Goal: Task Accomplishment & Management: Complete application form

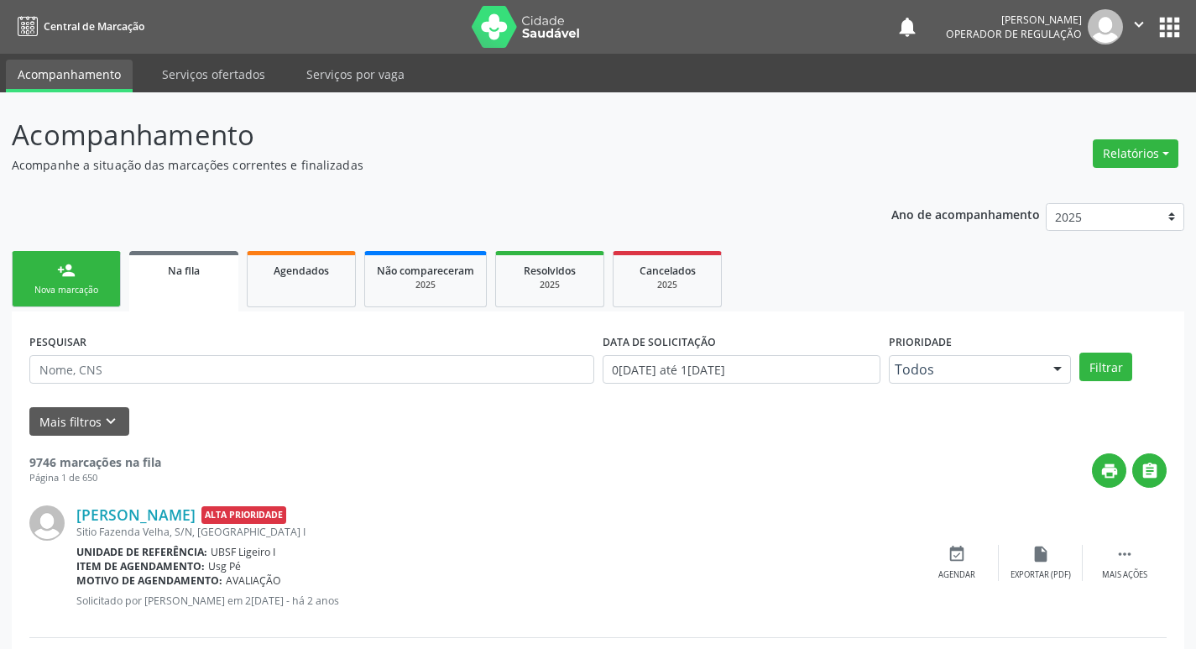
click at [44, 289] on div "Nova marcação" at bounding box center [66, 290] width 84 height 13
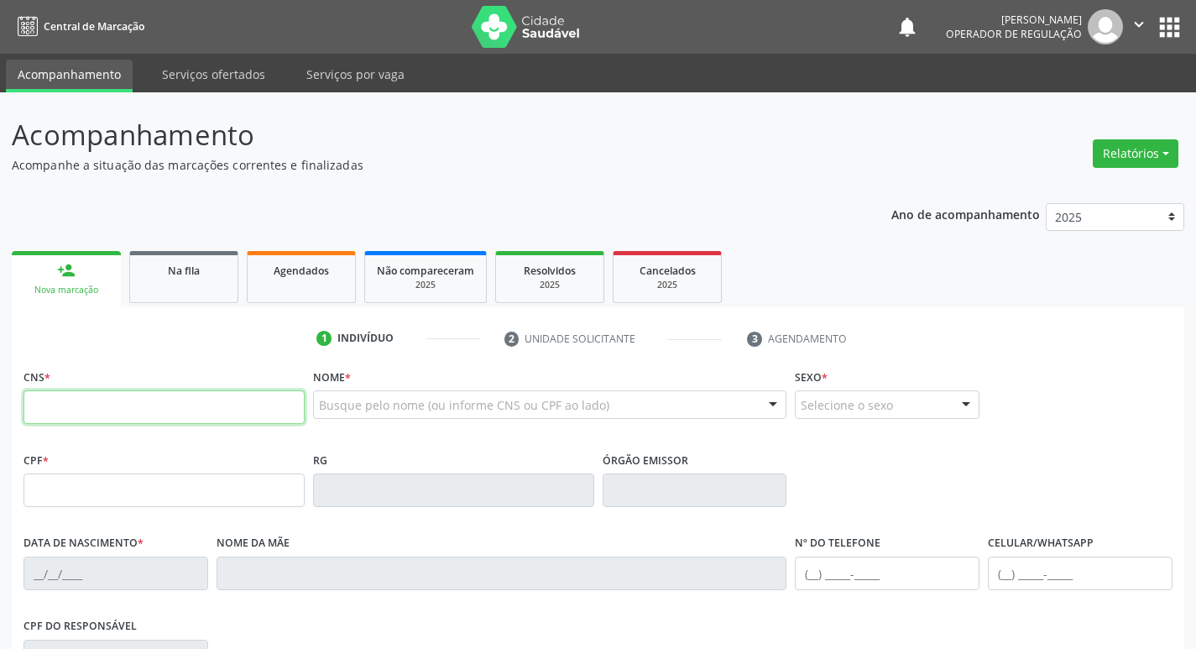
click at [32, 404] on input "text" at bounding box center [163, 407] width 281 height 34
type input "708 4092 6120 3066"
type input "754.535.924-00"
type input "2[DATE]"
type input "[PERSON_NAME]"
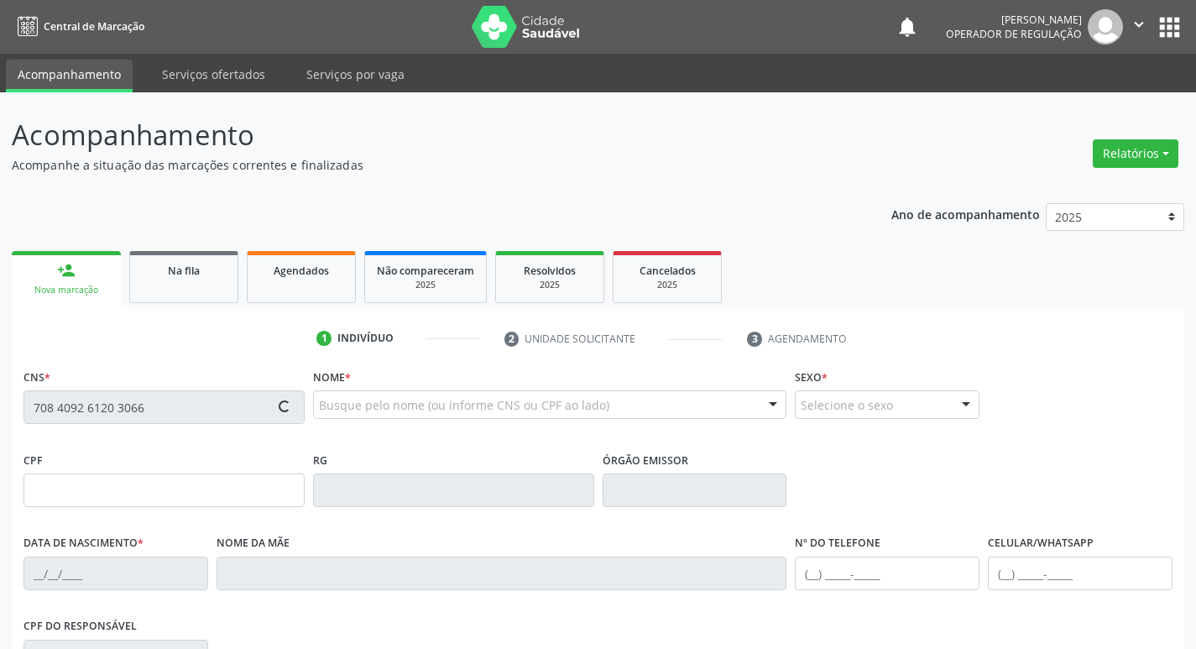
type input "[PHONE_NUMBER]"
type input "24"
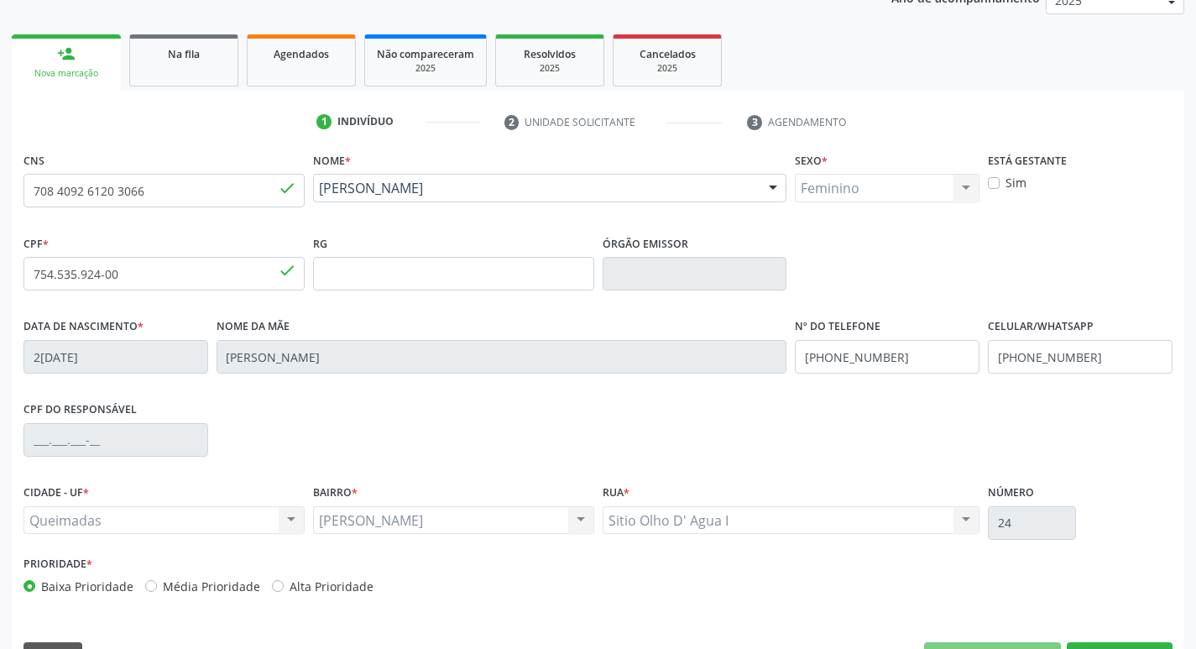
scroll to position [261, 0]
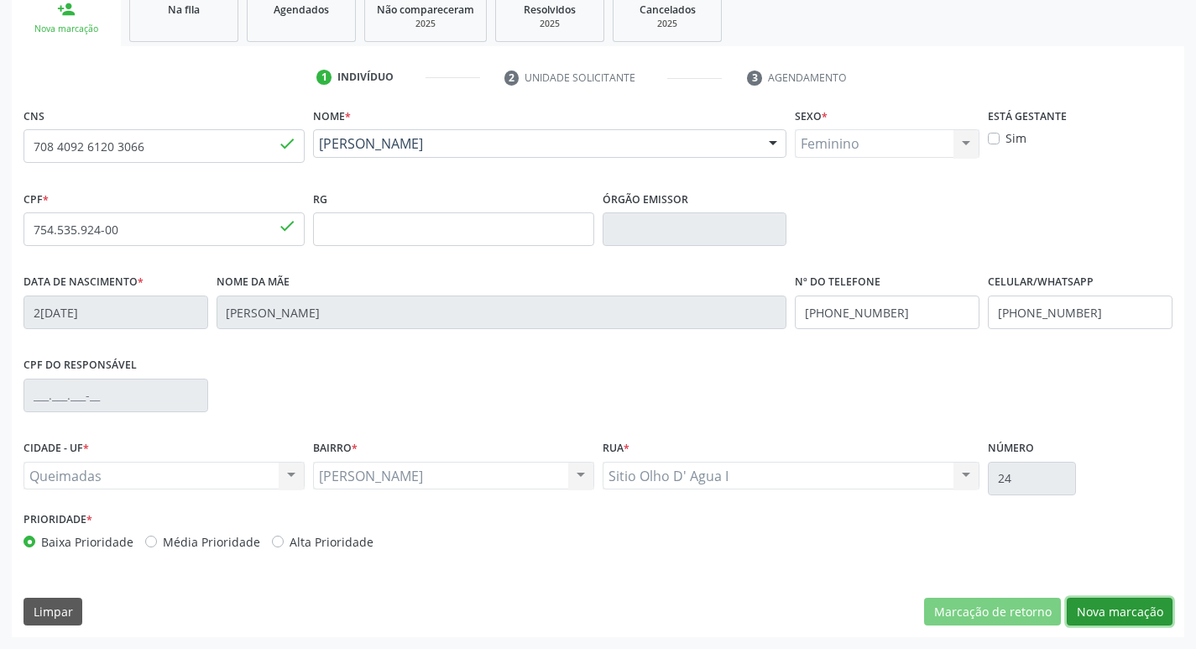
click at [1113, 608] on button "Nova marcação" at bounding box center [1120, 611] width 106 height 29
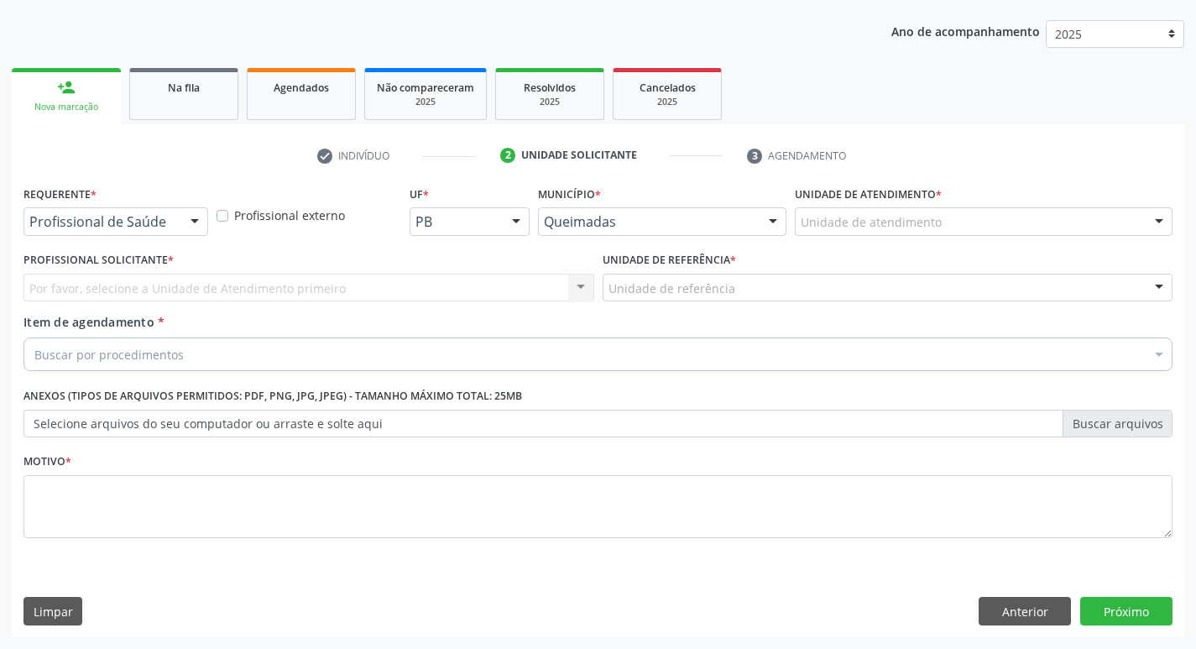
click at [205, 220] on div at bounding box center [194, 222] width 25 height 29
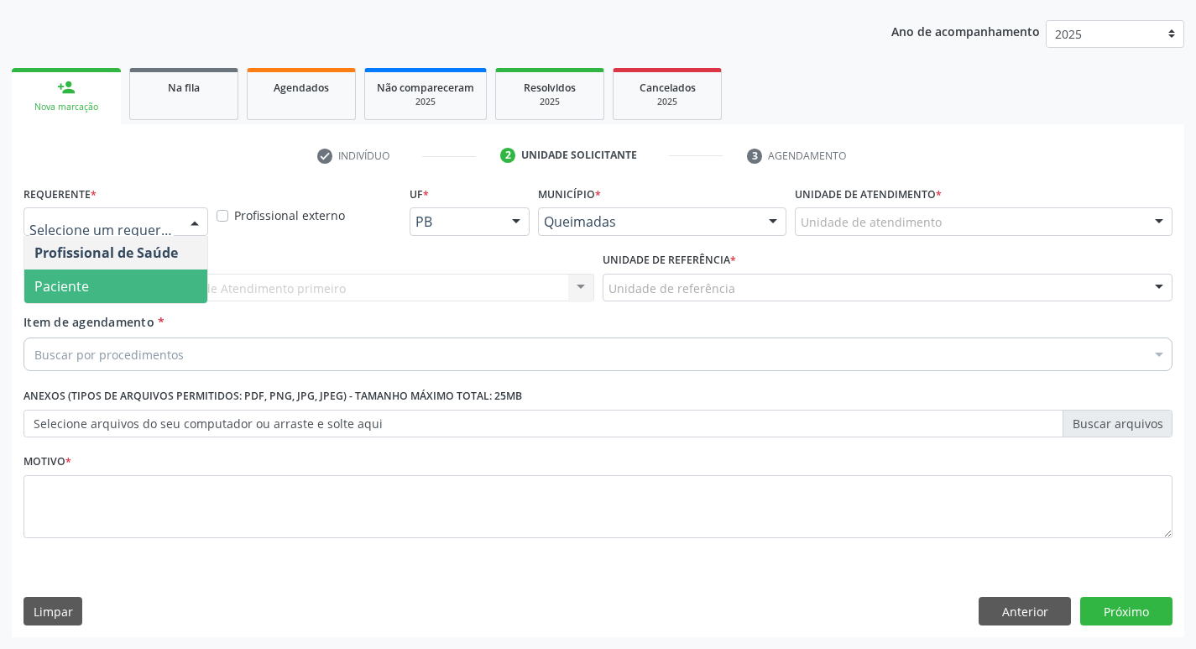
click at [175, 278] on span "Paciente" at bounding box center [115, 286] width 183 height 34
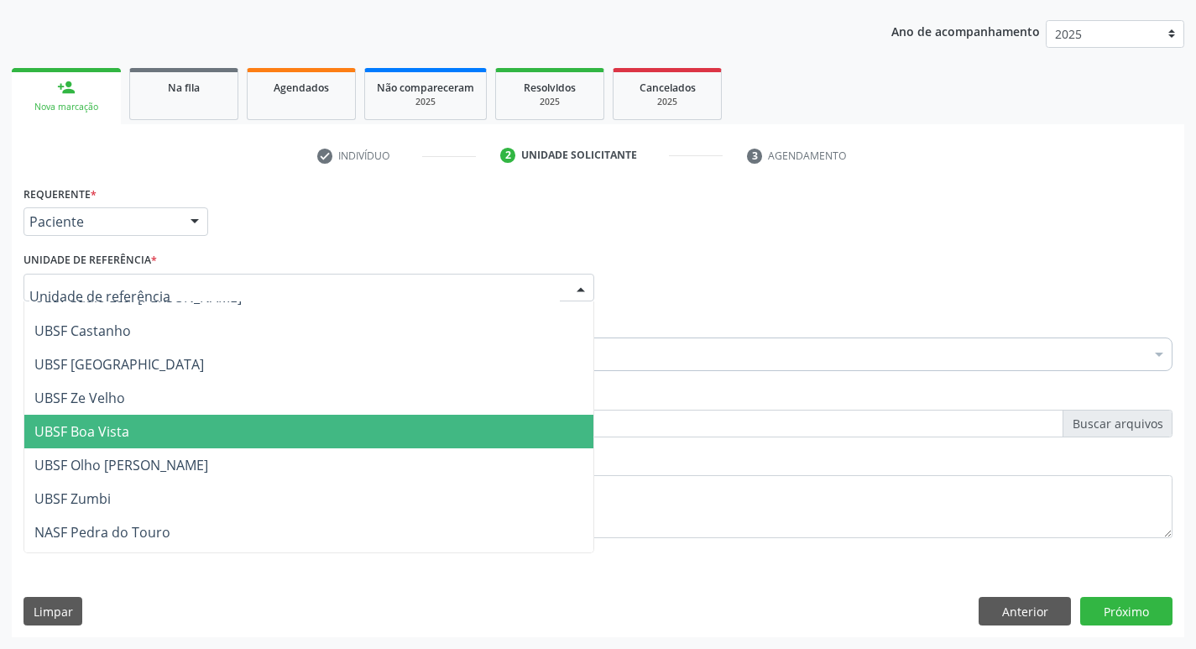
scroll to position [84, 0]
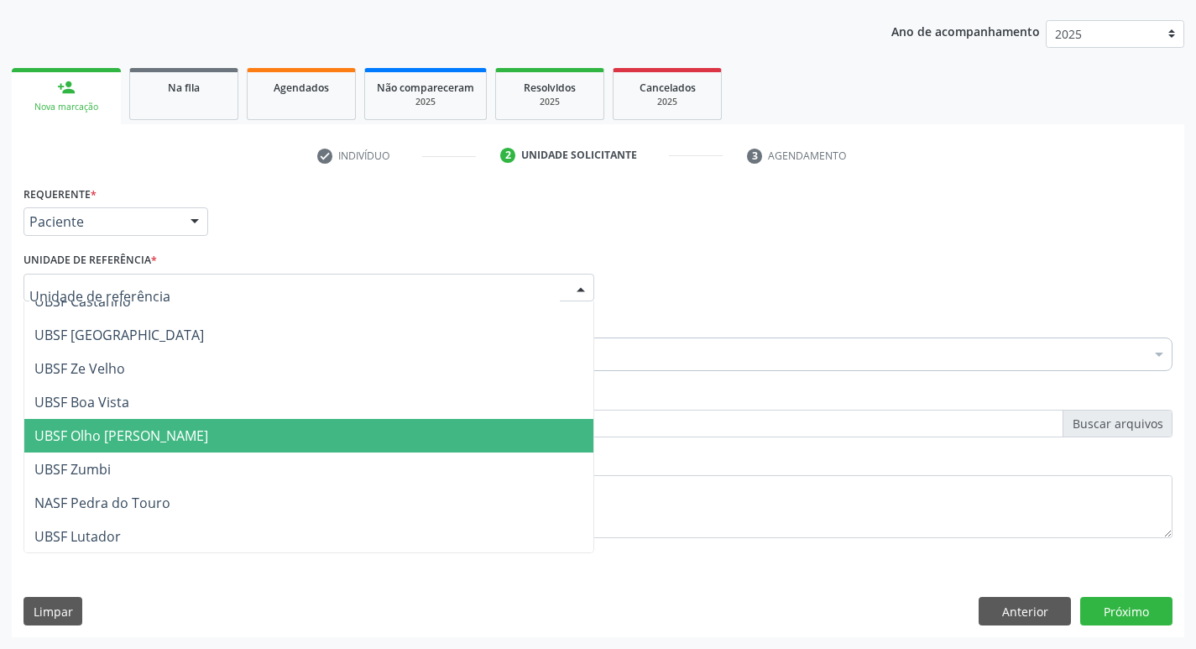
click at [98, 436] on span "UBSF Olho [PERSON_NAME]" at bounding box center [121, 435] width 174 height 18
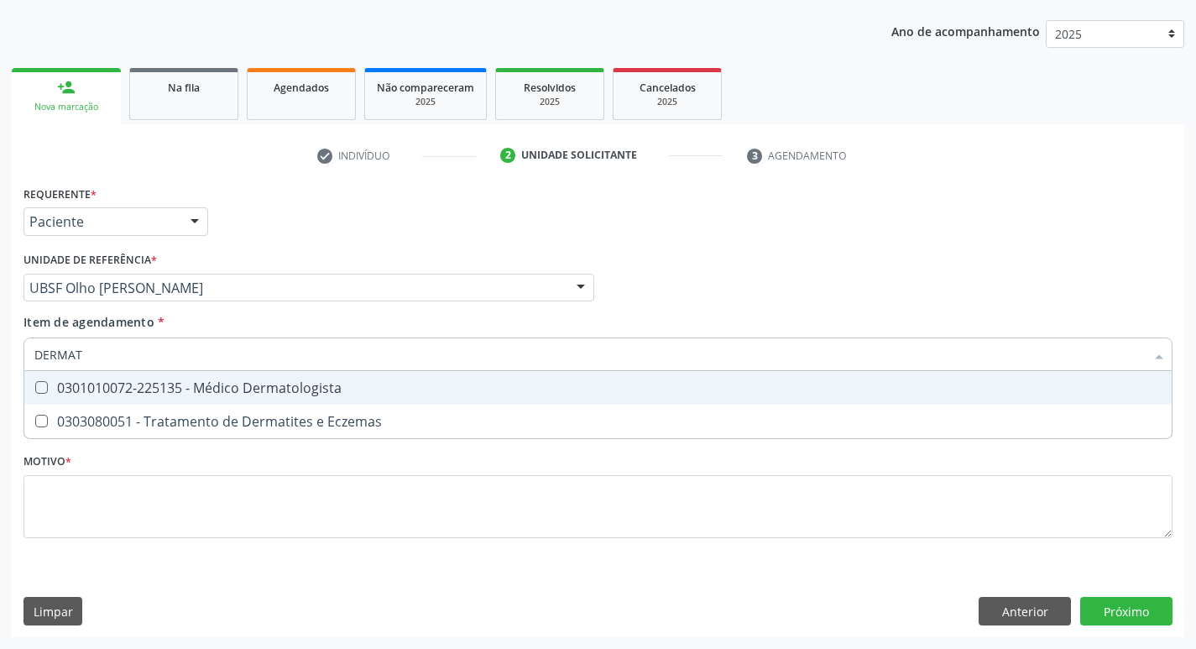
type input "DERMATO"
click at [38, 386] on Dermatologista at bounding box center [41, 387] width 13 height 13
click at [35, 386] on Dermatologista "checkbox" at bounding box center [29, 387] width 11 height 11
checkbox Dermatologista "true"
click at [741, 286] on div "Profissional Solicitante Por favor, selecione a Unidade de Atendimento primeiro…" at bounding box center [597, 280] width 1157 height 65
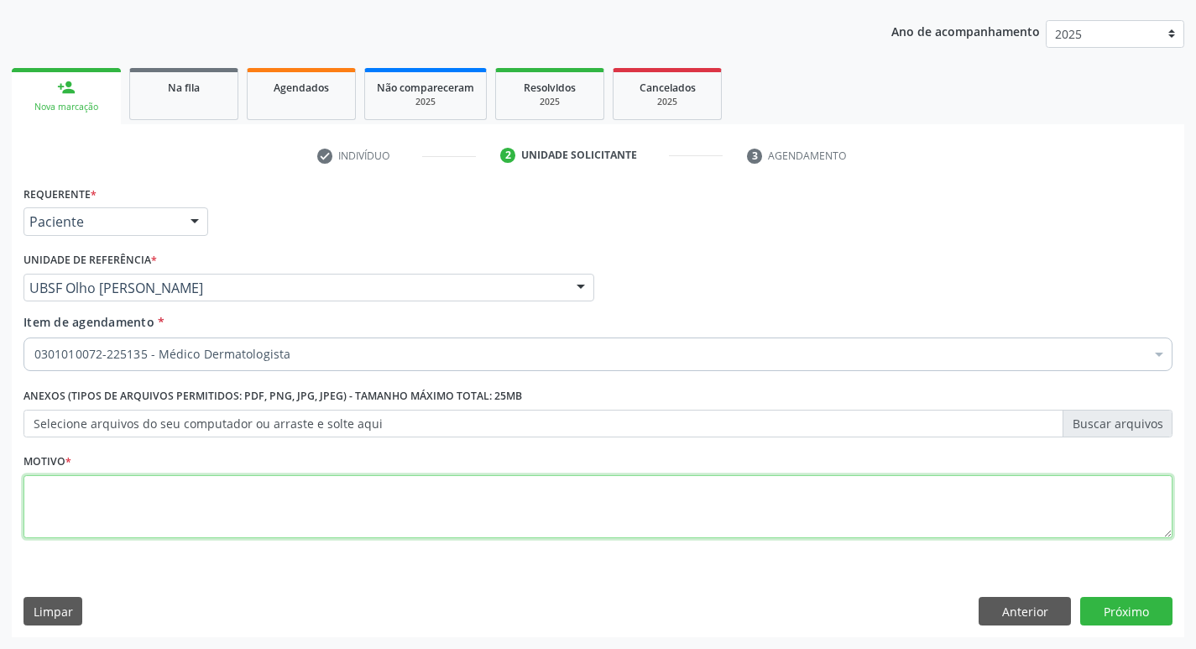
click at [112, 514] on textarea at bounding box center [597, 507] width 1149 height 64
type textarea "RETORNO"
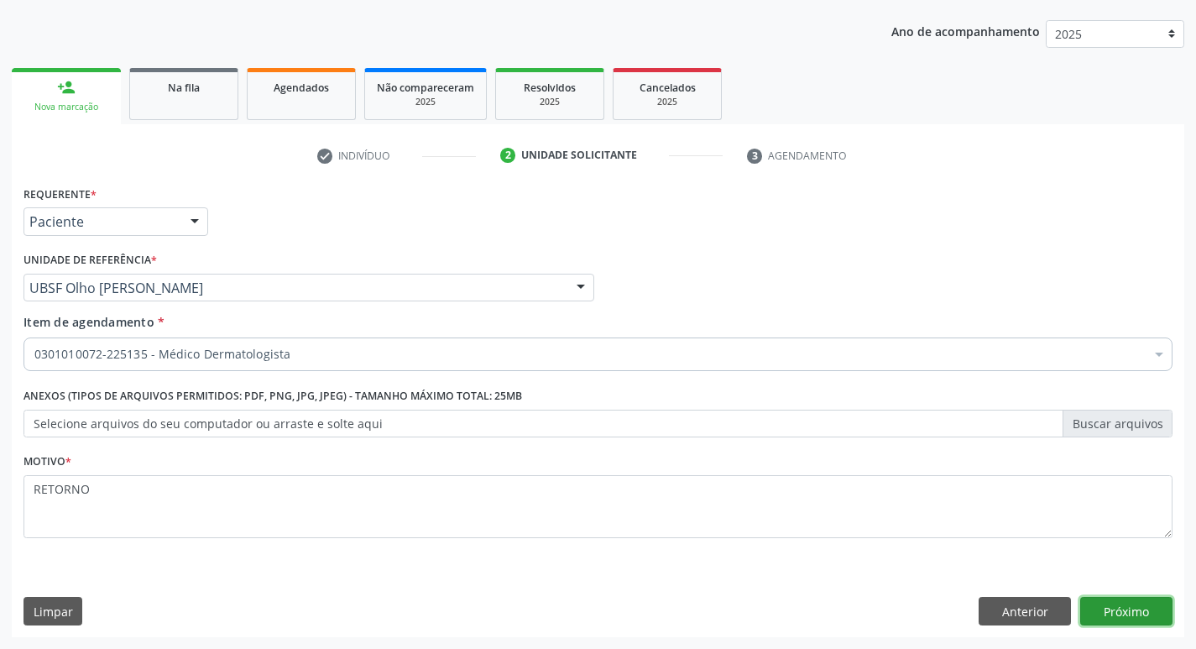
click at [1120, 611] on button "Próximo" at bounding box center [1126, 611] width 92 height 29
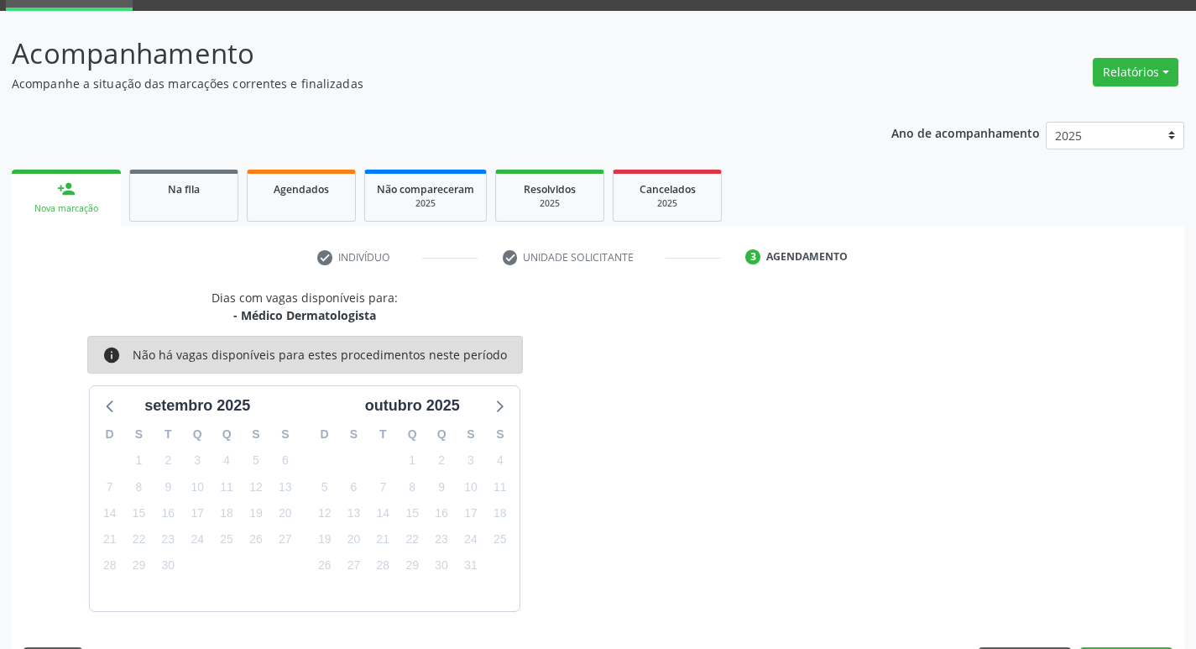
scroll to position [131, 0]
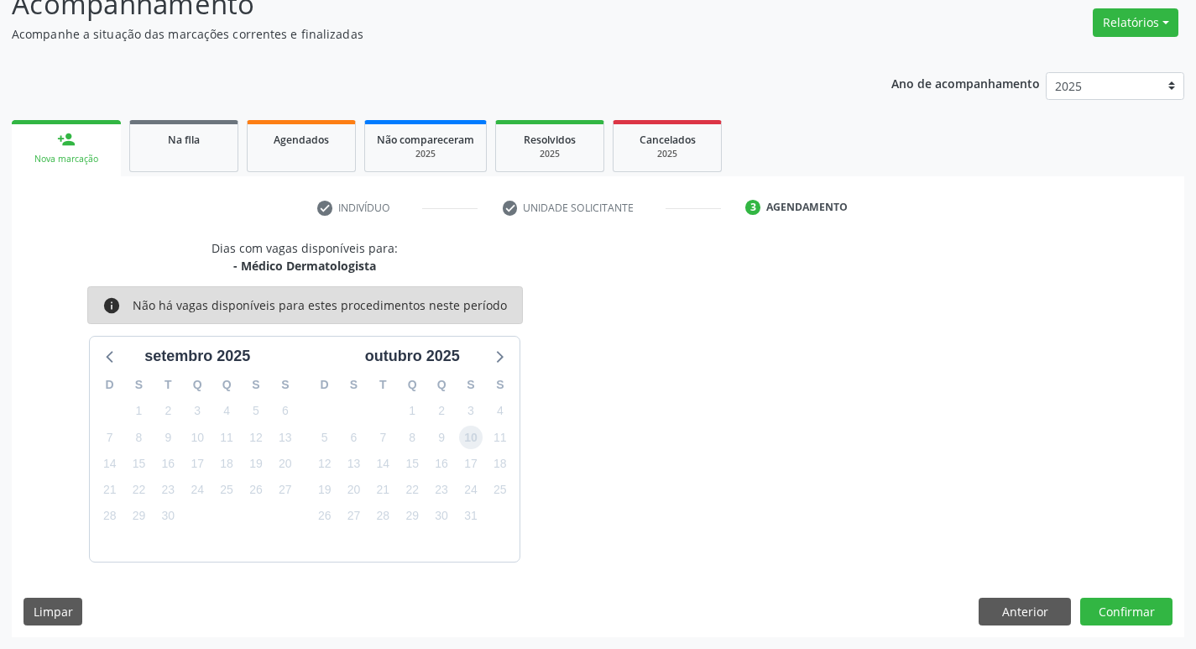
click at [462, 441] on span "10" at bounding box center [470, 436] width 23 height 23
click at [1129, 614] on button "Confirmar" at bounding box center [1126, 611] width 92 height 29
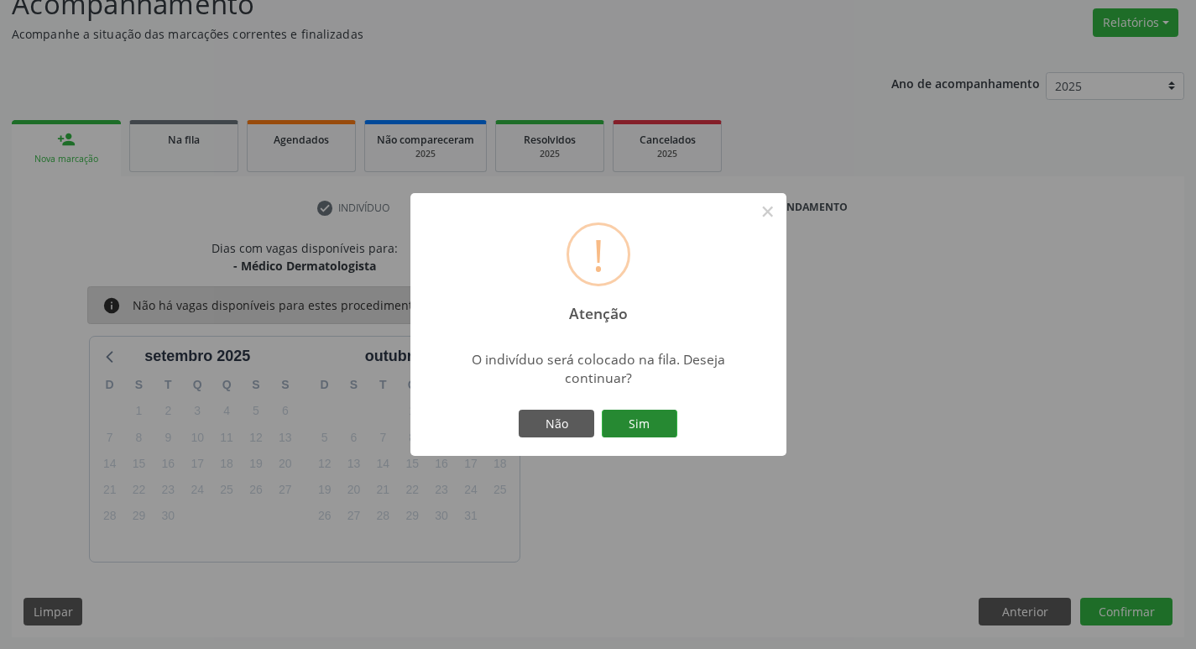
click at [675, 430] on button "Sim" at bounding box center [640, 424] width 76 height 29
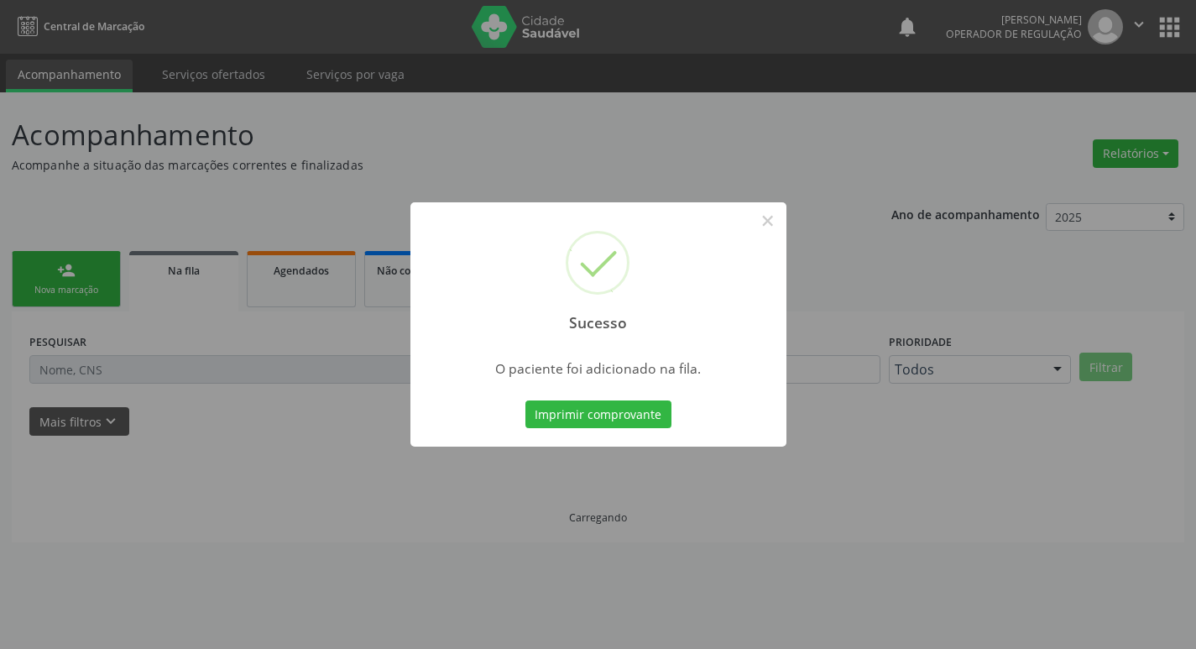
scroll to position [0, 0]
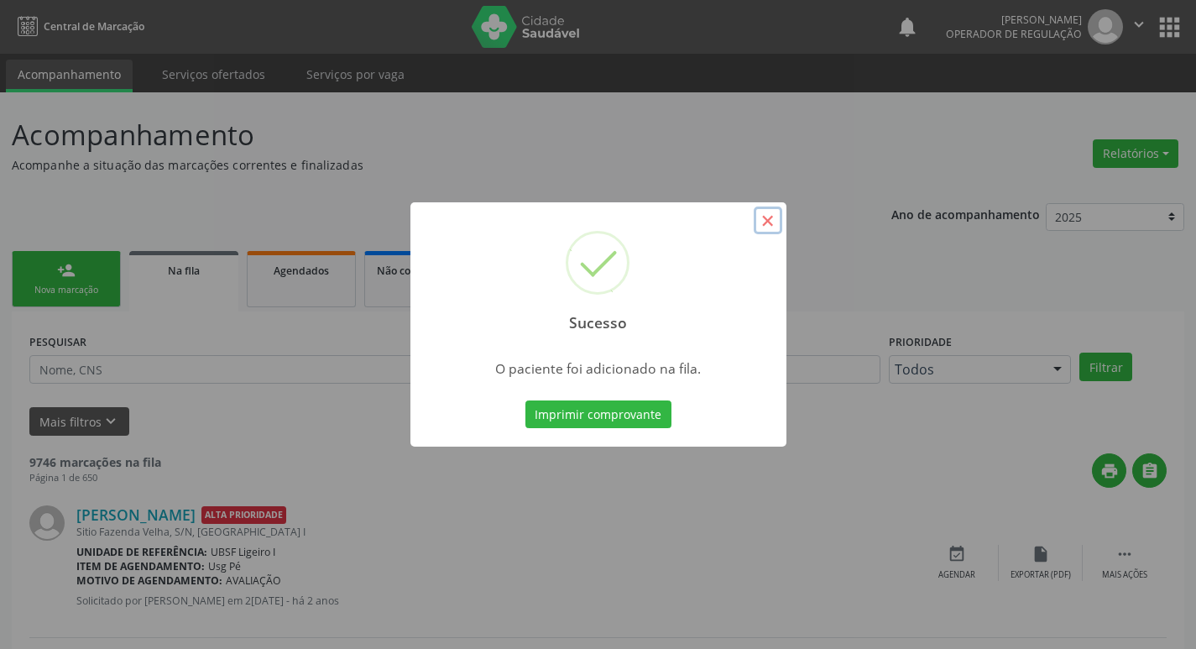
click at [763, 226] on button "×" at bounding box center [768, 220] width 29 height 29
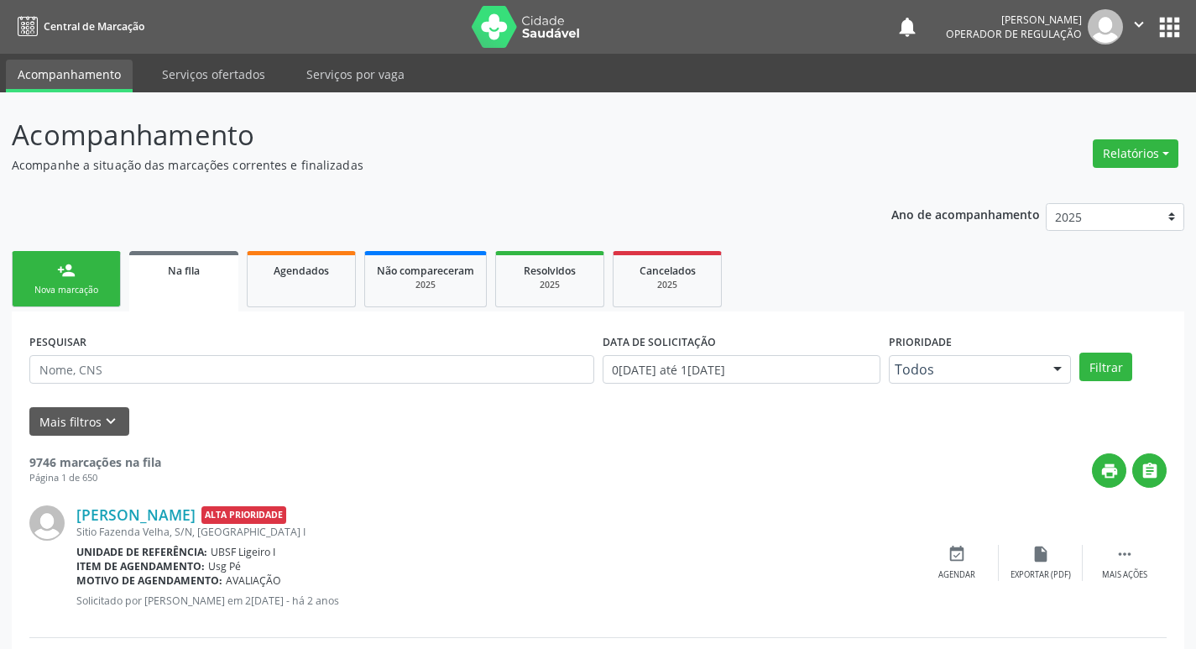
click at [101, 274] on link "person_add Nova marcação" at bounding box center [66, 279] width 109 height 56
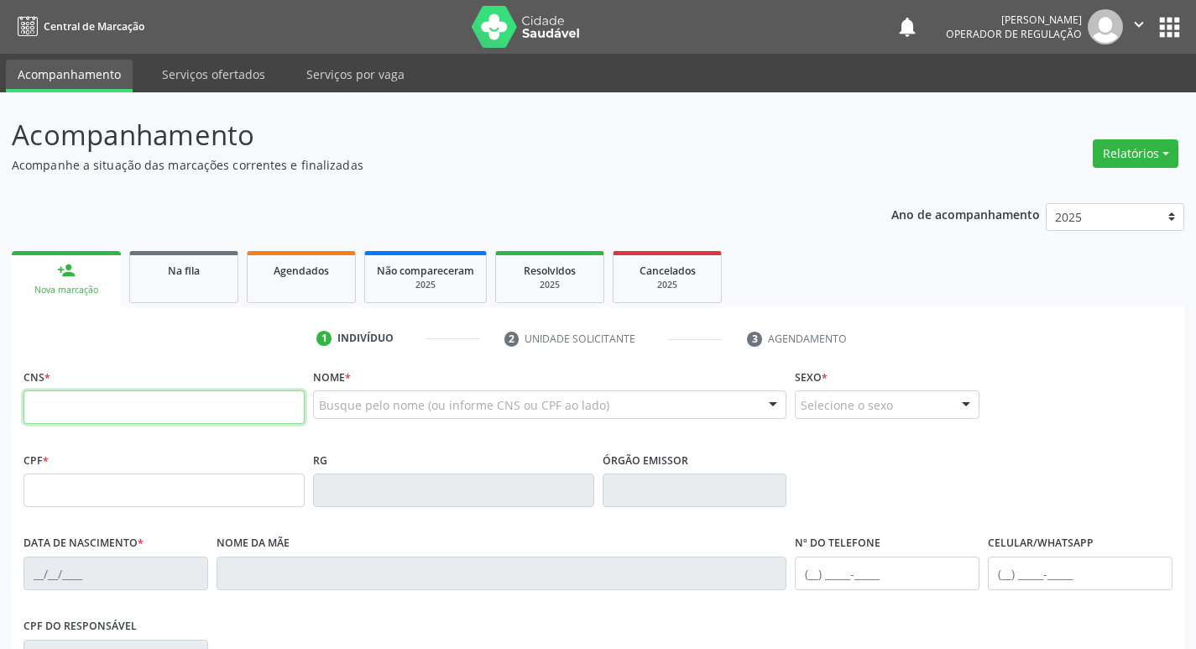
click at [76, 398] on input "text" at bounding box center [163, 407] width 281 height 34
click at [71, 410] on input "text" at bounding box center [163, 407] width 281 height 34
click at [97, 418] on input "text" at bounding box center [163, 407] width 281 height 34
click at [97, 411] on input "700" at bounding box center [163, 407] width 281 height 34
type input "700 5007 5114 8857"
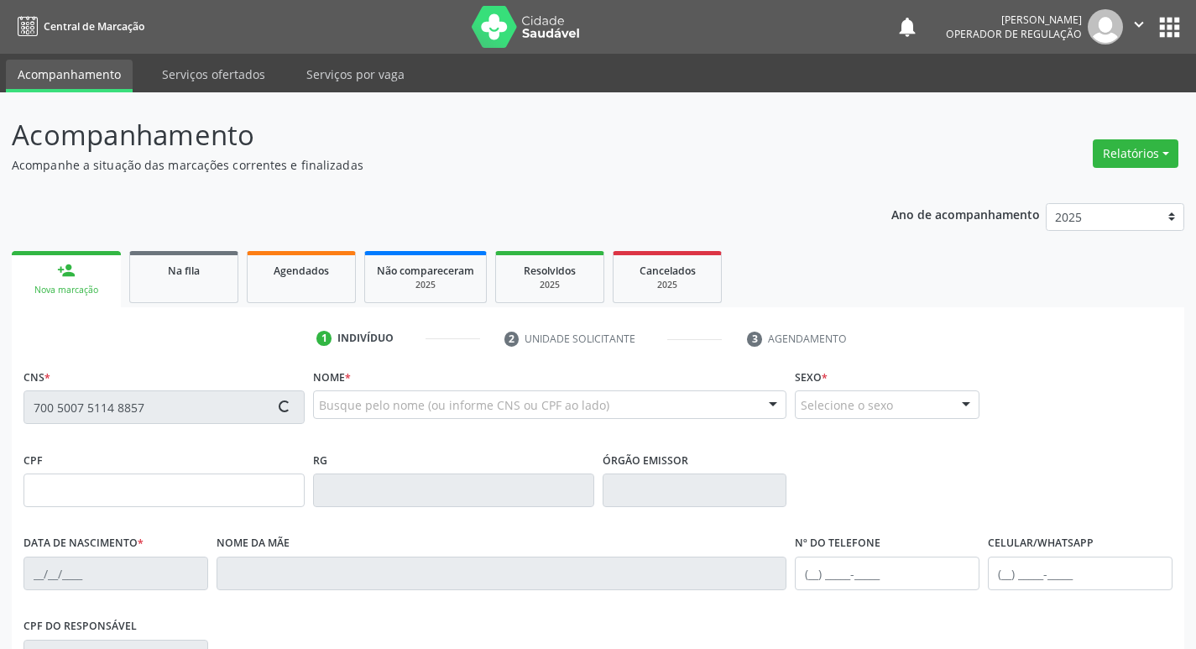
type input "675.224.594-00"
type input "09/03/1969"
type input "Maria Josefa da Conceião"
type input "(83) 98796-3440"
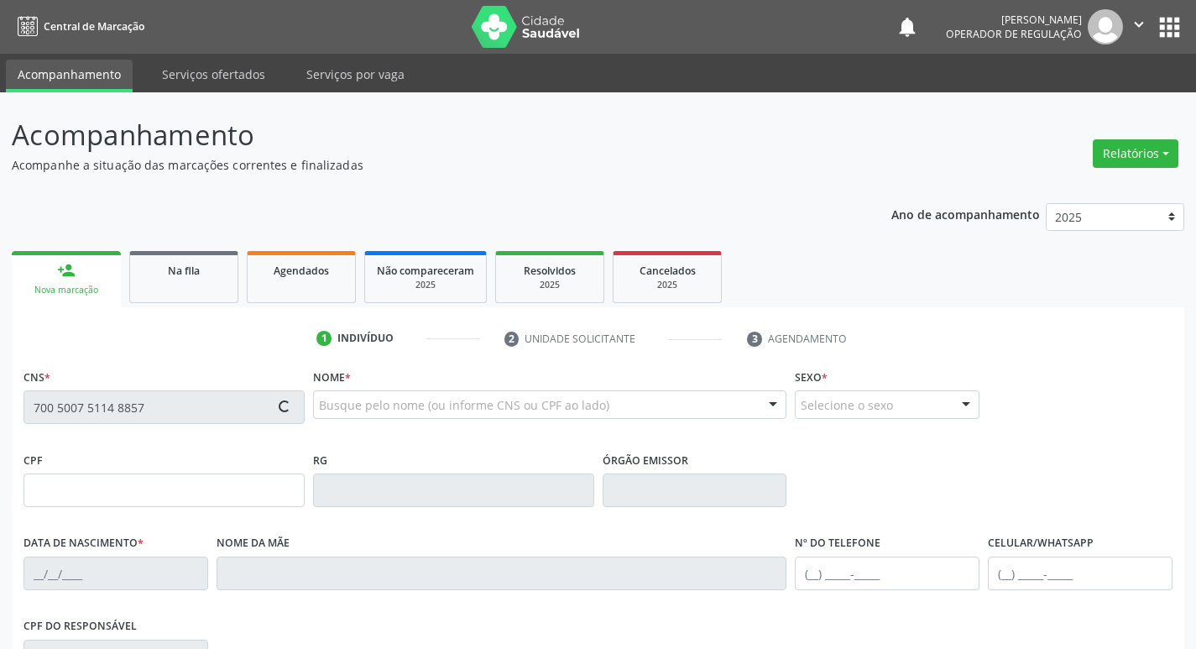
type input "90"
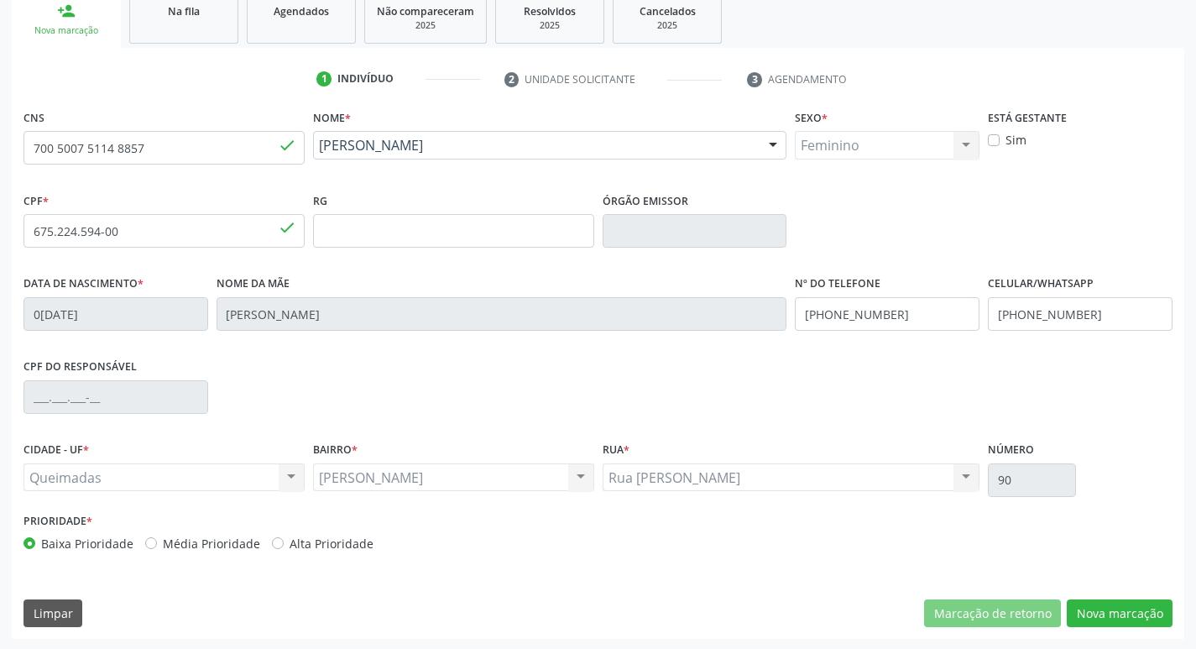
scroll to position [261, 0]
click at [1110, 613] on button "Nova marcação" at bounding box center [1120, 611] width 106 height 29
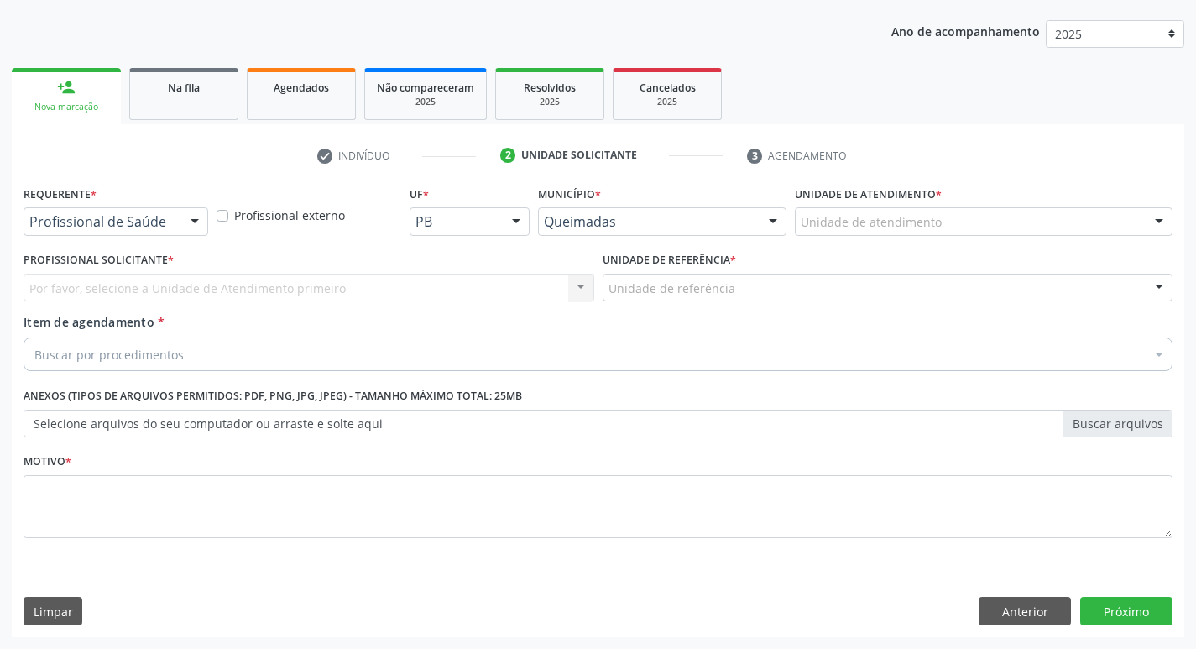
scroll to position [183, 0]
click at [1038, 614] on button "Anterior" at bounding box center [1024, 611] width 92 height 29
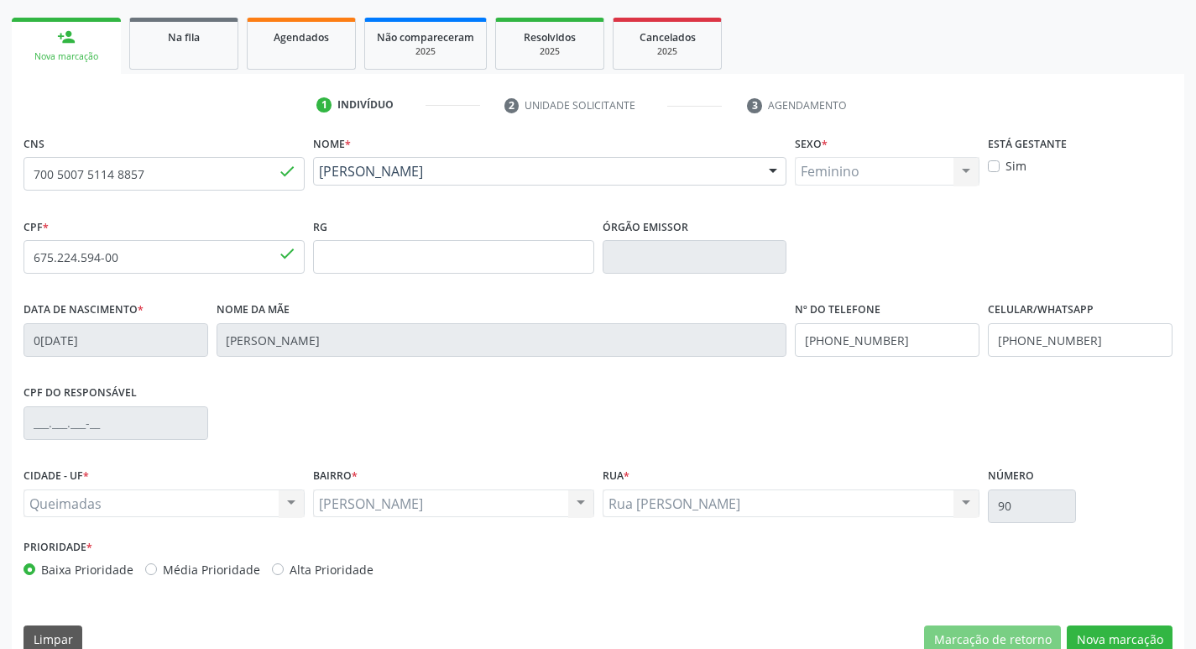
scroll to position [261, 0]
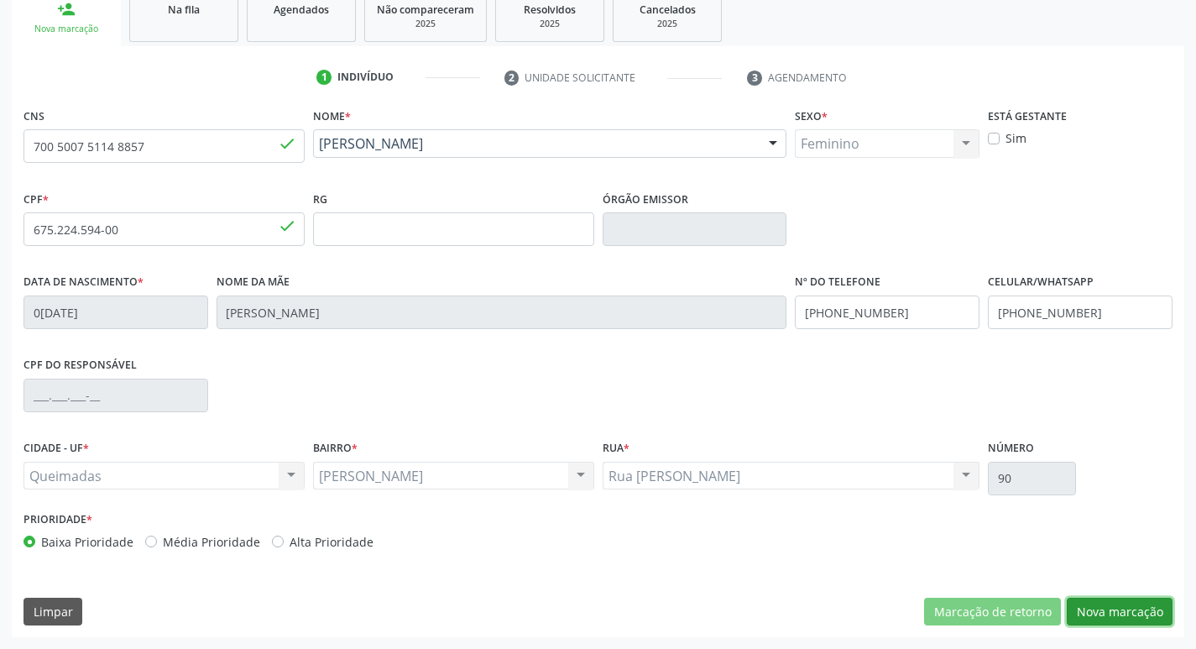
click at [1122, 618] on button "Nova marcação" at bounding box center [1120, 611] width 106 height 29
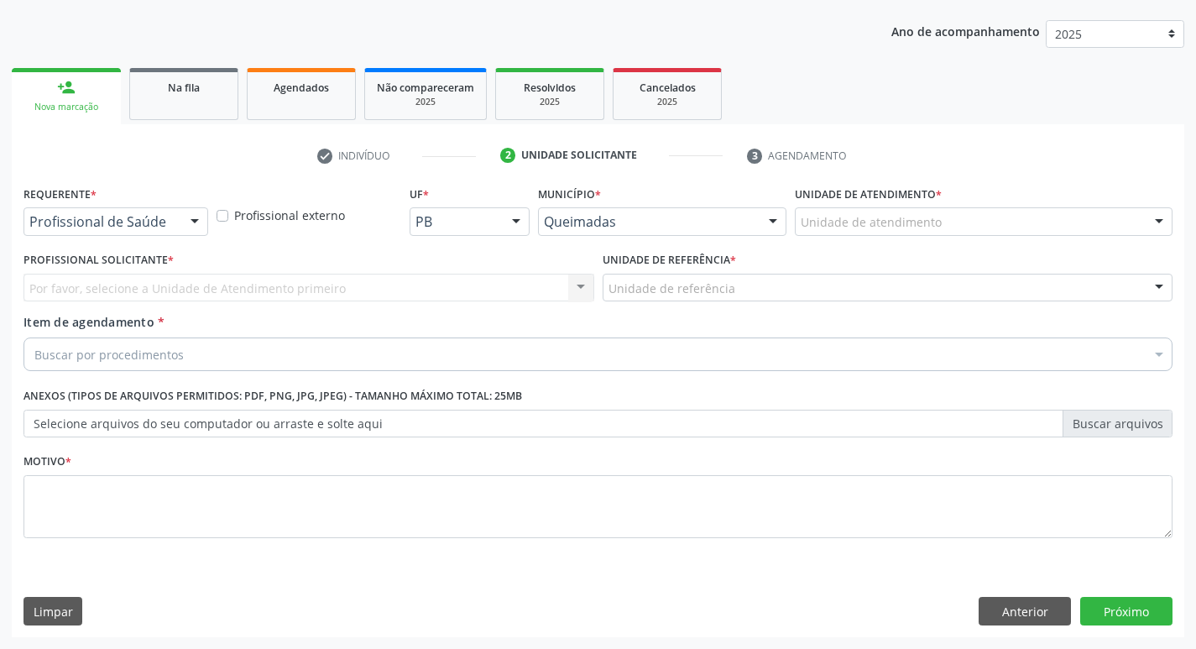
click at [191, 222] on div at bounding box center [194, 222] width 25 height 29
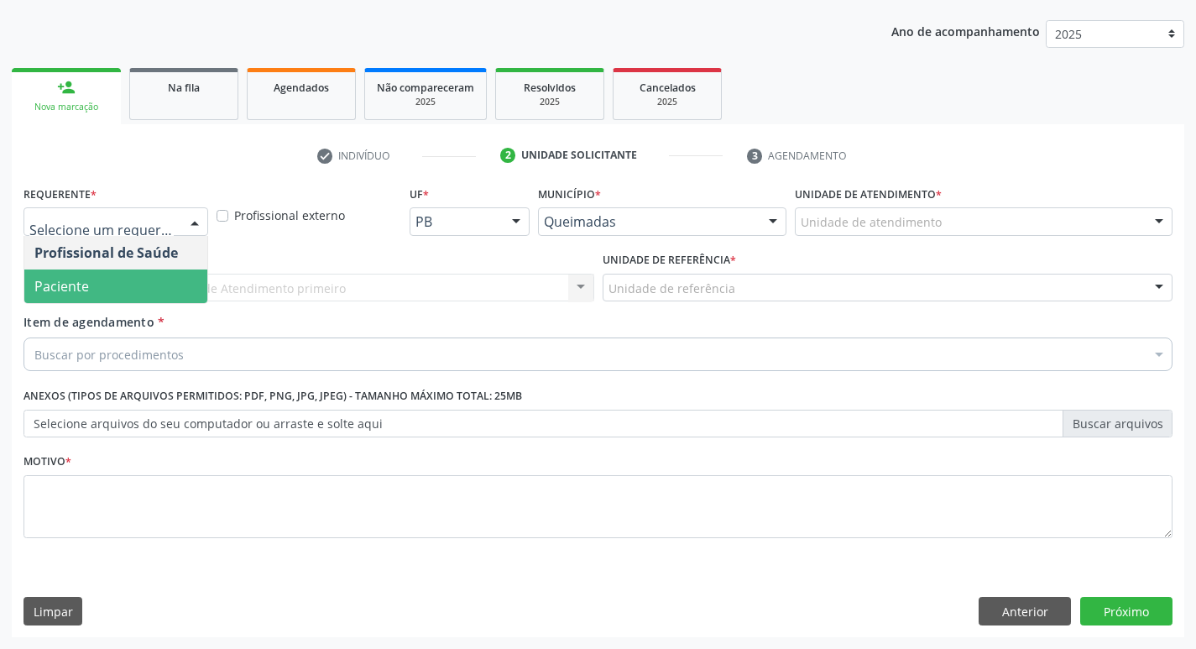
click at [126, 289] on span "Paciente" at bounding box center [115, 286] width 183 height 34
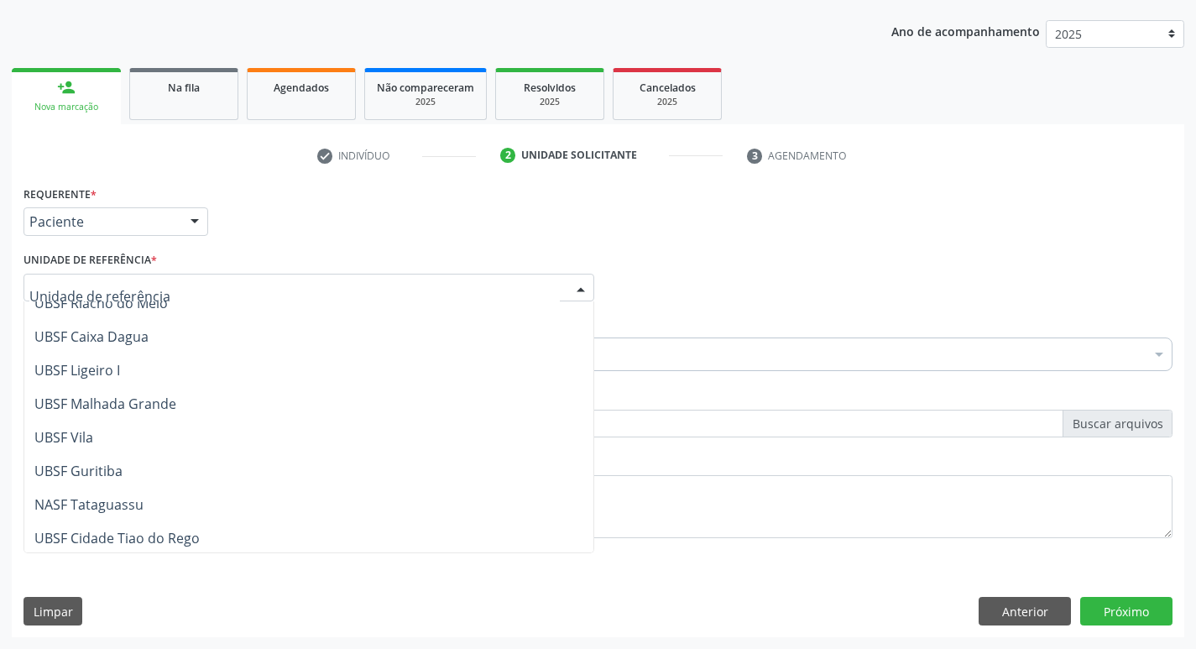
scroll to position [420, 0]
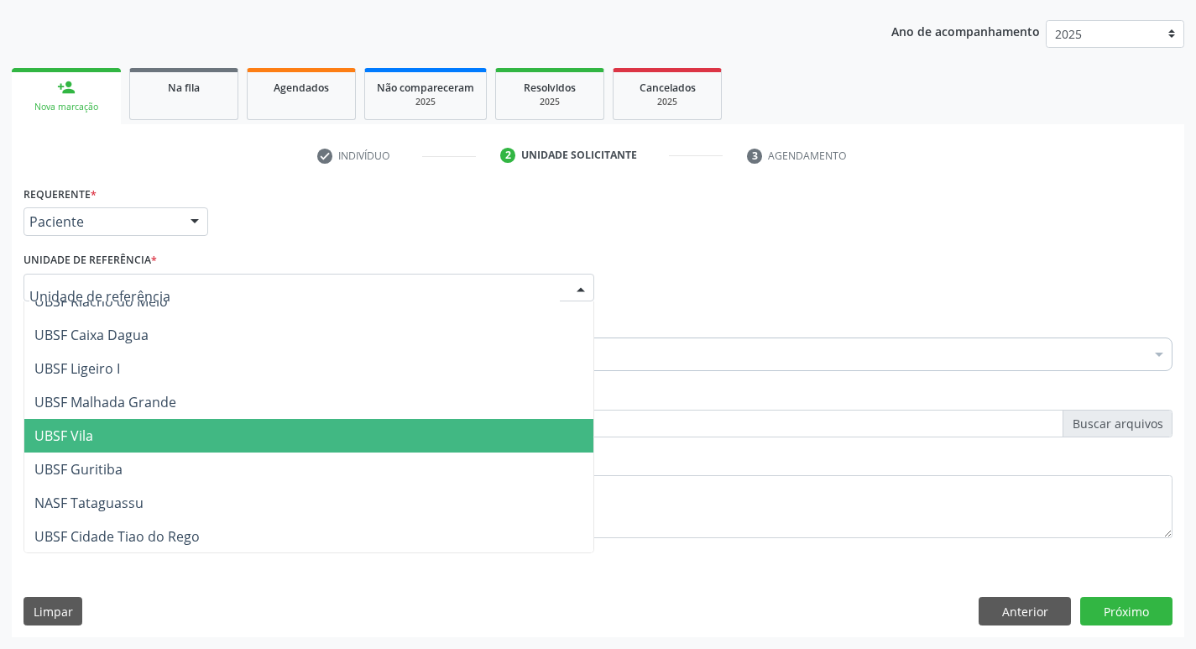
click at [99, 436] on span "UBSF Vila" at bounding box center [308, 436] width 569 height 34
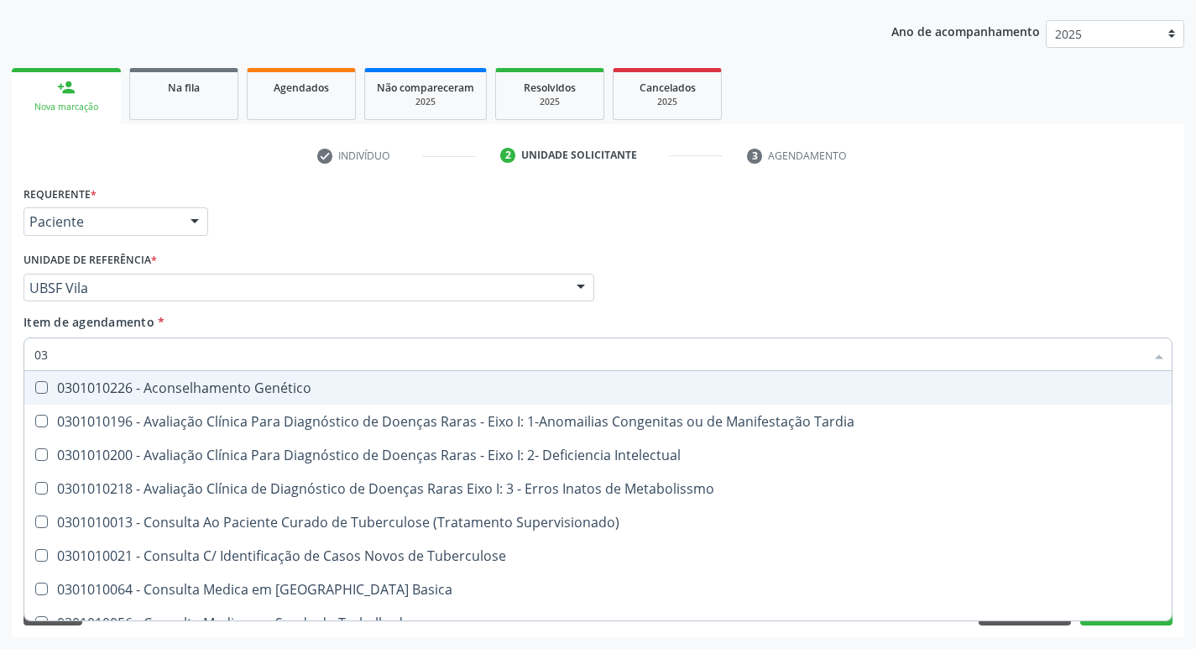
type input "0"
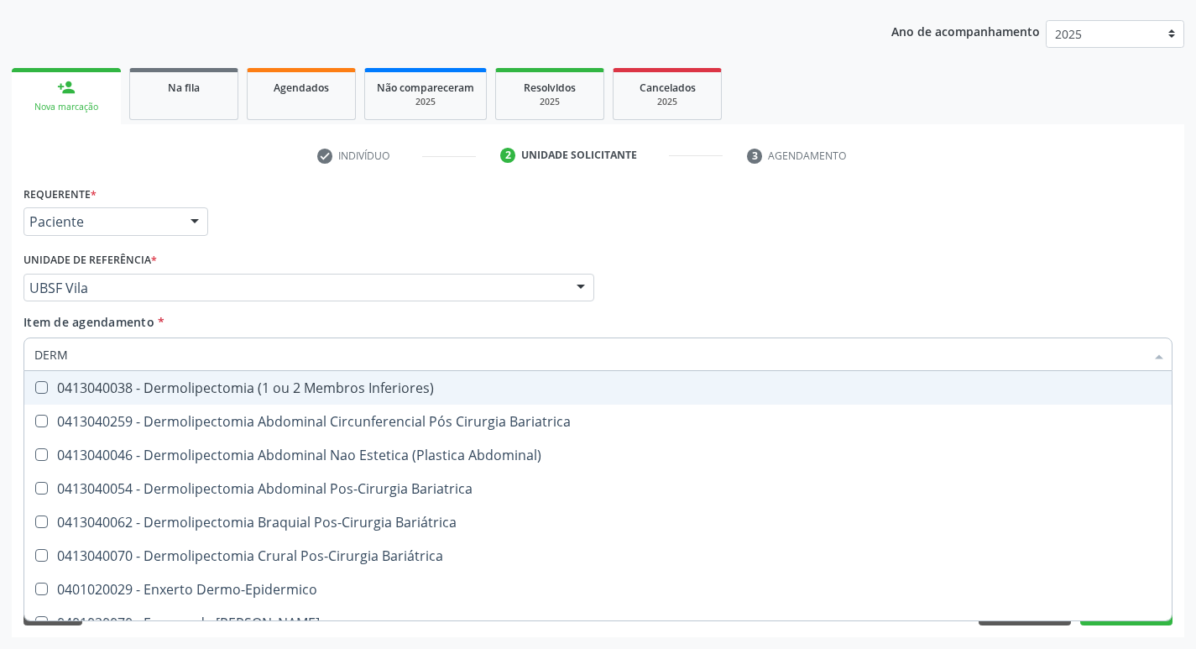
type input "DERMA"
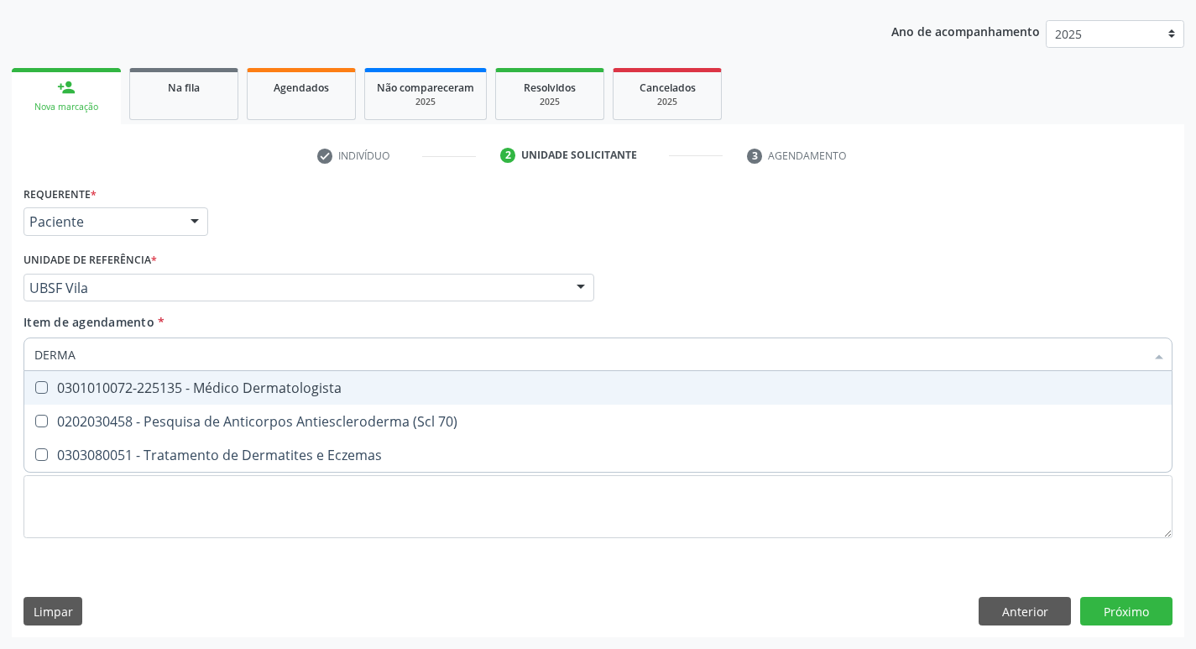
click at [37, 389] on Dermatologista at bounding box center [41, 387] width 13 height 13
click at [35, 389] on Dermatologista "checkbox" at bounding box center [29, 387] width 11 height 11
checkbox Dermatologista "true"
click at [928, 305] on div "Profissional Solicitante Por favor, selecione a Unidade de Atendimento primeiro…" at bounding box center [597, 280] width 1157 height 65
checkbox 70\) "true"
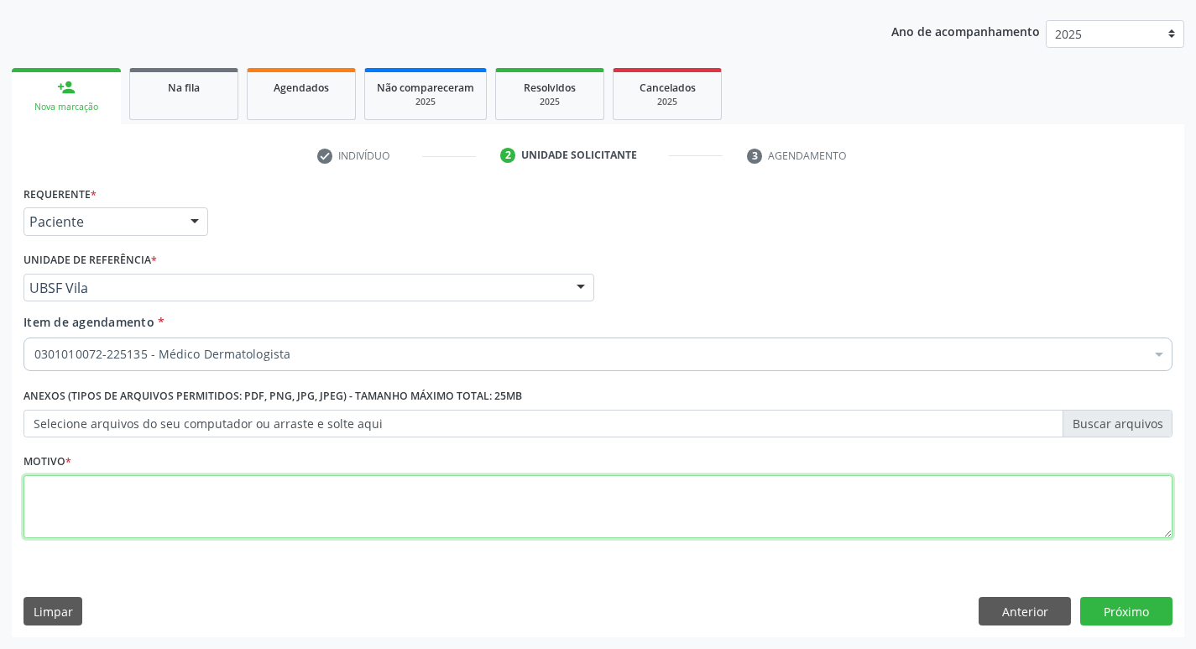
click at [105, 520] on textarea at bounding box center [597, 507] width 1149 height 64
type textarea "CONSULTA"
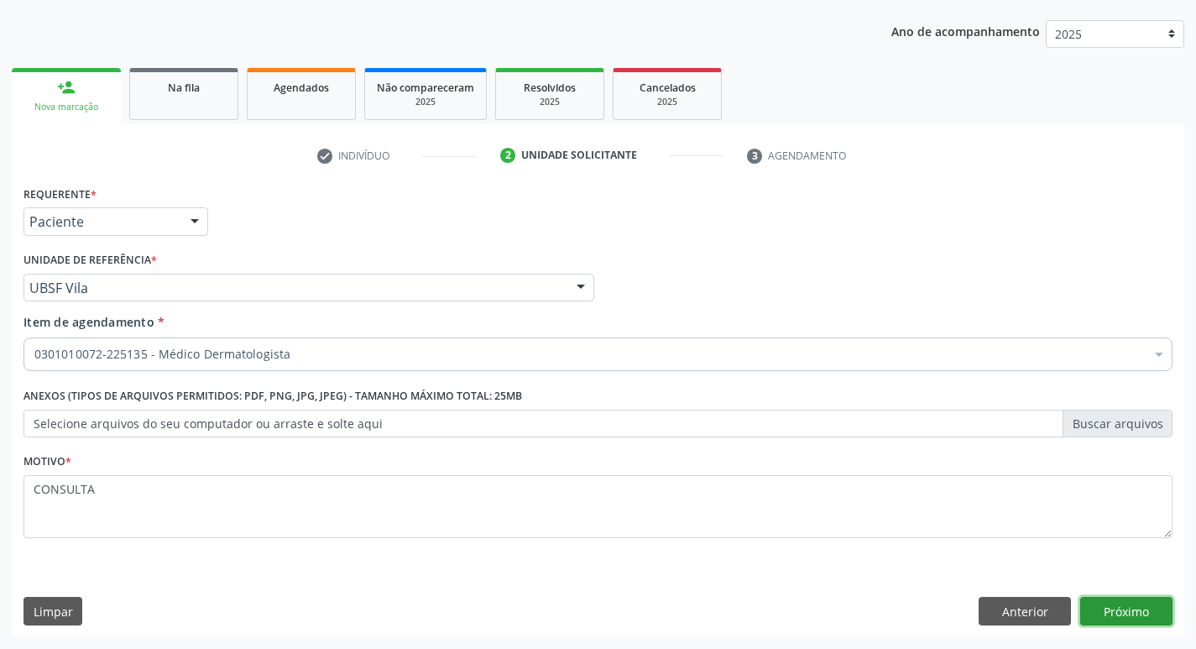
click at [1129, 606] on button "Próximo" at bounding box center [1126, 611] width 92 height 29
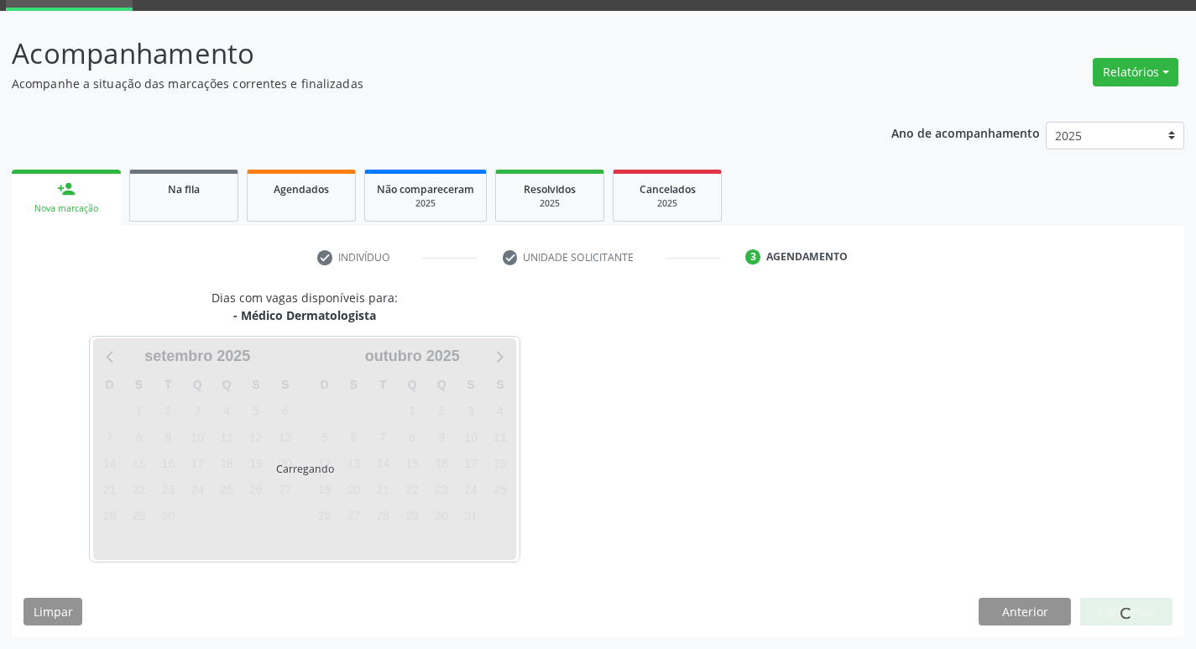
scroll to position [131, 0]
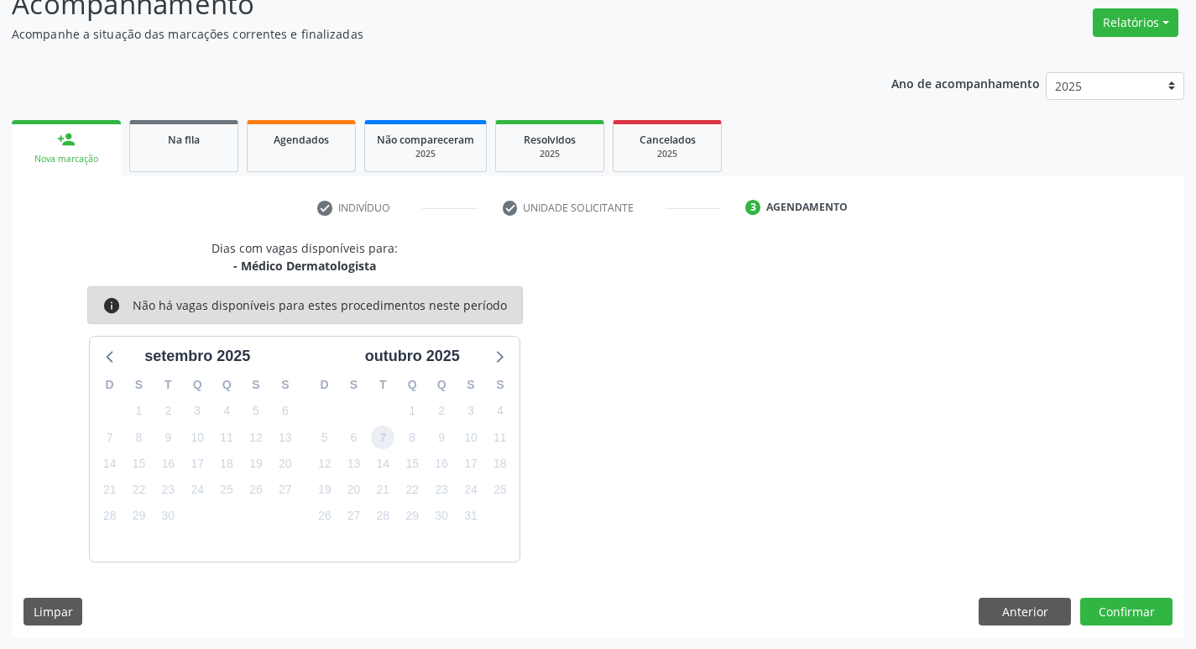
click at [388, 441] on span "7" at bounding box center [382, 436] width 23 height 23
click at [1113, 613] on button "Confirmar" at bounding box center [1126, 611] width 92 height 29
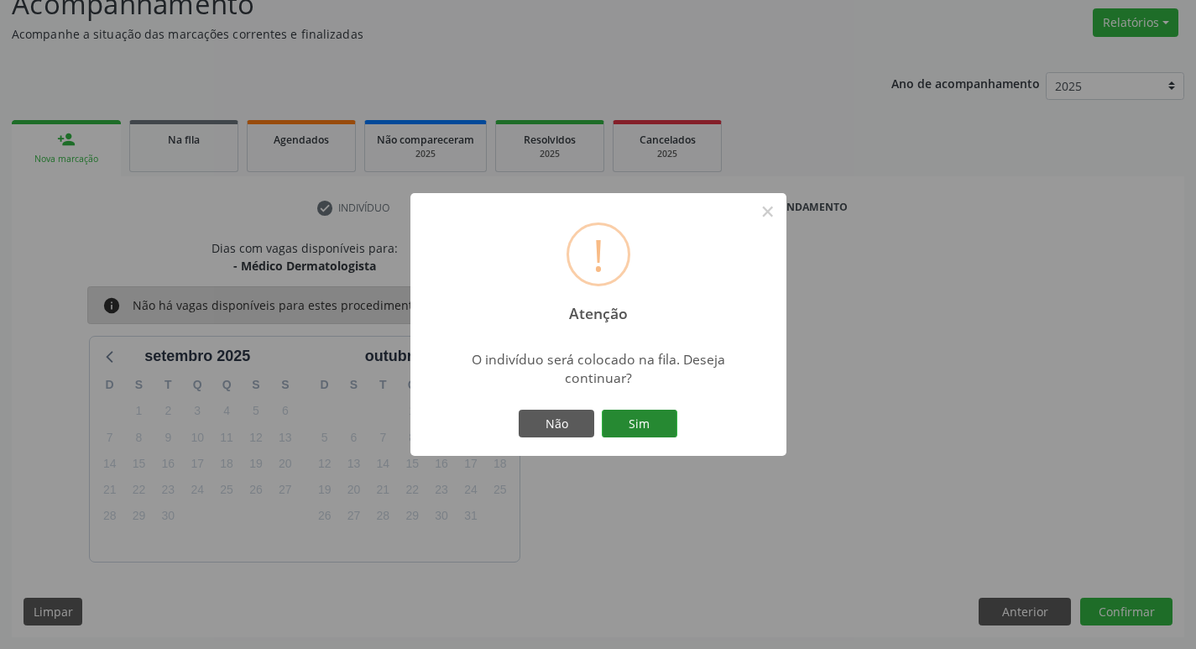
click at [664, 422] on button "Sim" at bounding box center [640, 424] width 76 height 29
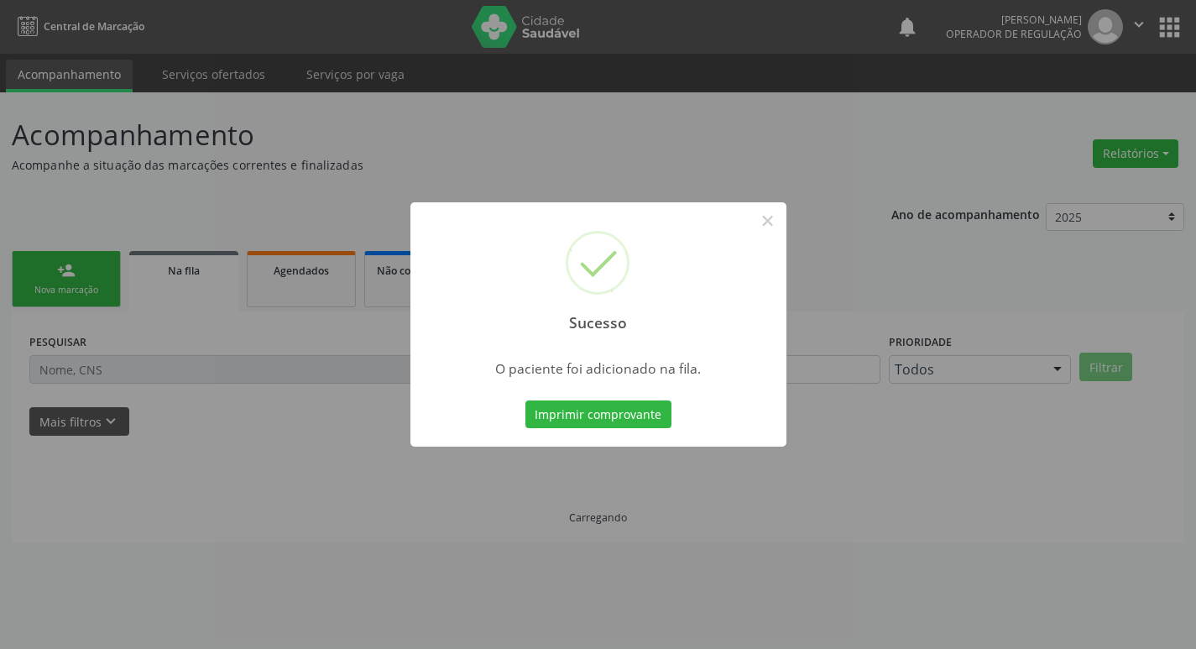
scroll to position [0, 0]
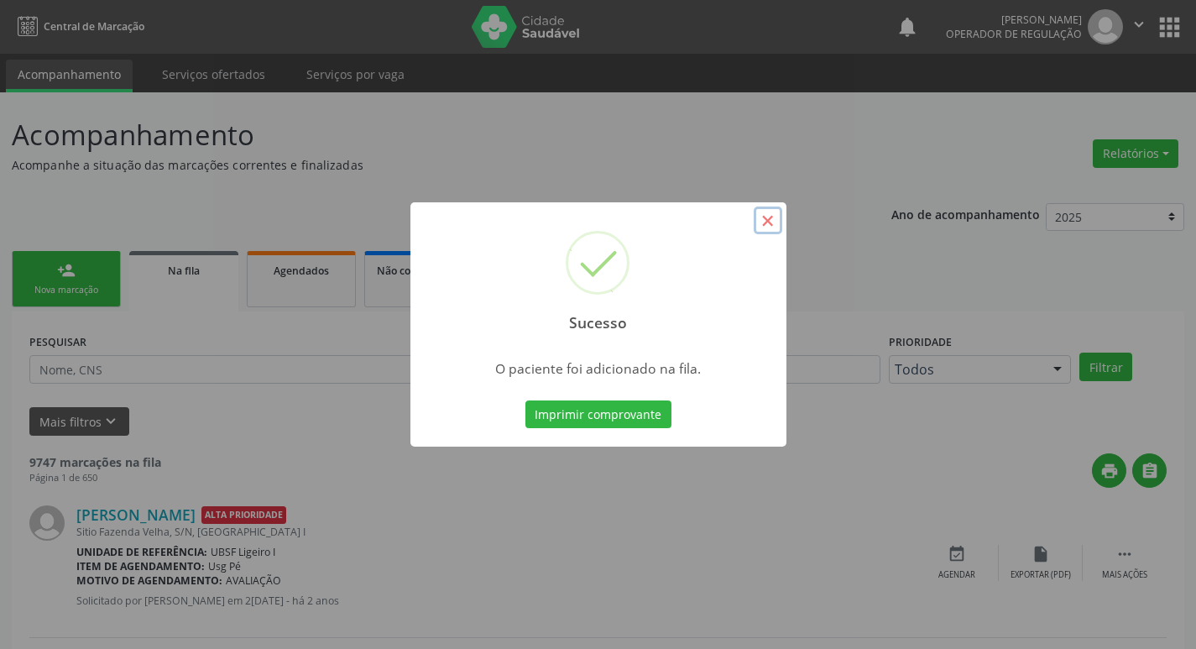
click at [767, 216] on button "×" at bounding box center [768, 220] width 29 height 29
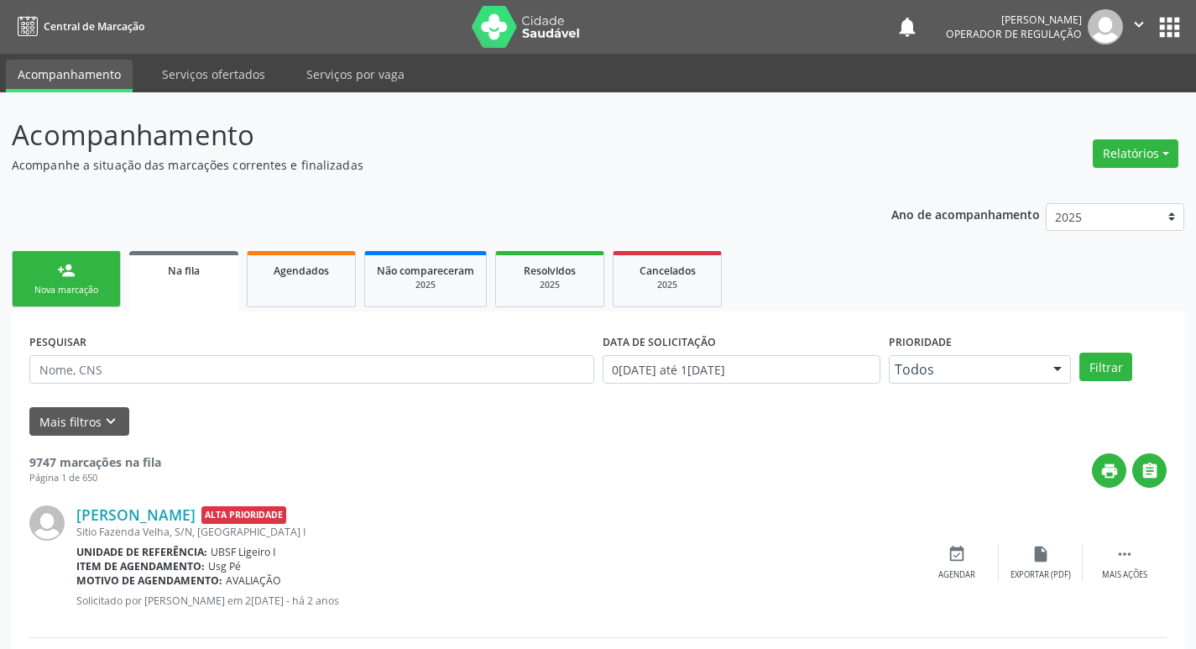
click at [84, 288] on div "Nova marcação" at bounding box center [66, 290] width 84 height 13
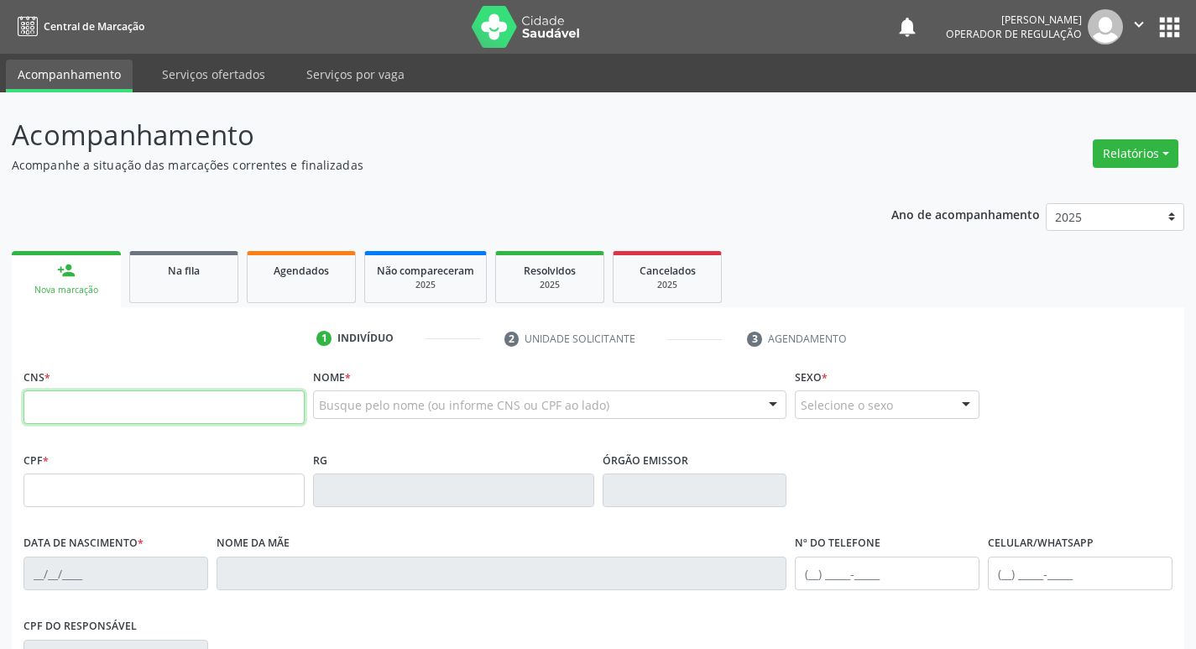
click at [113, 398] on input "text" at bounding box center [163, 407] width 281 height 34
click at [55, 410] on input "text" at bounding box center [163, 407] width 281 height 34
type input "706 5063 8680 4391"
type input "011.567.234-69"
type input "20/10/1947"
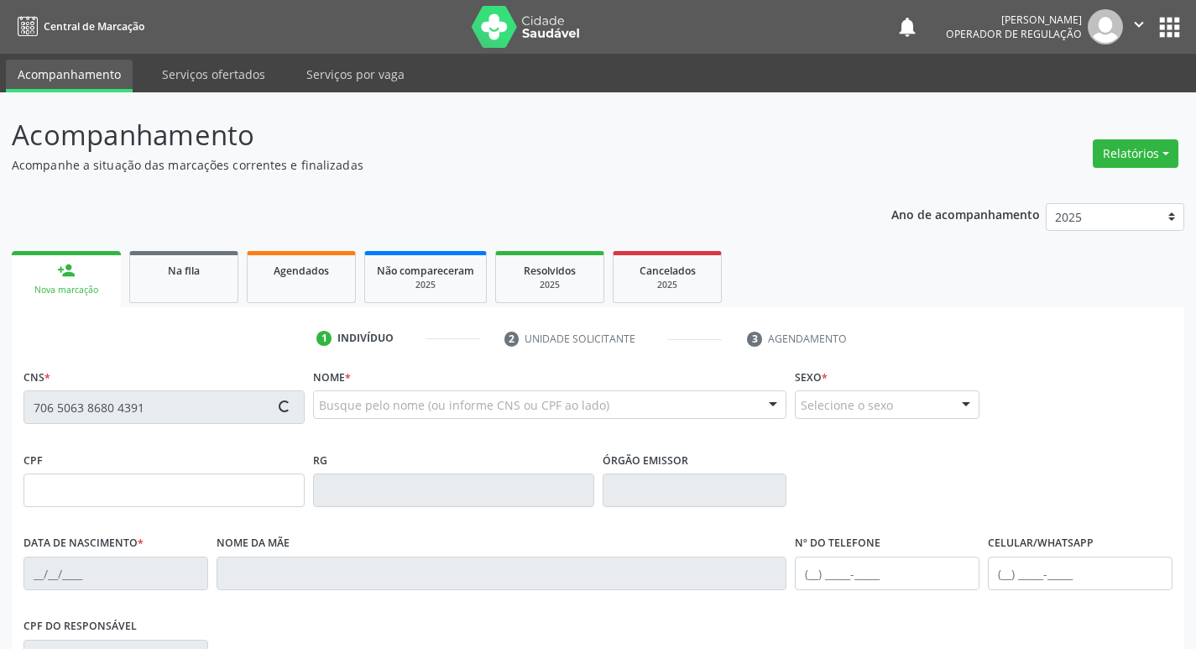
type input "Josefa Francisca do Espírito Santo"
type input "(83) 99382-7429"
type input "43"
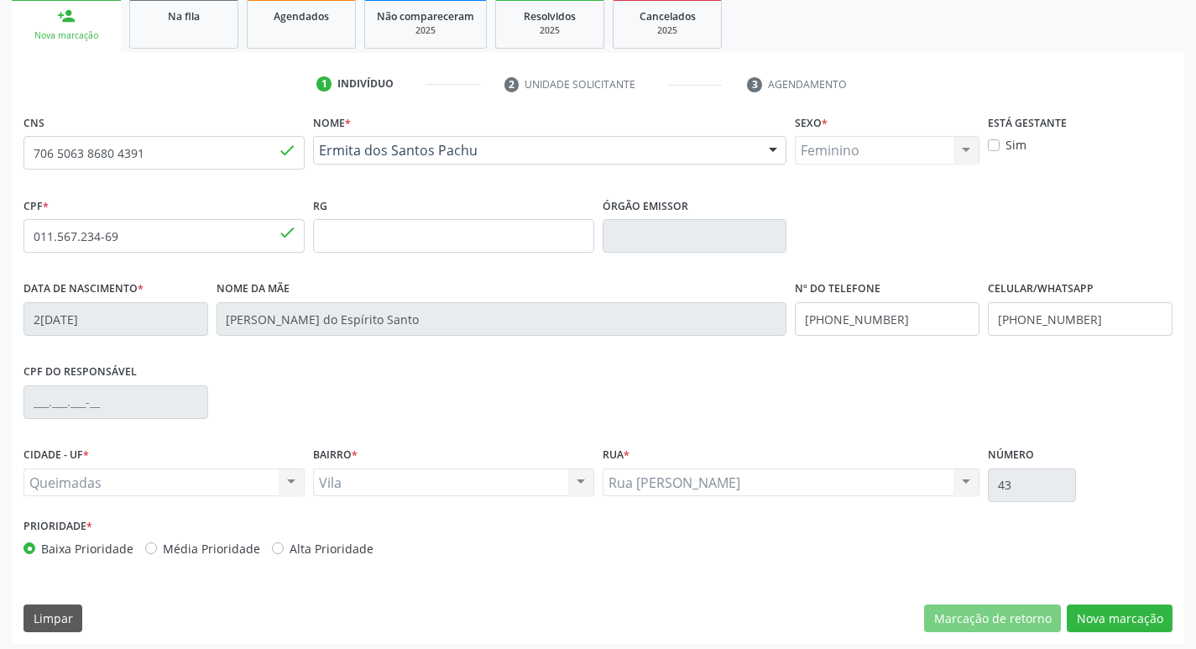
scroll to position [261, 0]
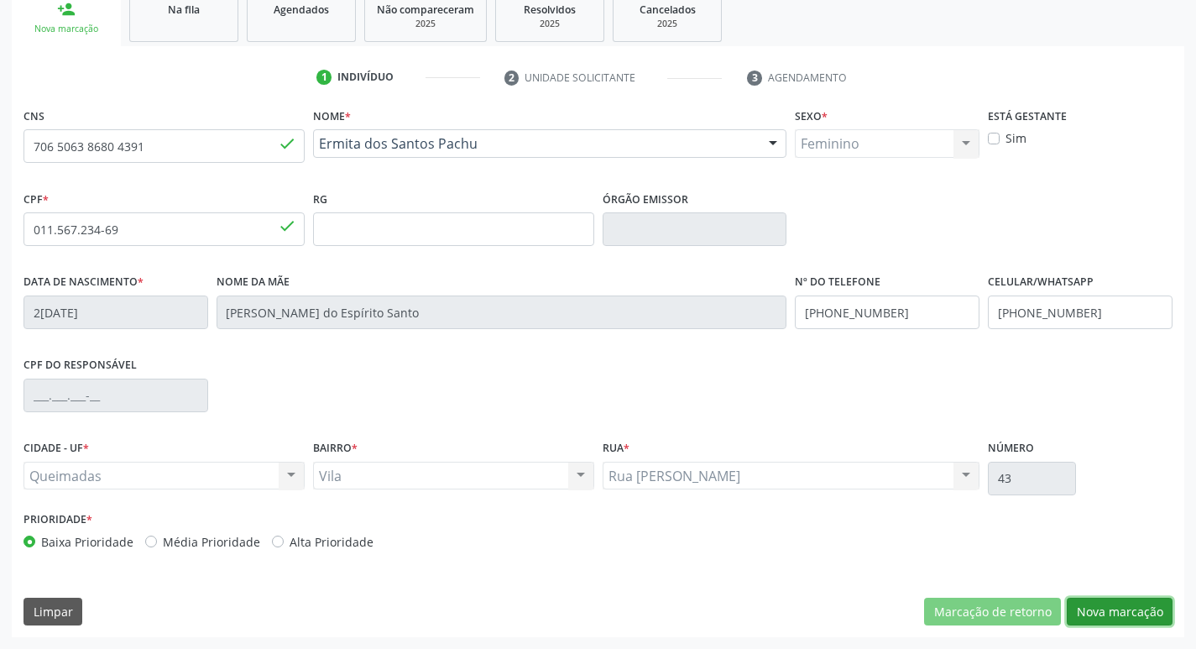
click at [1114, 601] on button "Nova marcação" at bounding box center [1120, 611] width 106 height 29
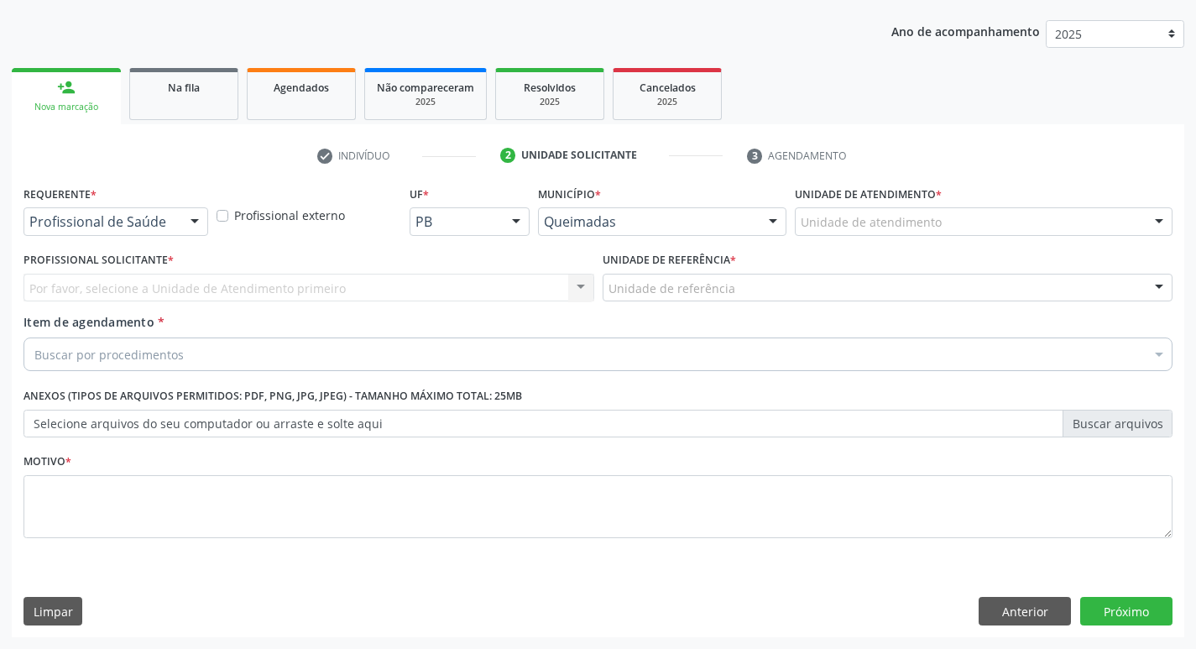
scroll to position [183, 0]
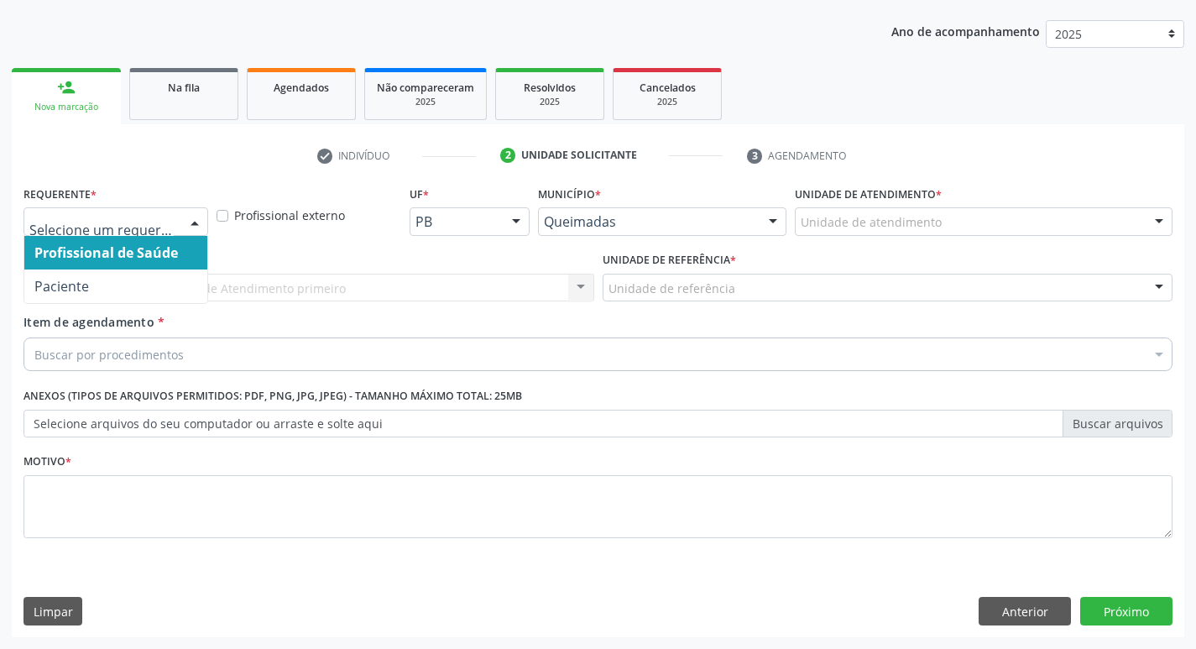
click at [190, 222] on div at bounding box center [194, 222] width 25 height 29
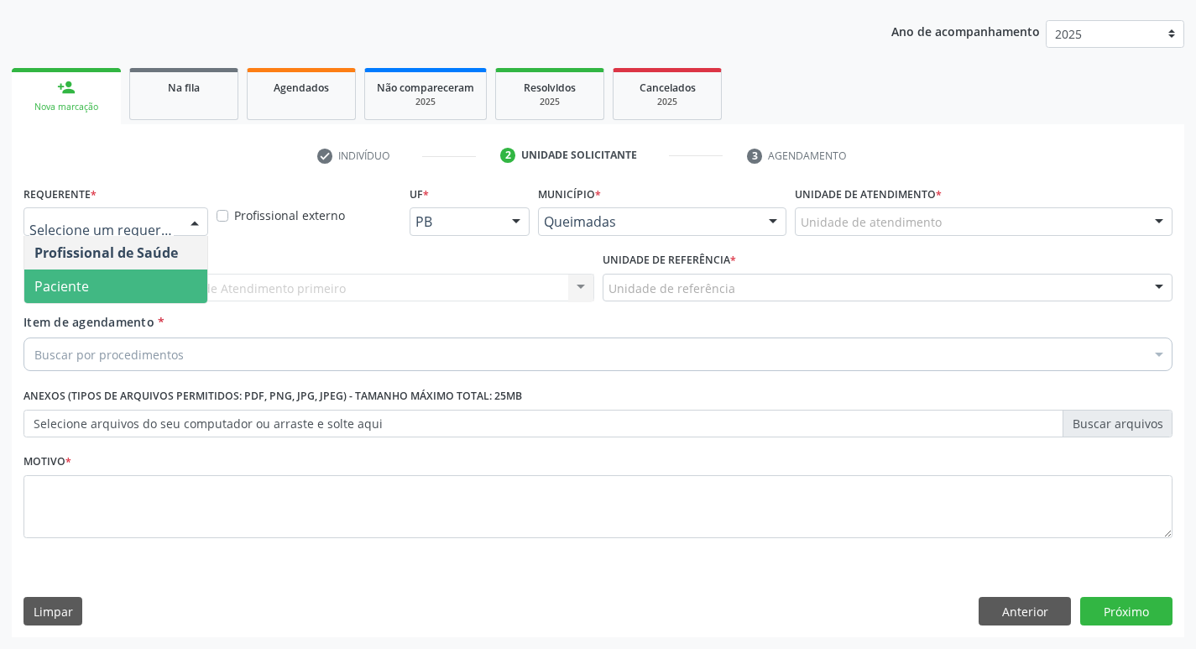
click at [172, 284] on span "Paciente" at bounding box center [115, 286] width 183 height 34
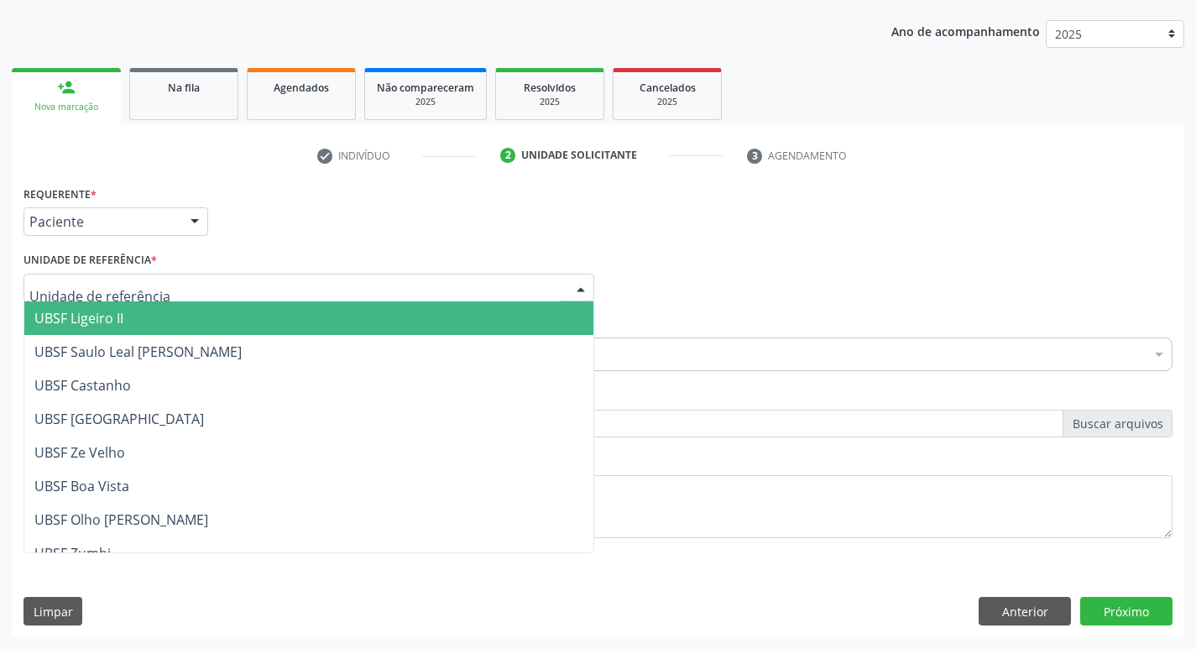
click at [172, 284] on div at bounding box center [308, 288] width 571 height 29
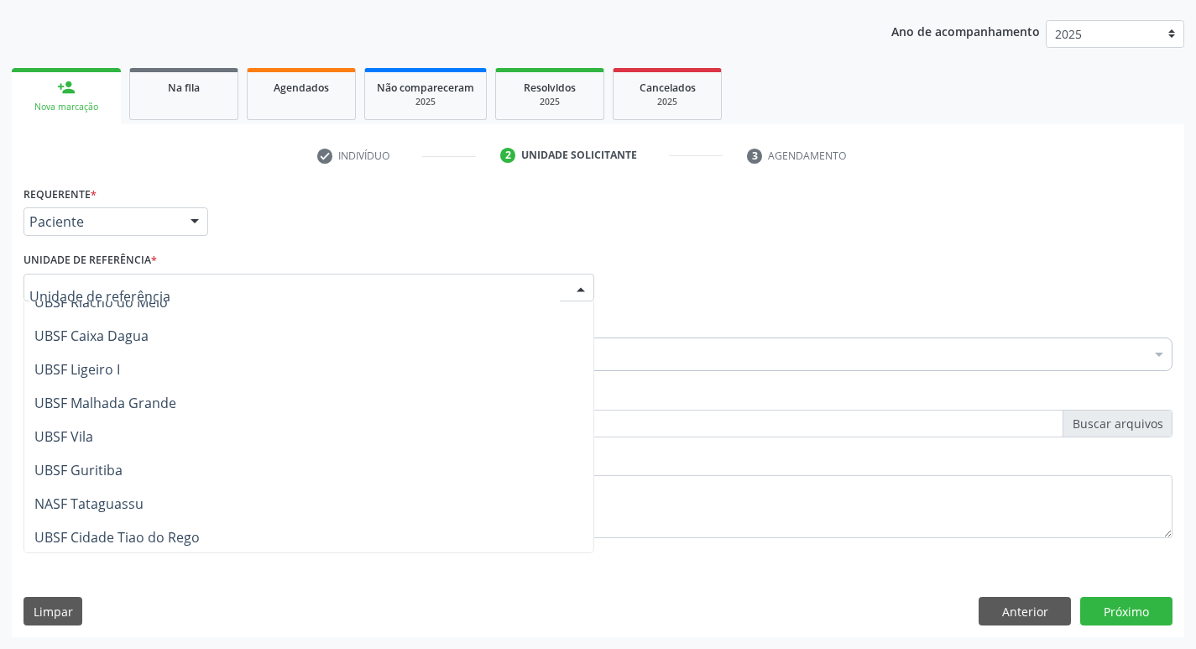
scroll to position [420, 0]
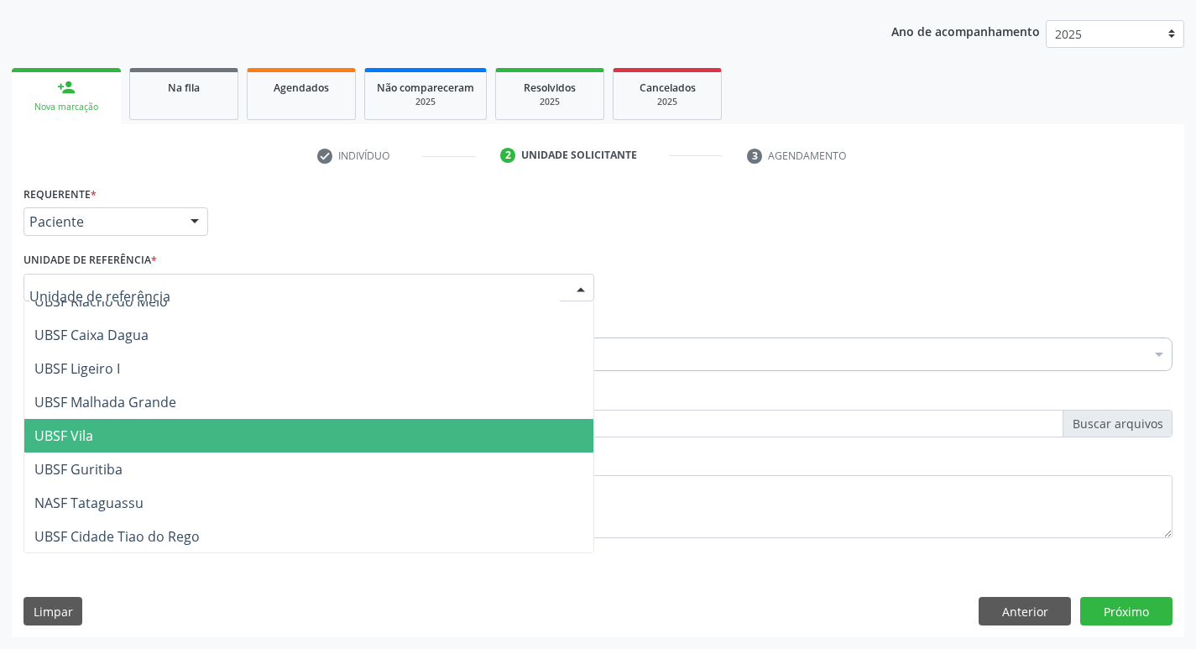
click at [180, 426] on span "UBSF Vila" at bounding box center [308, 436] width 569 height 34
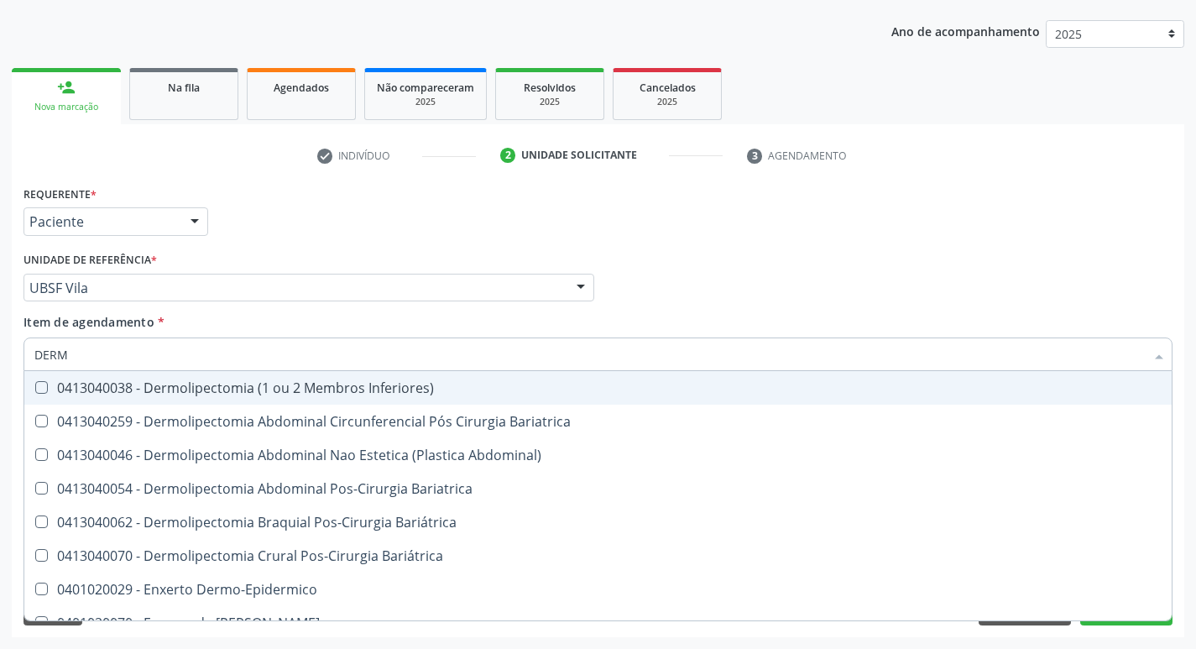
type input "DERMA"
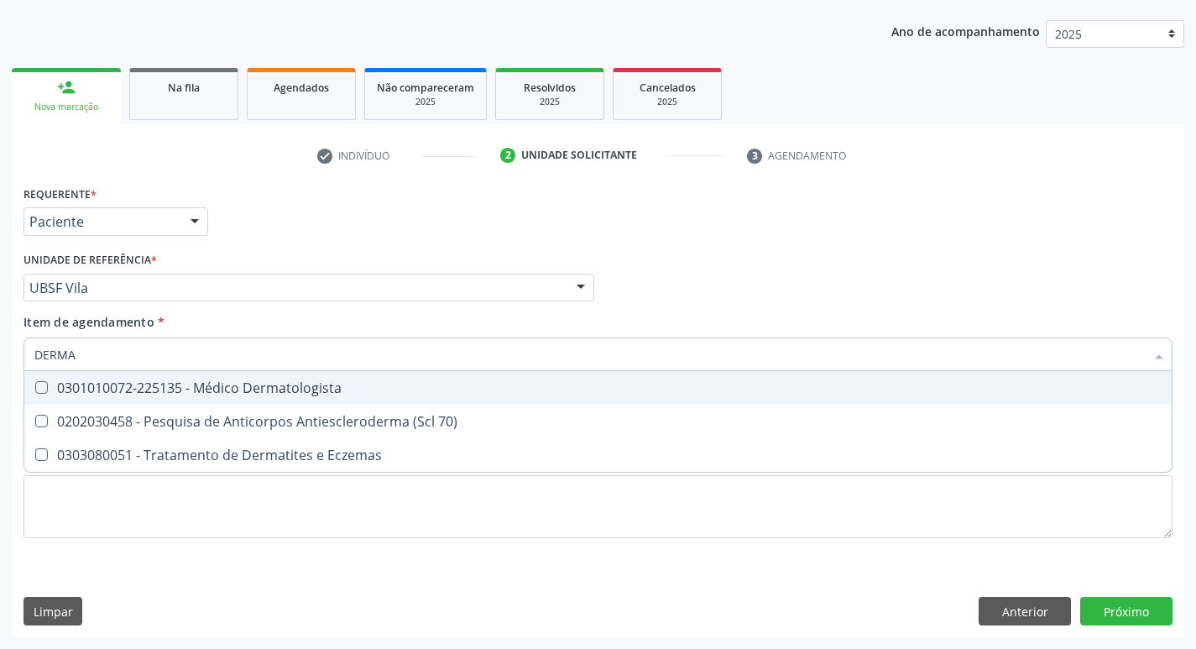
click at [40, 387] on Dermatologista at bounding box center [41, 387] width 13 height 13
click at [35, 387] on Dermatologista "checkbox" at bounding box center [29, 387] width 11 height 11
checkbox Dermatologista "true"
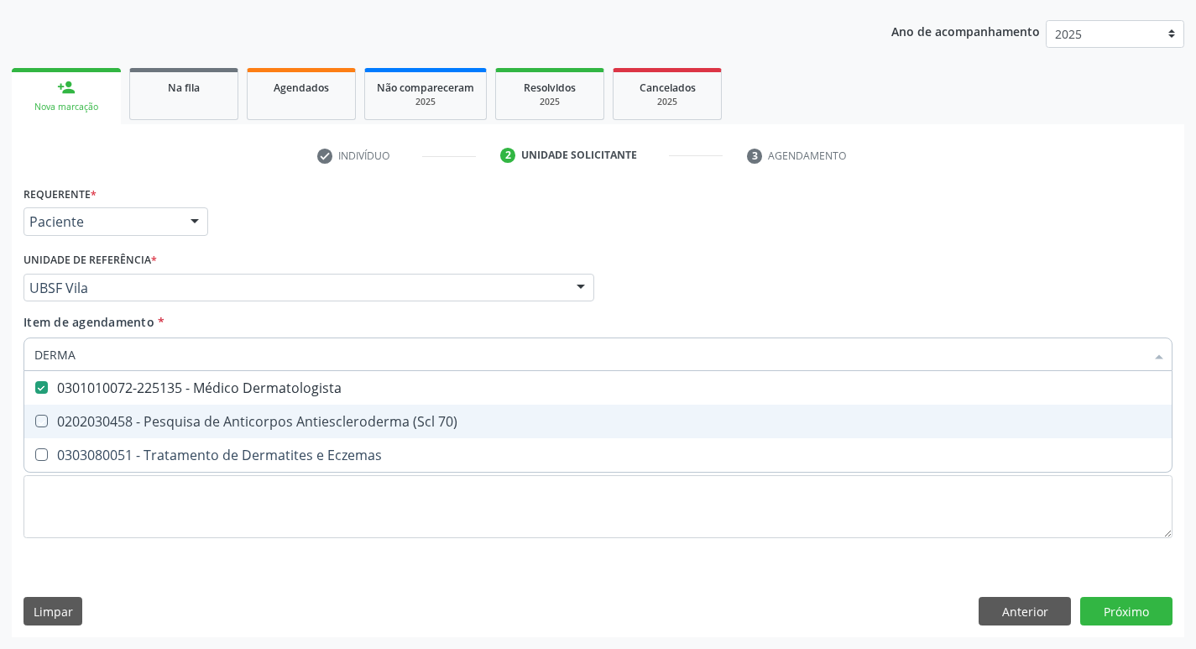
checkbox 70\) "true"
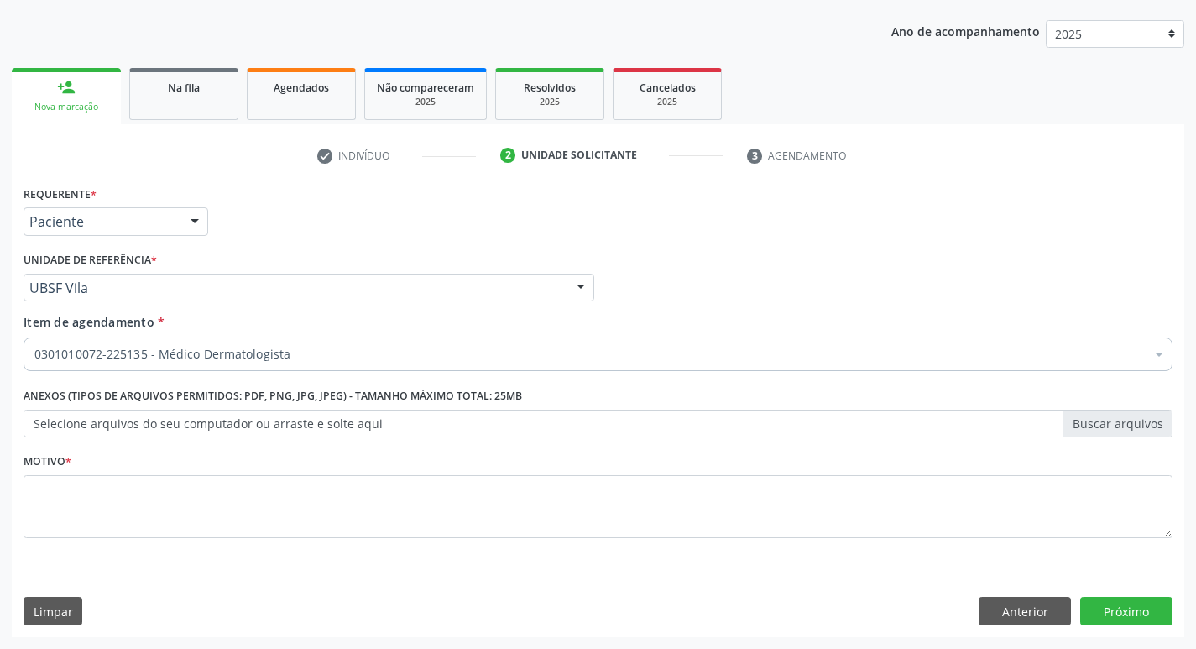
click at [1016, 185] on div "Requerente * Paciente Profissional de Saúde Paciente Nenhum resultado encontrad…" at bounding box center [597, 213] width 1157 height 65
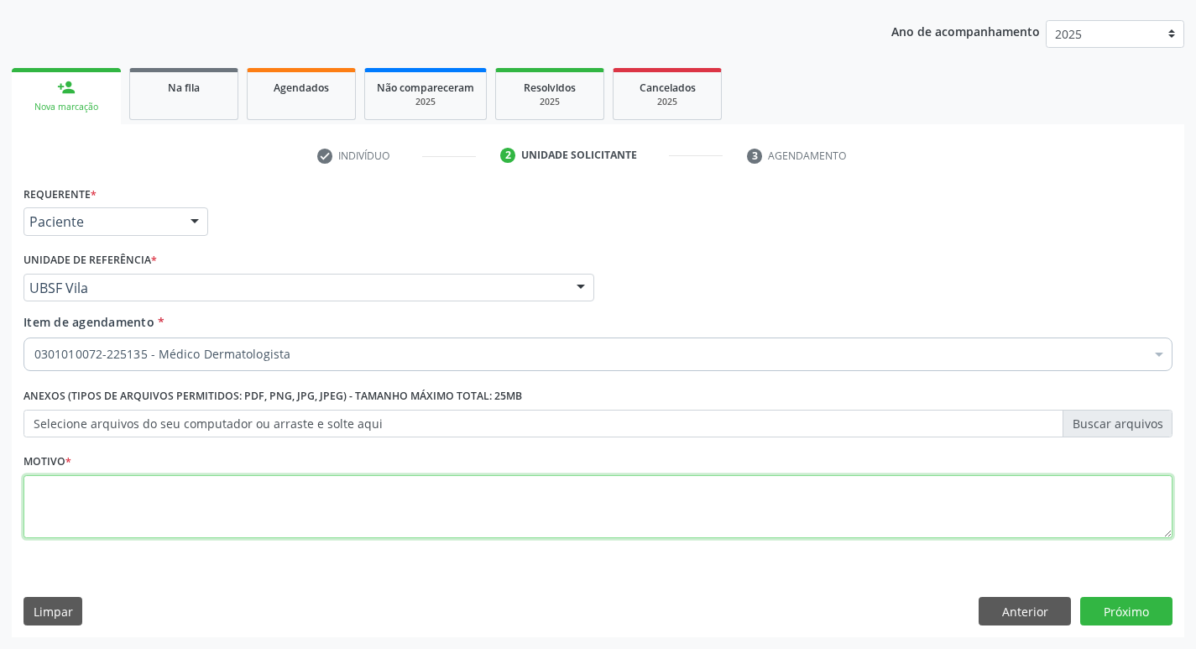
click at [52, 508] on textarea at bounding box center [597, 507] width 1149 height 64
type textarea "RETORNO"
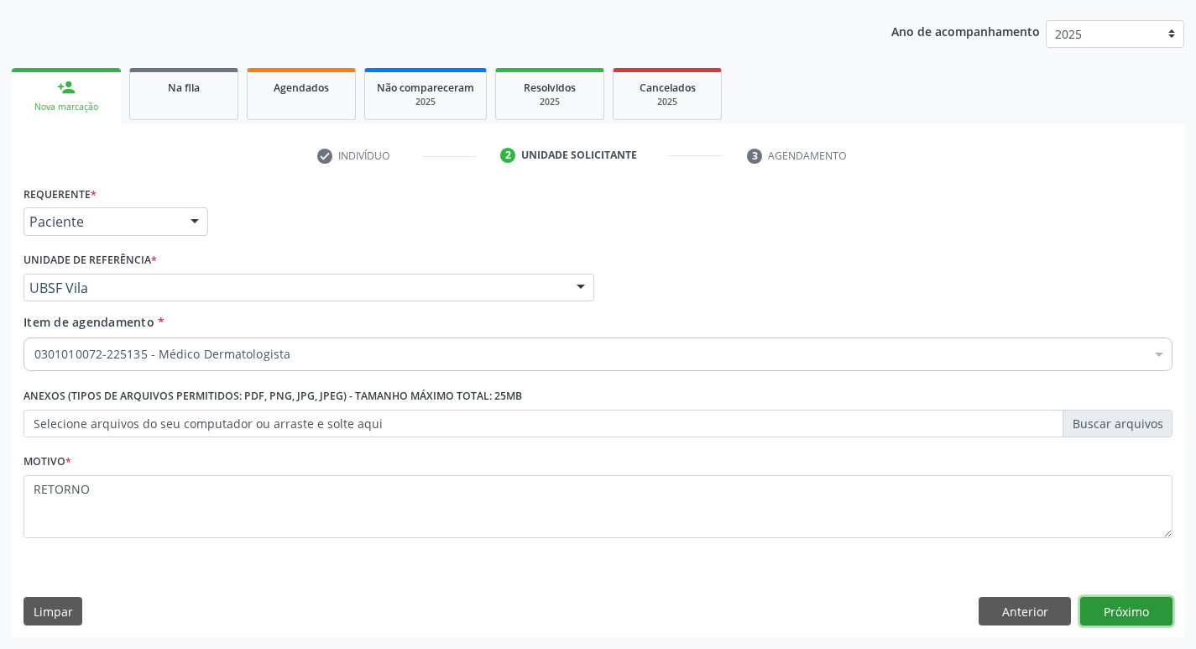
click at [1114, 620] on button "Próximo" at bounding box center [1126, 611] width 92 height 29
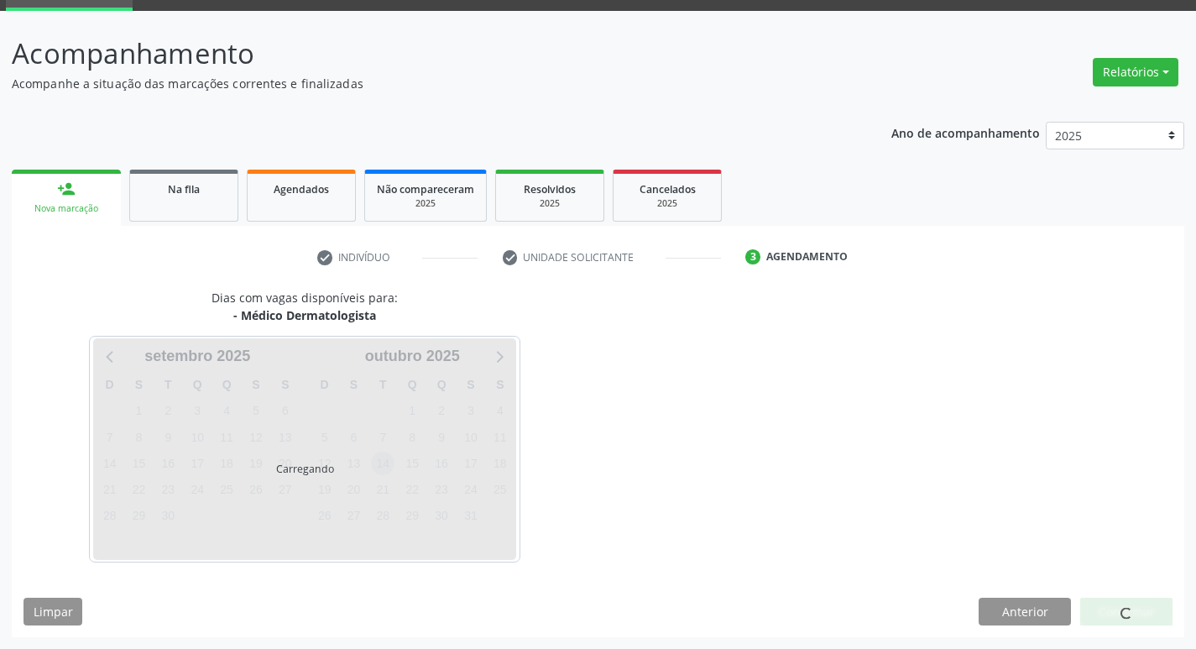
scroll to position [131, 0]
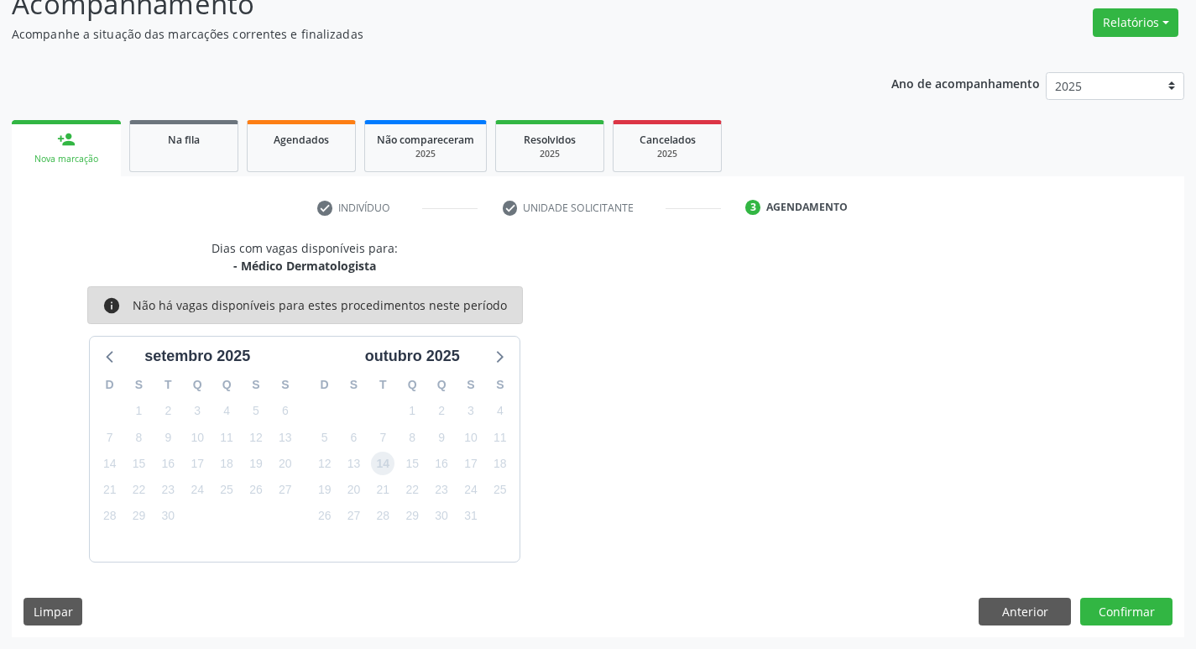
click at [380, 462] on span "14" at bounding box center [382, 462] width 23 height 23
click at [1119, 606] on button "Confirmar" at bounding box center [1126, 611] width 92 height 29
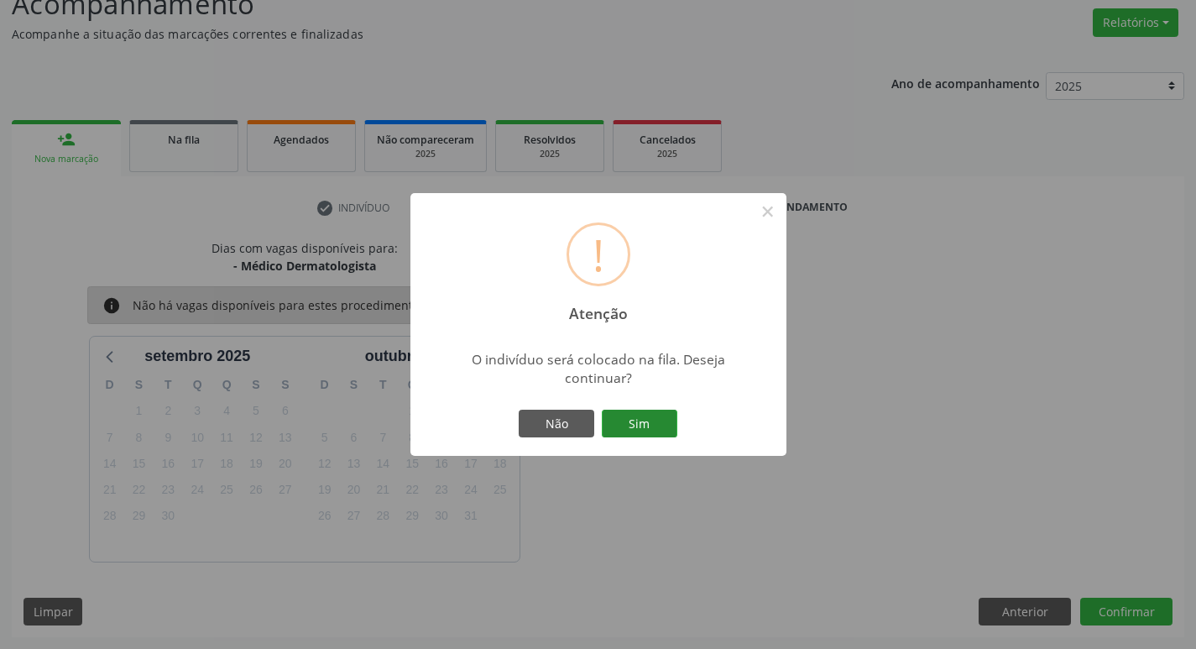
click at [657, 413] on button "Sim" at bounding box center [640, 424] width 76 height 29
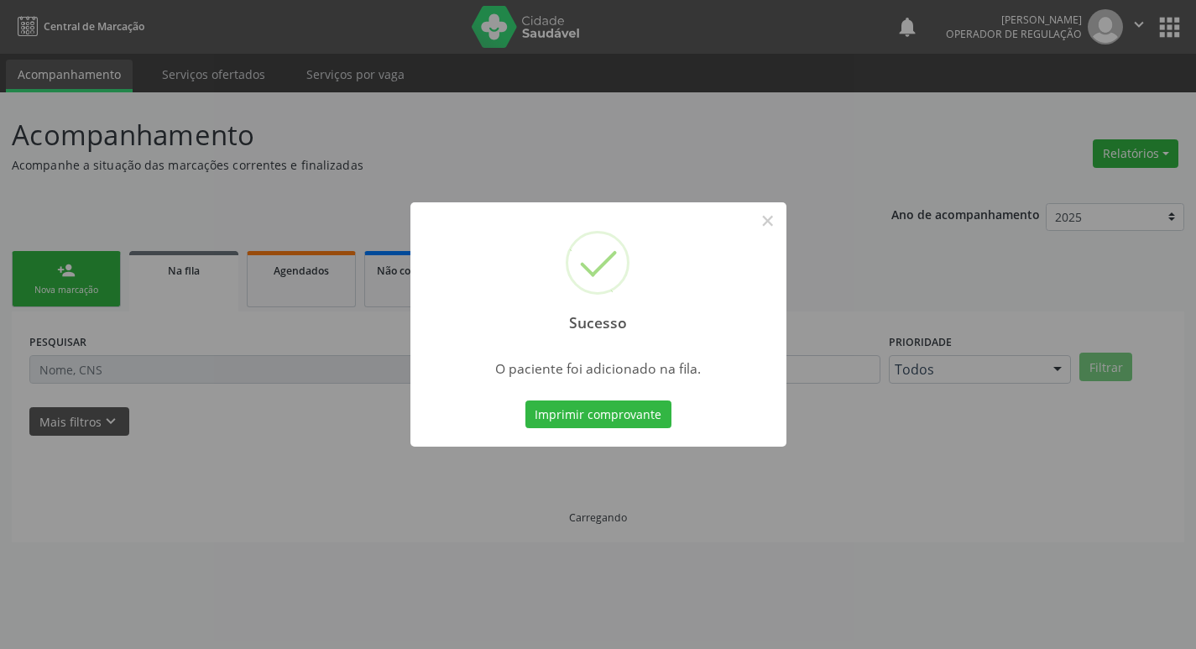
scroll to position [0, 0]
click at [772, 226] on button "×" at bounding box center [773, 220] width 29 height 29
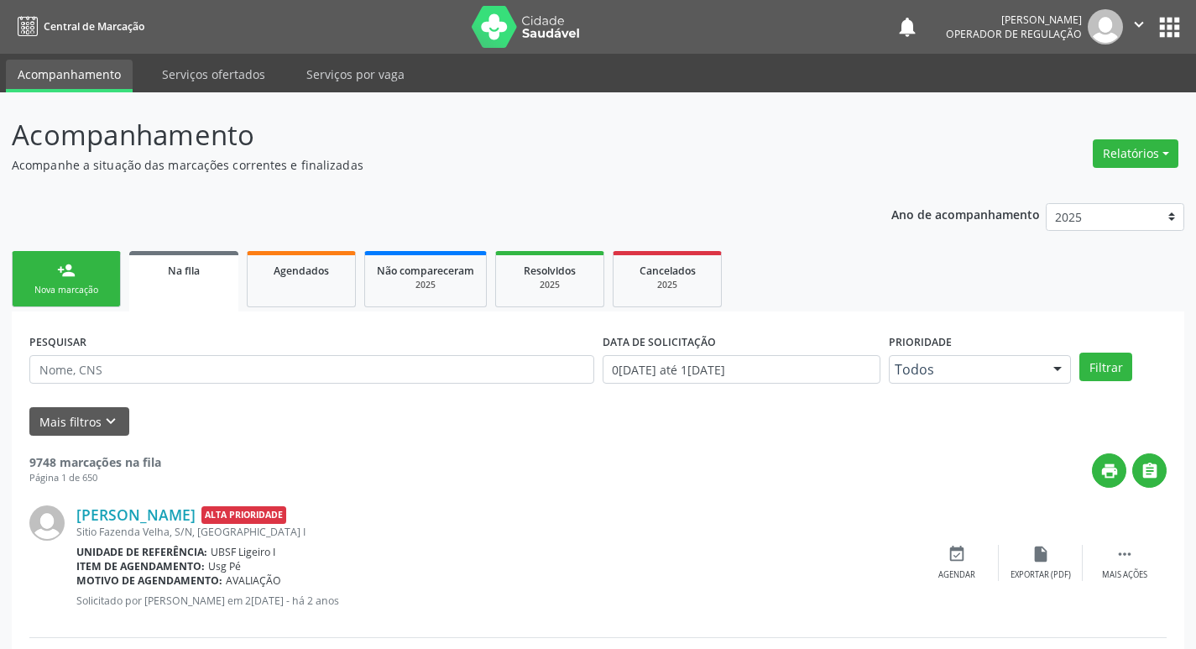
click at [85, 284] on div "Nova marcação" at bounding box center [66, 290] width 84 height 13
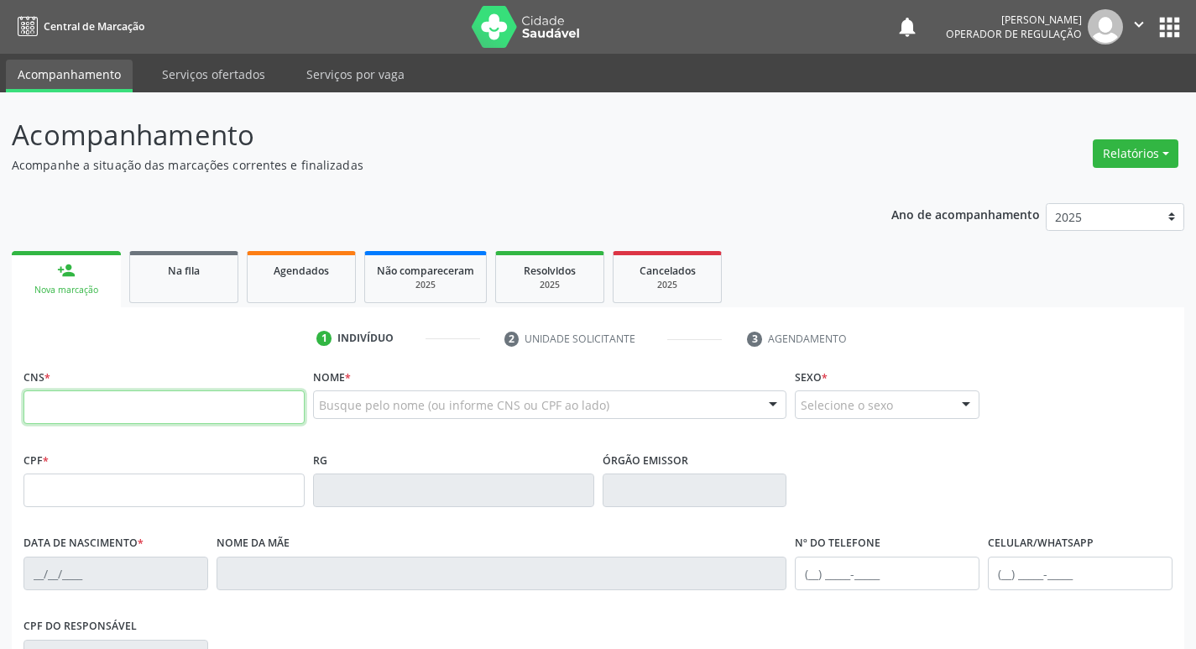
click at [71, 408] on input "text" at bounding box center [163, 407] width 281 height 34
type input "704 2007 3662 6080"
type input "065.777.584-33"
type input "01/03/1982"
type input "Jozefa Ramos dos Santos"
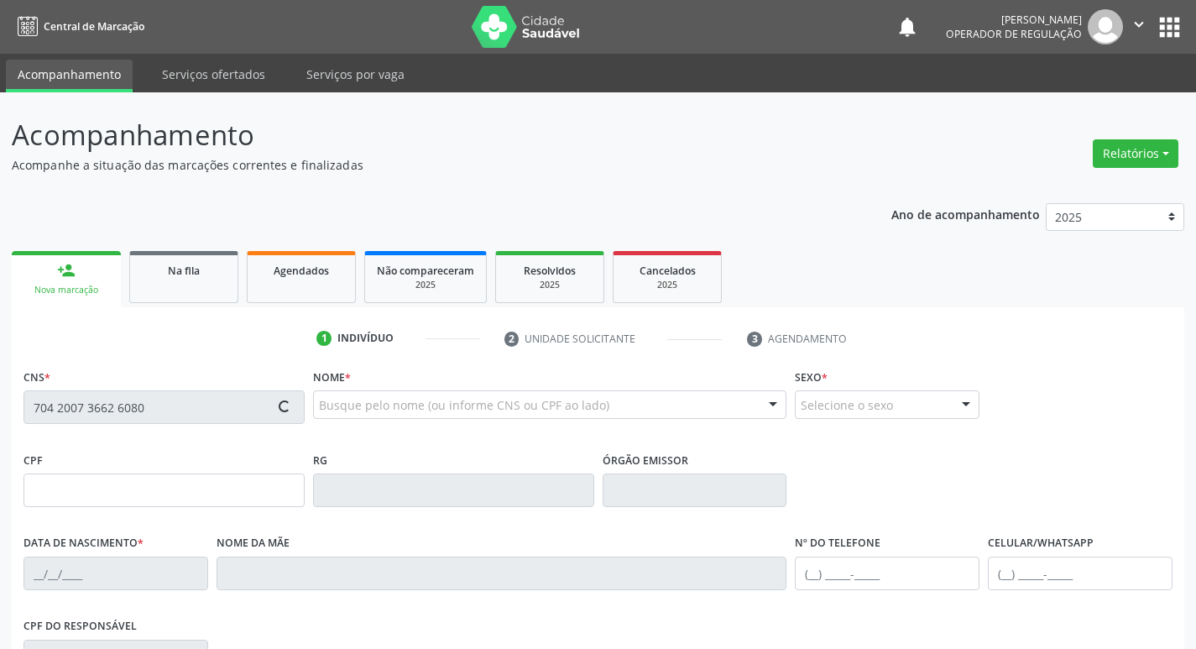
type input "(83) 99159-5433"
type input "S/N"
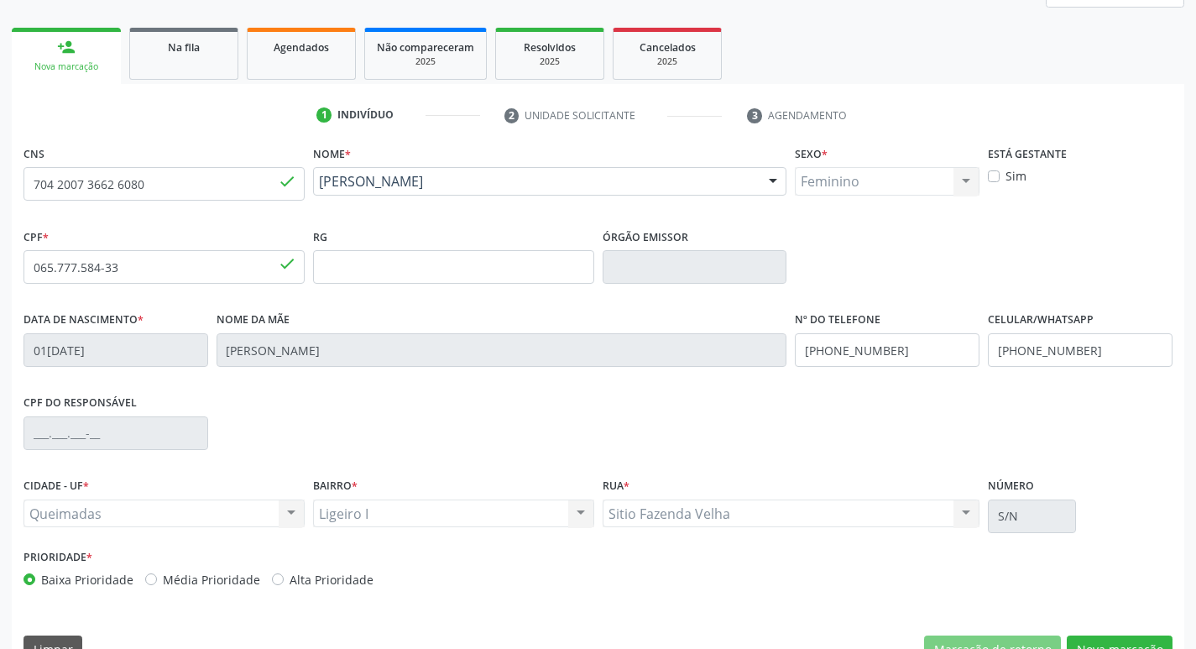
scroll to position [261, 0]
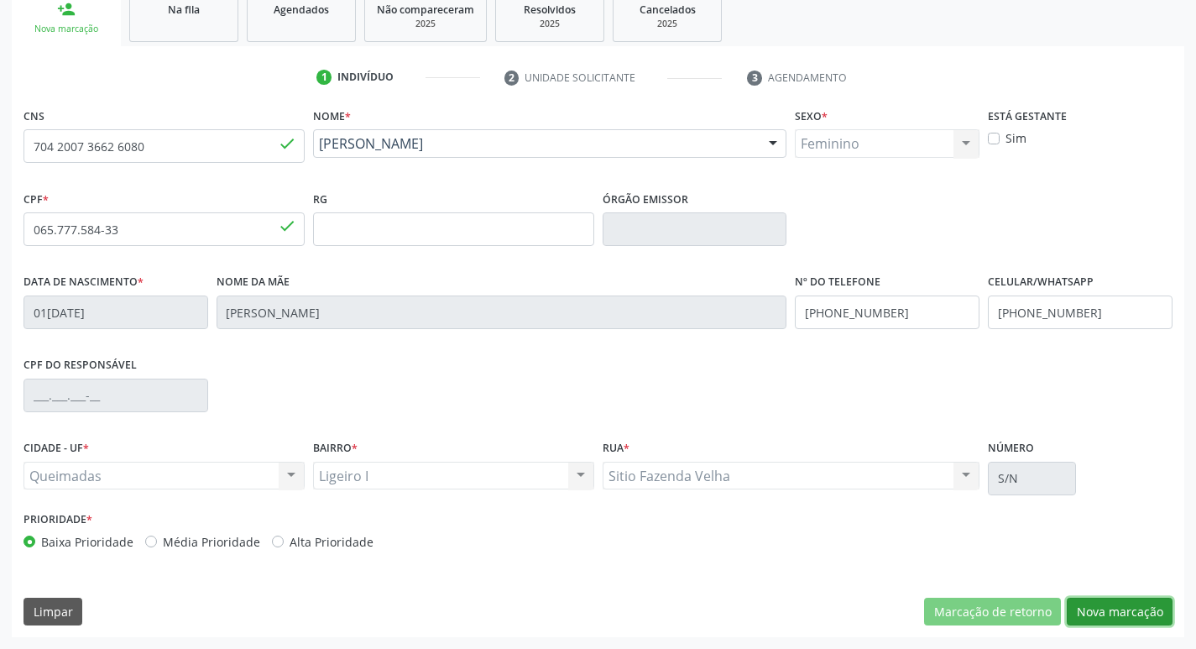
click at [1149, 613] on button "Nova marcação" at bounding box center [1120, 611] width 106 height 29
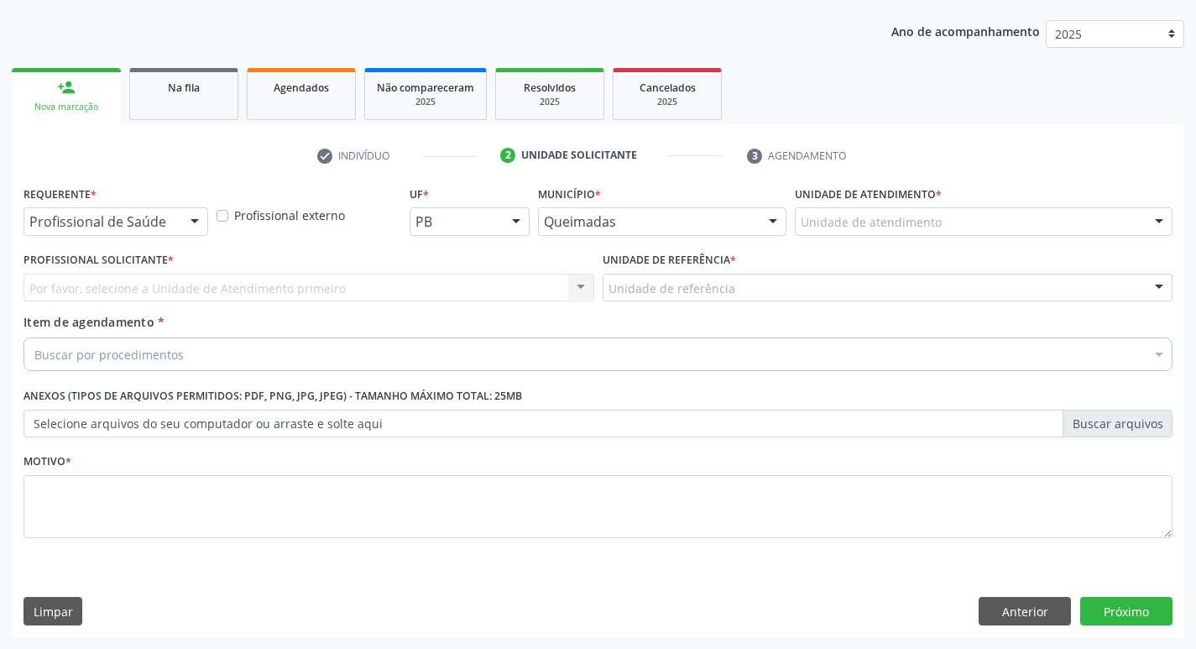
scroll to position [183, 0]
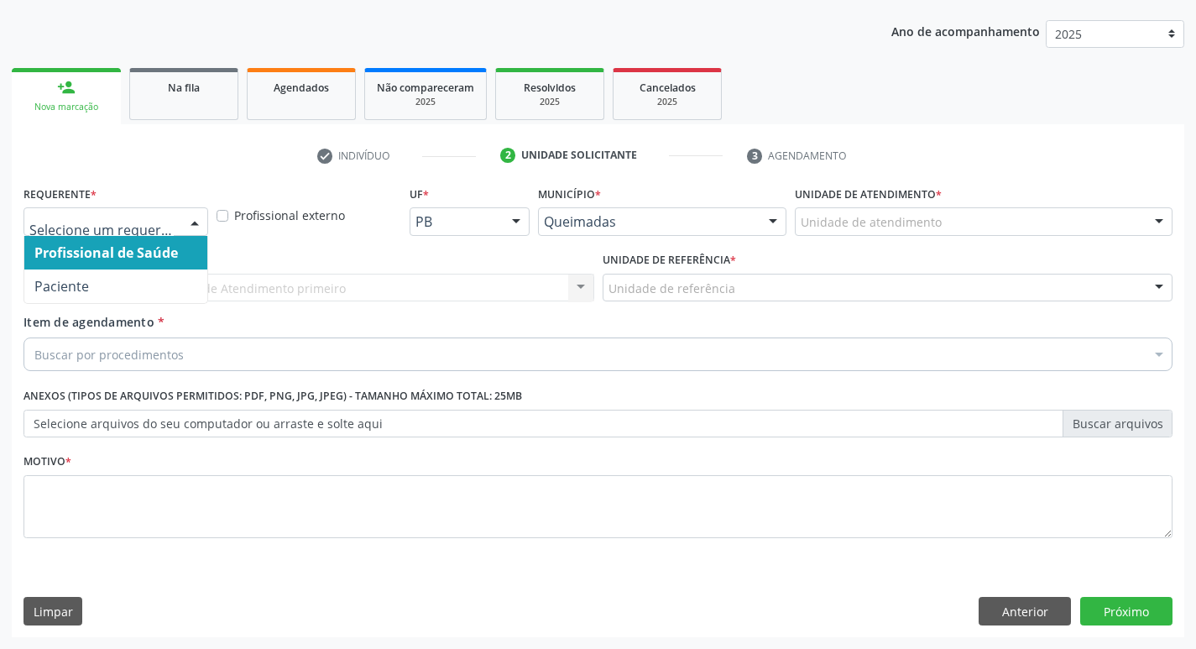
click at [186, 220] on div at bounding box center [194, 222] width 25 height 29
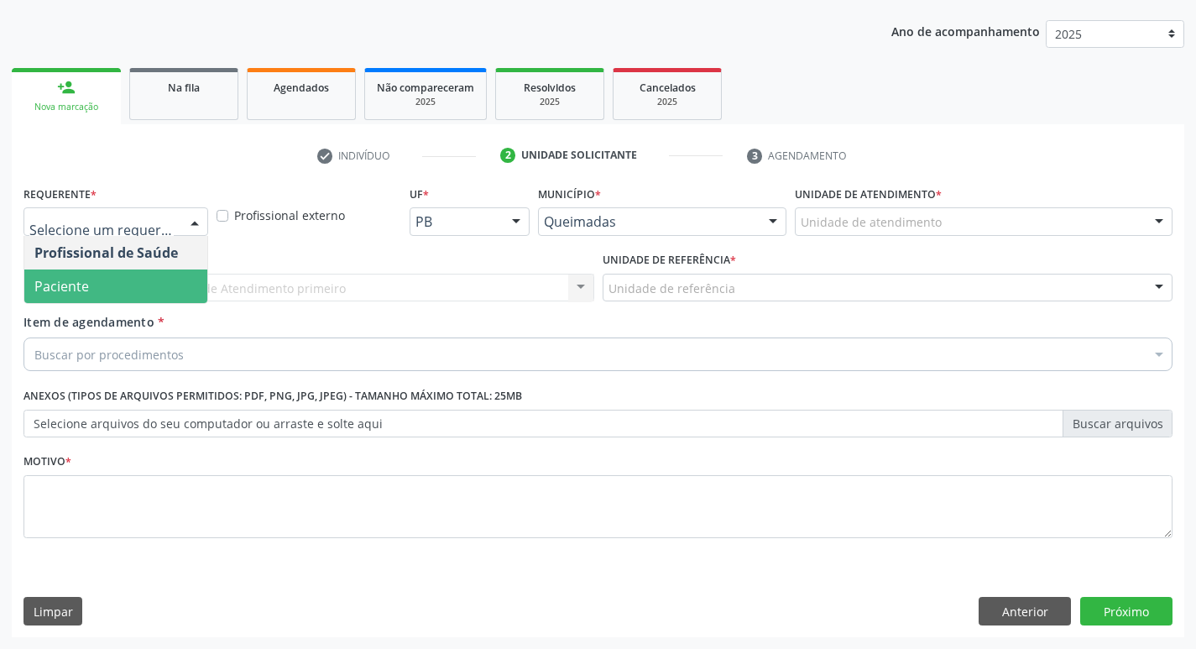
click at [163, 295] on span "Paciente" at bounding box center [115, 286] width 183 height 34
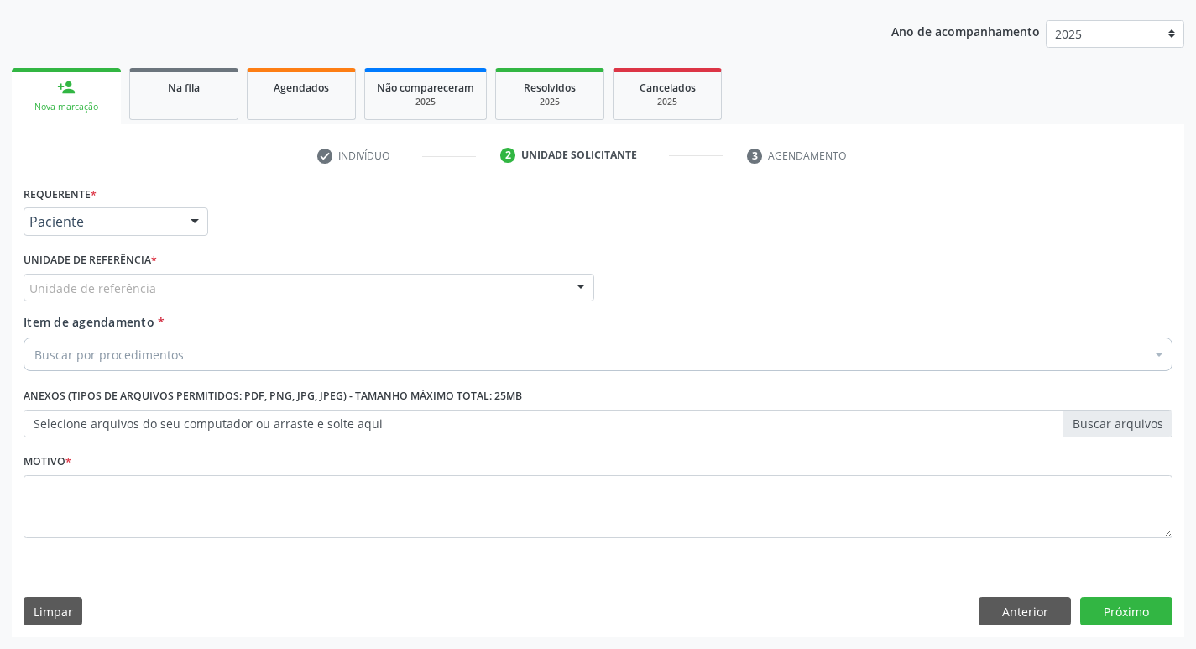
click at [163, 295] on div "Unidade de referência" at bounding box center [308, 288] width 571 height 29
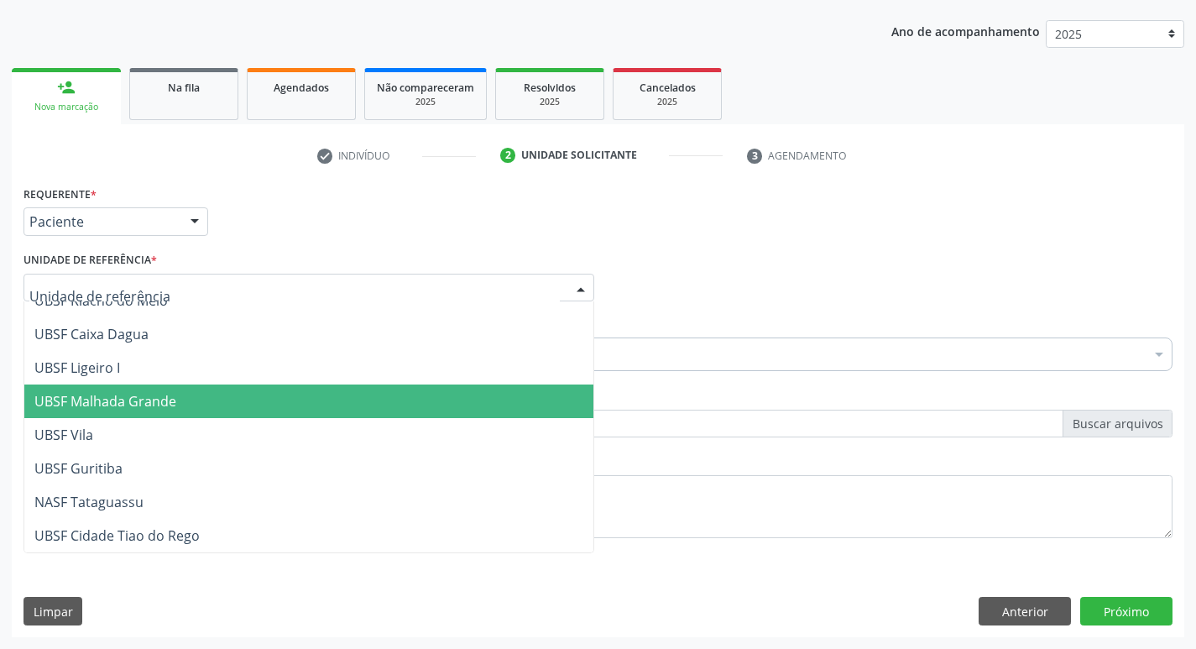
scroll to position [336, 0]
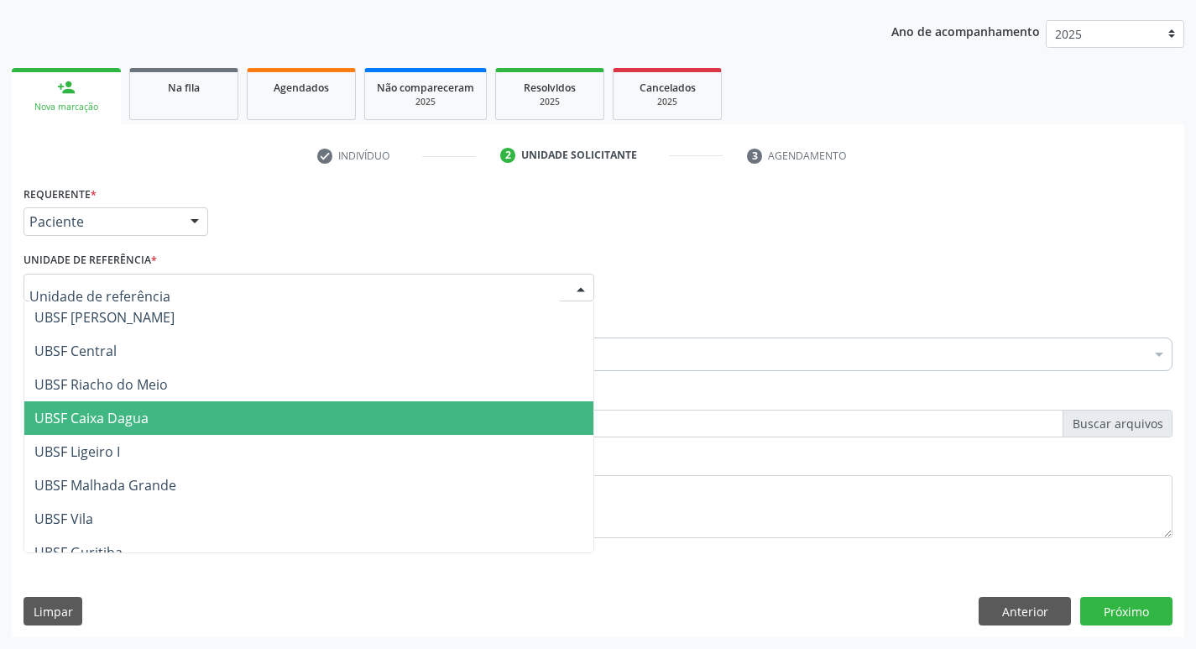
click at [154, 434] on span "UBSF Caixa Dagua" at bounding box center [308, 418] width 569 height 34
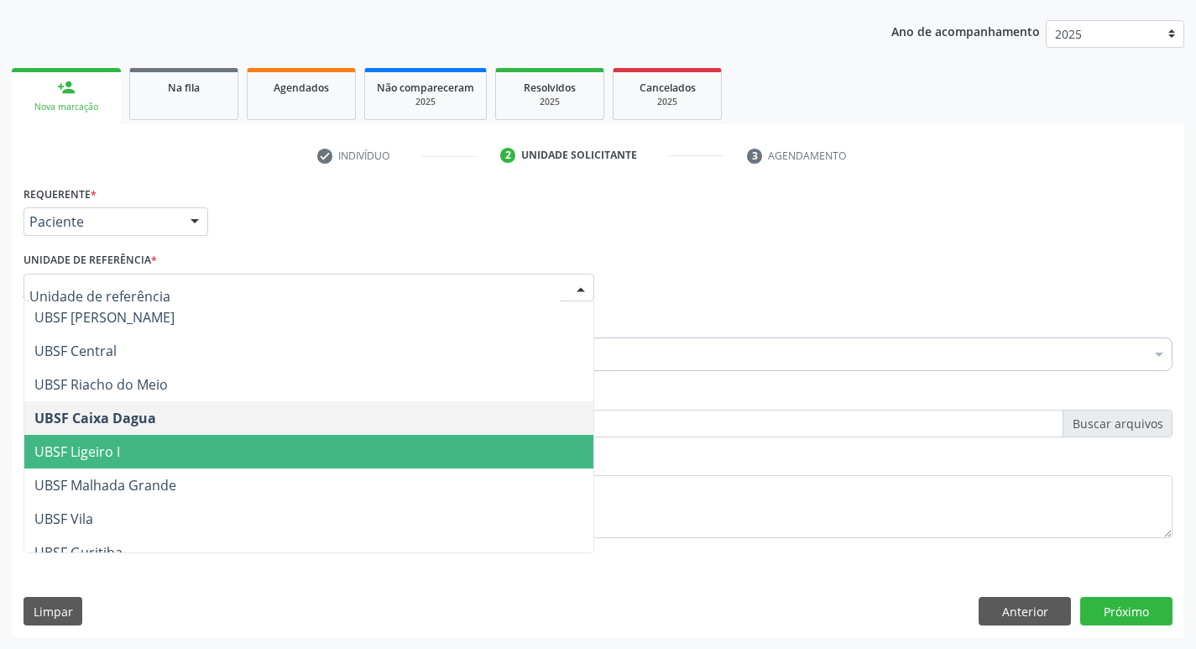
click at [171, 453] on span "UBSF Ligeiro I" at bounding box center [308, 452] width 569 height 34
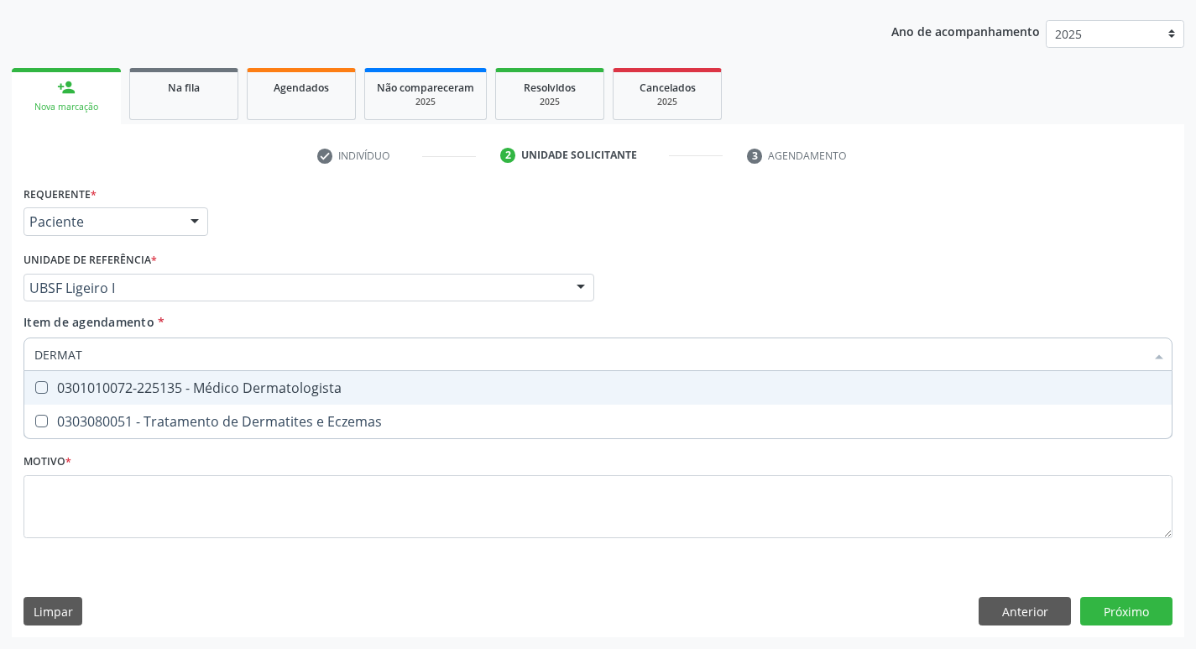
type input "DERMATO"
click at [40, 390] on Dermatologista at bounding box center [41, 387] width 13 height 13
click at [35, 390] on Dermatologista "checkbox" at bounding box center [29, 387] width 11 height 11
checkbox Dermatologista "true"
click at [755, 300] on div "Profissional Solicitante Por favor, selecione a Unidade de Atendimento primeiro…" at bounding box center [597, 280] width 1157 height 65
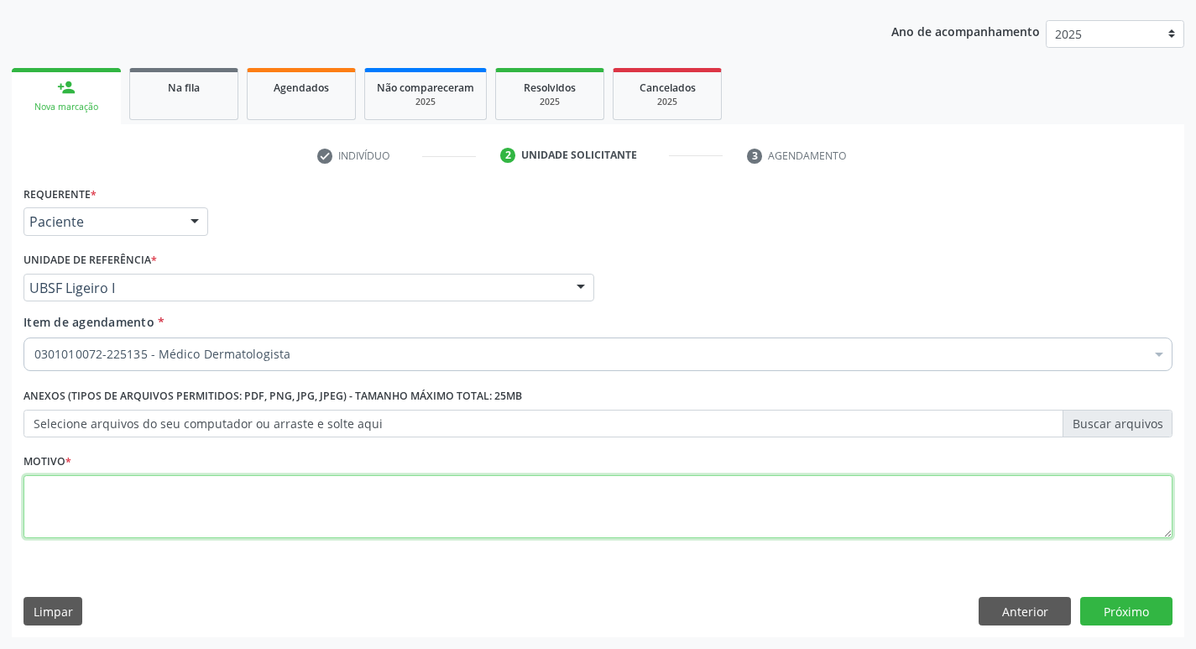
click at [51, 488] on textarea at bounding box center [597, 507] width 1149 height 64
type textarea "CONSULTA"
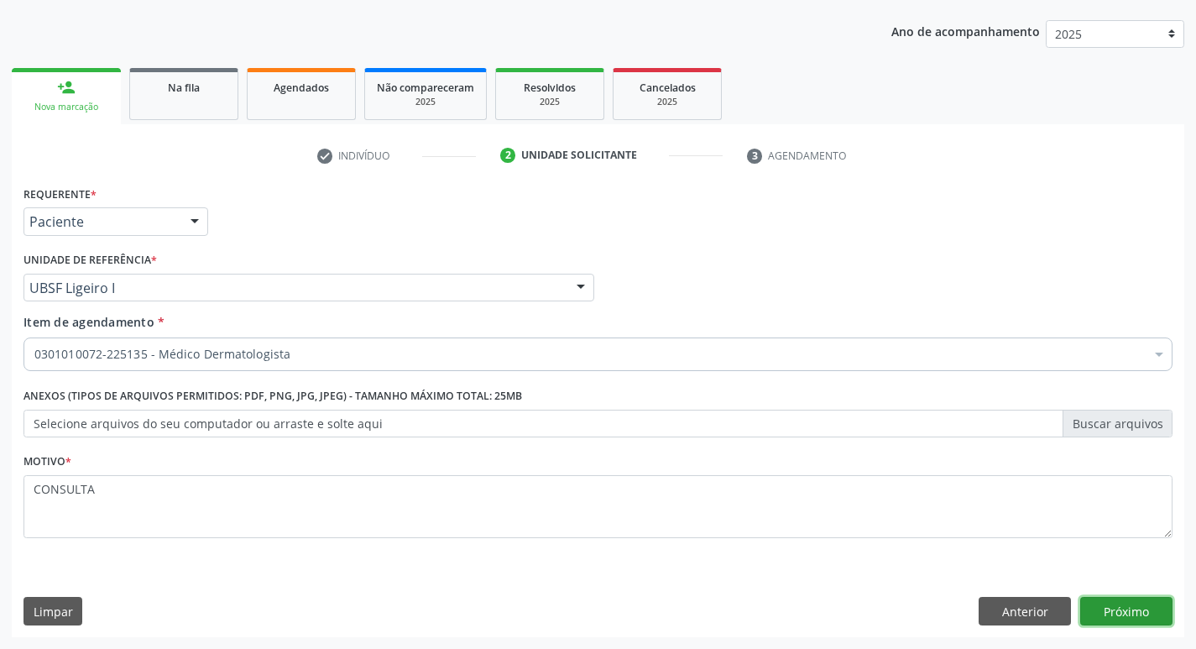
click at [1129, 610] on button "Próximo" at bounding box center [1126, 611] width 92 height 29
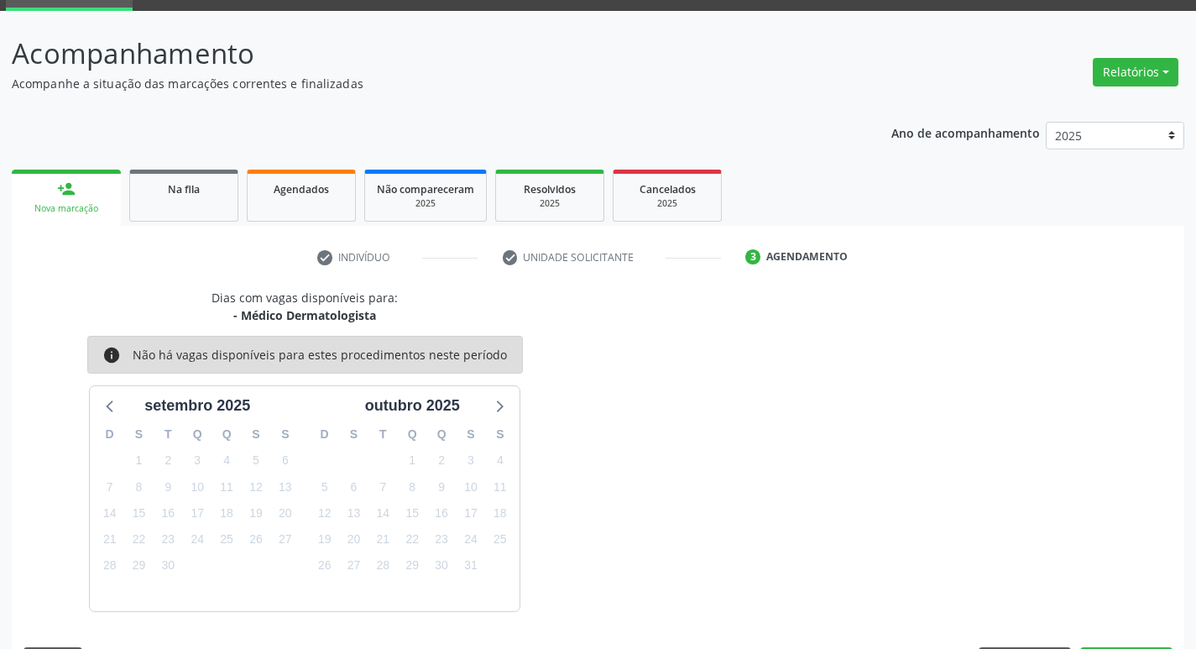
scroll to position [131, 0]
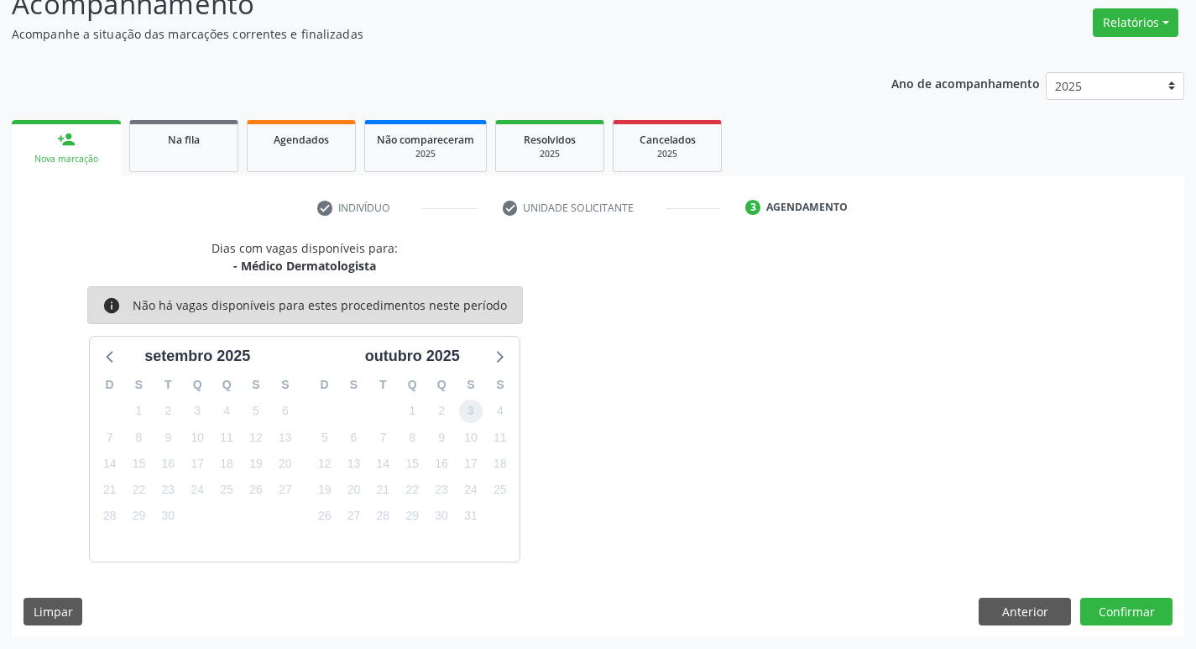
click at [466, 414] on span "3" at bounding box center [470, 410] width 23 height 23
click at [1108, 603] on button "Confirmar" at bounding box center [1126, 611] width 92 height 29
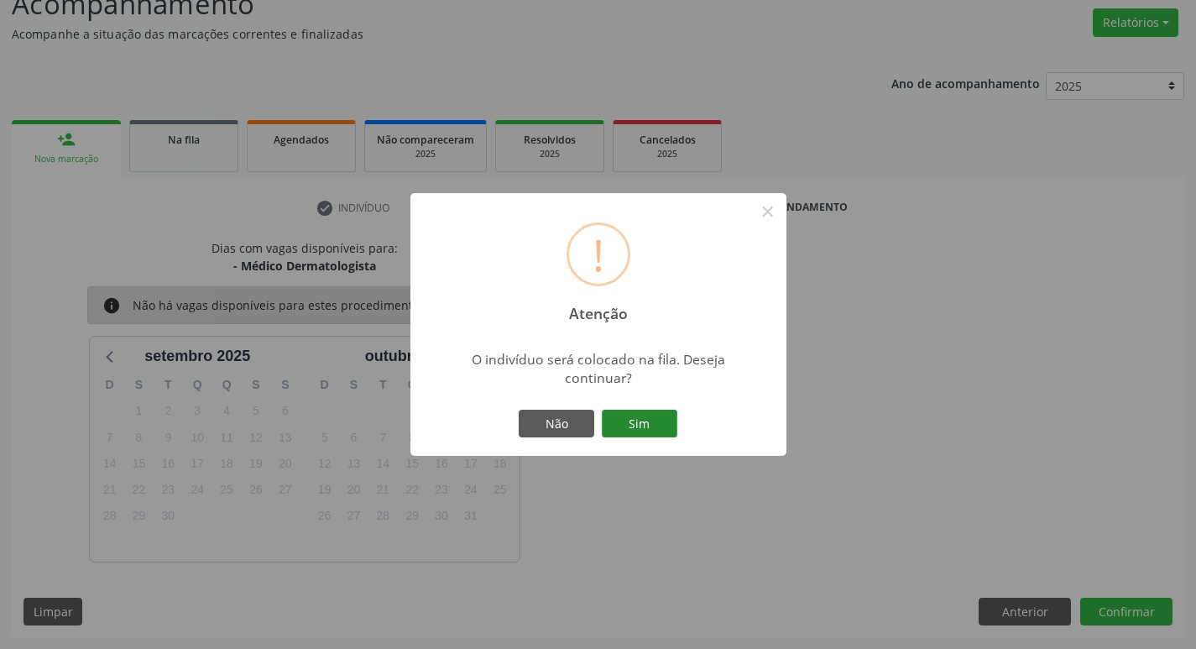
click at [640, 422] on button "Sim" at bounding box center [640, 424] width 76 height 29
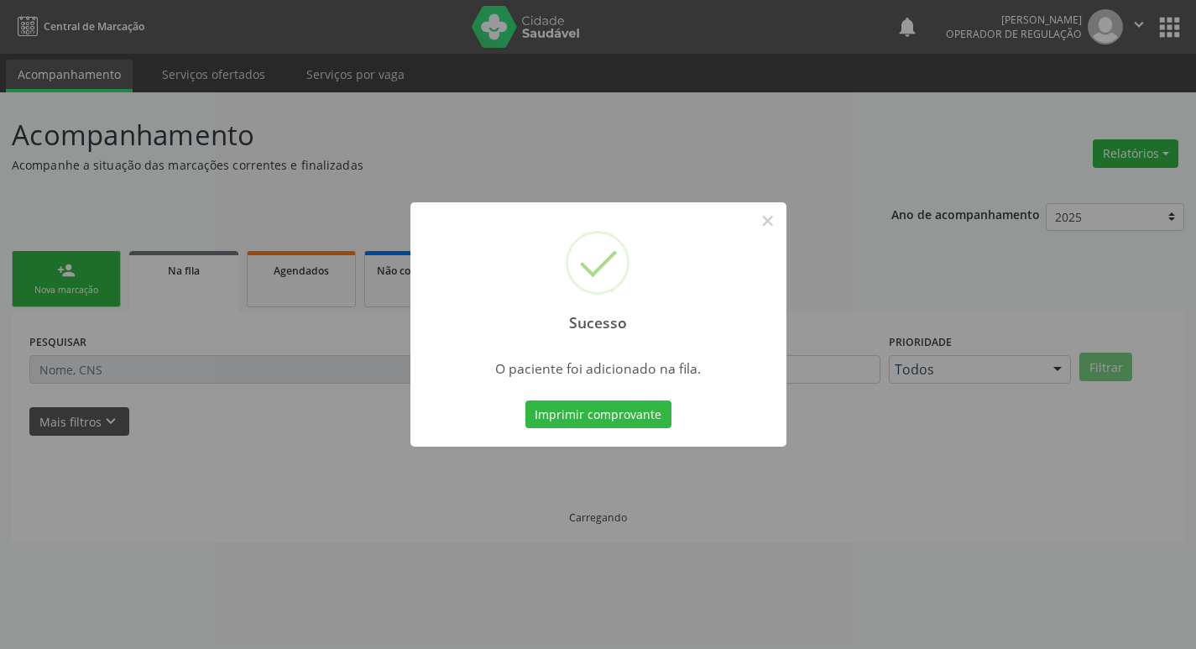
scroll to position [0, 0]
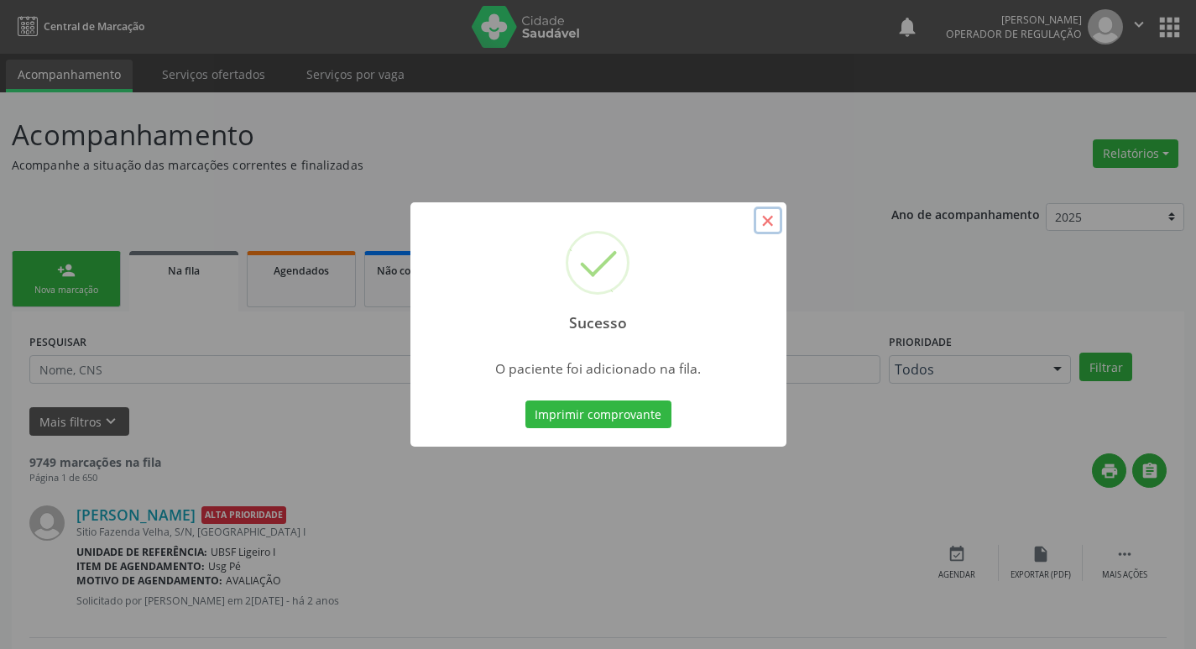
click at [765, 224] on button "×" at bounding box center [768, 220] width 29 height 29
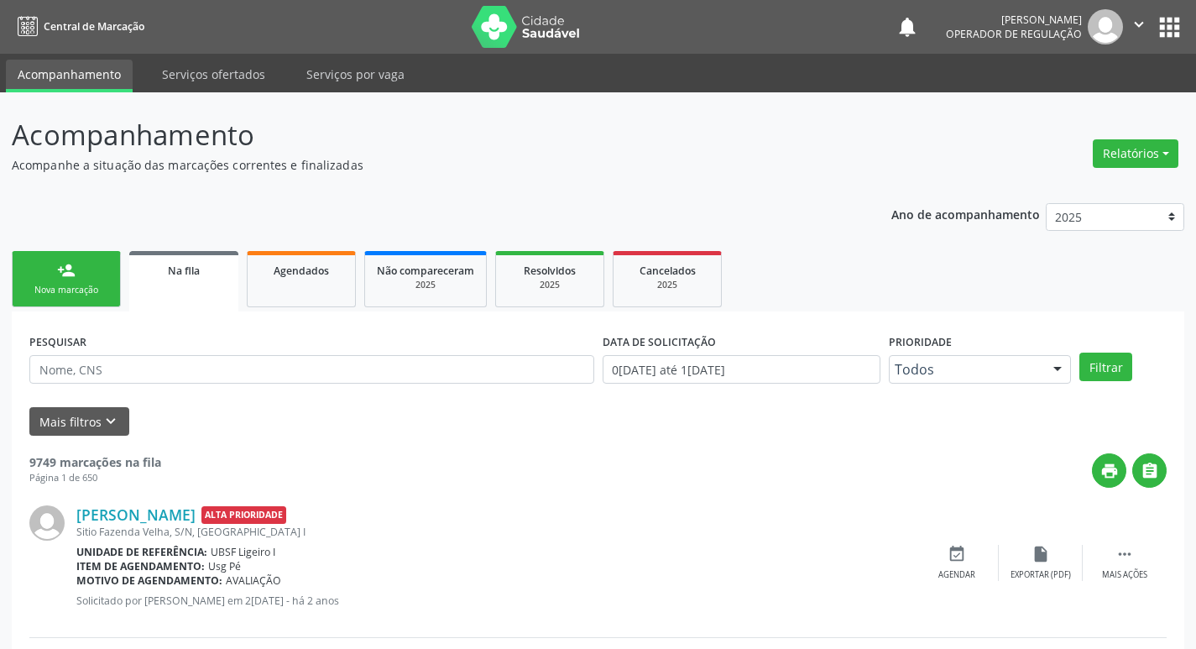
click at [107, 293] on div "Nova marcação" at bounding box center [66, 290] width 84 height 13
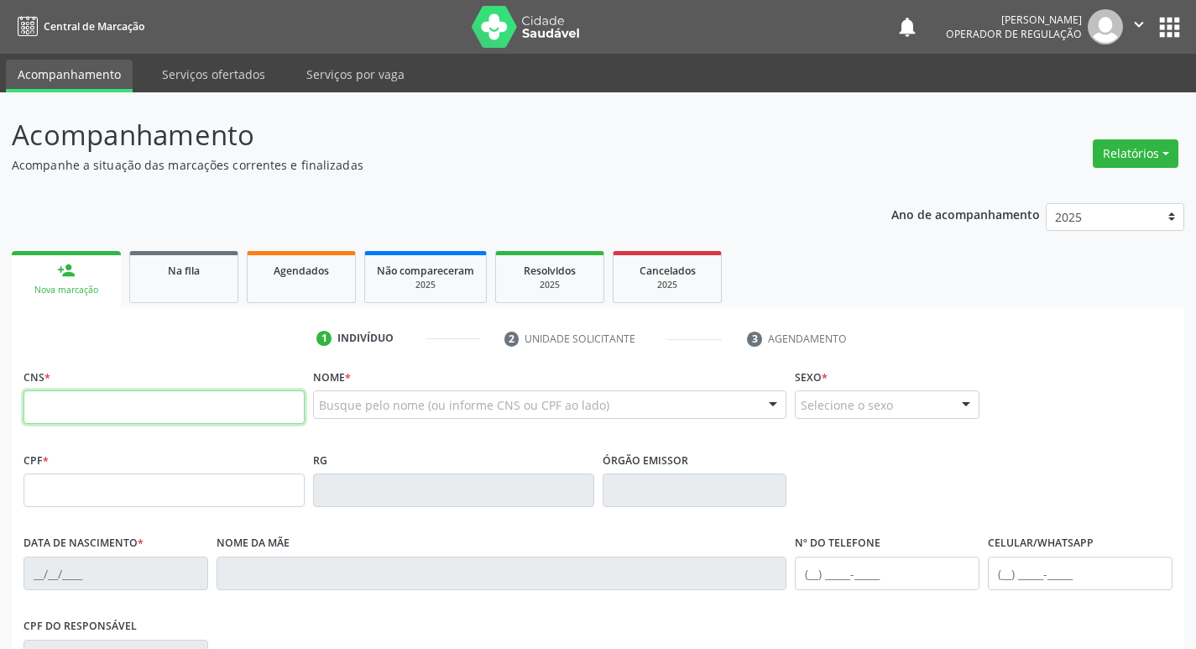
click at [150, 419] on input "text" at bounding box center [163, 407] width 281 height 34
click at [188, 410] on input "text" at bounding box center [163, 407] width 281 height 34
type input "705 0074 3061 8559"
type input "324.841.604-10"
type input "06/04/1949"
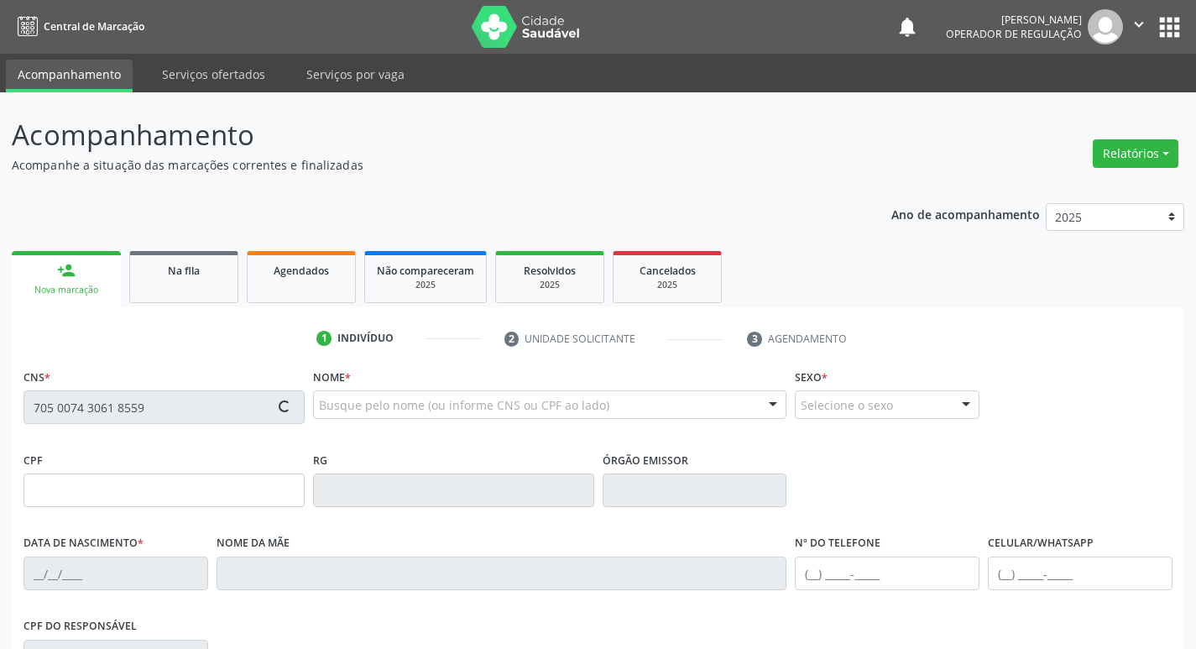
type input "Josefa Maria do Espírito Santos"
type input "(83) 98647-0399"
type input "373.556.434-87"
type input "287"
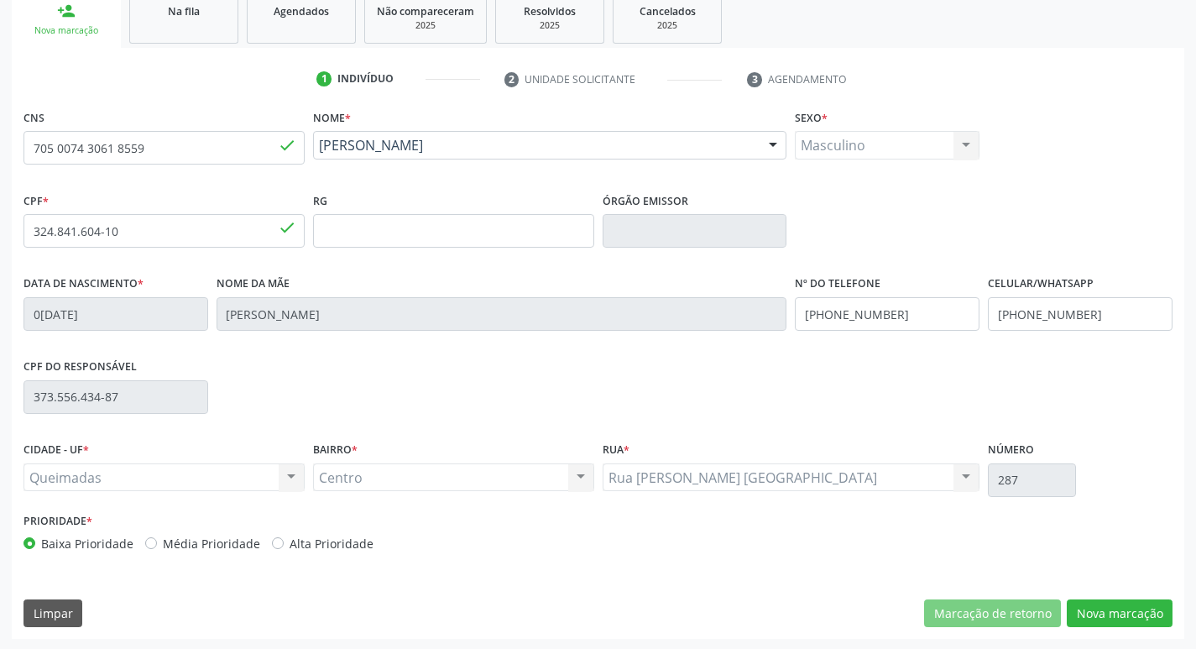
scroll to position [261, 0]
click at [1111, 618] on button "Nova marcação" at bounding box center [1120, 611] width 106 height 29
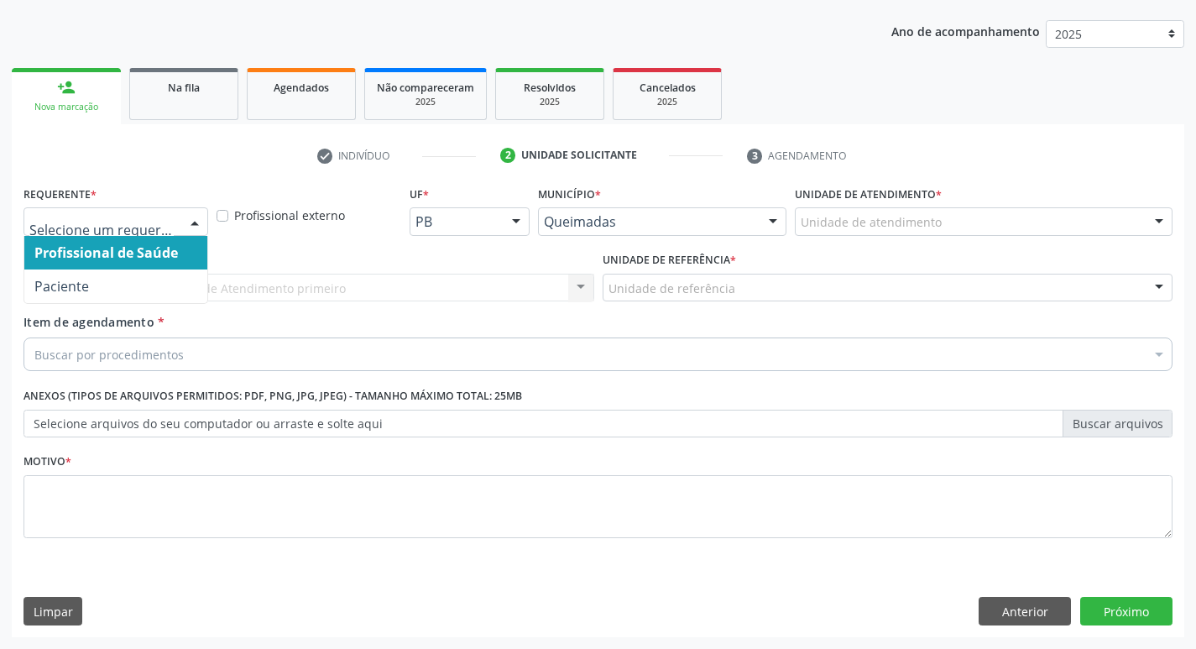
click at [202, 223] on div at bounding box center [194, 222] width 25 height 29
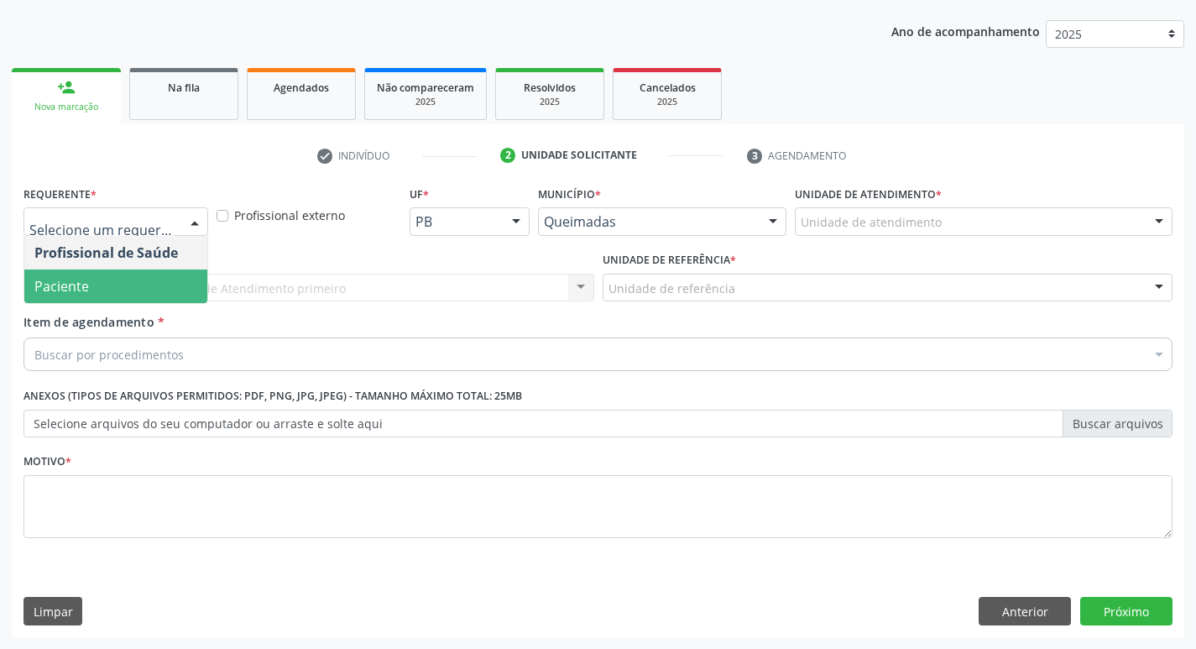
click at [188, 279] on span "Paciente" at bounding box center [115, 286] width 183 height 34
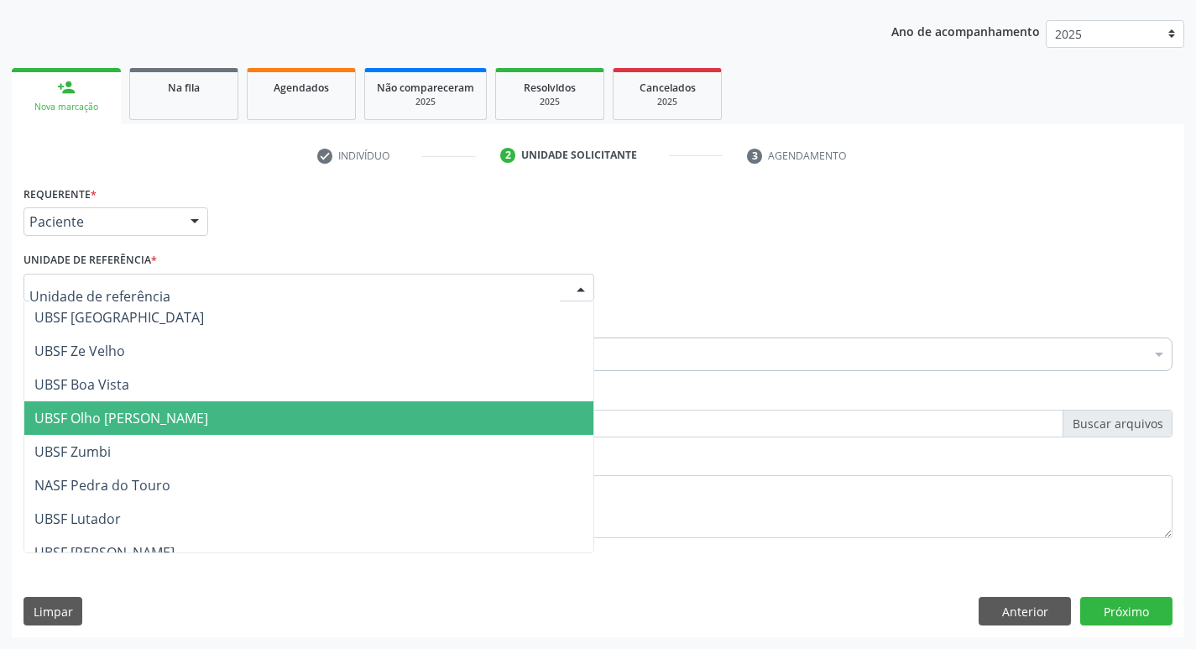
scroll to position [168, 0]
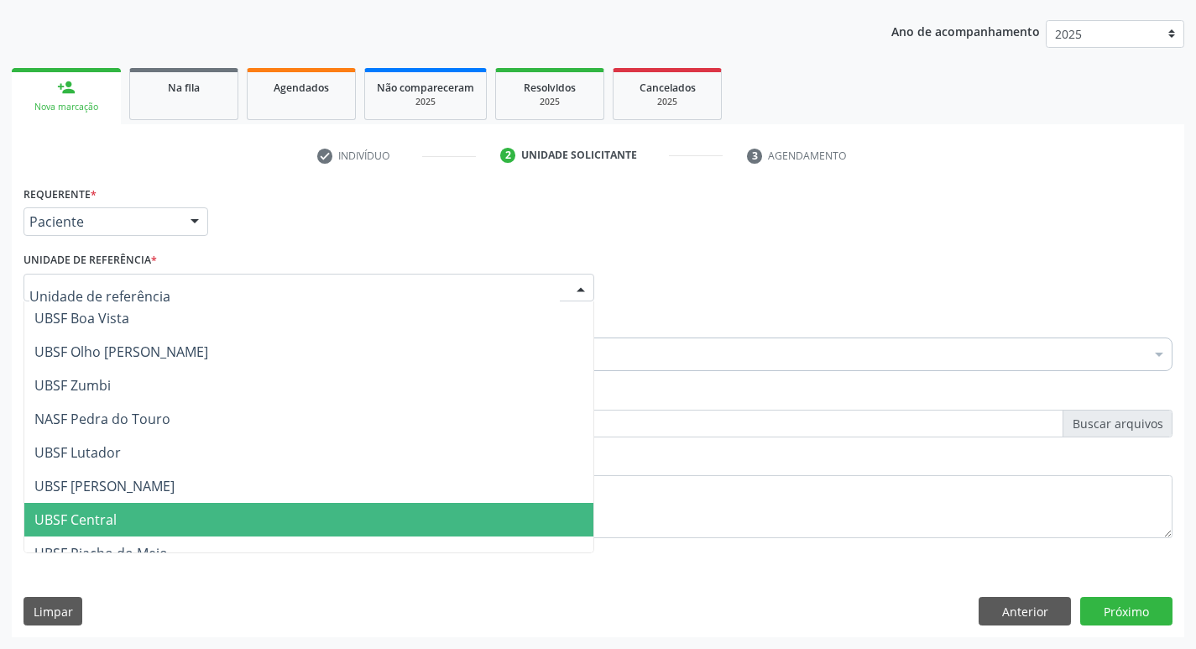
click at [131, 520] on span "UBSF Central" at bounding box center [308, 520] width 569 height 34
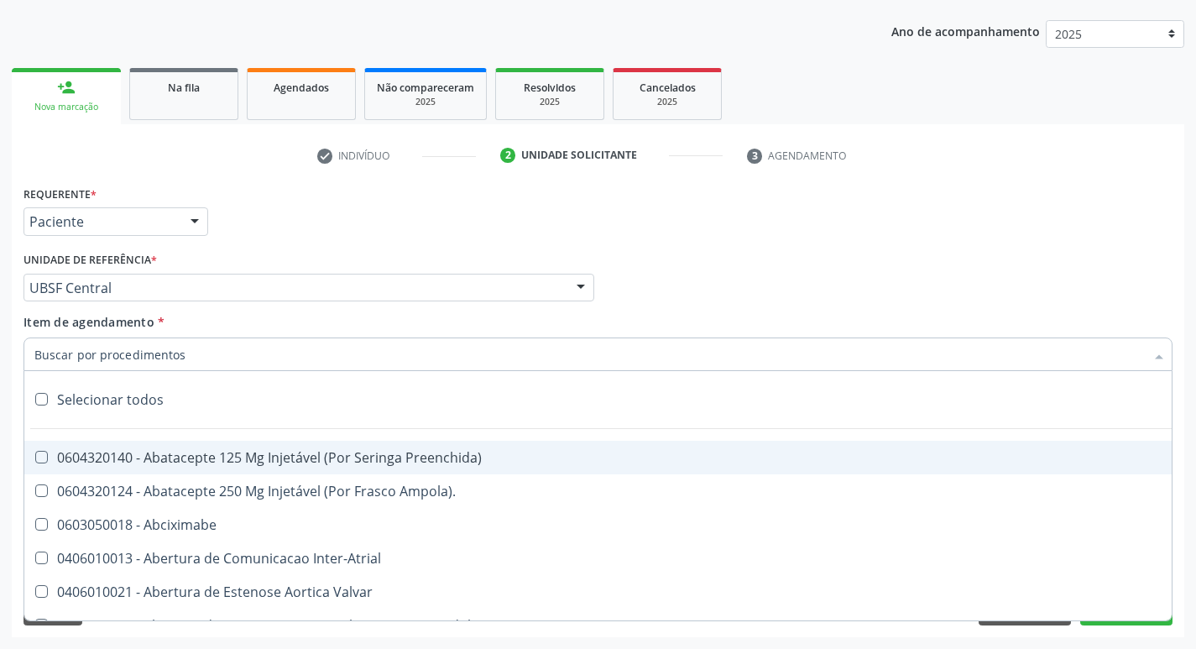
drag, startPoint x: 132, startPoint y: 355, endPoint x: 138, endPoint y: 261, distance: 94.2
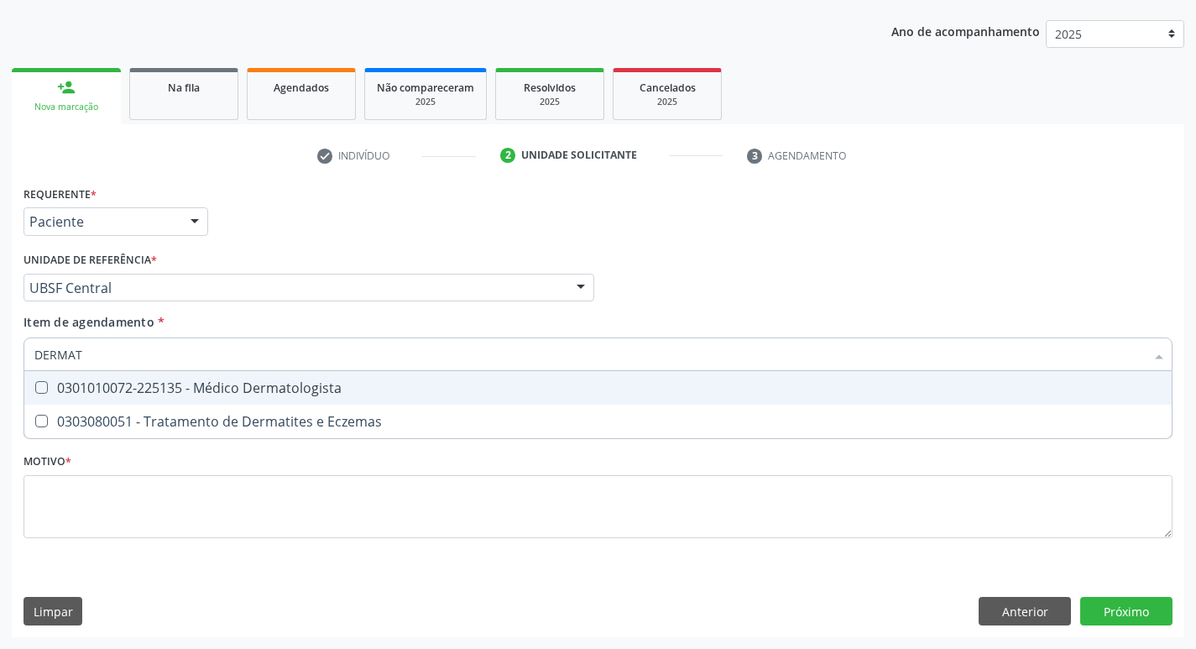
type input "DERMATO"
click at [41, 389] on Dermatologista at bounding box center [41, 387] width 13 height 13
click at [35, 389] on Dermatologista "checkbox" at bounding box center [29, 387] width 11 height 11
checkbox Dermatologista "true"
click at [908, 223] on div "Requerente * Paciente Profissional de Saúde Paciente Nenhum resultado encontrad…" at bounding box center [597, 213] width 1157 height 65
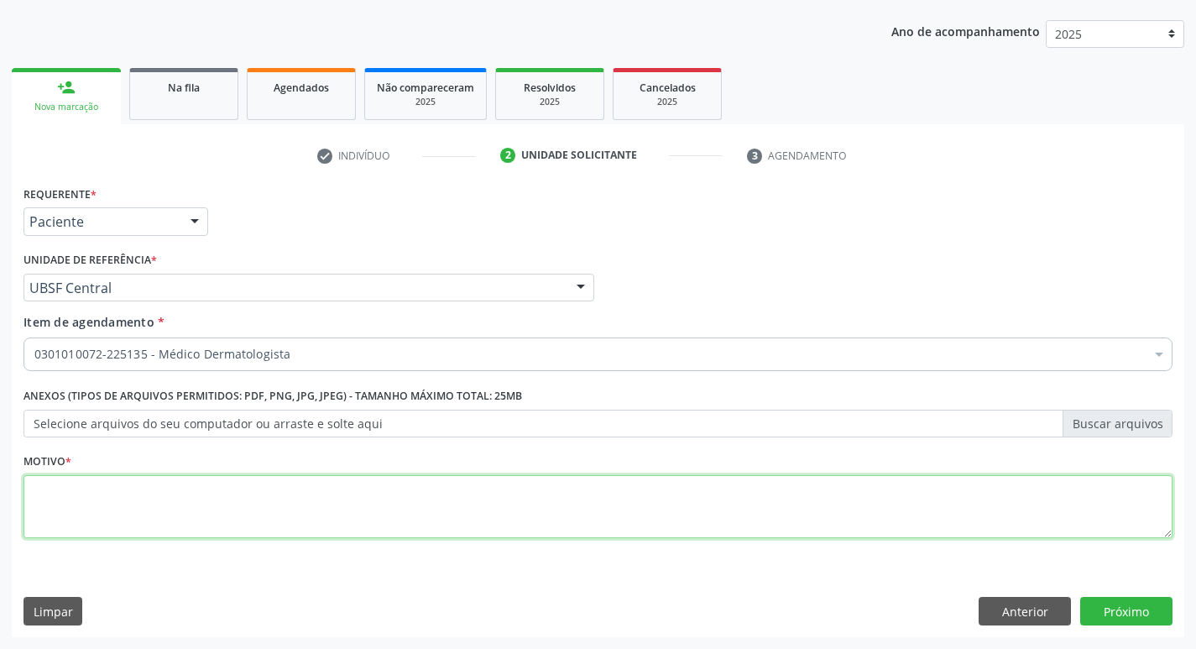
click at [86, 510] on textarea at bounding box center [597, 507] width 1149 height 64
click at [48, 510] on textarea at bounding box center [597, 507] width 1149 height 64
type textarea "RETORNO"
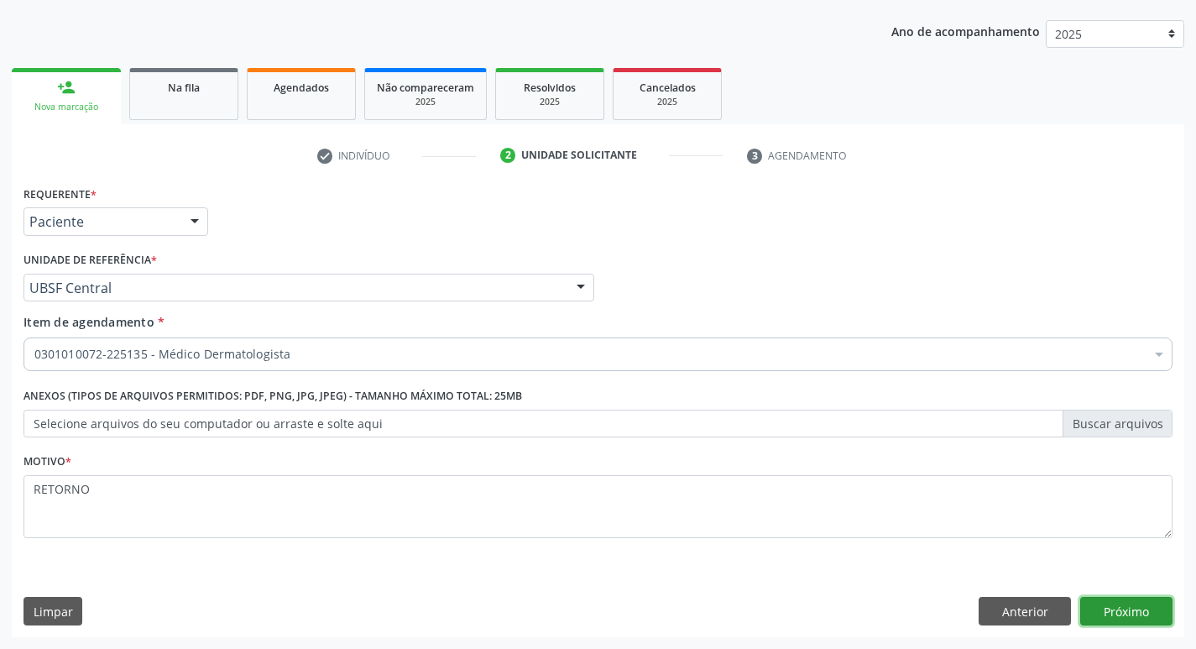
click at [1119, 602] on button "Próximo" at bounding box center [1126, 611] width 92 height 29
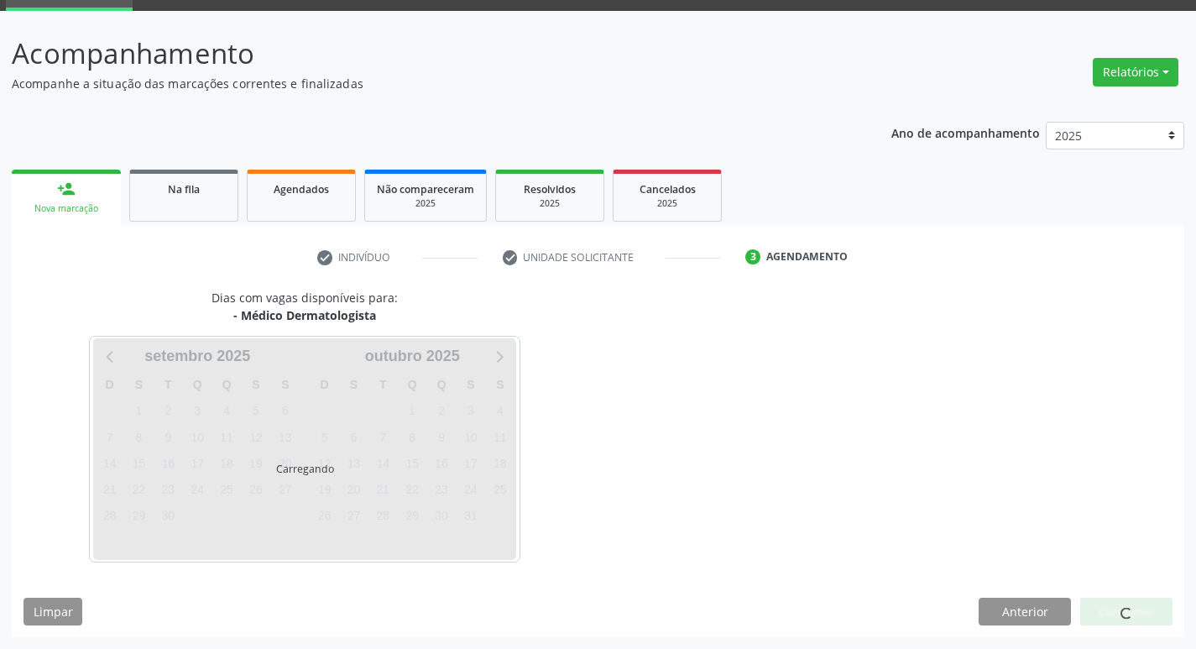
scroll to position [131, 0]
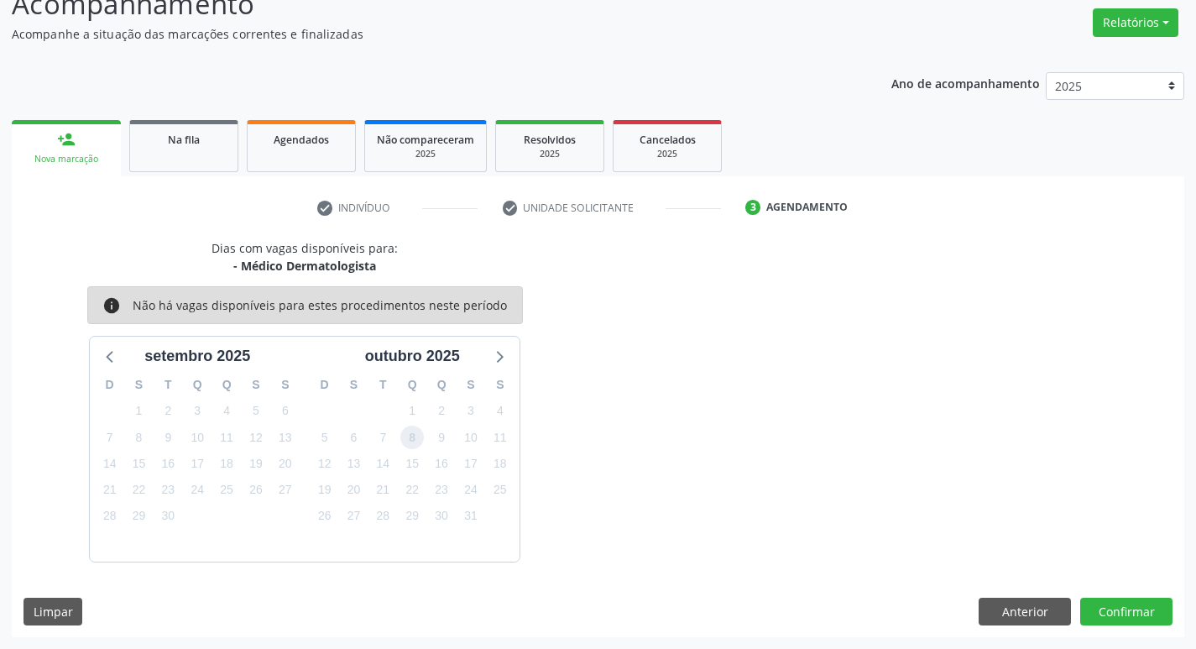
click at [415, 431] on span "8" at bounding box center [411, 436] width 23 height 23
click at [466, 413] on span "3" at bounding box center [470, 410] width 23 height 23
click at [1146, 604] on button "Confirmar" at bounding box center [1126, 611] width 92 height 29
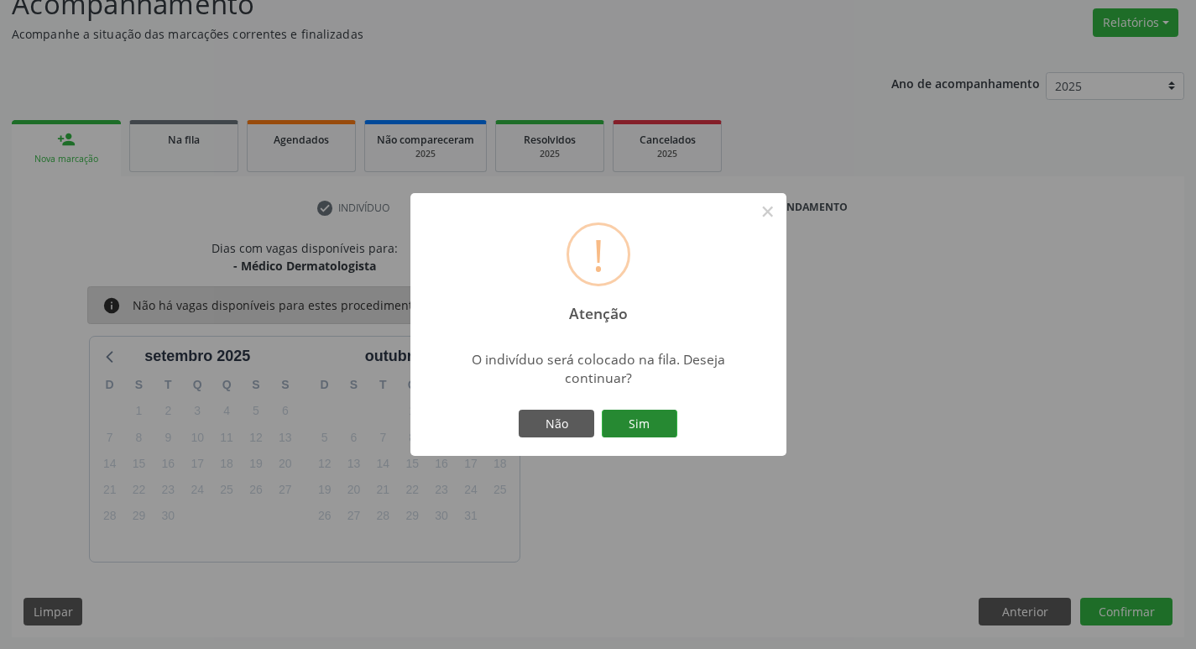
click at [617, 415] on button "Sim" at bounding box center [640, 424] width 76 height 29
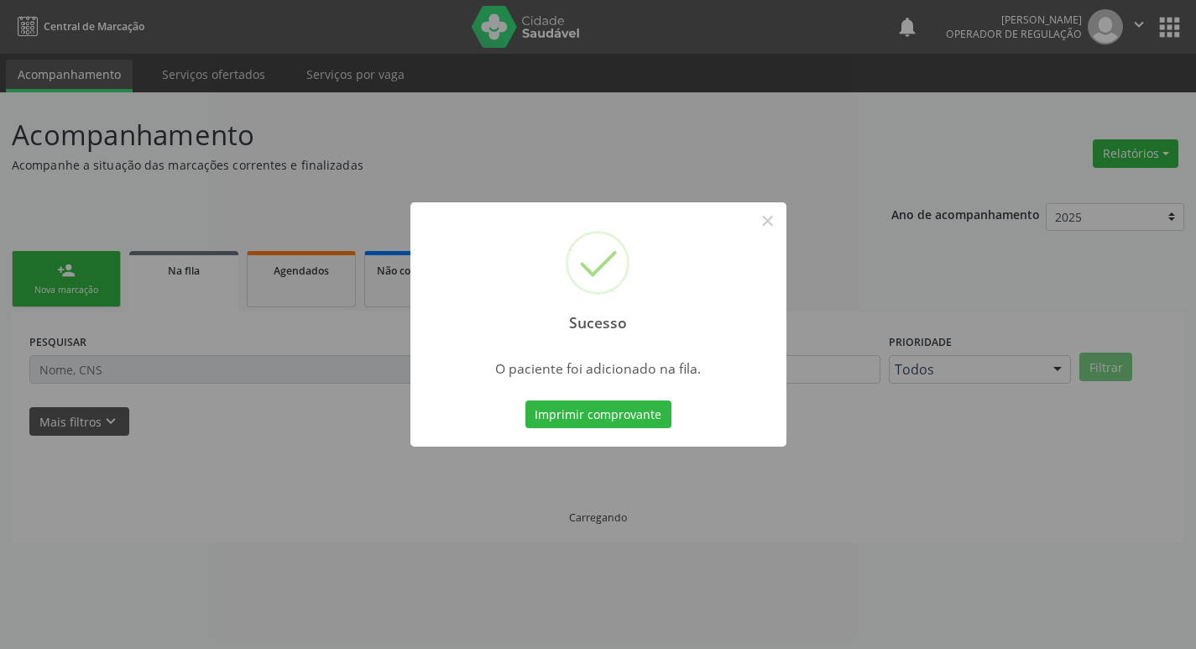
scroll to position [0, 0]
click at [773, 227] on button "×" at bounding box center [773, 220] width 29 height 29
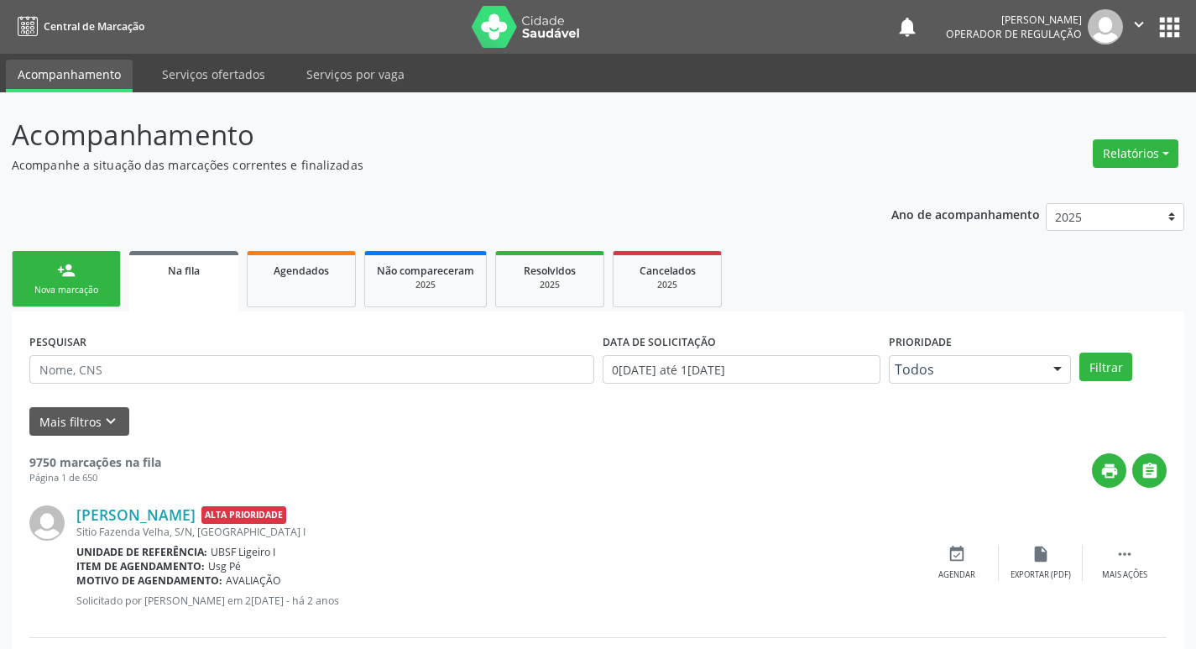
click at [98, 278] on link "person_add Nova marcação" at bounding box center [66, 279] width 109 height 56
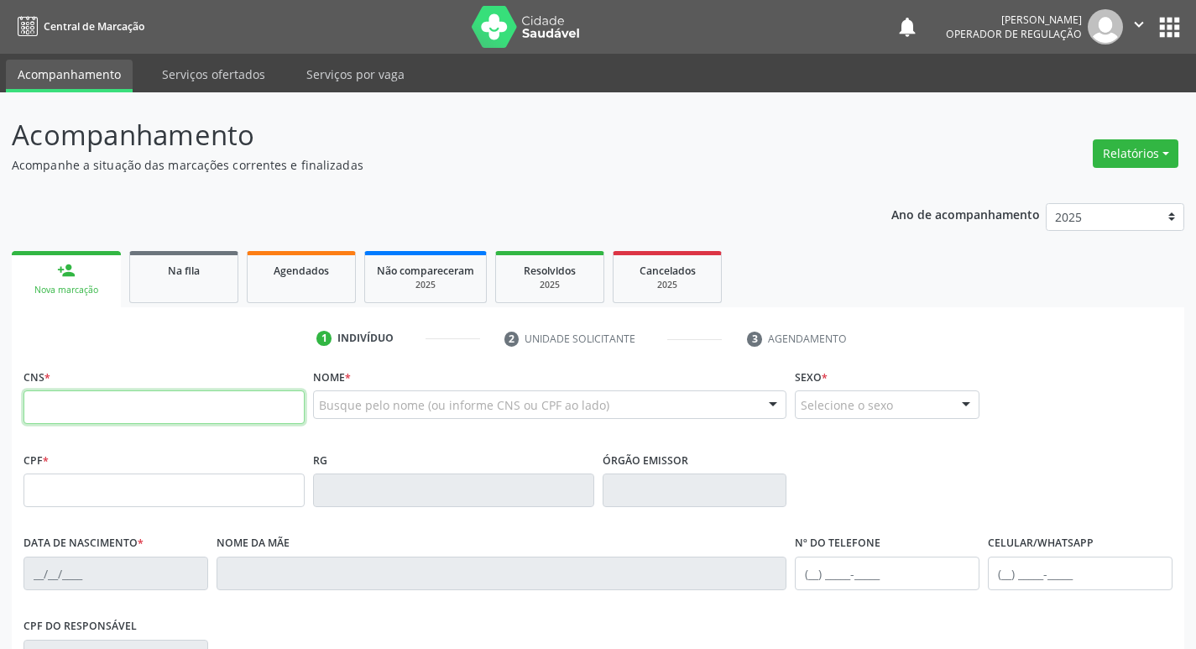
click at [102, 399] on input "text" at bounding box center [163, 407] width 281 height 34
type input "700 0010 1100 1106"
type input "519.245.364-04"
type input "13/12/1964"
type input "Josefa Barbosa de Oliveira"
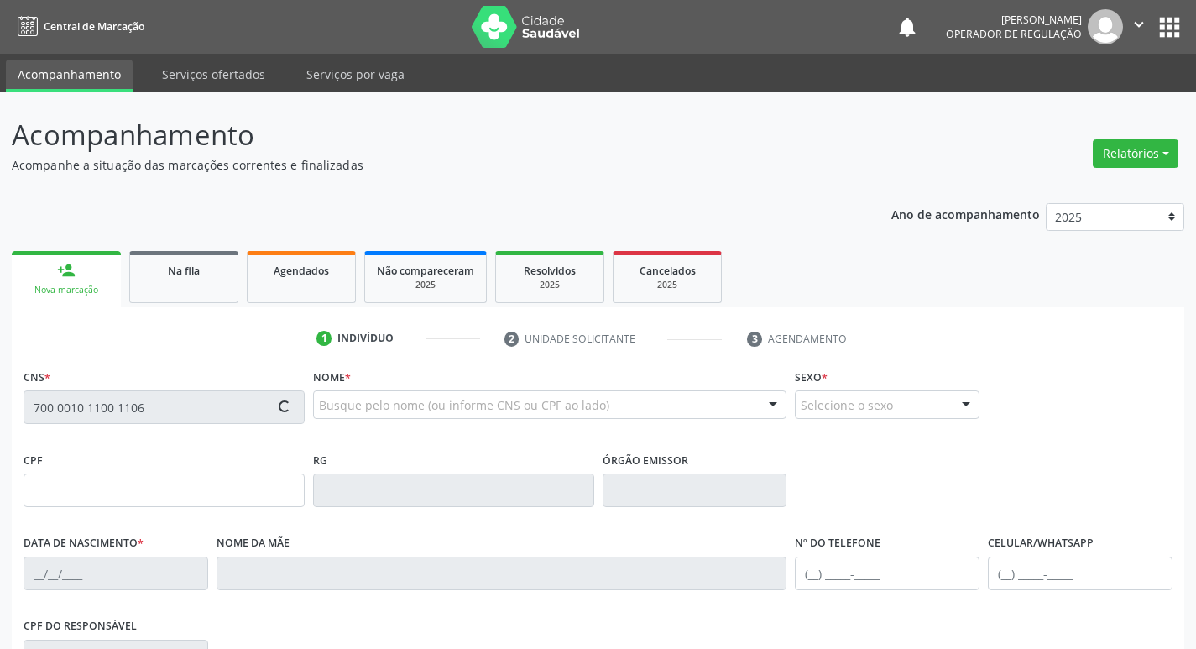
type input "(83) 99347-0384"
type input "20"
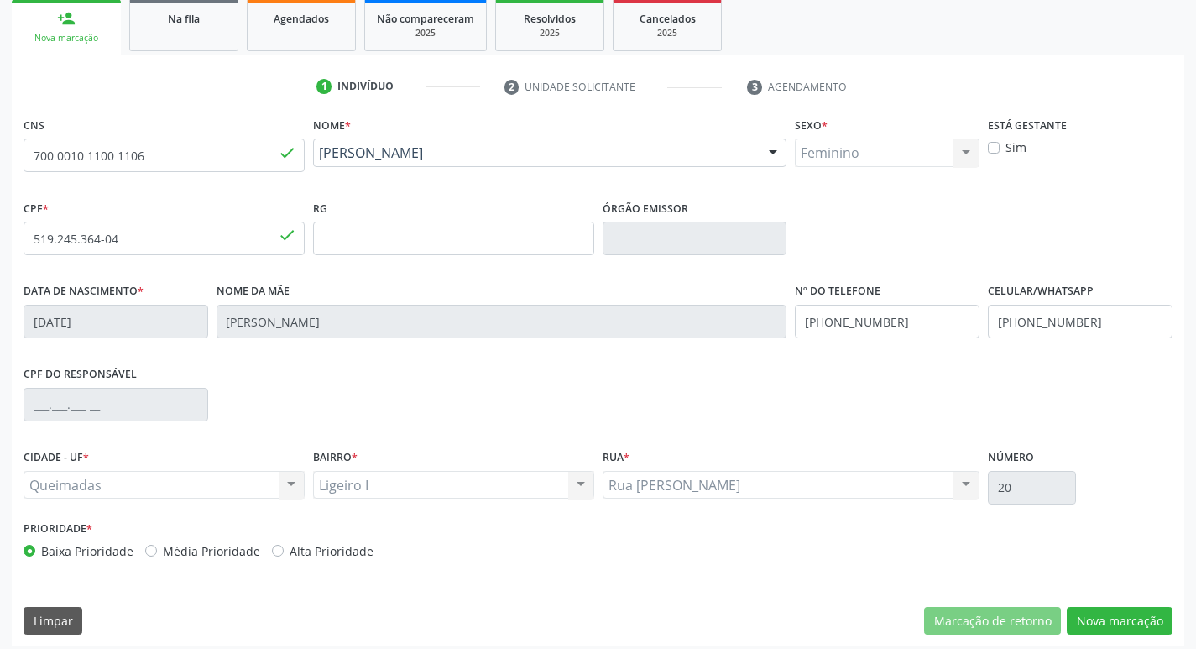
scroll to position [261, 0]
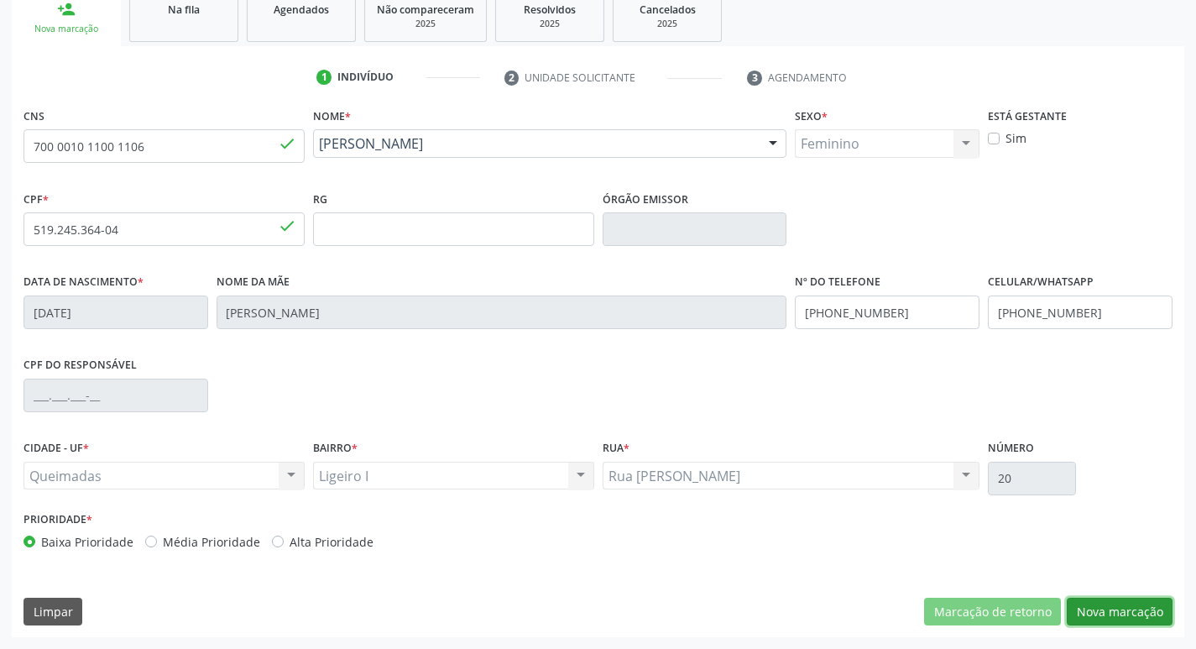
click at [1135, 611] on button "Nova marcação" at bounding box center [1120, 611] width 106 height 29
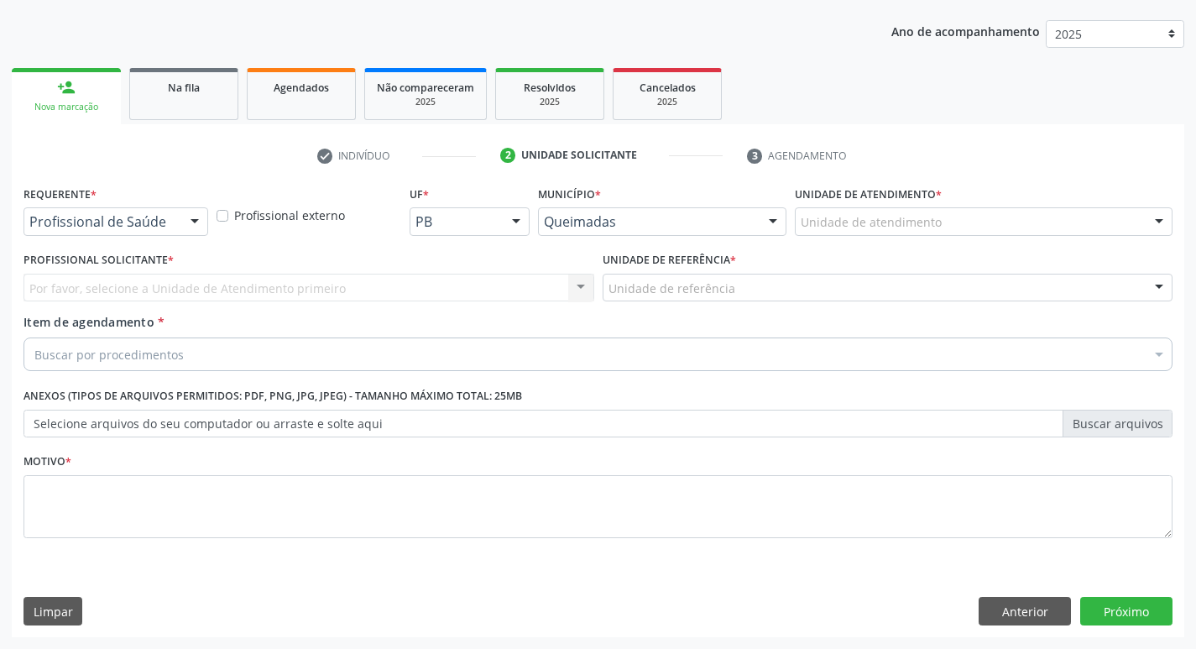
scroll to position [183, 0]
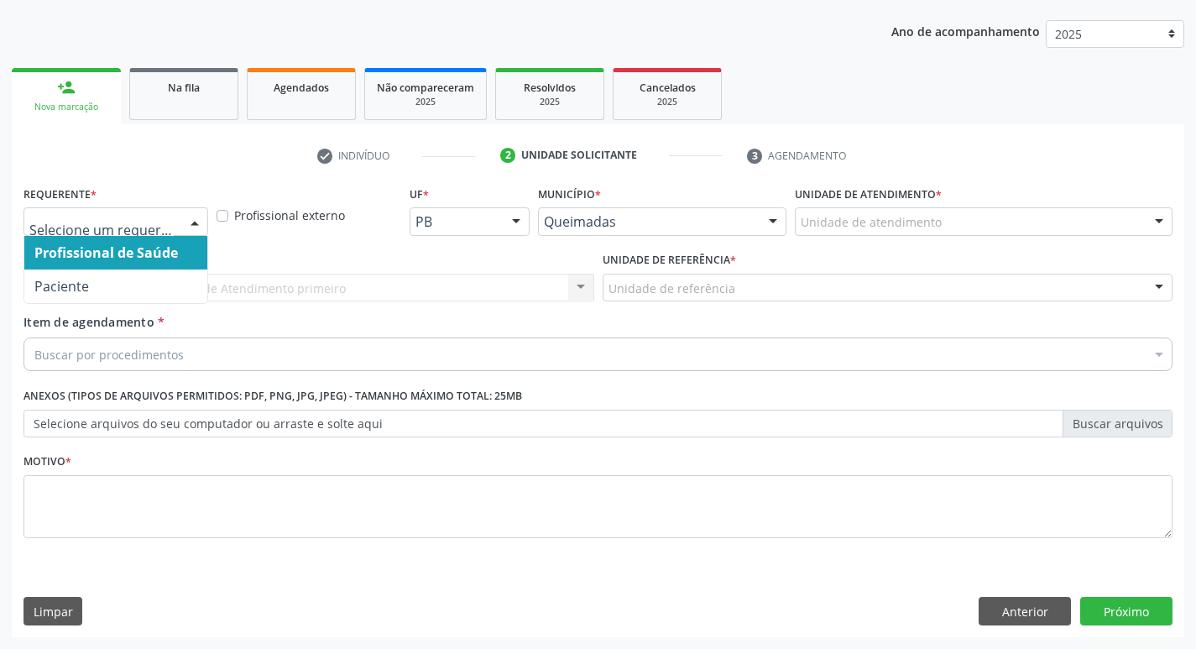
click at [188, 221] on div at bounding box center [194, 222] width 25 height 29
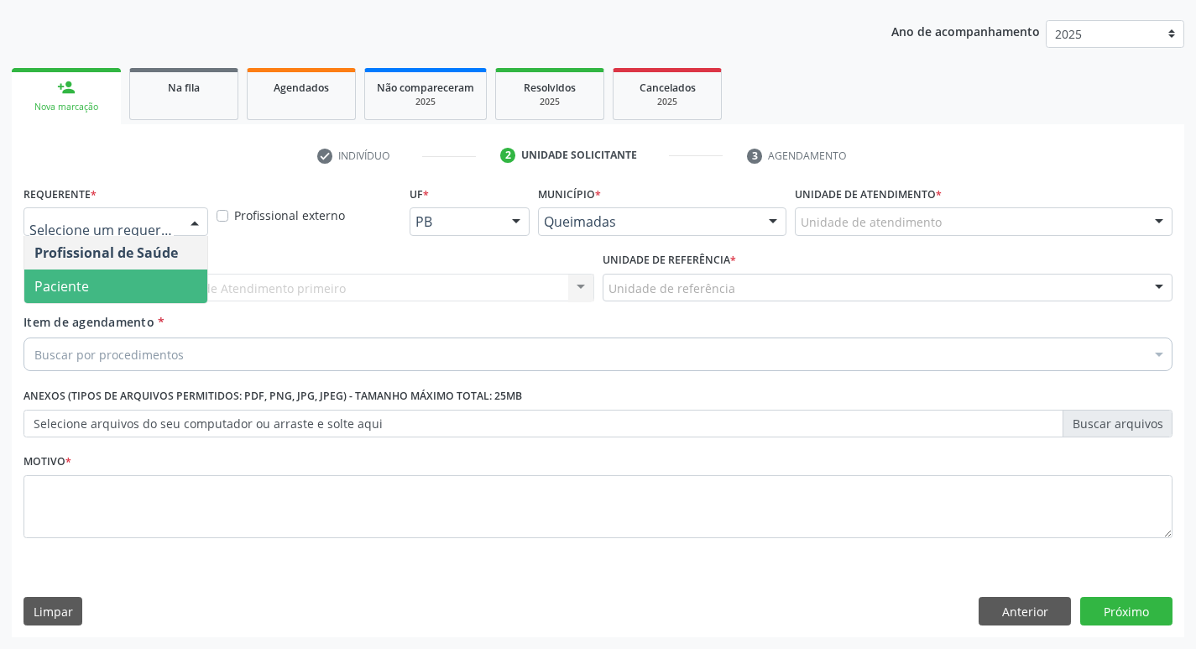
click at [175, 283] on span "Paciente" at bounding box center [115, 286] width 183 height 34
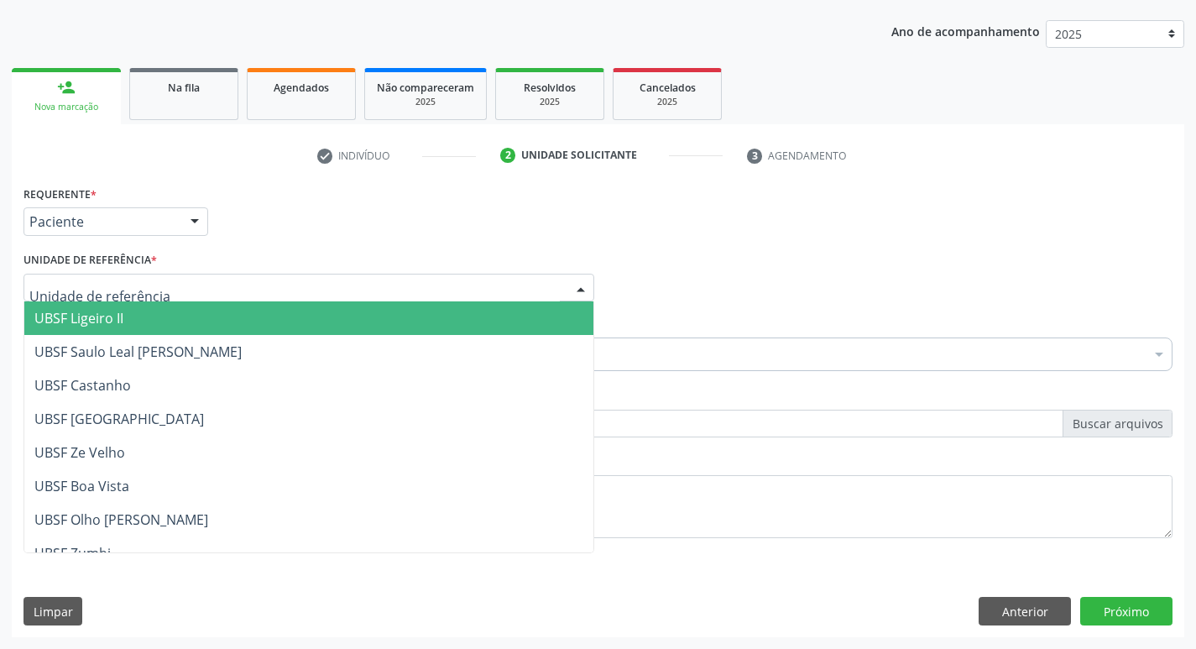
click at [175, 283] on div at bounding box center [308, 288] width 571 height 29
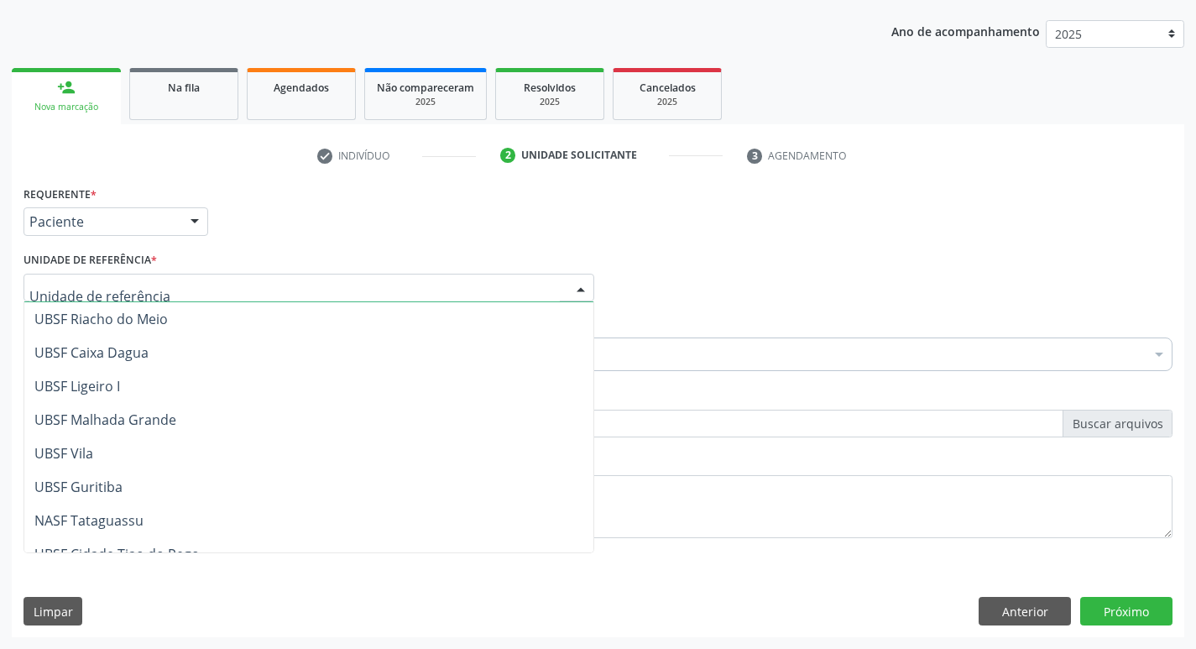
scroll to position [420, 0]
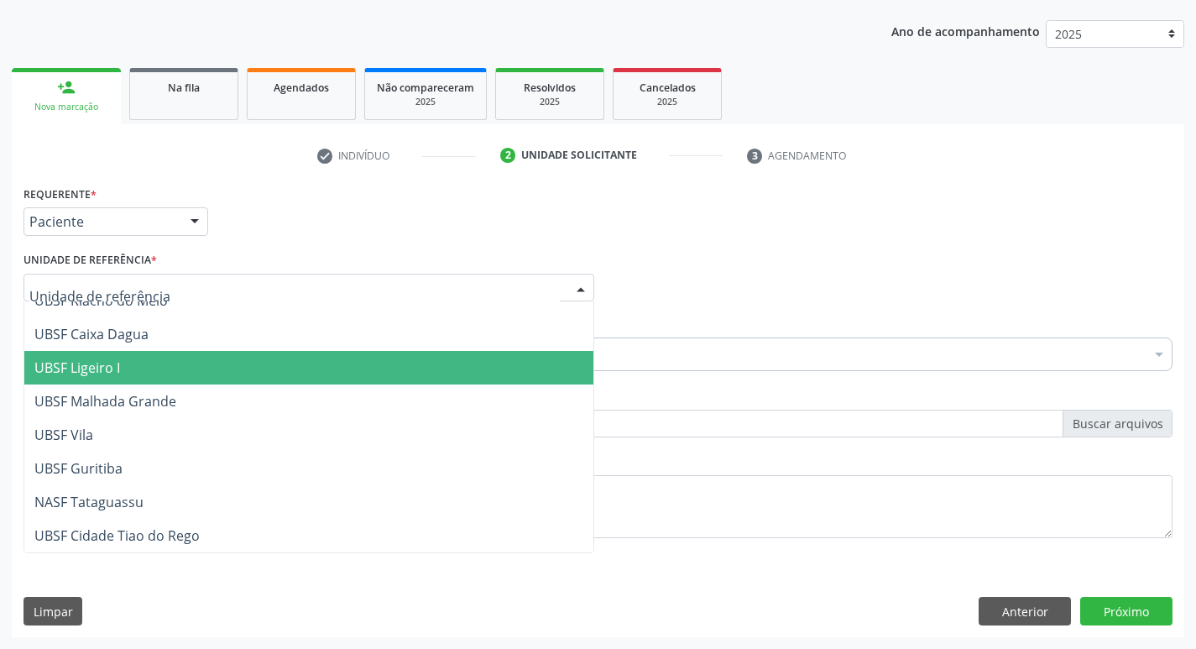
click at [164, 376] on span "UBSF Ligeiro I" at bounding box center [308, 368] width 569 height 34
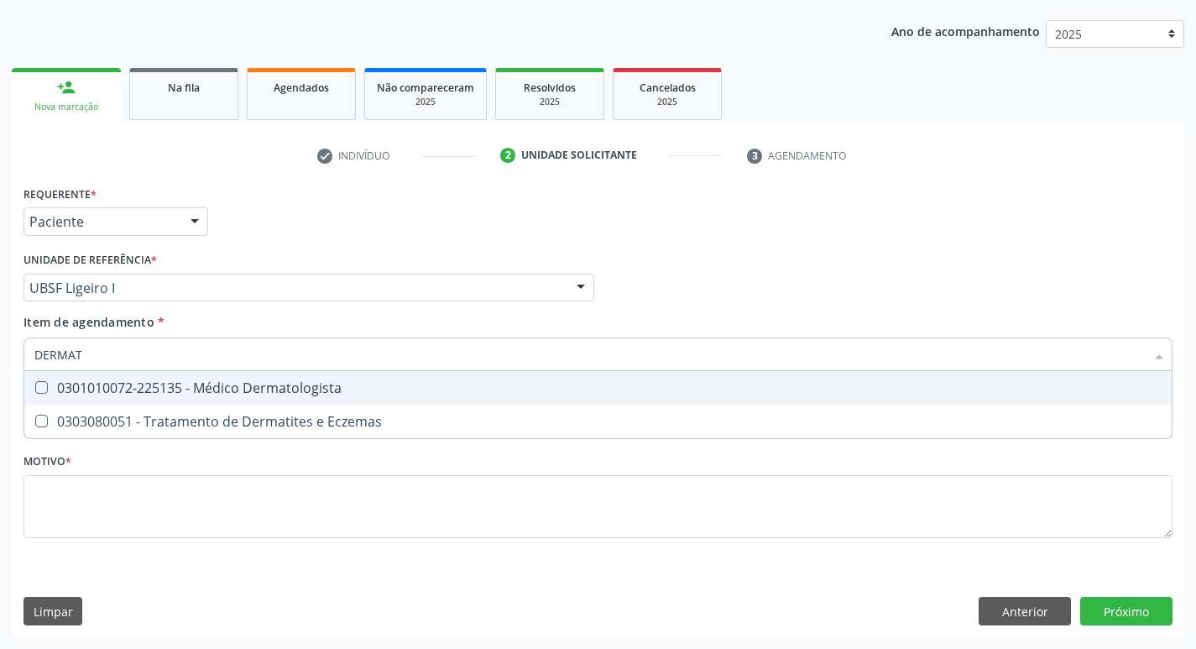
type input "DERMATO"
click at [39, 387] on Dermatologista at bounding box center [41, 387] width 13 height 13
click at [35, 387] on Dermatologista "checkbox" at bounding box center [29, 387] width 11 height 11
checkbox Dermatologista "true"
click at [866, 307] on div "Profissional Solicitante Por favor, selecione a Unidade de Atendimento primeiro…" at bounding box center [597, 280] width 1157 height 65
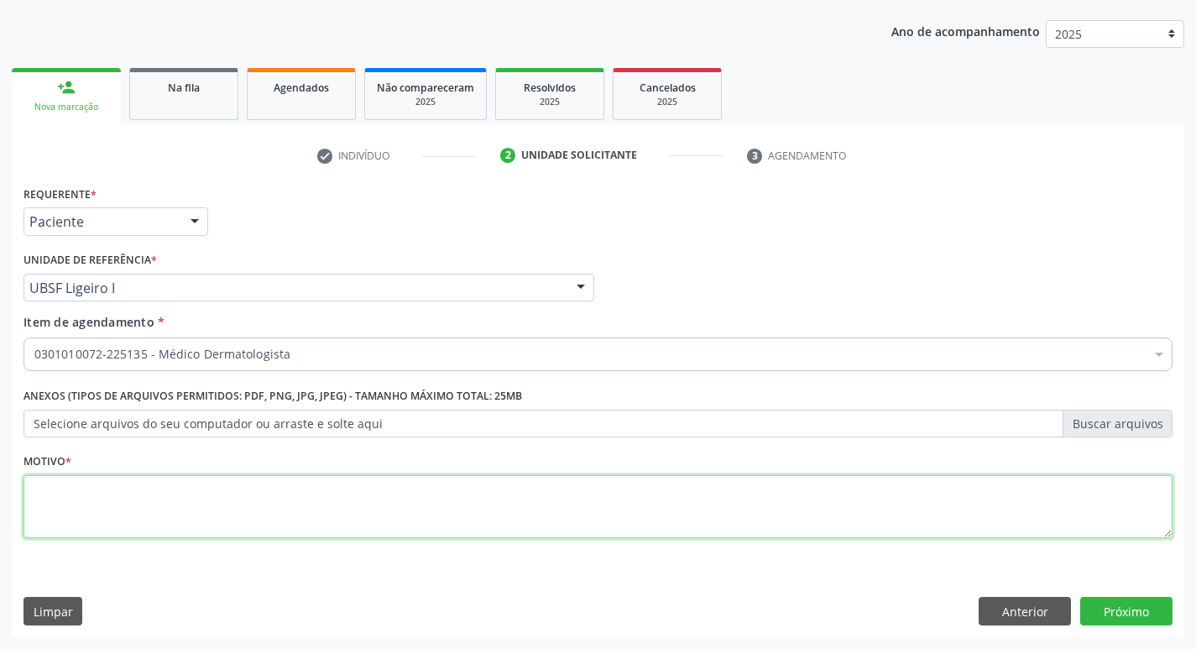
click at [128, 500] on textarea at bounding box center [597, 507] width 1149 height 64
type textarea "CONSULTA"
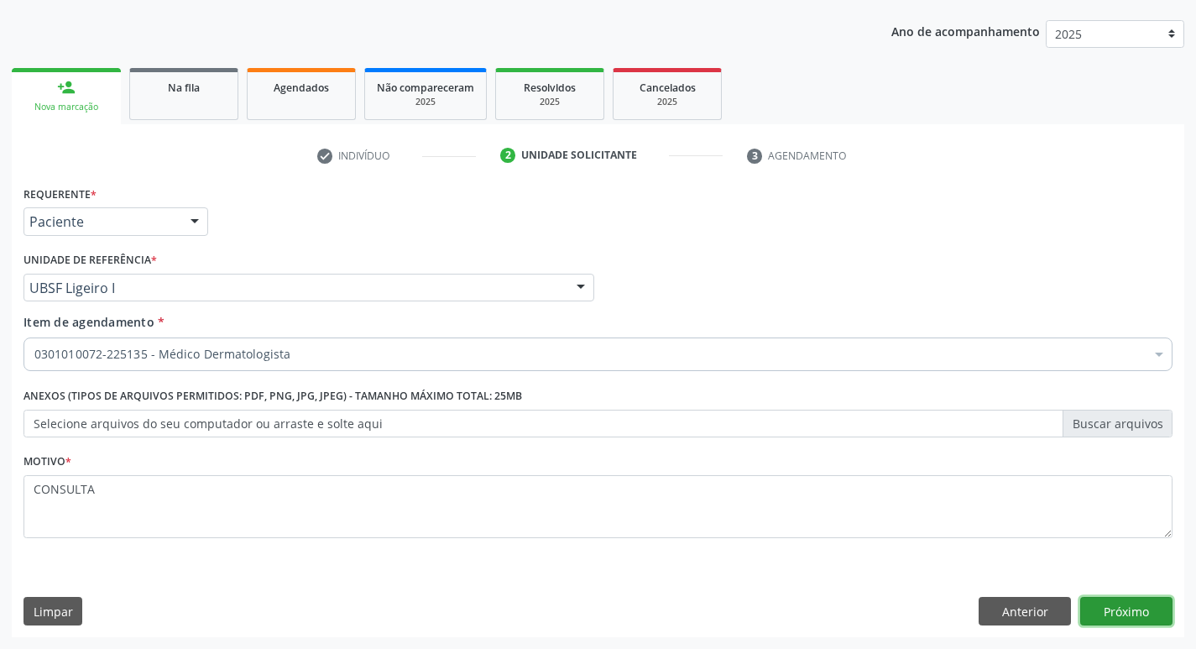
click at [1115, 621] on button "Próximo" at bounding box center [1126, 611] width 92 height 29
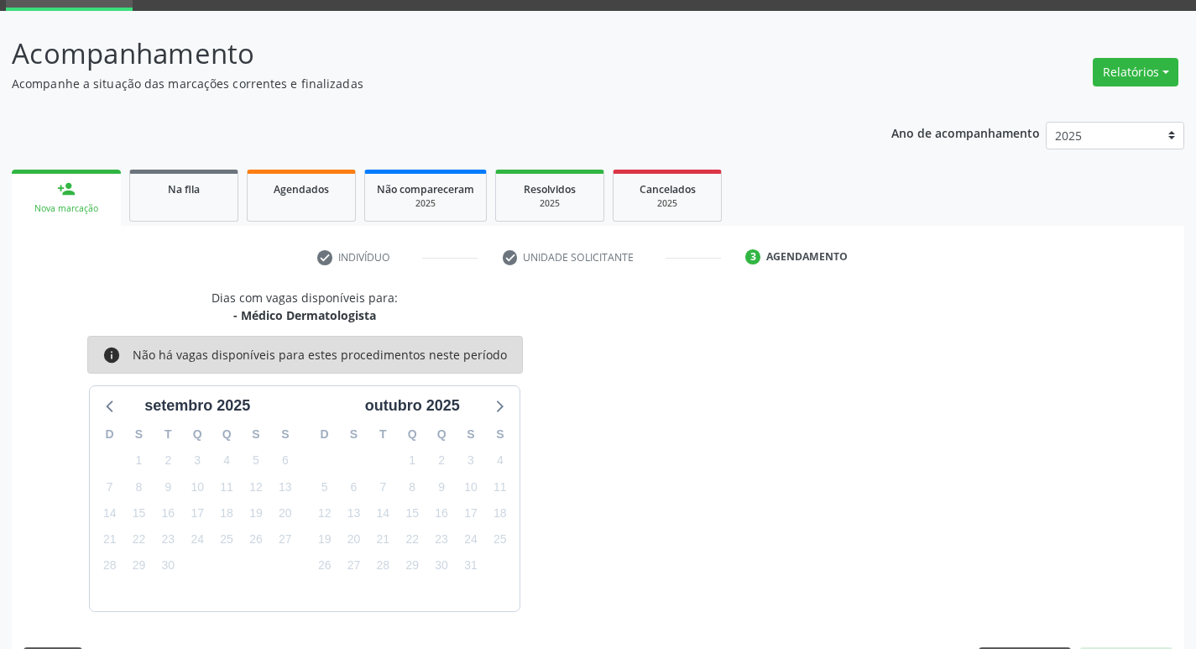
scroll to position [131, 0]
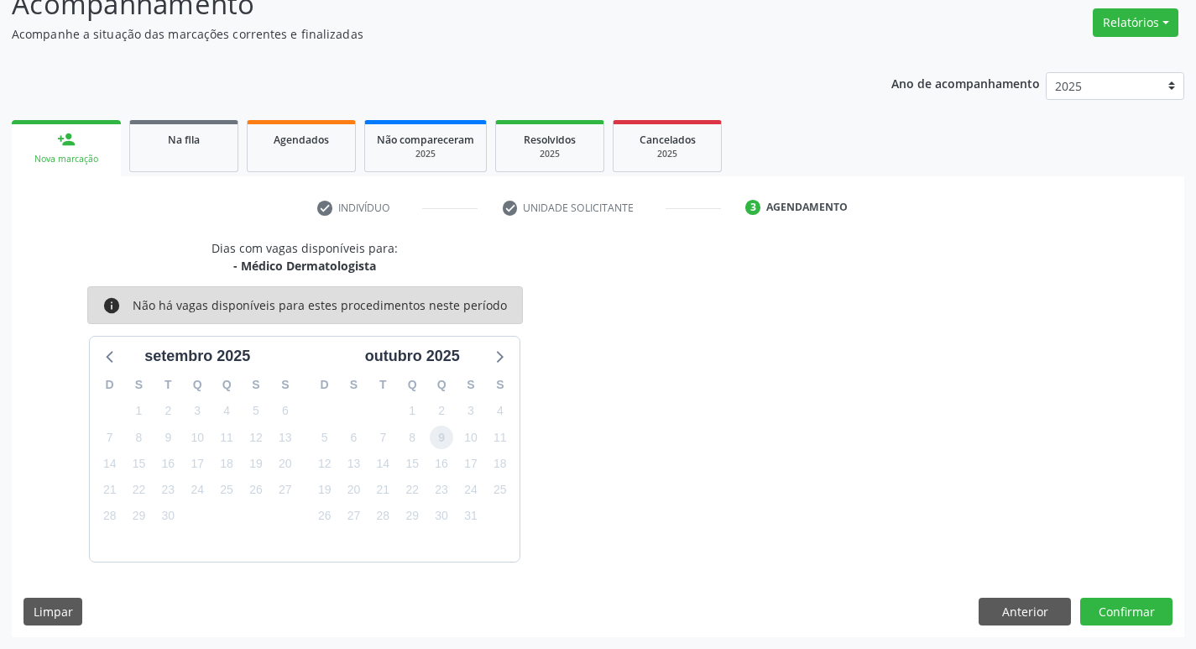
click at [444, 443] on span "9" at bounding box center [441, 436] width 23 height 23
click at [1132, 618] on button "Confirmar" at bounding box center [1126, 611] width 92 height 29
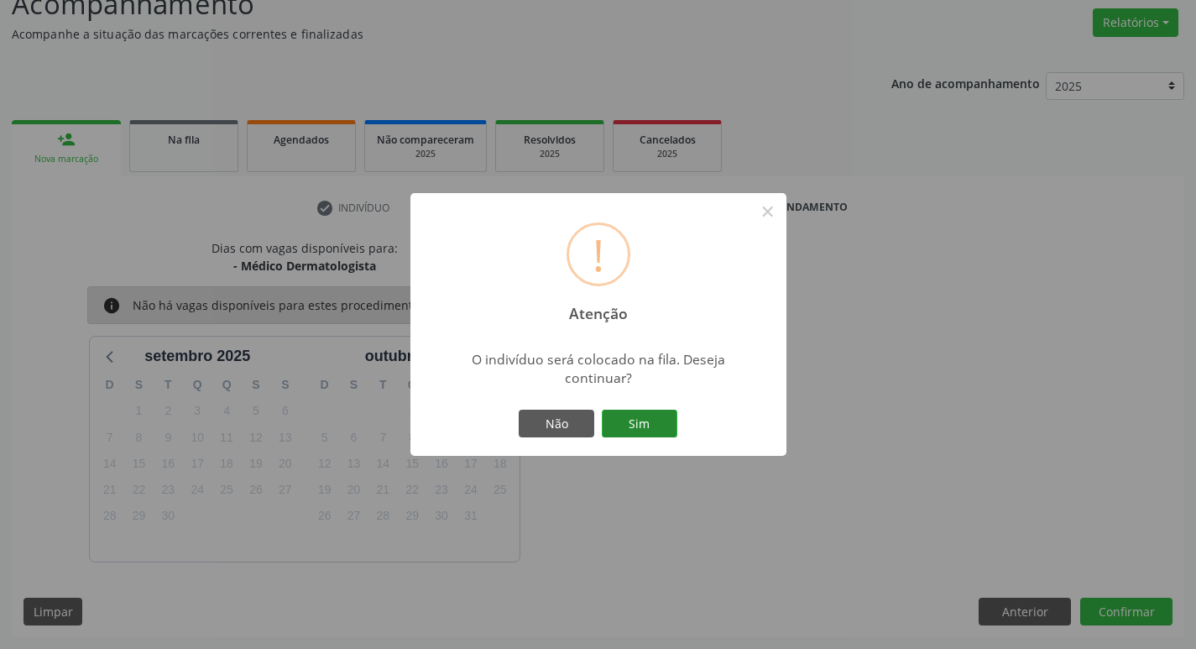
click at [629, 416] on button "Sim" at bounding box center [640, 424] width 76 height 29
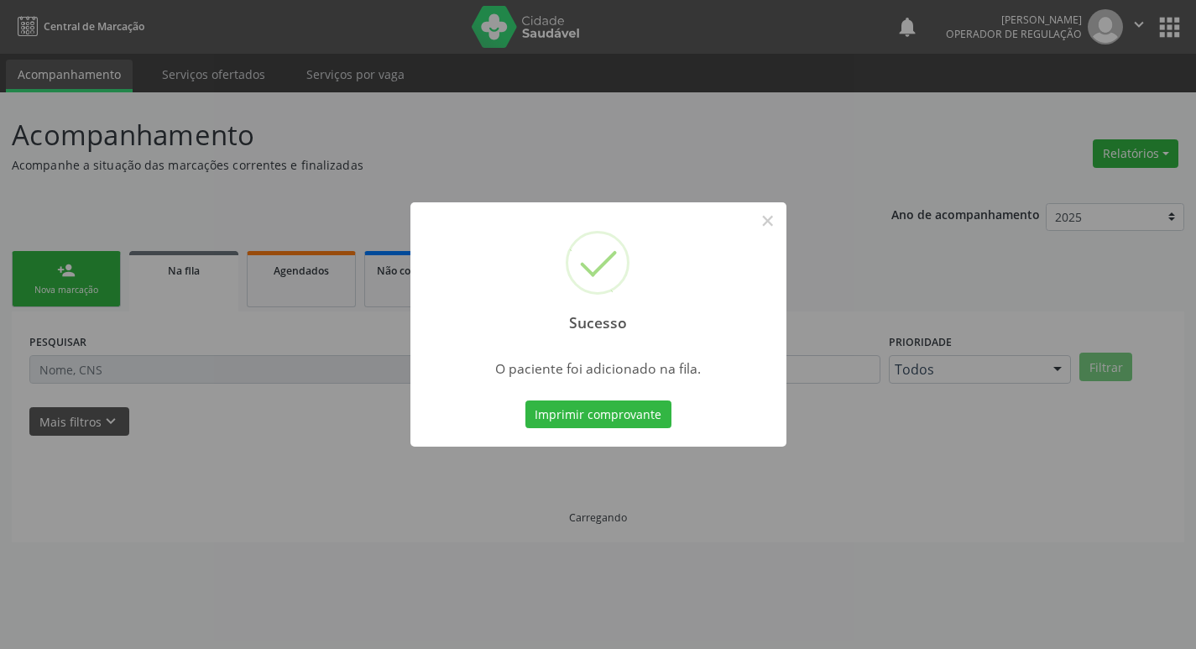
scroll to position [0, 0]
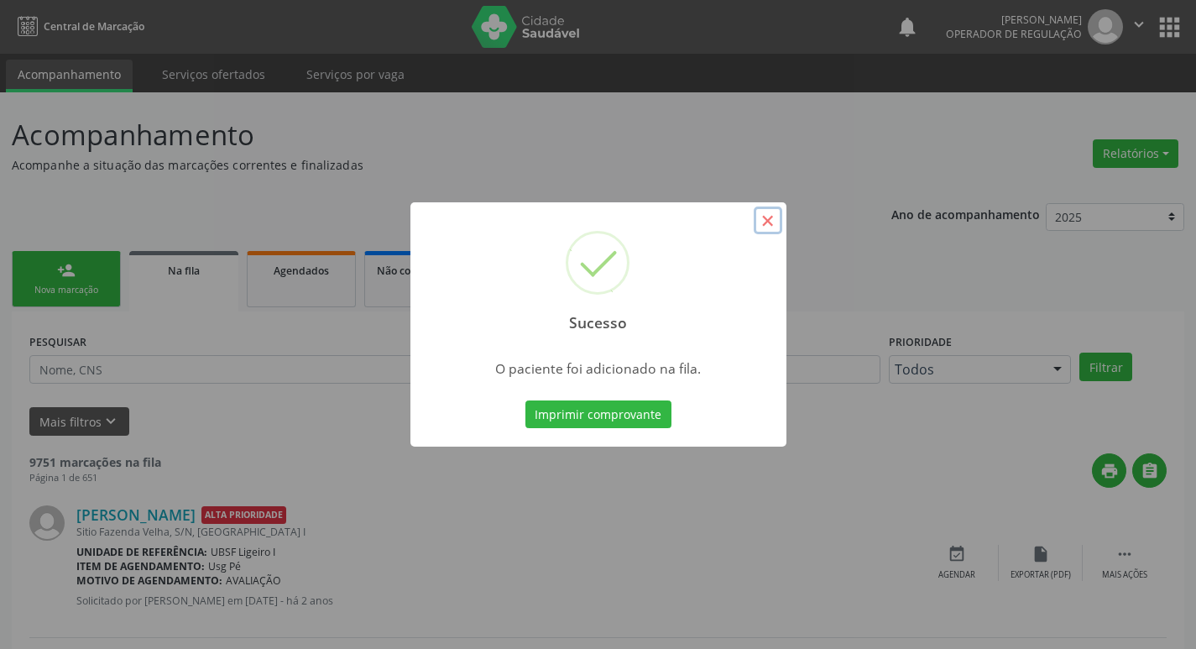
click at [774, 216] on button "×" at bounding box center [768, 220] width 29 height 29
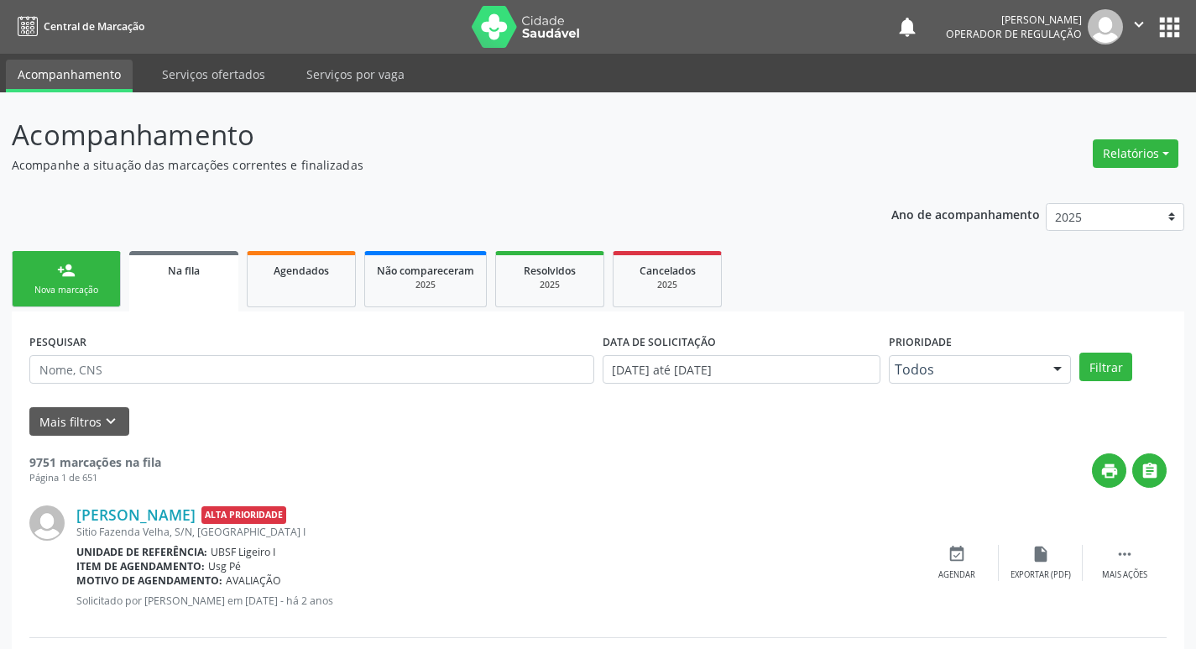
click at [65, 272] on div "person_add" at bounding box center [66, 270] width 18 height 18
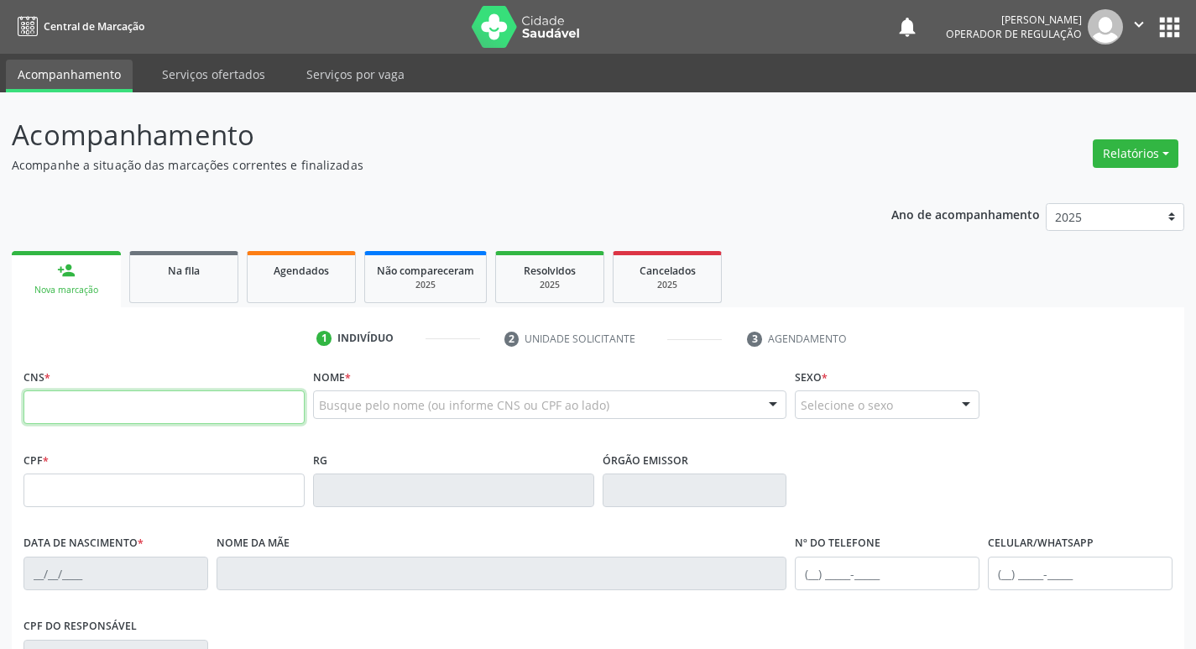
click at [60, 402] on input "text" at bounding box center [163, 407] width 281 height 34
click at [91, 401] on input "text" at bounding box center [163, 407] width 281 height 34
type input "702 3041 9337 4414"
type input "112.353.874-37"
type input "12/02/1992"
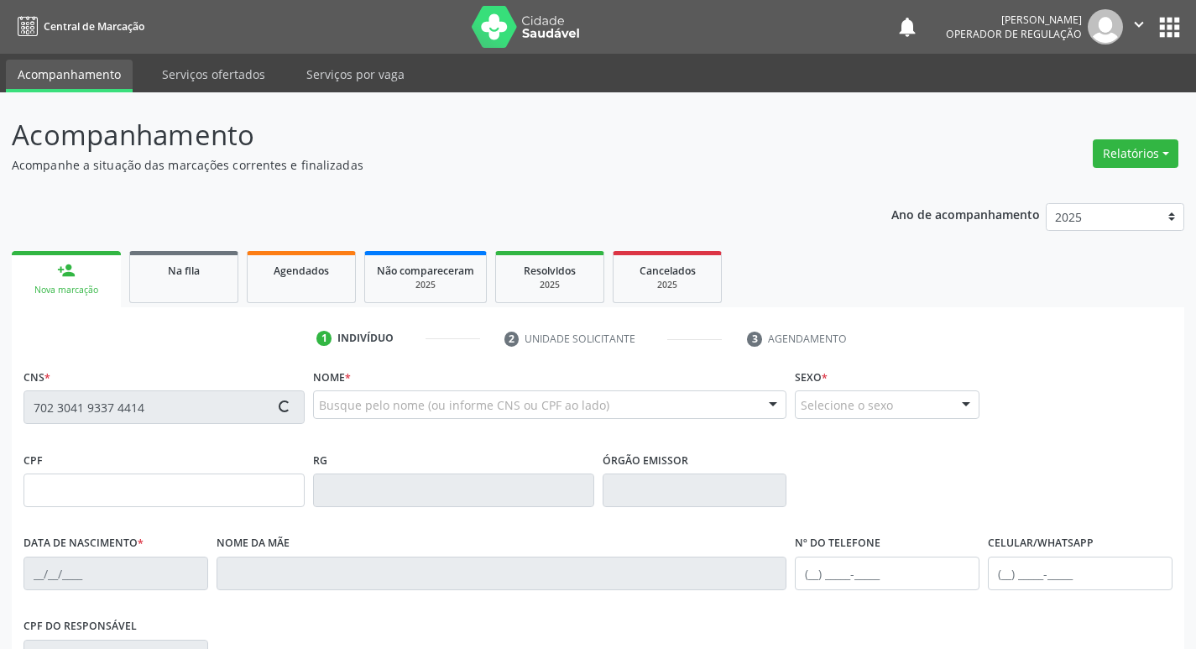
type input "Maria do Socorro Firmino da Silva"
type input "(83) 99330-3100"
type input "132"
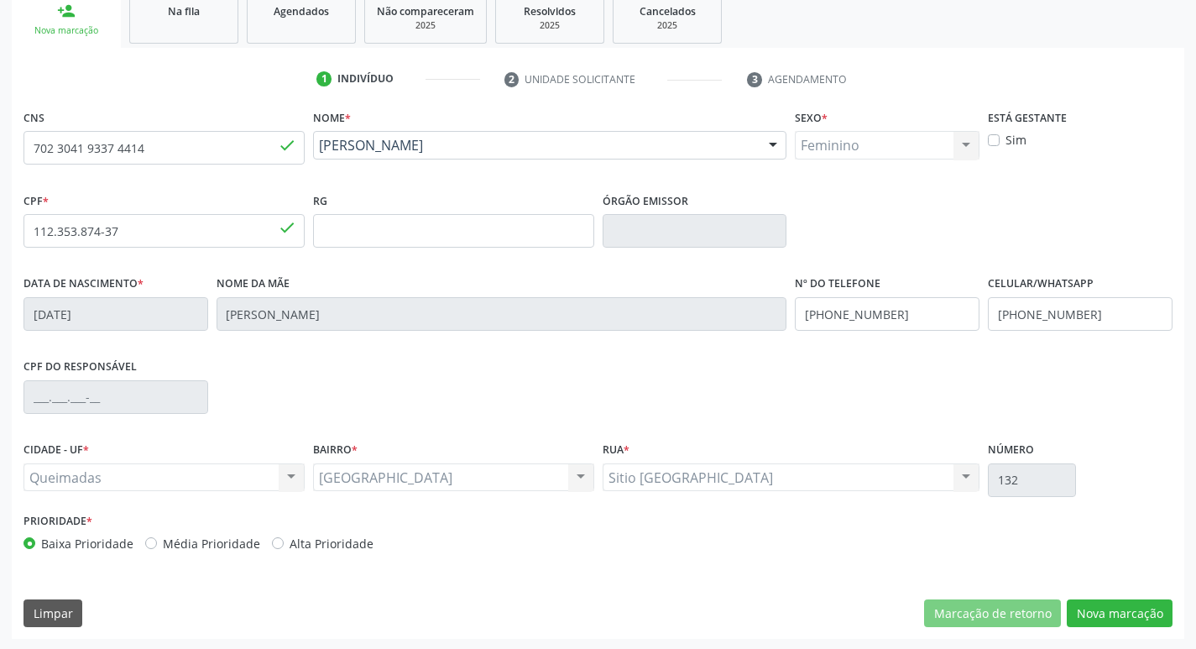
scroll to position [261, 0]
click at [1105, 608] on button "Nova marcação" at bounding box center [1120, 611] width 106 height 29
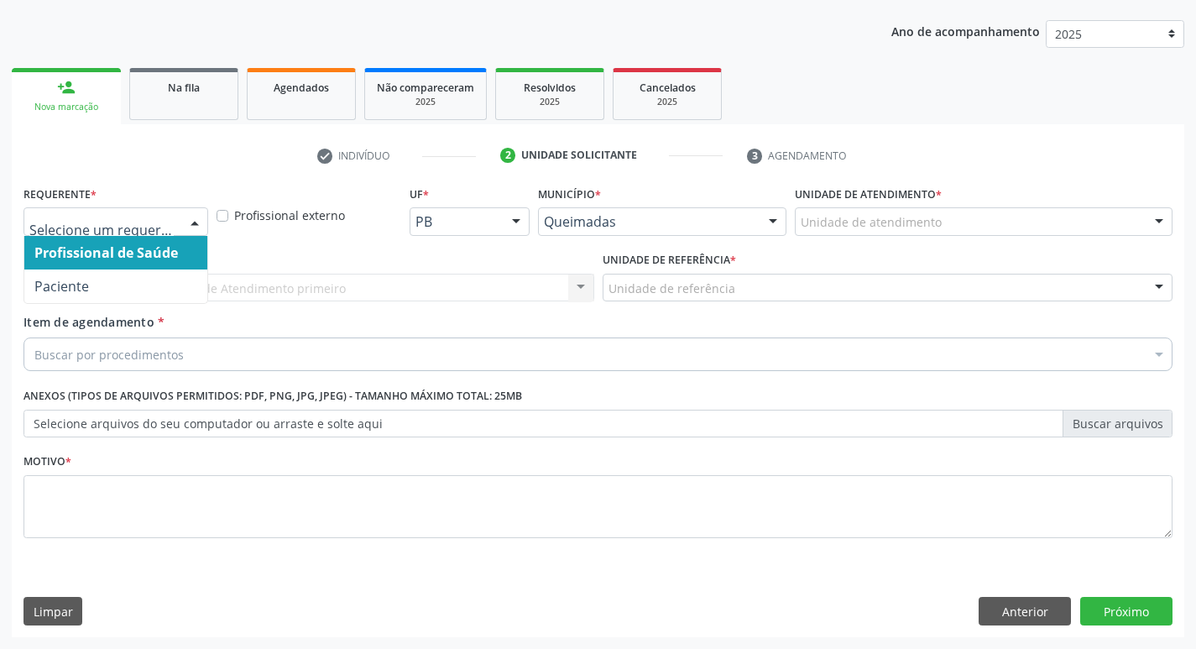
click at [196, 220] on div at bounding box center [194, 222] width 25 height 29
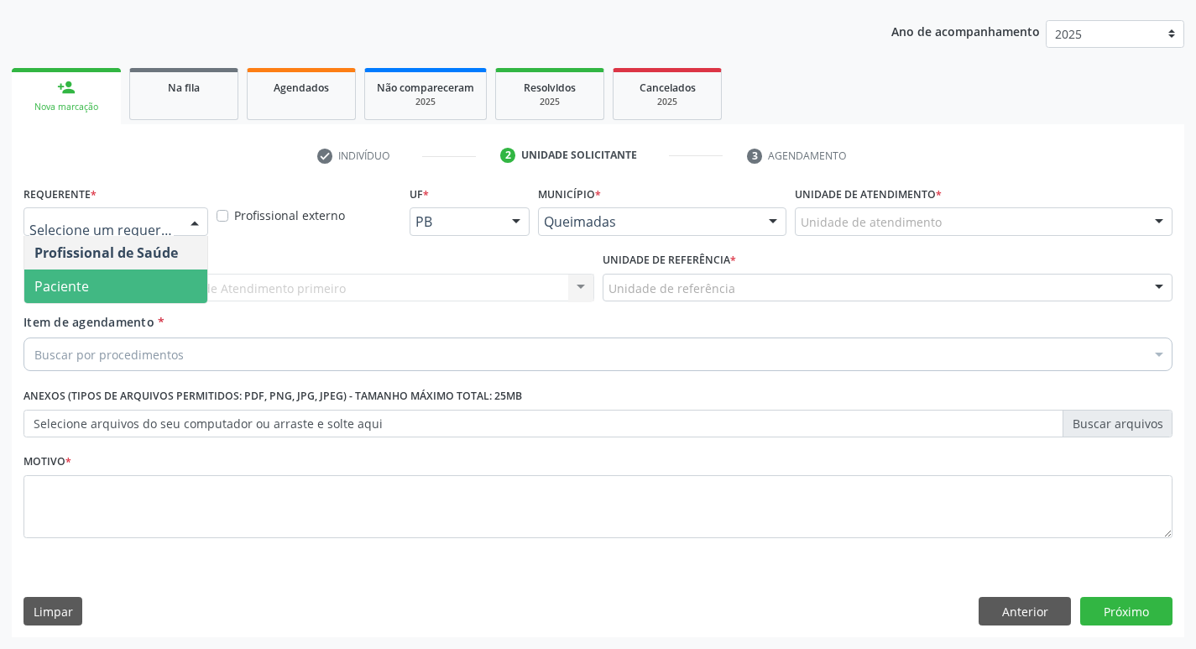
click at [180, 274] on span "Paciente" at bounding box center [115, 286] width 183 height 34
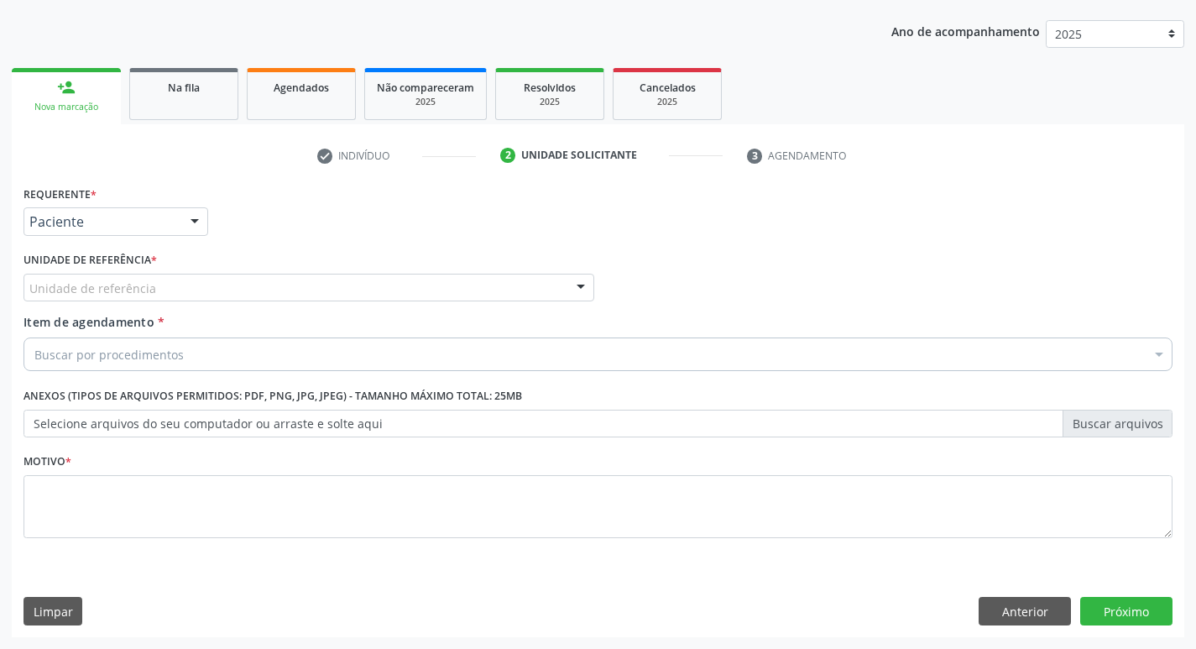
click at [178, 283] on div "Unidade de referência" at bounding box center [308, 288] width 571 height 29
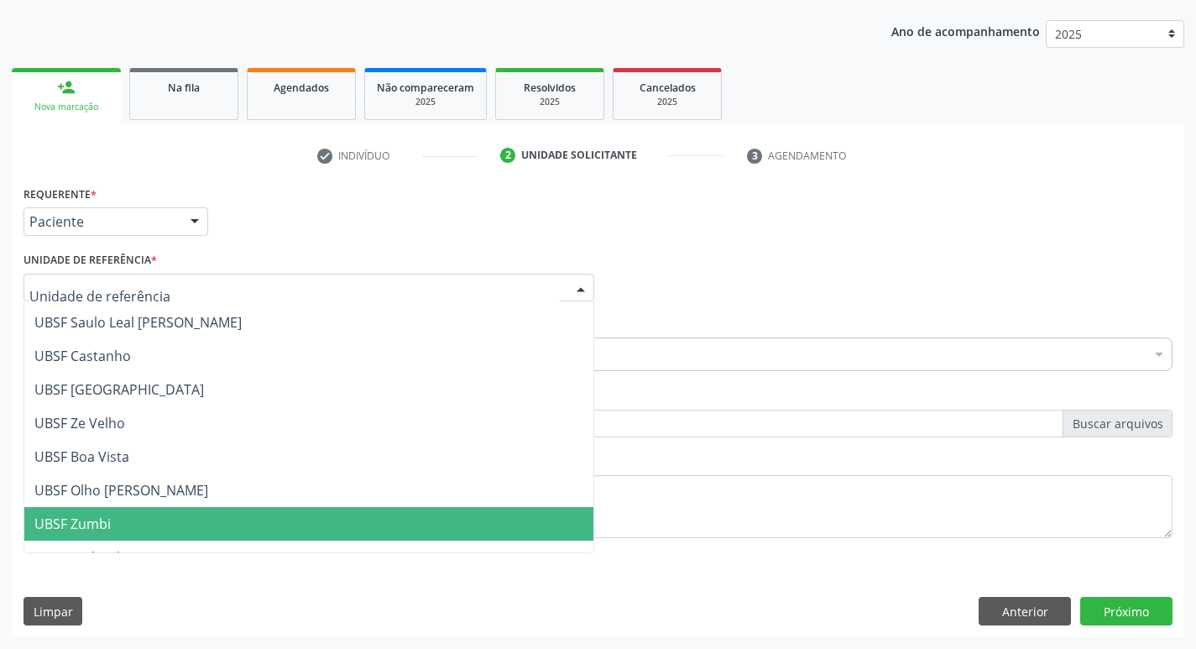
scroll to position [0, 0]
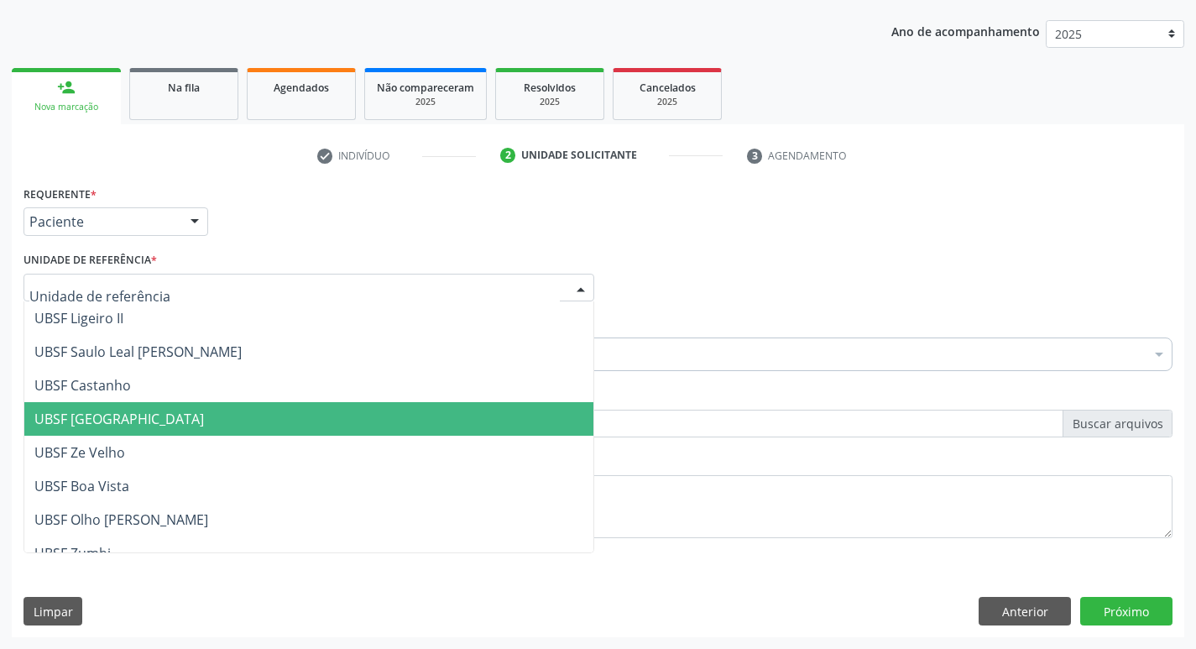
click at [213, 422] on span "UBSF [GEOGRAPHIC_DATA]" at bounding box center [308, 419] width 569 height 34
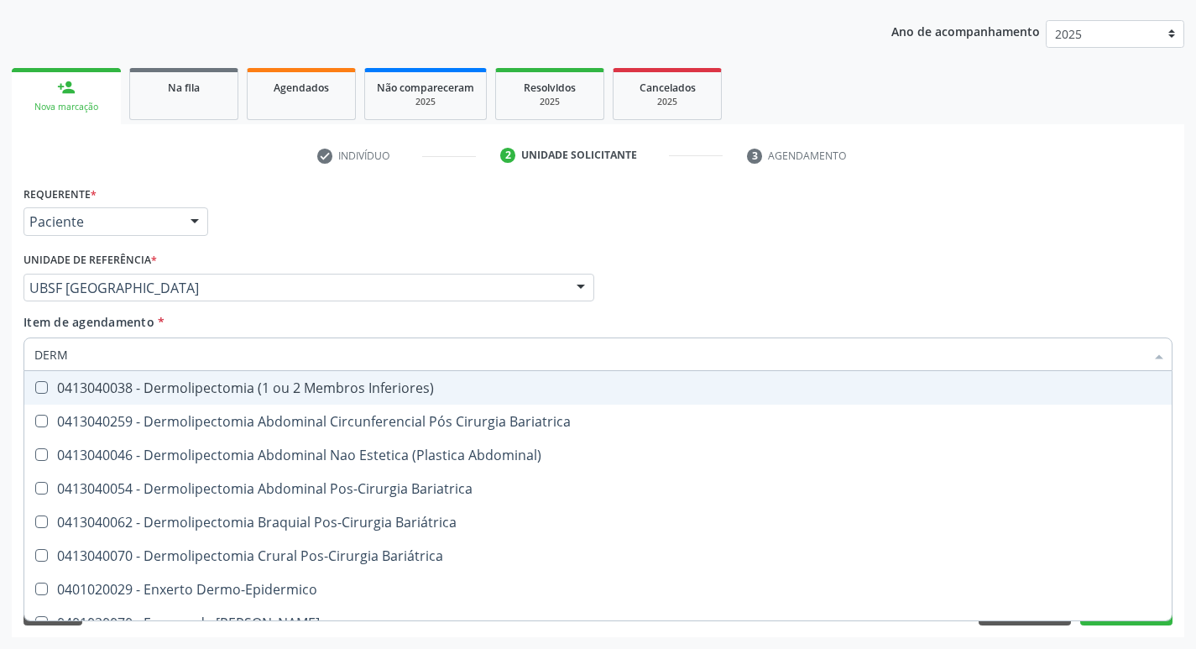
type input "DERMA"
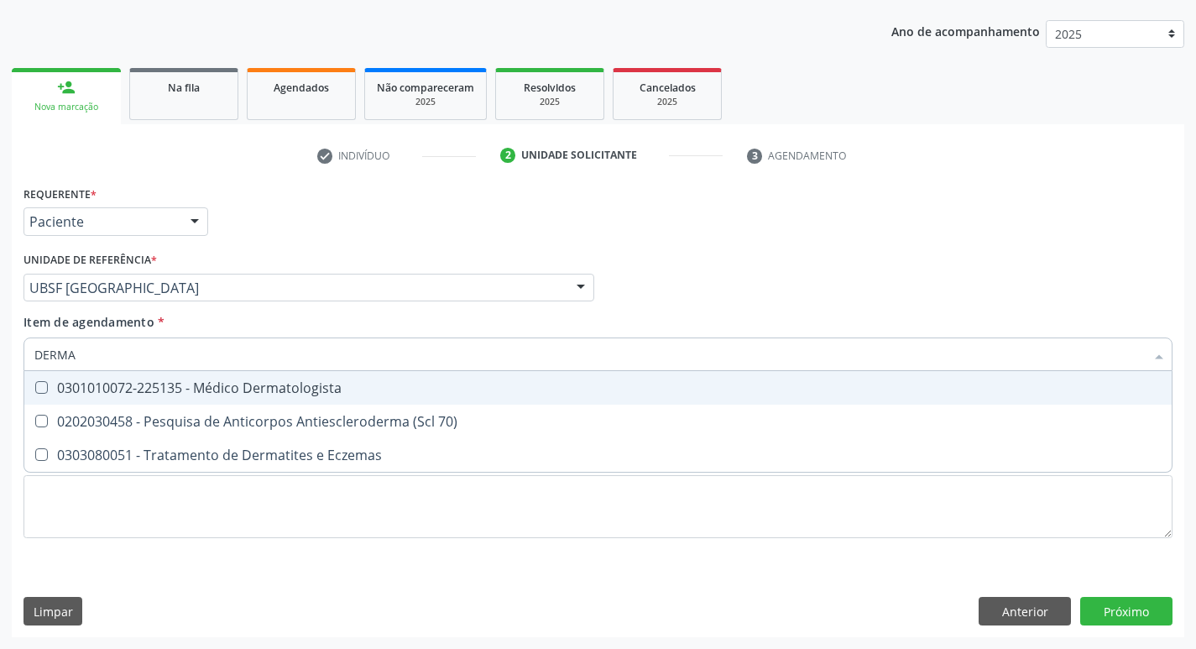
click at [39, 389] on Dermatologista at bounding box center [41, 387] width 13 height 13
click at [35, 389] on Dermatologista "checkbox" at bounding box center [29, 387] width 11 height 11
checkbox Dermatologista "true"
click at [713, 294] on div "Profissional Solicitante Por favor, selecione a Unidade de Atendimento primeiro…" at bounding box center [597, 280] width 1157 height 65
checkbox 70\) "true"
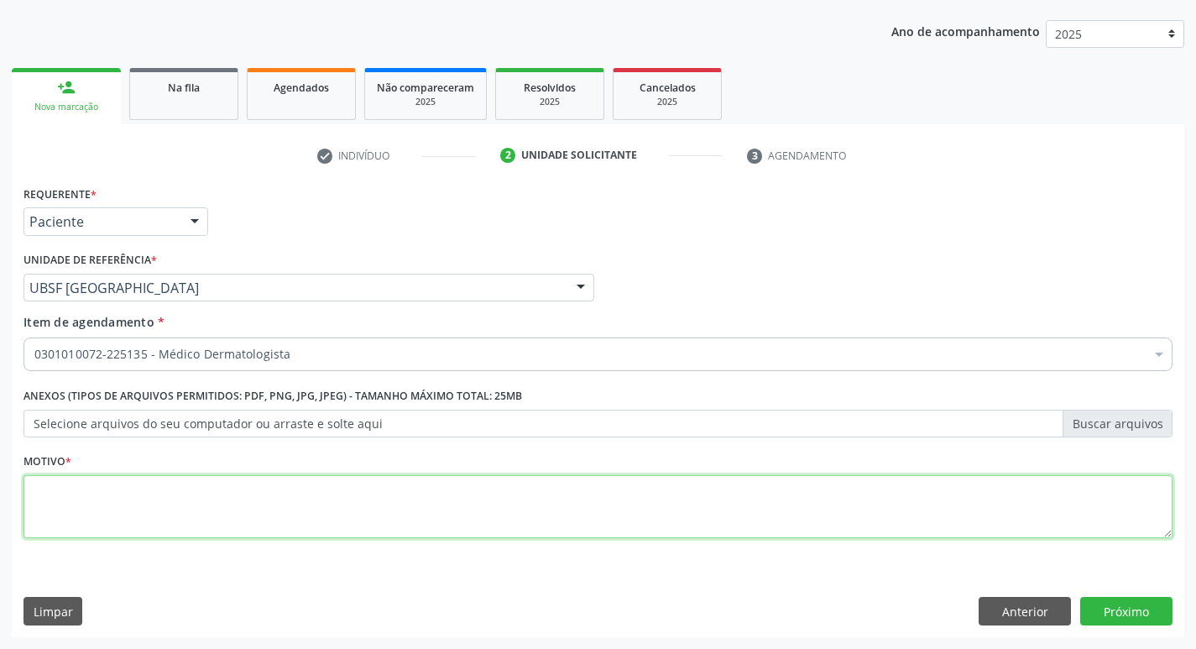
click at [86, 509] on textarea at bounding box center [597, 507] width 1149 height 64
type textarea "RETORNO"
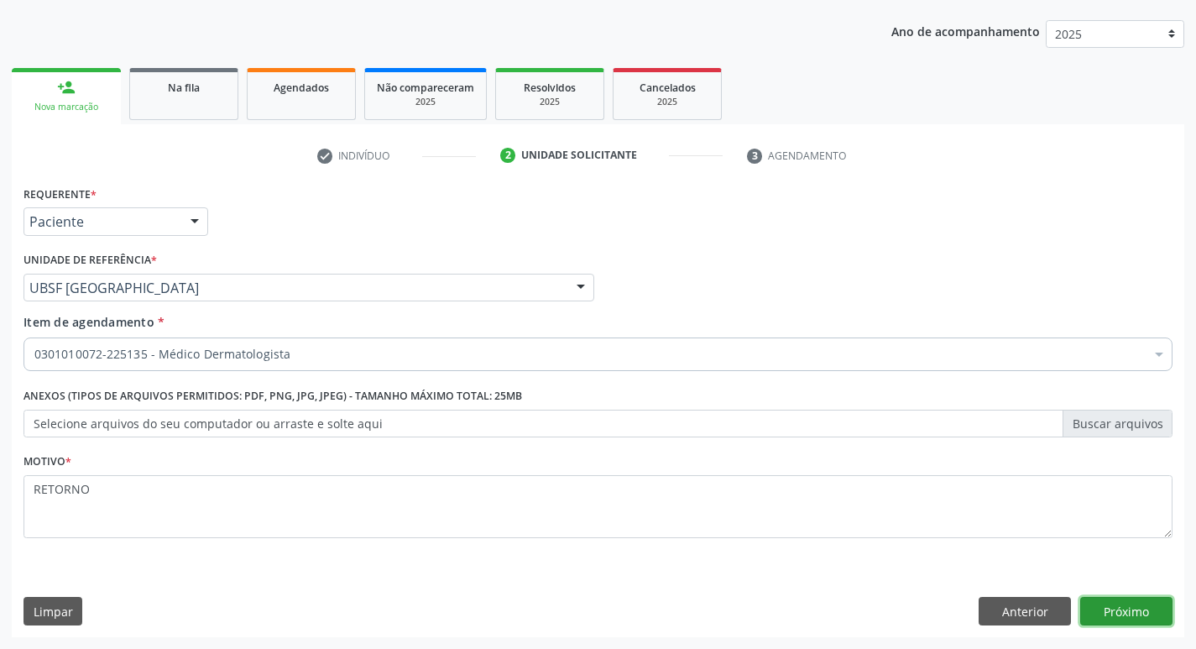
click at [1125, 606] on button "Próximo" at bounding box center [1126, 611] width 92 height 29
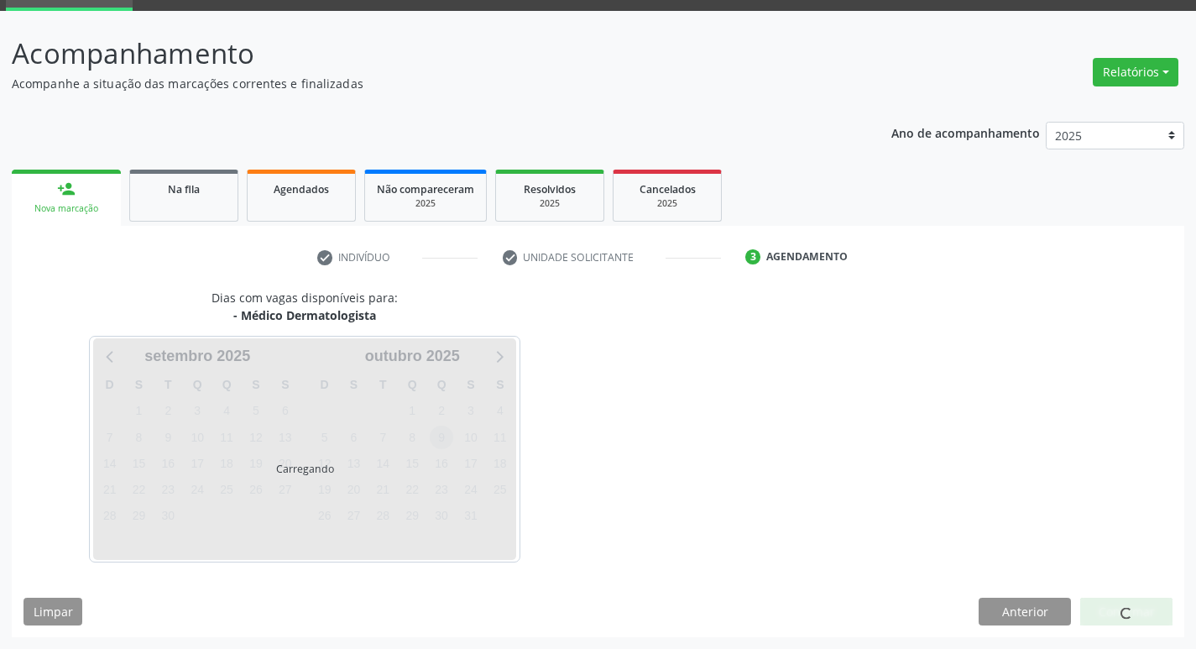
scroll to position [131, 0]
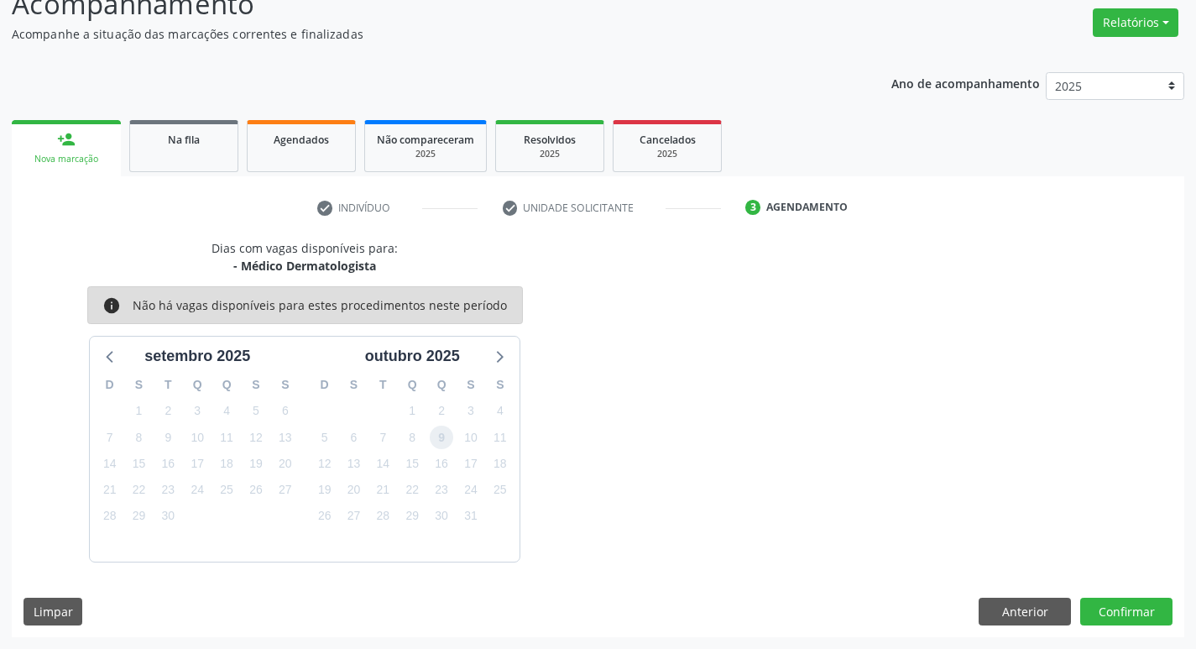
click at [442, 441] on span "9" at bounding box center [441, 436] width 23 height 23
click at [1124, 613] on button "Confirmar" at bounding box center [1126, 611] width 92 height 29
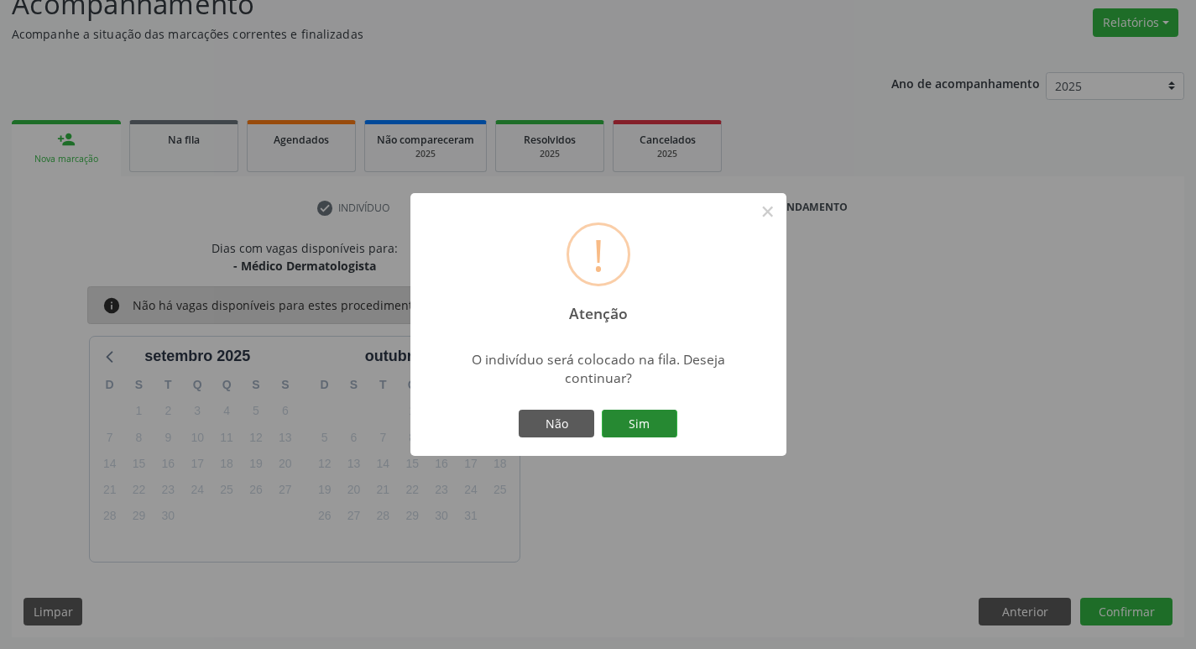
click at [658, 416] on button "Sim" at bounding box center [640, 424] width 76 height 29
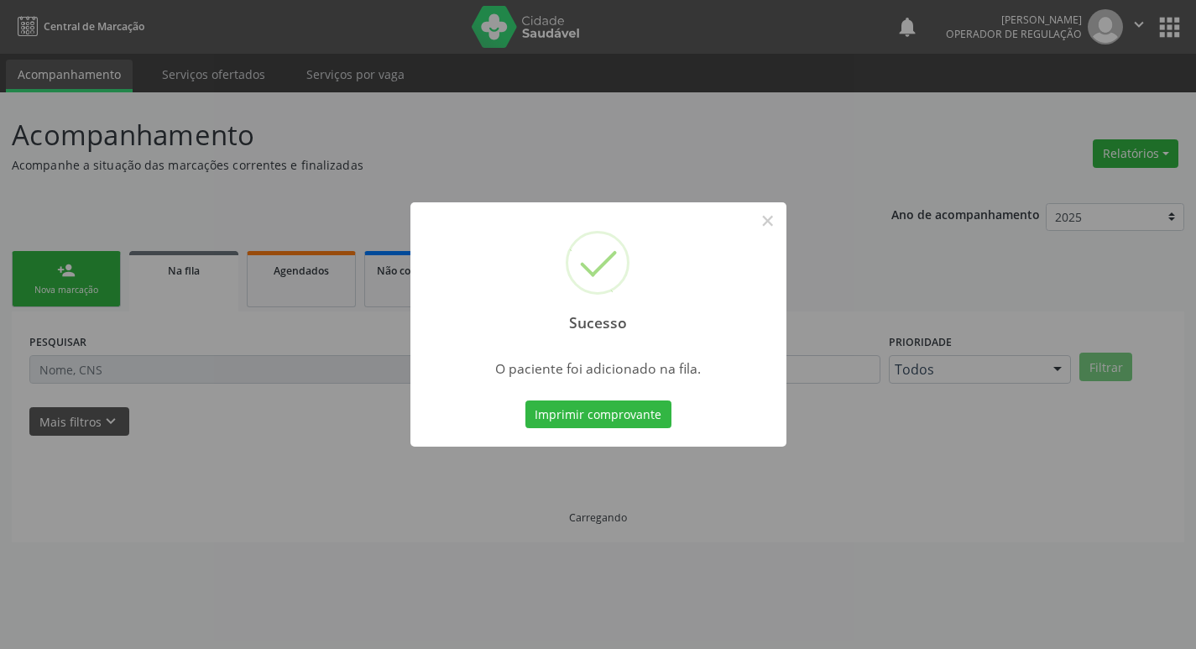
scroll to position [0, 0]
click at [769, 222] on button "×" at bounding box center [773, 220] width 29 height 29
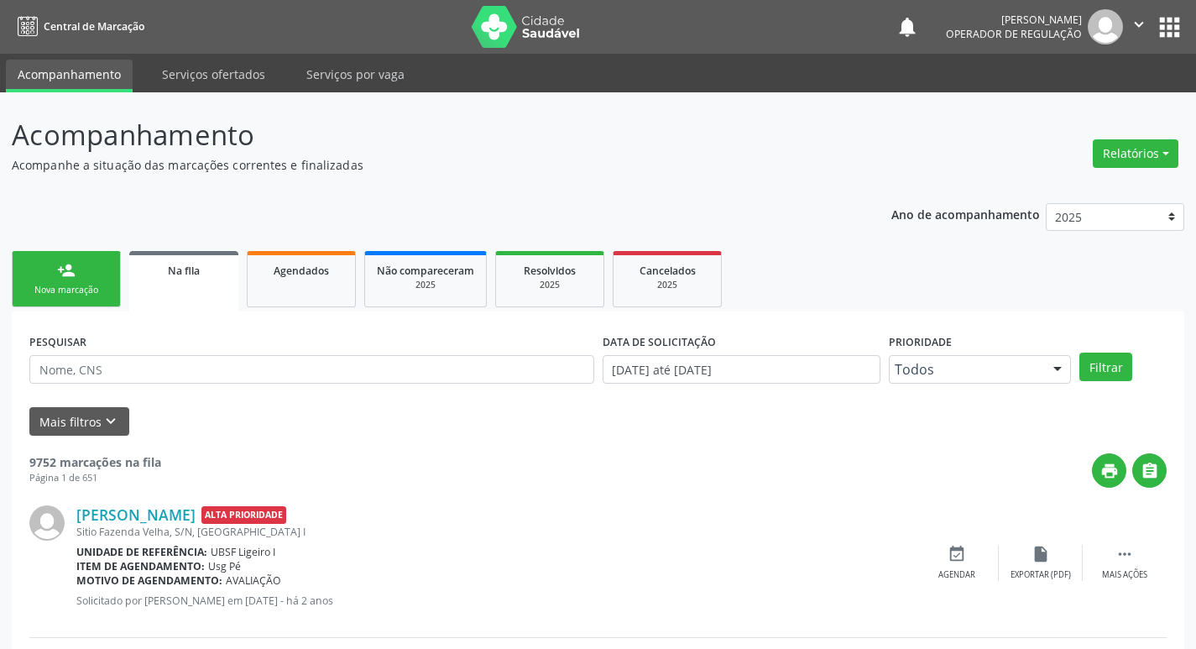
click at [102, 276] on link "person_add Nova marcação" at bounding box center [66, 279] width 109 height 56
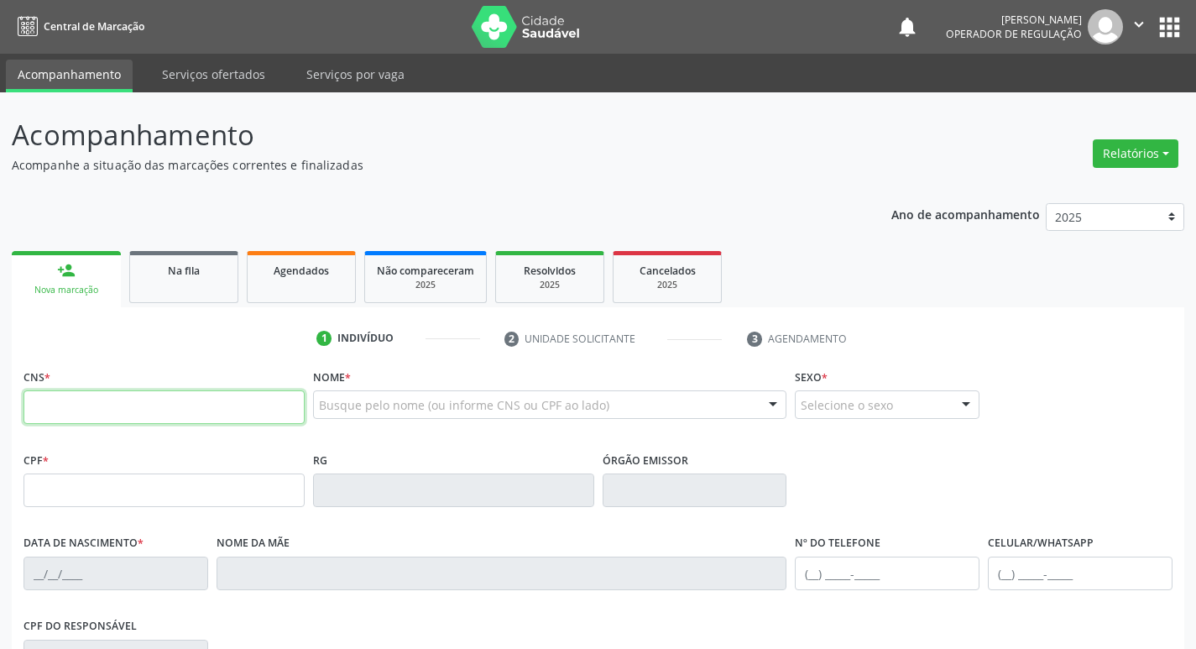
click at [118, 405] on input "text" at bounding box center [163, 407] width 281 height 34
type input "707 0088 7408 4236"
type input "128.814.694-93"
type input "15/03/2013"
type input "Luciana Sousa Marques"
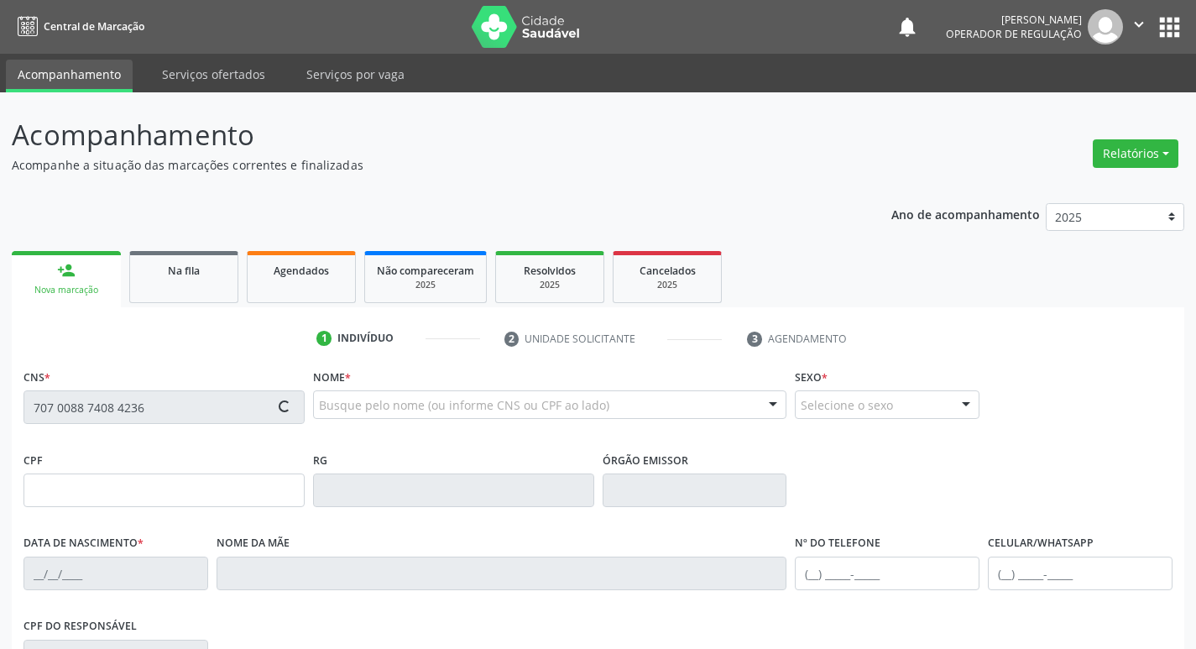
type input "(83) 99192-3173"
type input "051.678.464-12"
type input "431"
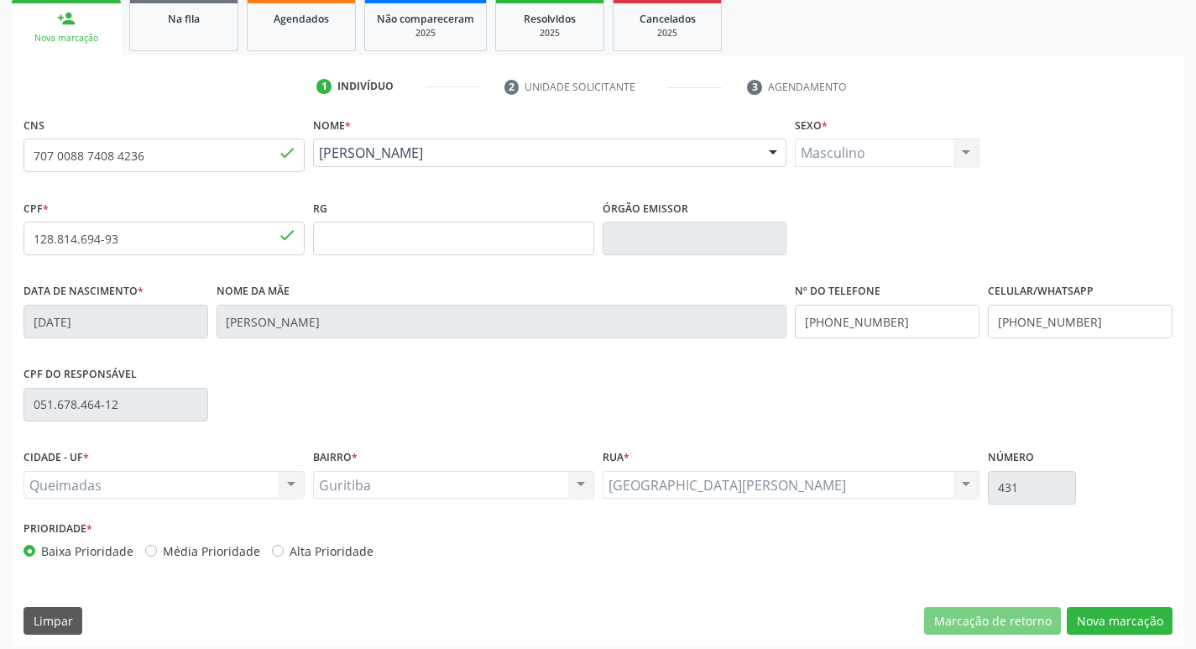
scroll to position [261, 0]
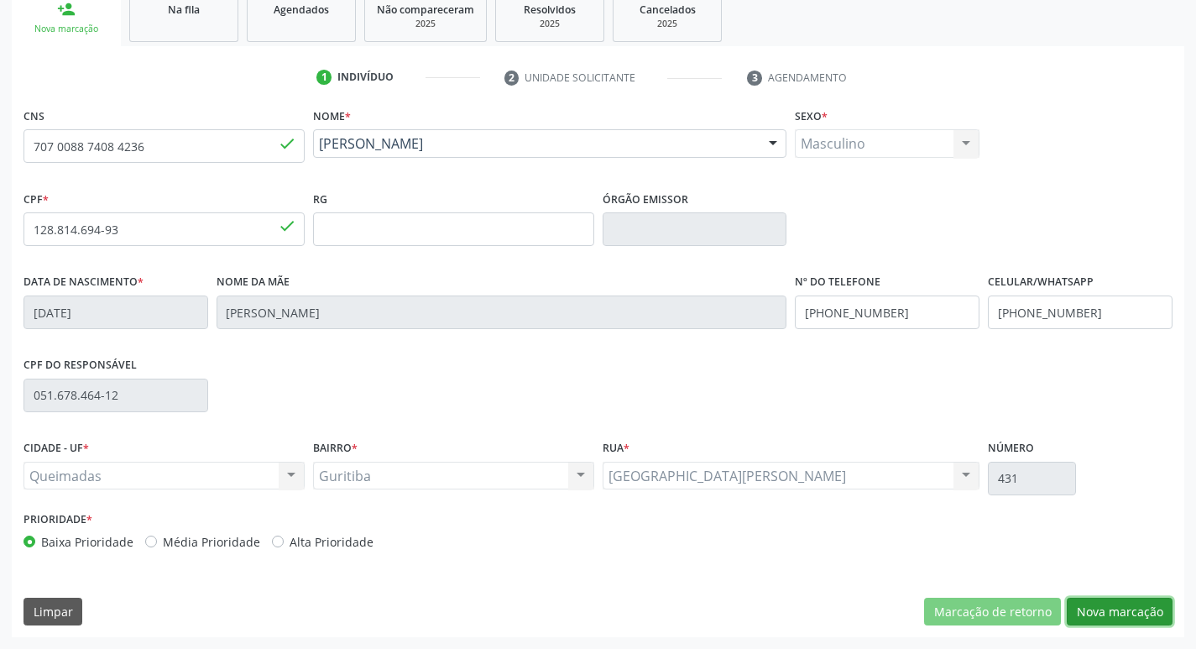
click at [1111, 611] on button "Nova marcação" at bounding box center [1120, 611] width 106 height 29
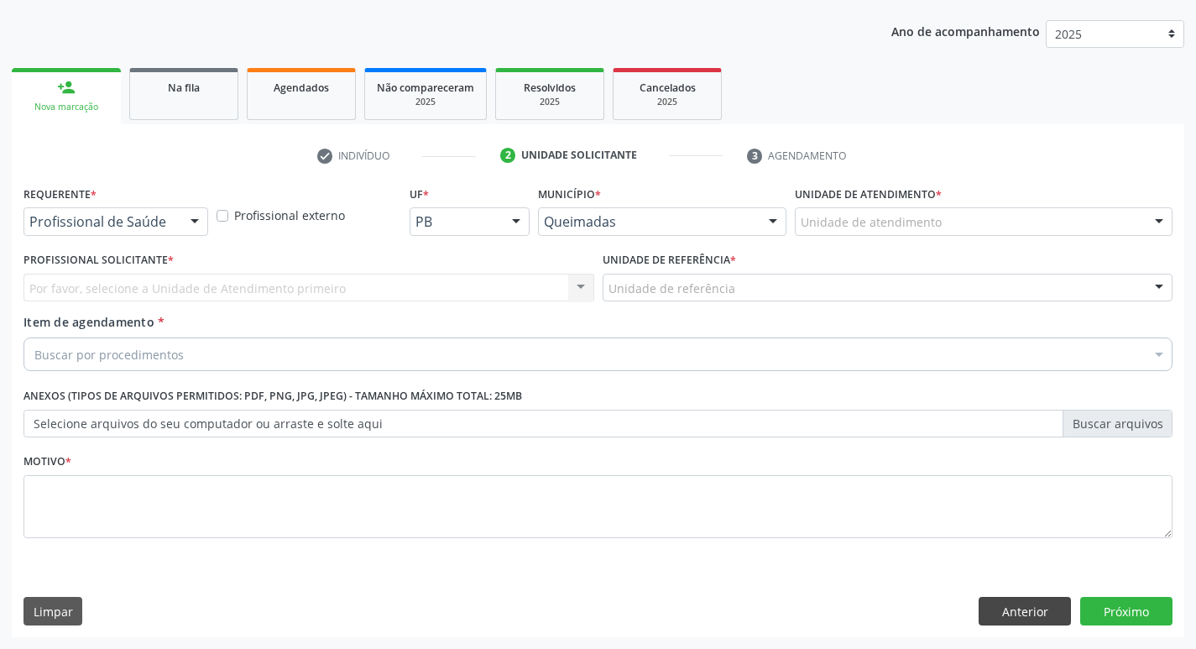
scroll to position [183, 0]
click at [199, 227] on div at bounding box center [194, 222] width 25 height 29
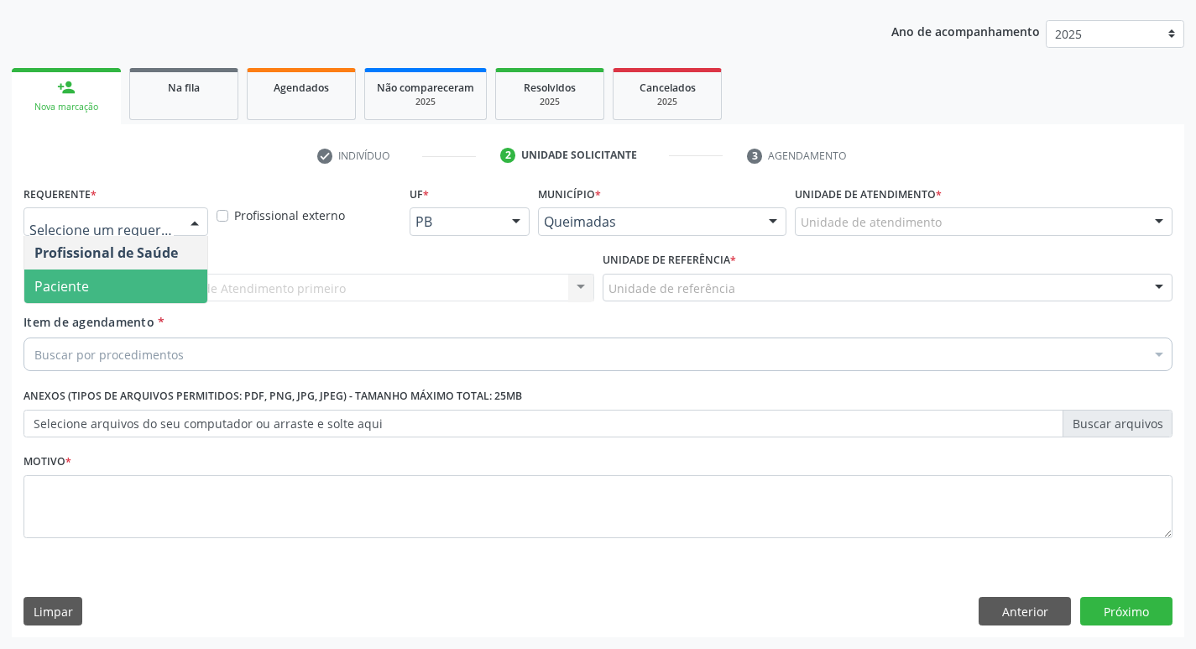
click at [186, 273] on span "Paciente" at bounding box center [115, 286] width 183 height 34
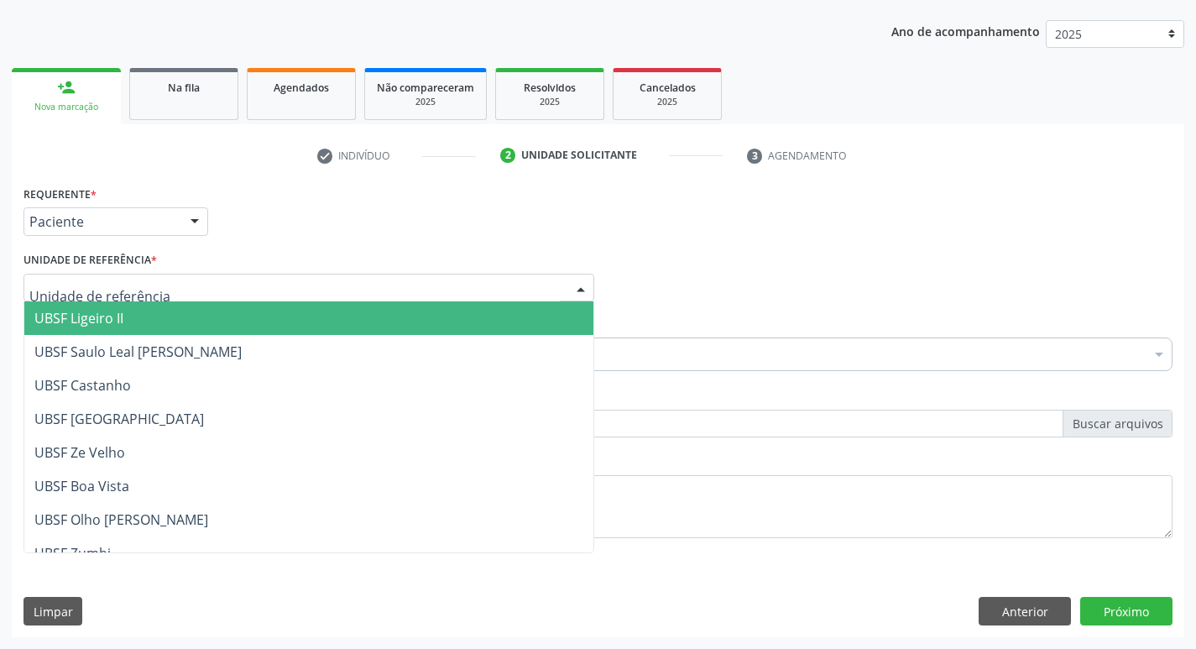
click at [186, 274] on div at bounding box center [308, 288] width 571 height 29
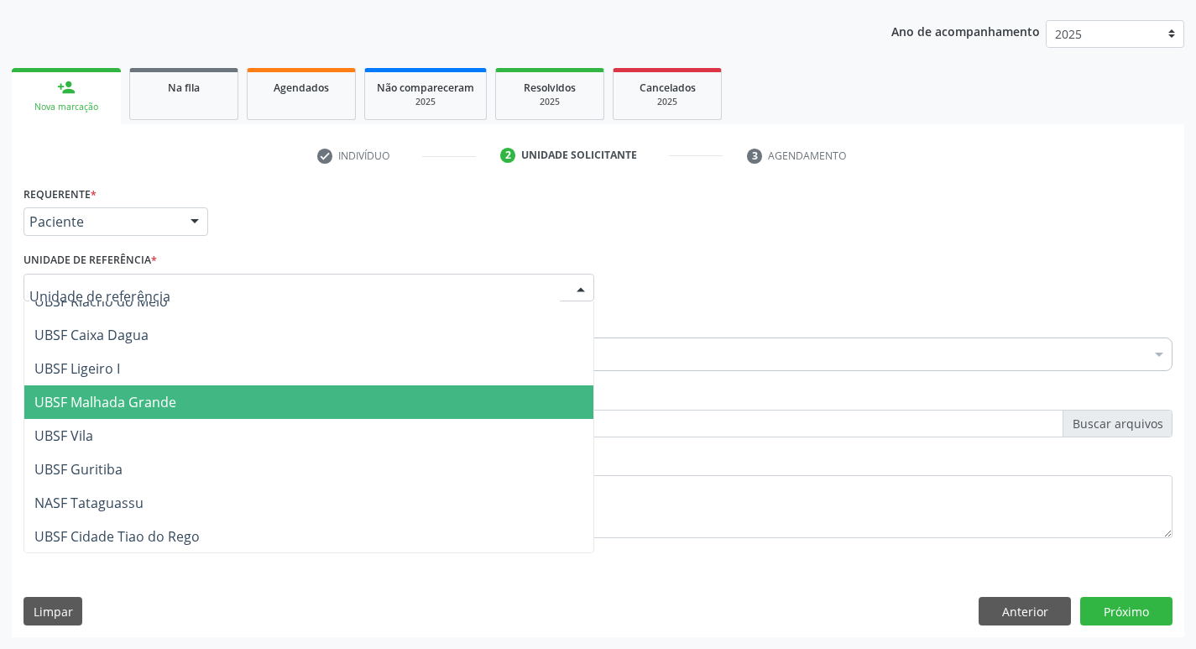
scroll to position [420, 0]
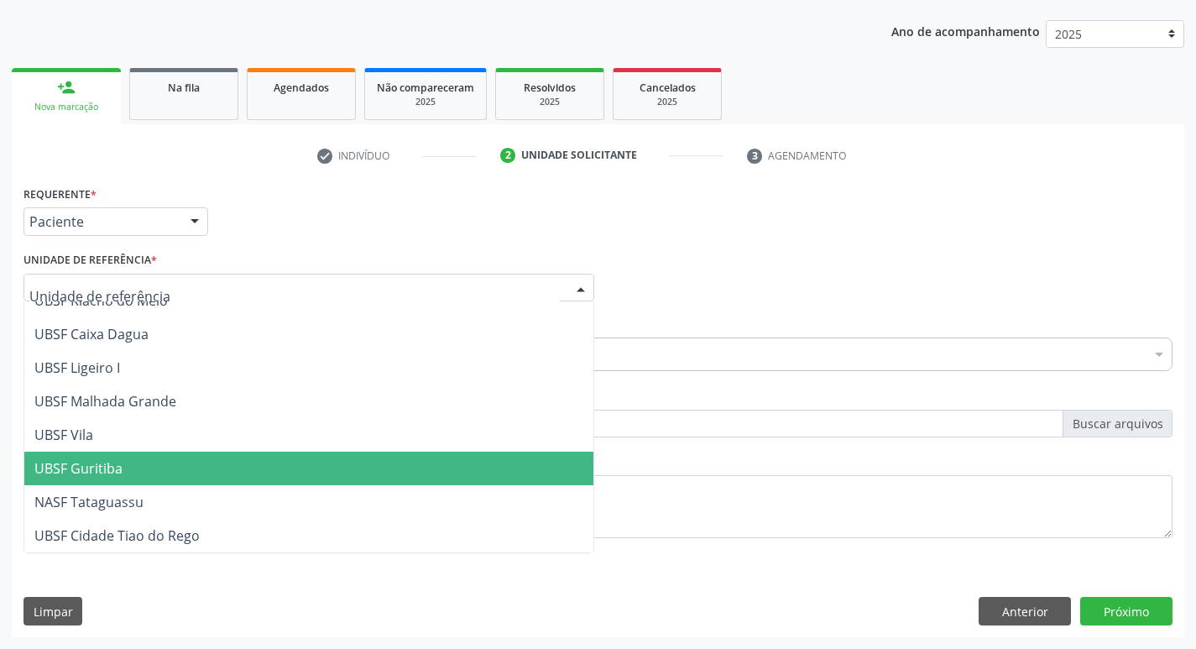
click at [190, 462] on span "UBSF Guritiba" at bounding box center [308, 468] width 569 height 34
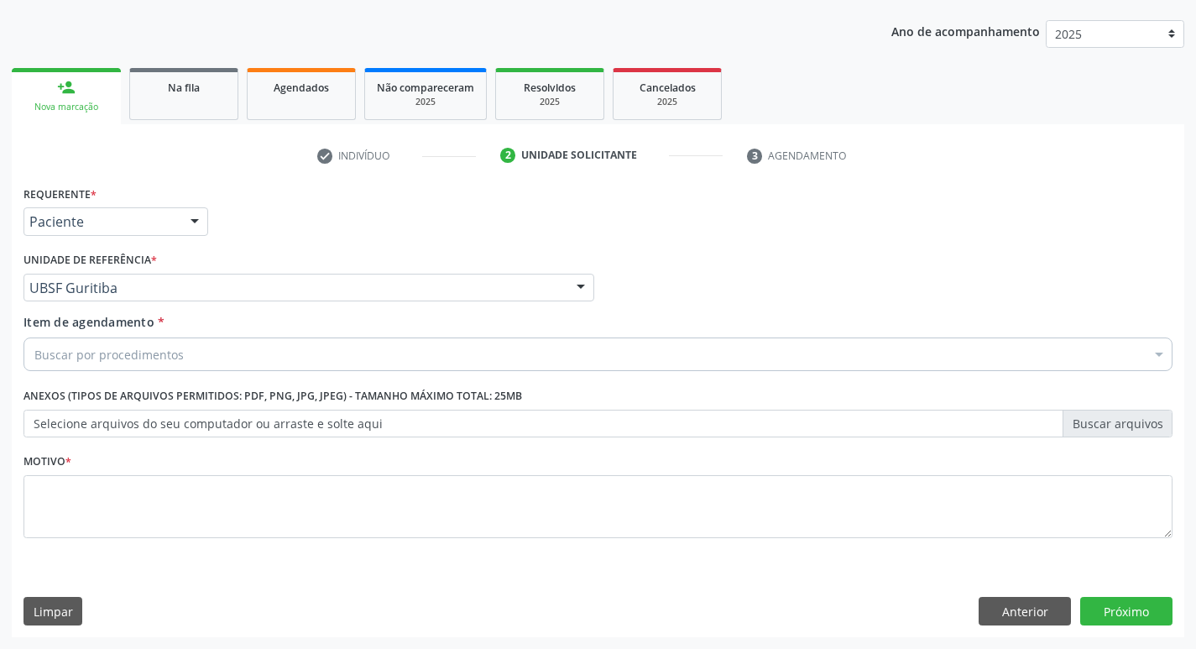
click at [149, 343] on div "Buscar por procedimentos" at bounding box center [597, 354] width 1149 height 34
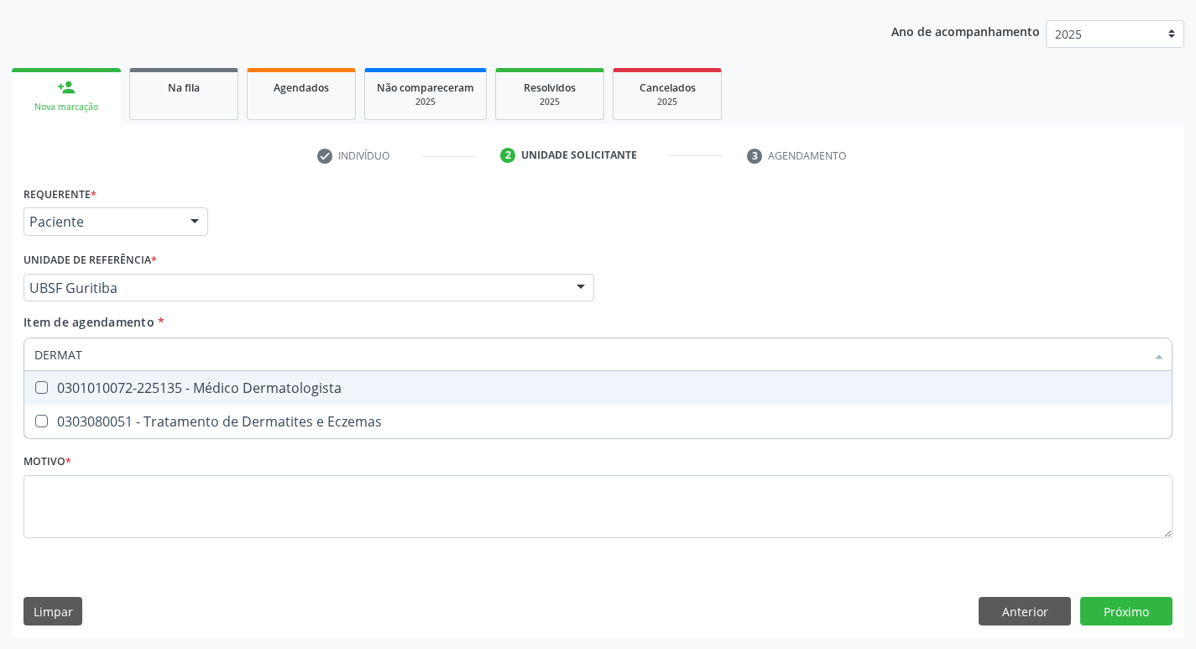
type input "DERMATO"
click at [39, 390] on Dermatologista at bounding box center [41, 387] width 13 height 13
click at [35, 390] on Dermatologista "checkbox" at bounding box center [29, 387] width 11 height 11
checkbox Dermatologista "true"
click at [673, 306] on div "Profissional Solicitante Por favor, selecione a Unidade de Atendimento primeiro…" at bounding box center [597, 280] width 1157 height 65
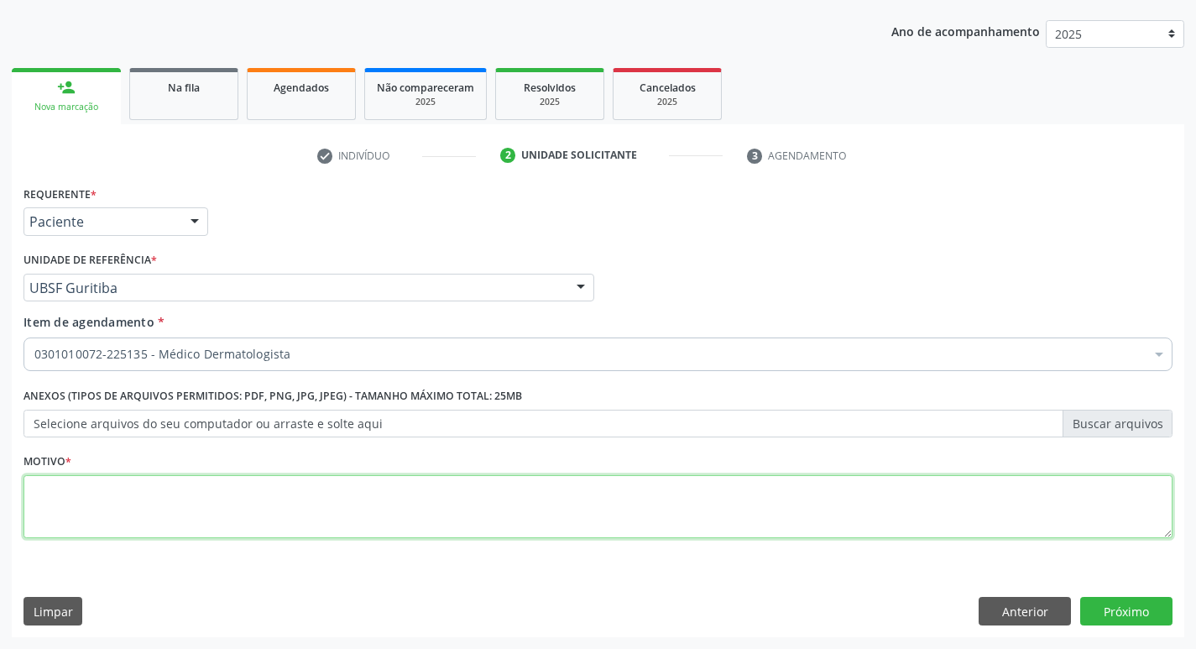
click at [106, 503] on textarea at bounding box center [597, 507] width 1149 height 64
type textarea "CONSULTA"
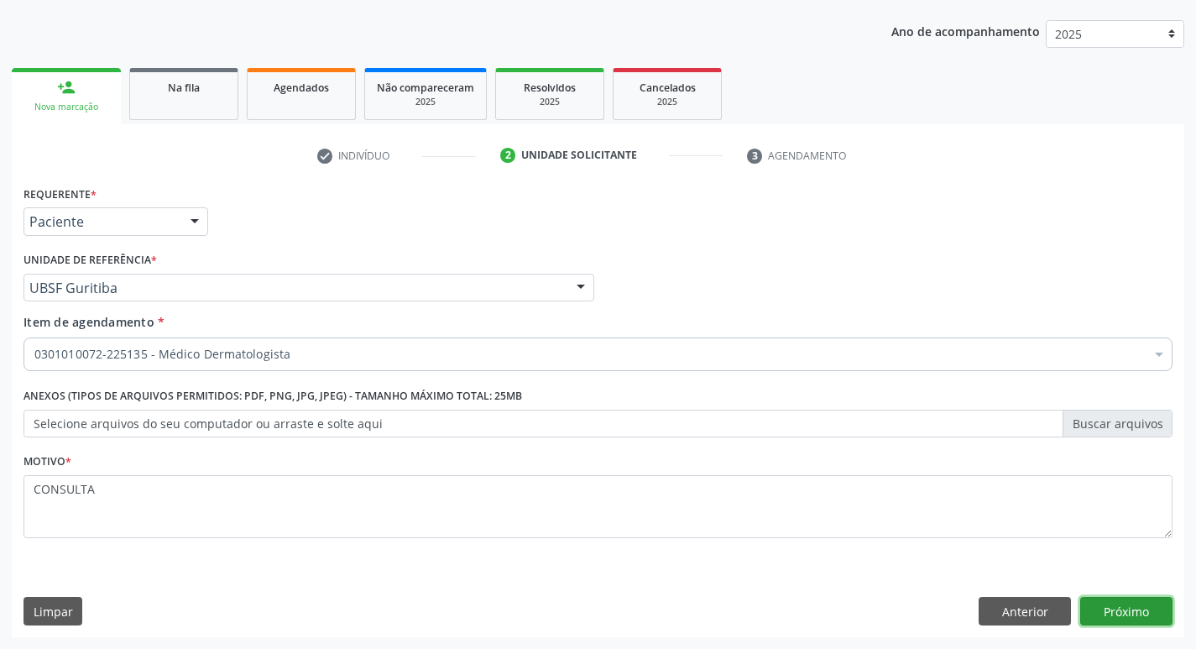
click at [1124, 614] on button "Próximo" at bounding box center [1126, 611] width 92 height 29
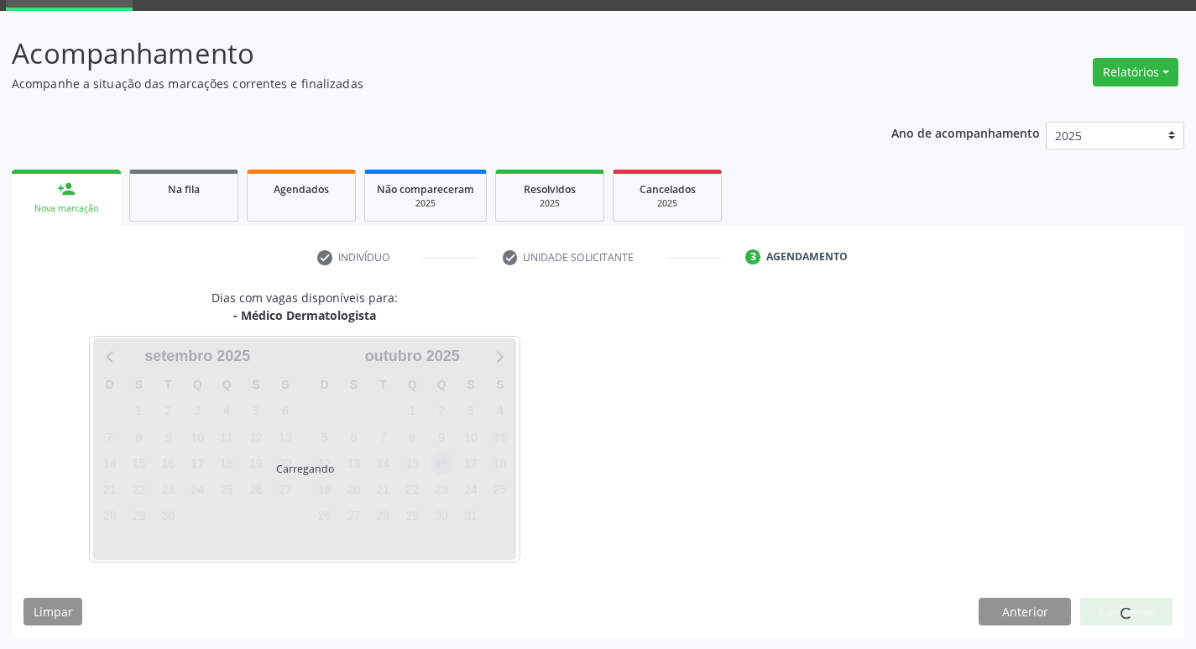
scroll to position [131, 0]
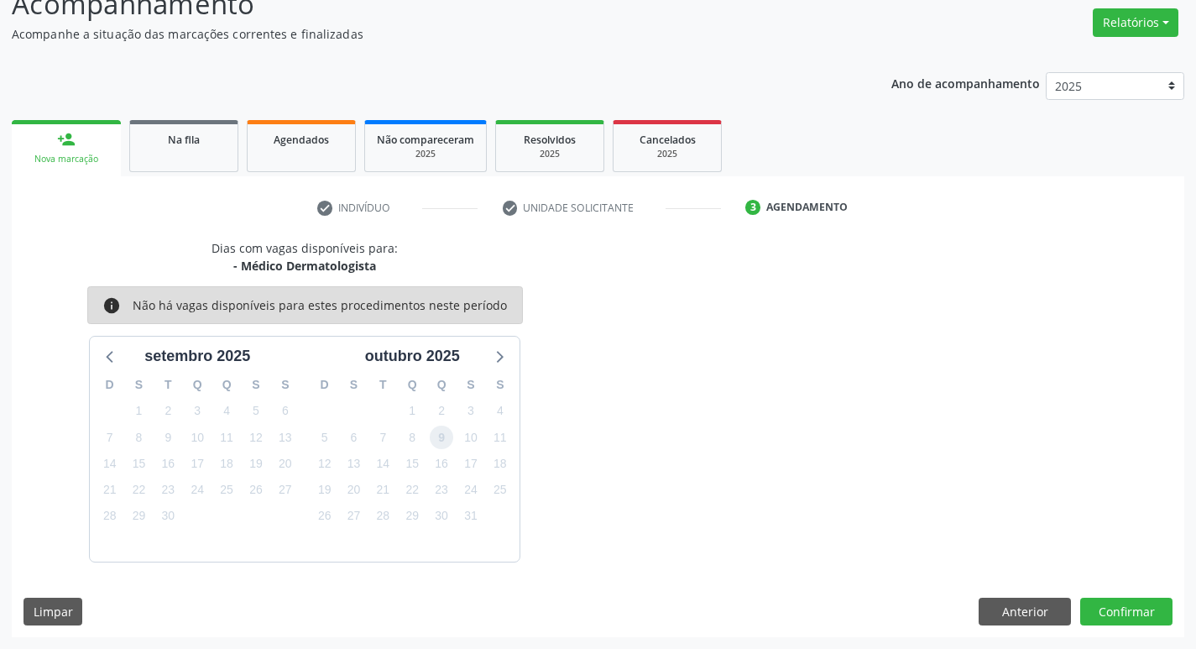
click at [446, 437] on span "9" at bounding box center [441, 436] width 23 height 23
click at [465, 427] on span "10" at bounding box center [470, 436] width 23 height 23
click at [1120, 613] on button "Confirmar" at bounding box center [1126, 611] width 92 height 29
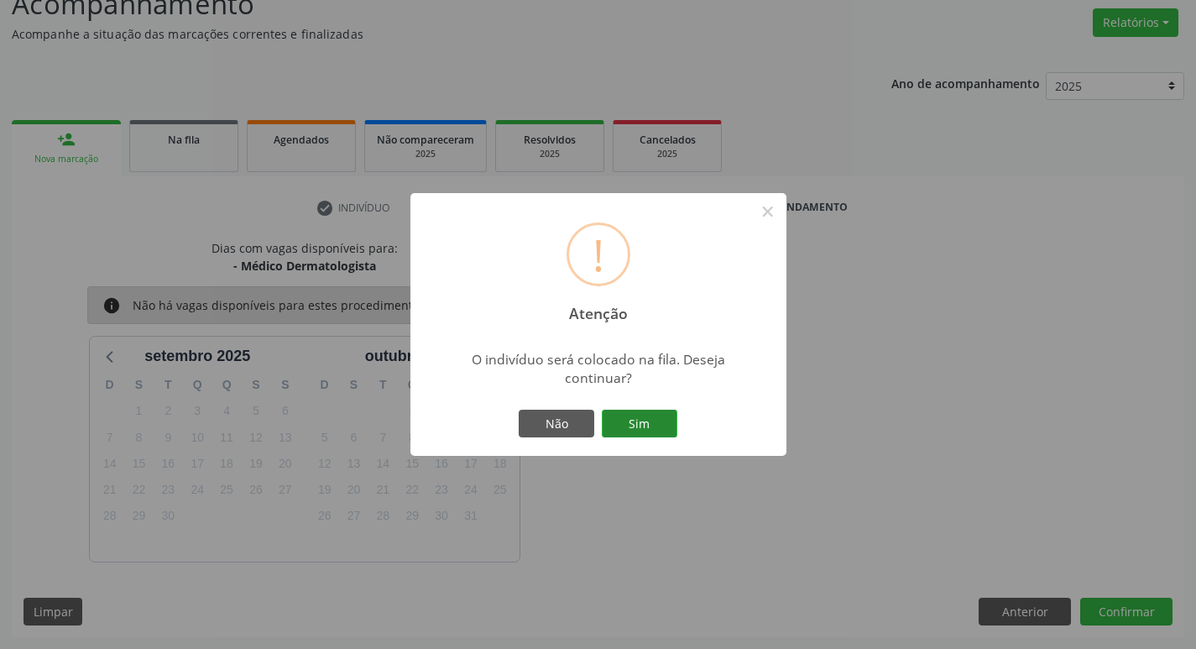
click at [634, 420] on button "Sim" at bounding box center [640, 424] width 76 height 29
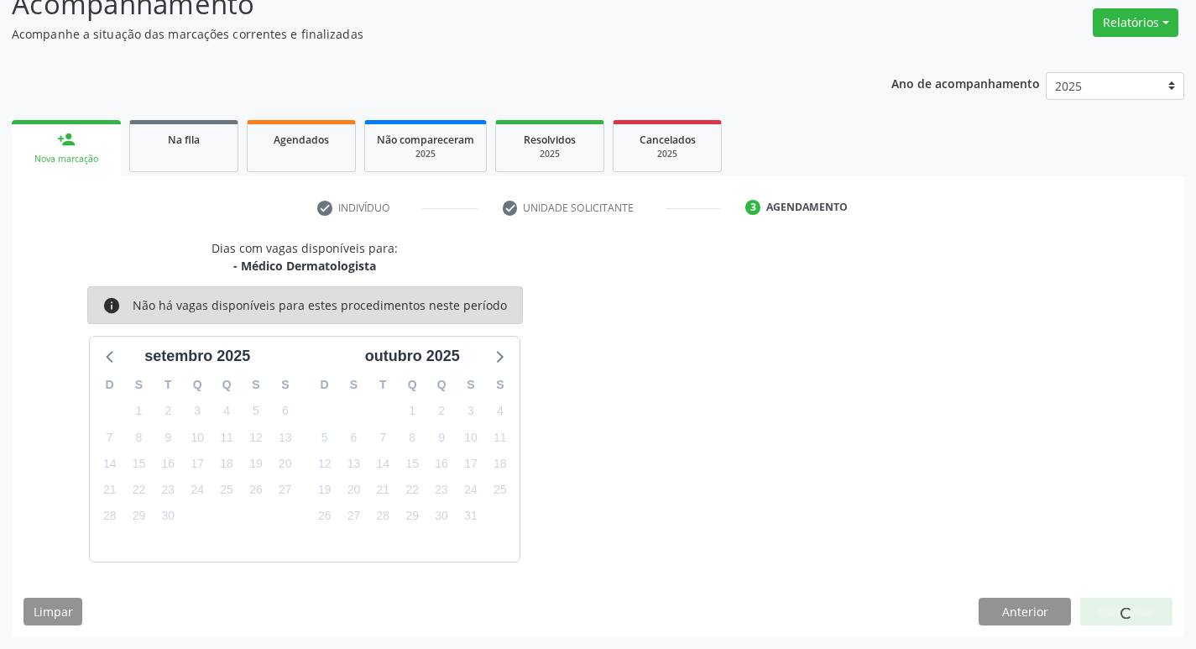
scroll to position [0, 0]
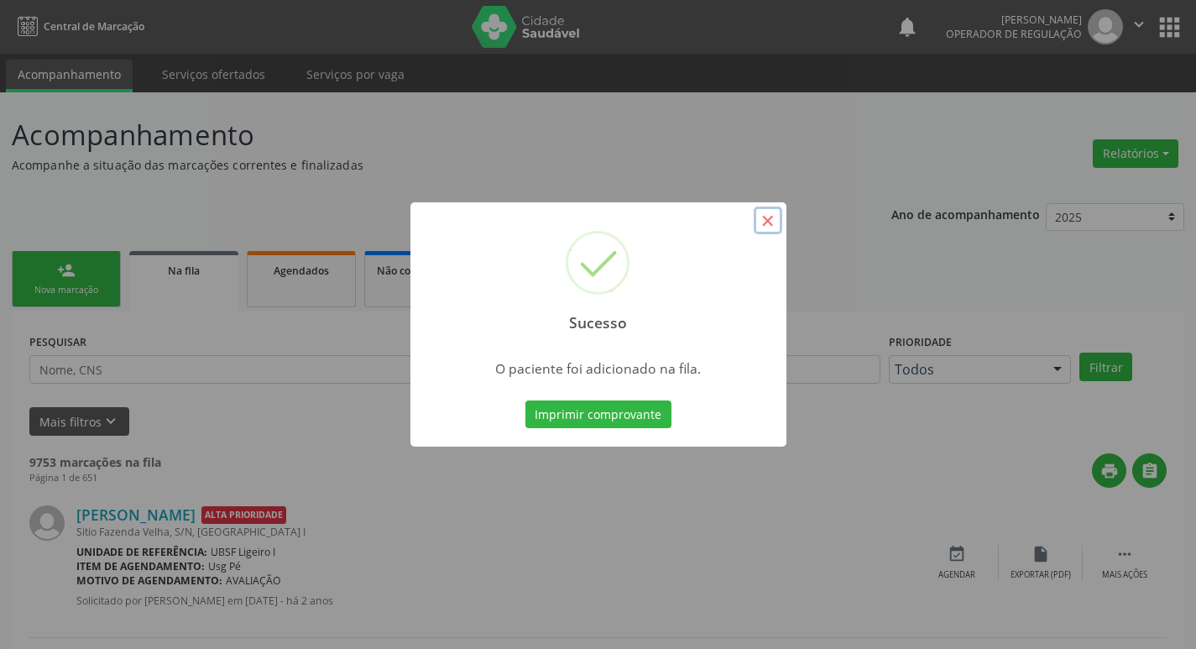
click at [778, 219] on button "×" at bounding box center [768, 220] width 29 height 29
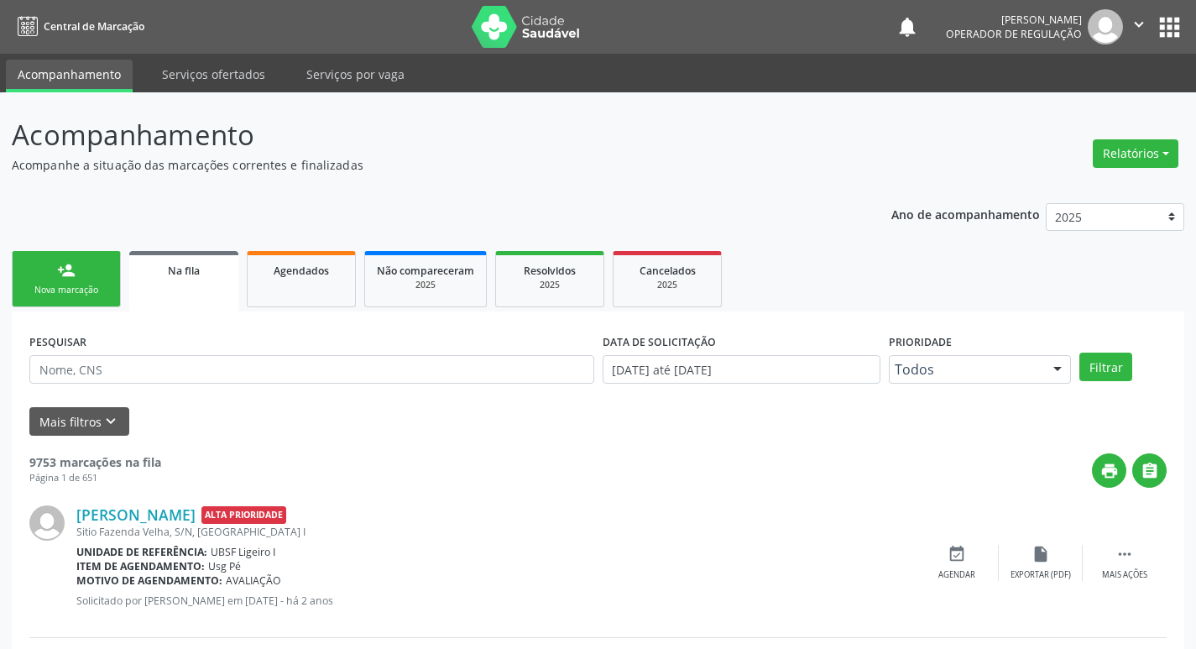
click at [70, 284] on div "Nova marcação" at bounding box center [66, 290] width 84 height 13
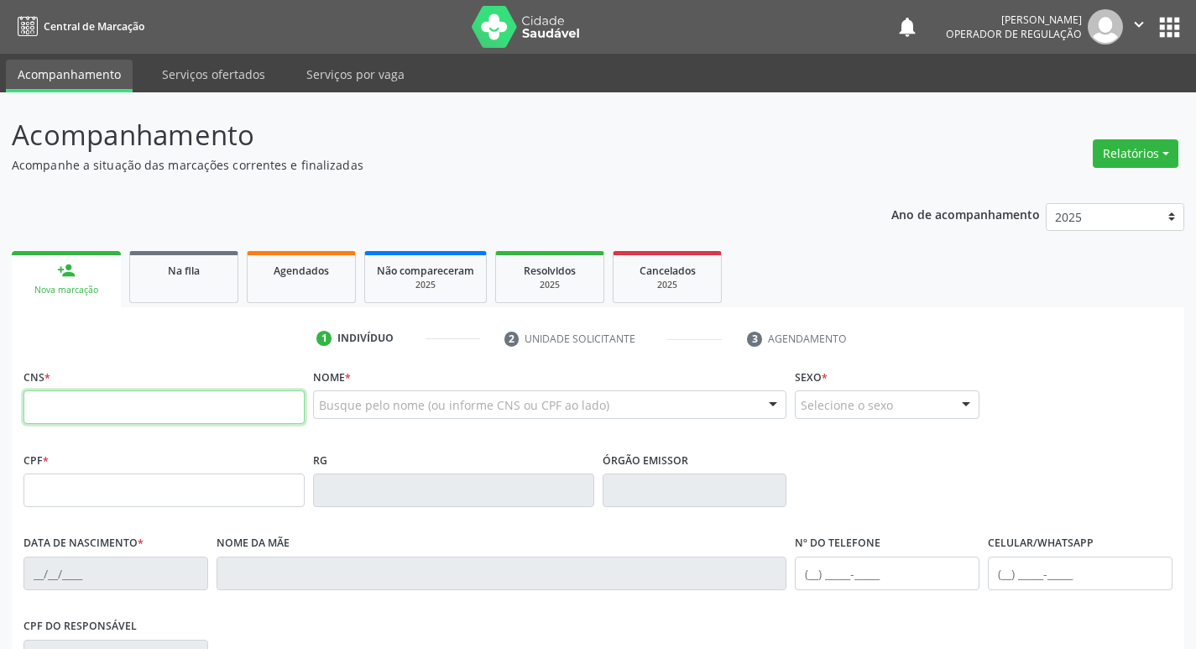
click at [97, 402] on input "text" at bounding box center [163, 407] width 281 height 34
type input "703 4022 8109 0510"
type input "078.650.444-70"
type input "05/05/1990"
type input "Marli da Silva Lira"
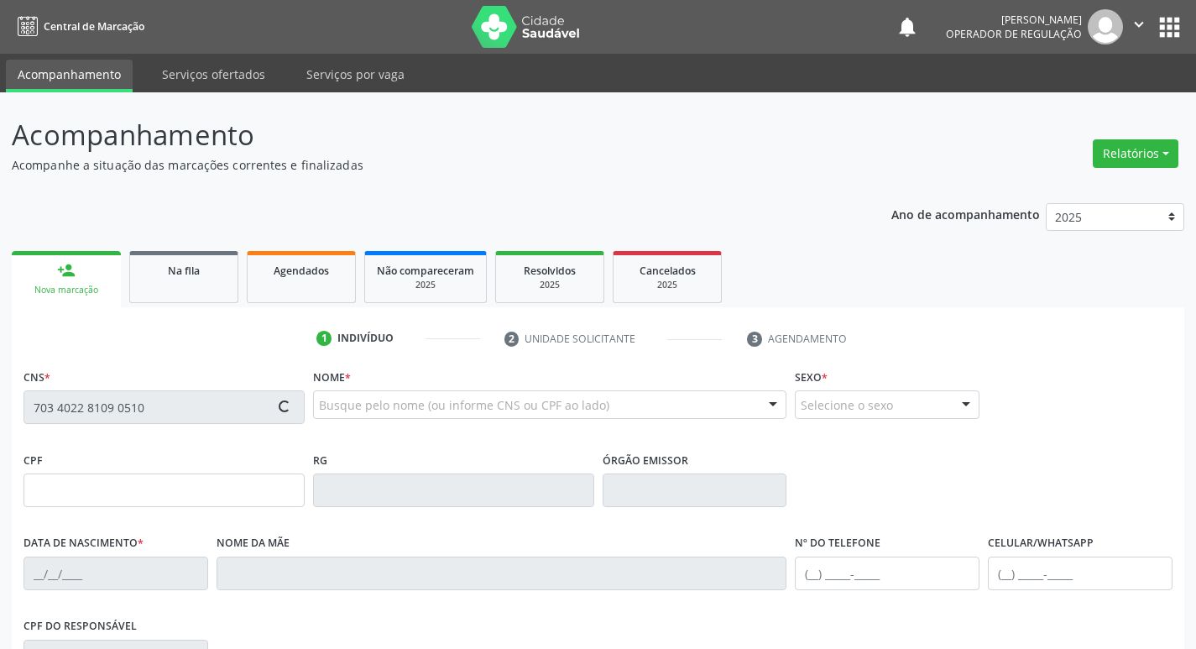
type input "(83) 99167-1398"
type input "068.683.024-52"
type input "57"
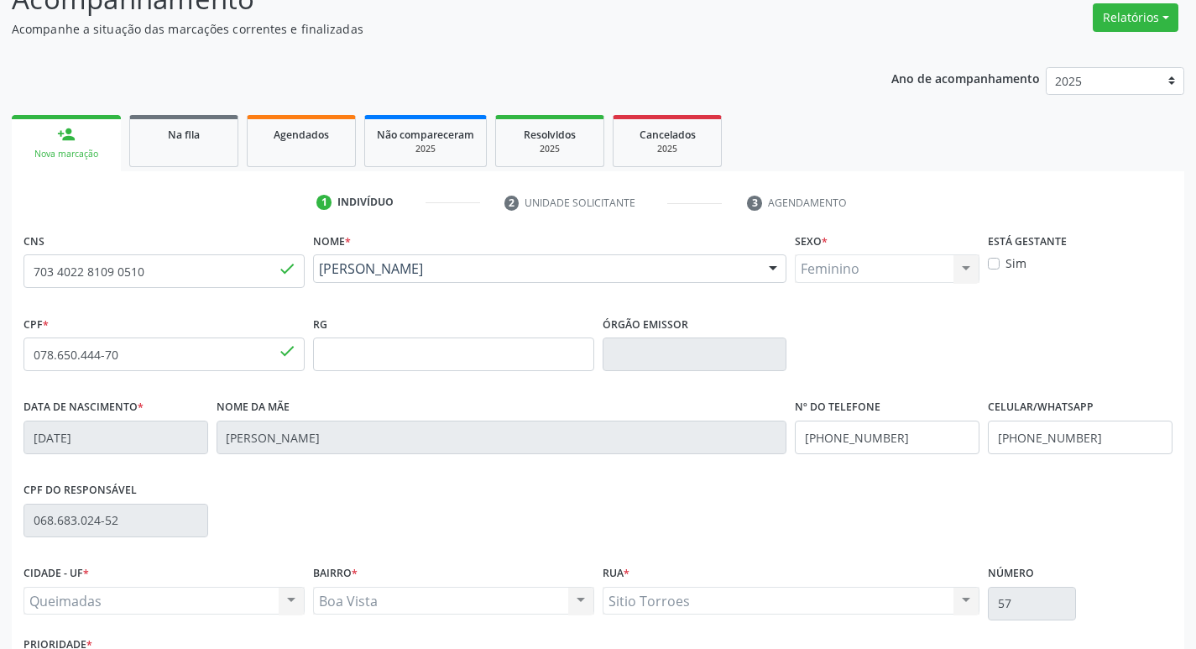
scroll to position [261, 0]
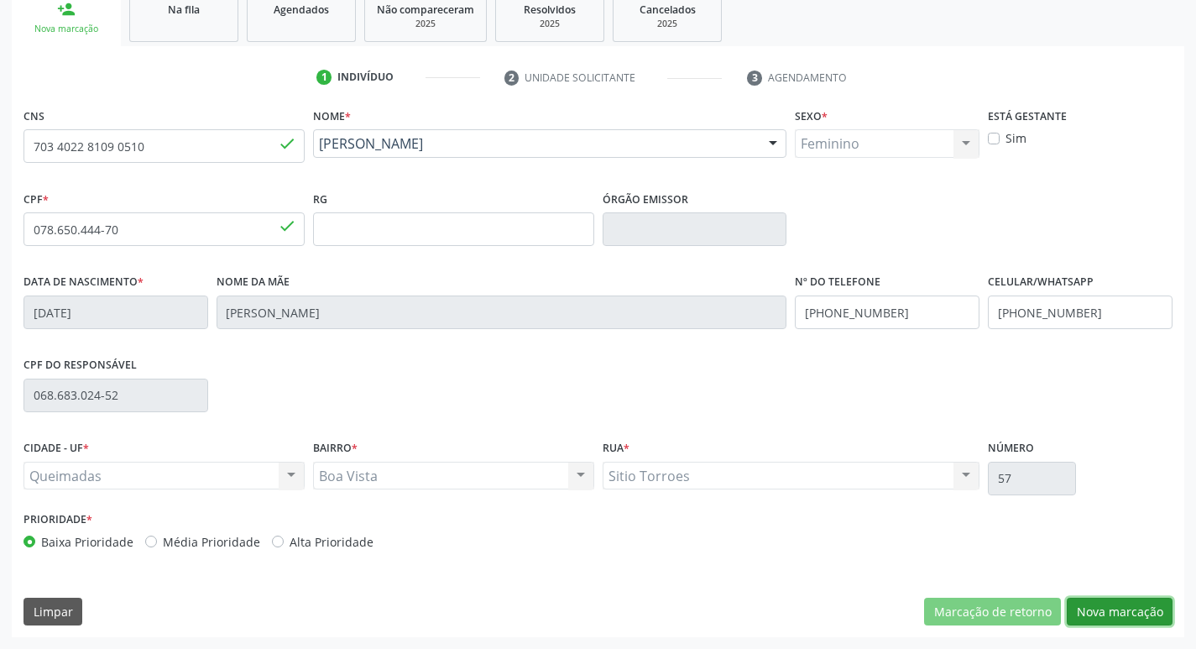
click at [1116, 611] on button "Nova marcação" at bounding box center [1120, 611] width 106 height 29
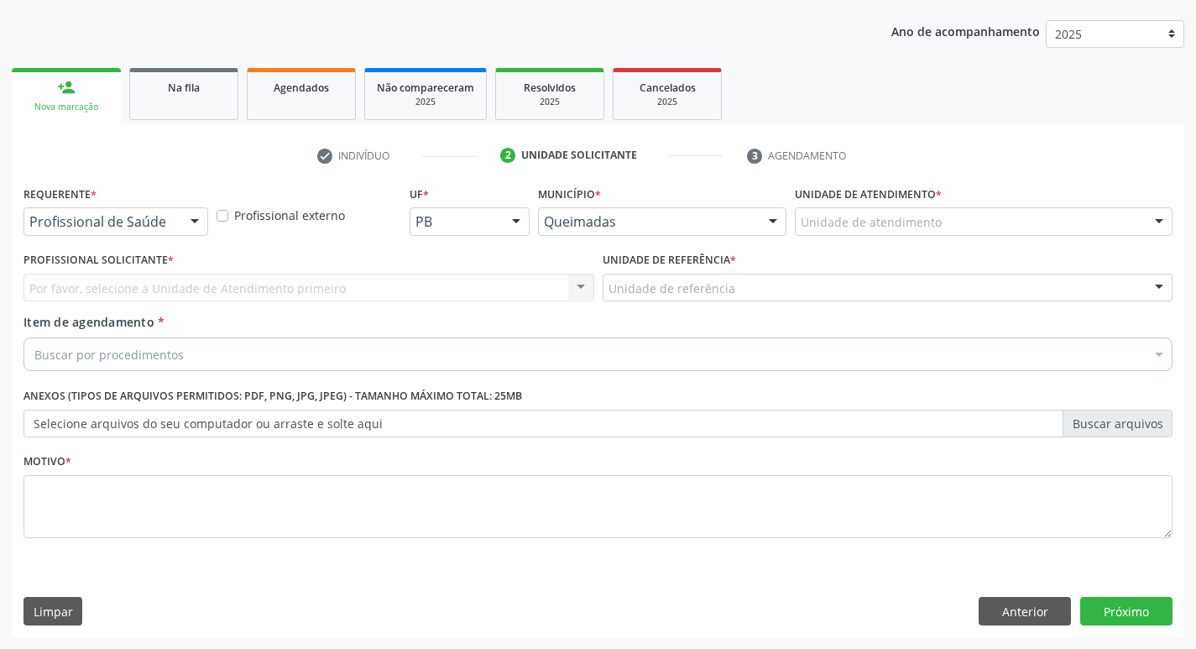
scroll to position [183, 0]
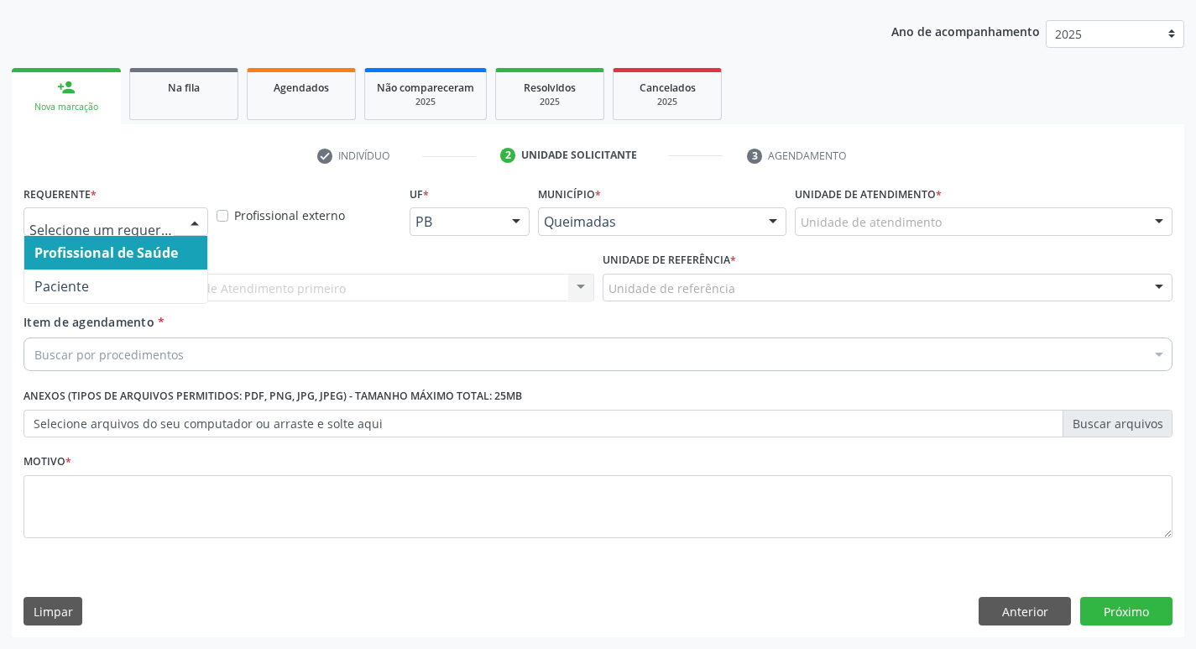
click at [196, 211] on div at bounding box center [194, 222] width 25 height 29
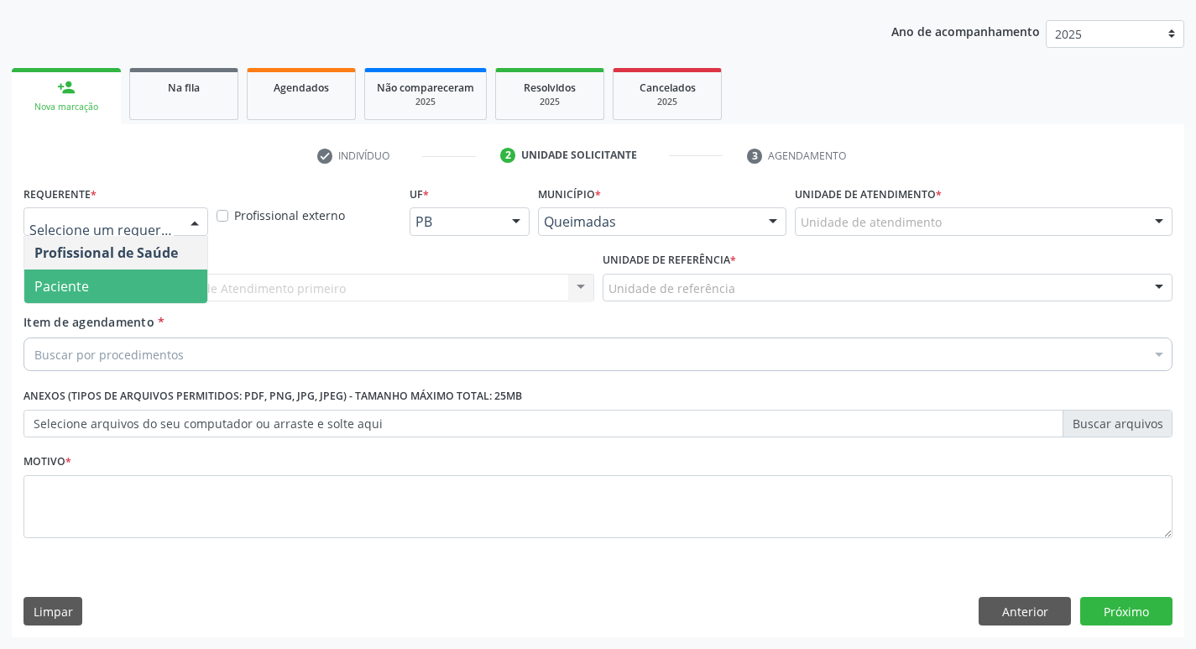
click at [159, 283] on span "Paciente" at bounding box center [115, 286] width 183 height 34
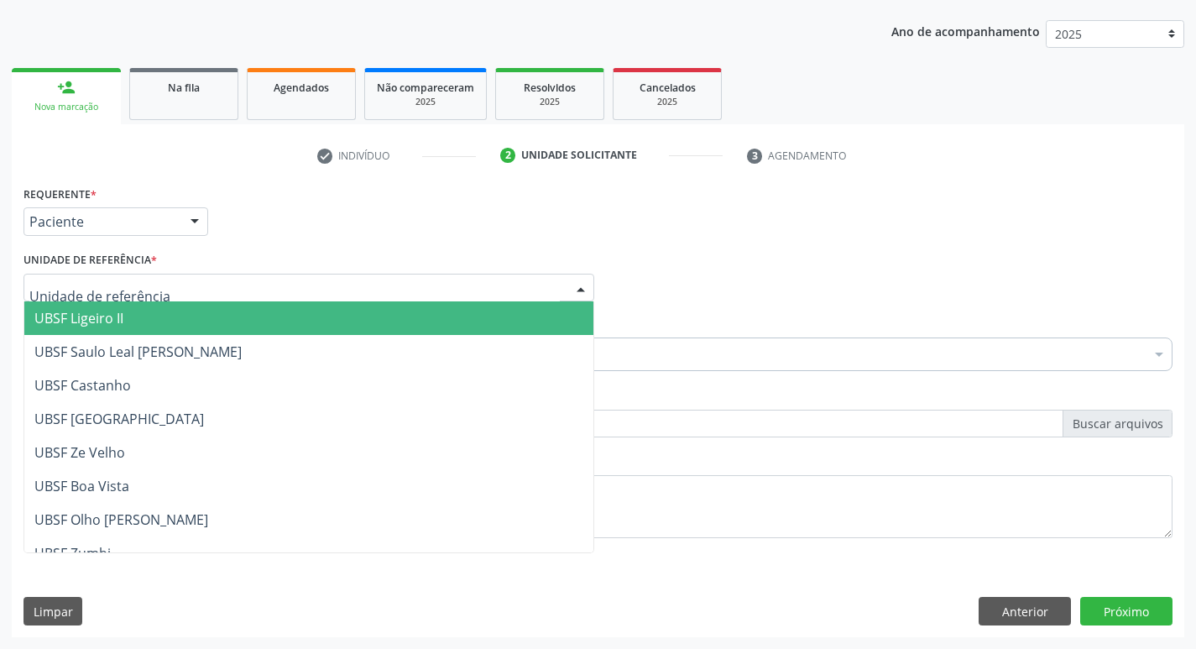
click at [159, 290] on div at bounding box center [308, 288] width 571 height 29
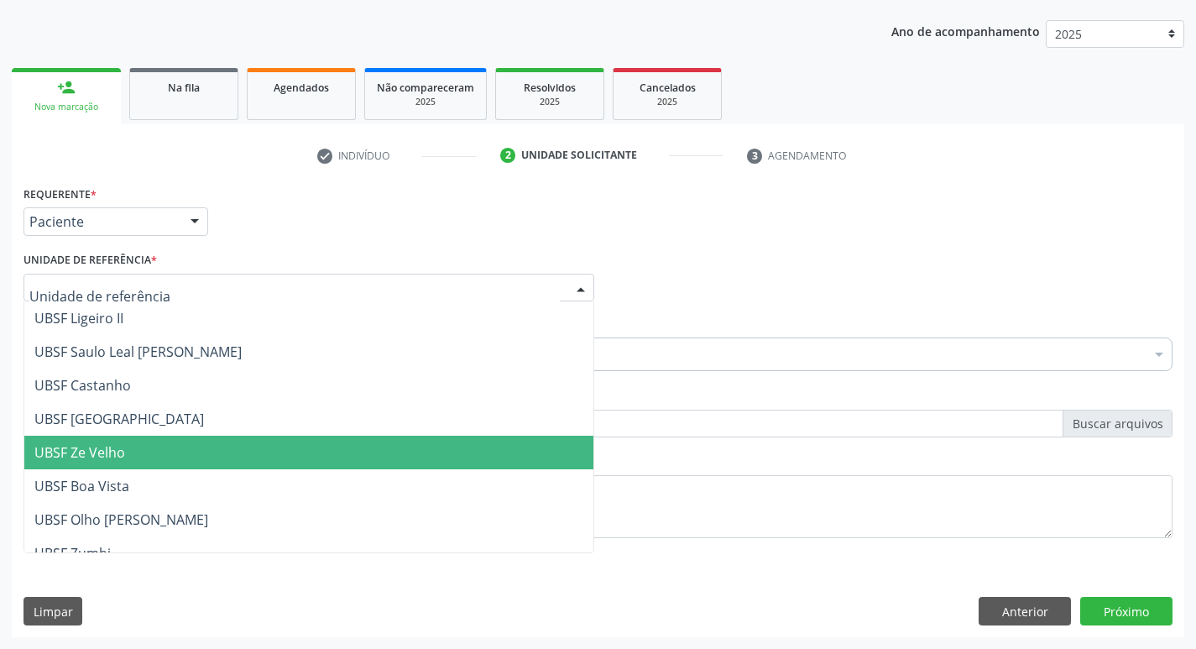
scroll to position [84, 0]
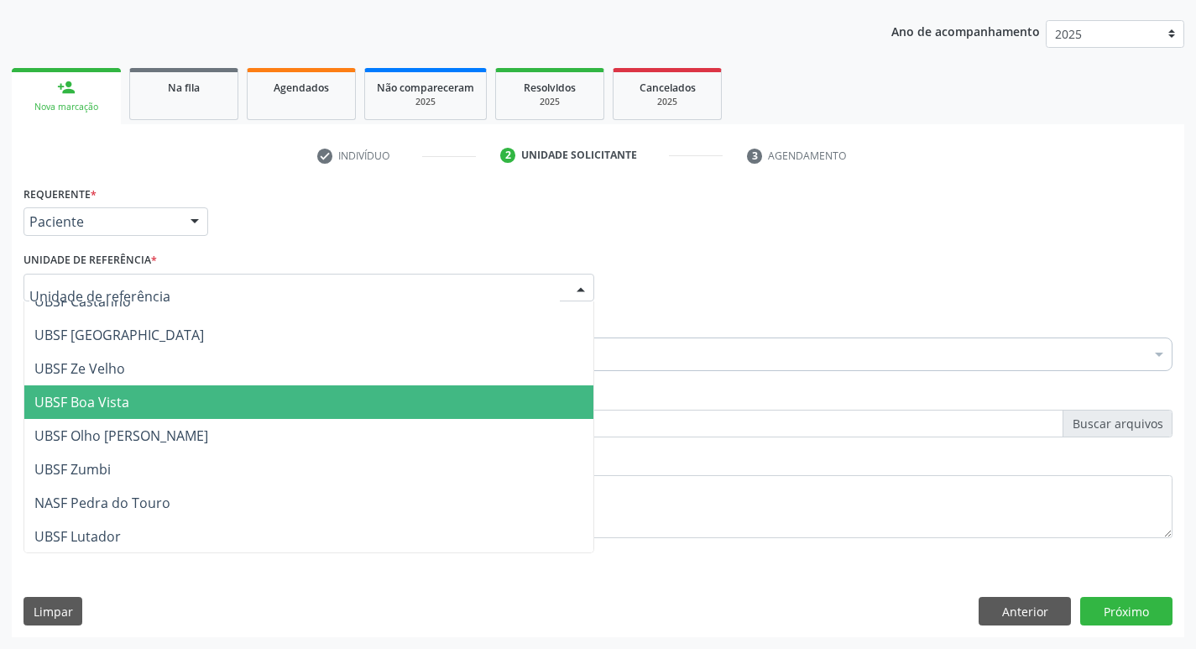
click at [148, 399] on span "UBSF Boa Vista" at bounding box center [308, 402] width 569 height 34
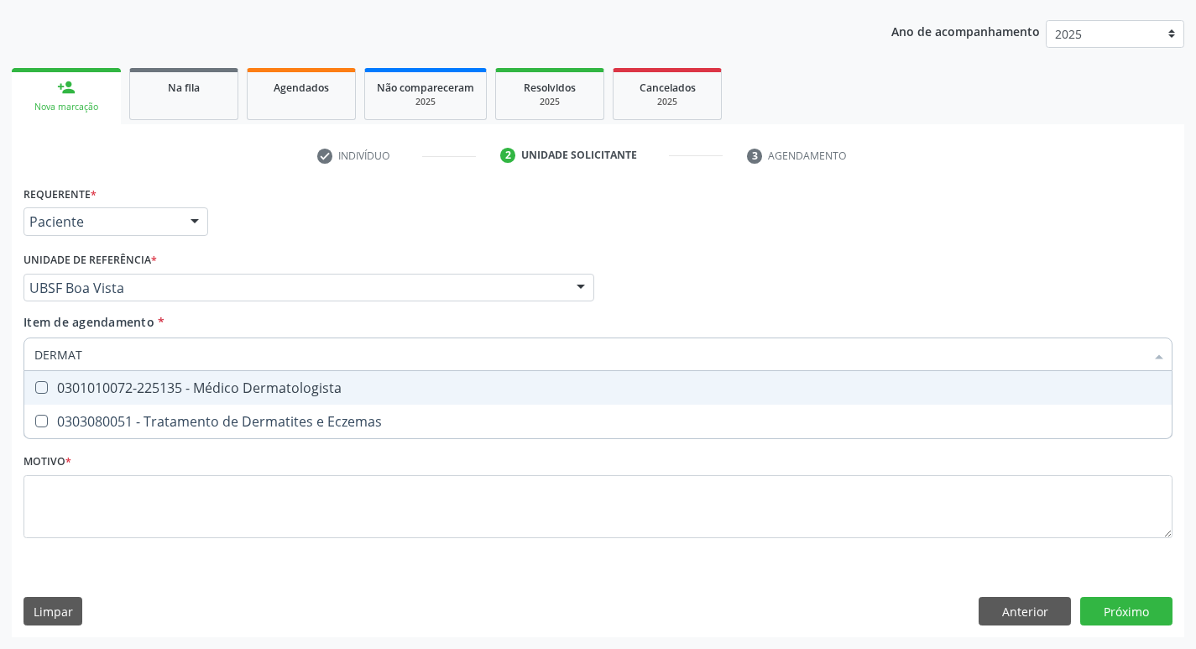
type input "DERMATO"
click at [47, 386] on Dermatologista at bounding box center [41, 387] width 13 height 13
click at [35, 386] on Dermatologista "checkbox" at bounding box center [29, 387] width 11 height 11
checkbox Dermatologista "true"
click at [764, 289] on div "Profissional Solicitante Por favor, selecione a Unidade de Atendimento primeiro…" at bounding box center [597, 280] width 1157 height 65
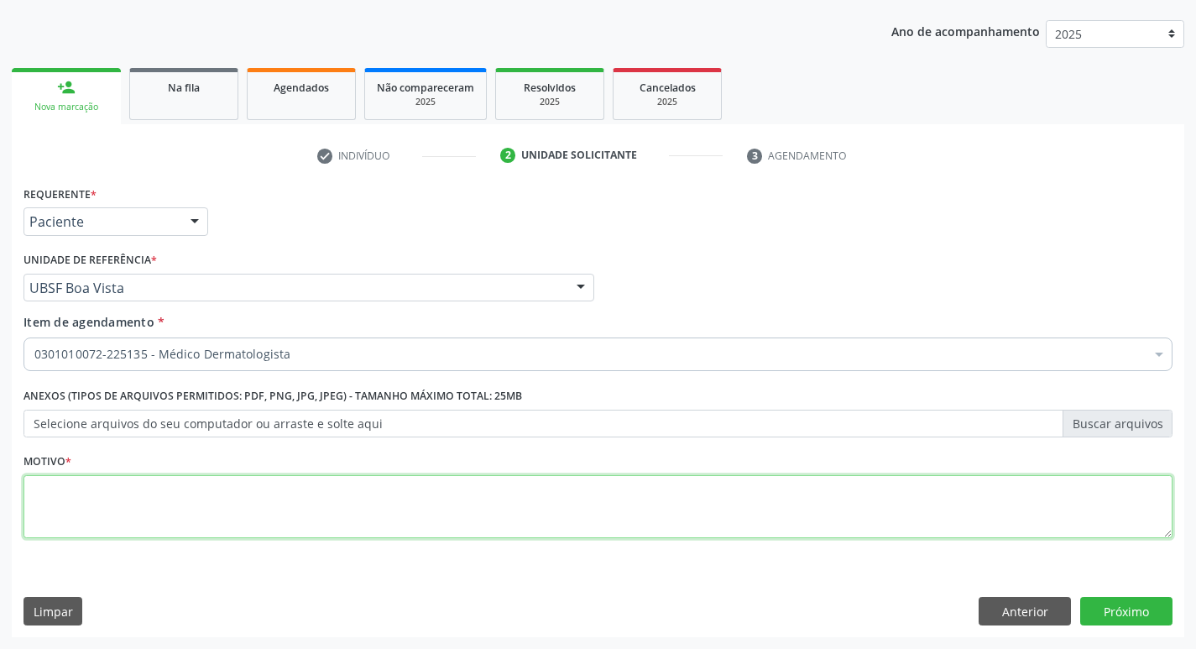
click at [97, 509] on textarea at bounding box center [597, 507] width 1149 height 64
type textarea "AVALIACAO"
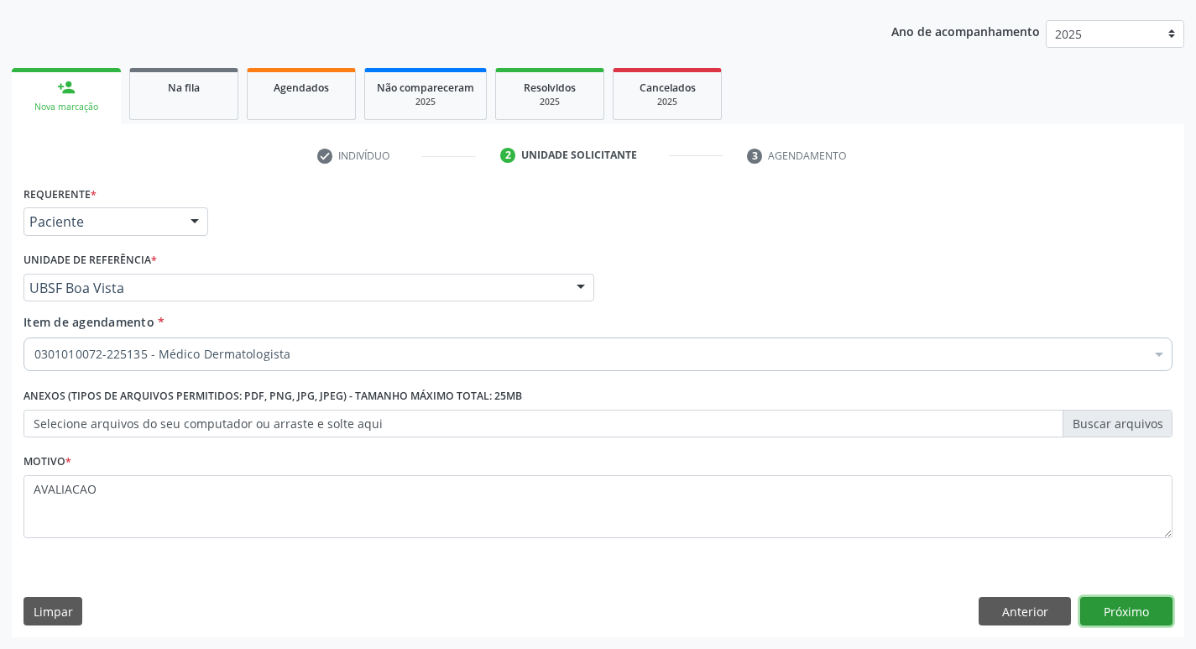
click at [1135, 616] on button "Próximo" at bounding box center [1126, 611] width 92 height 29
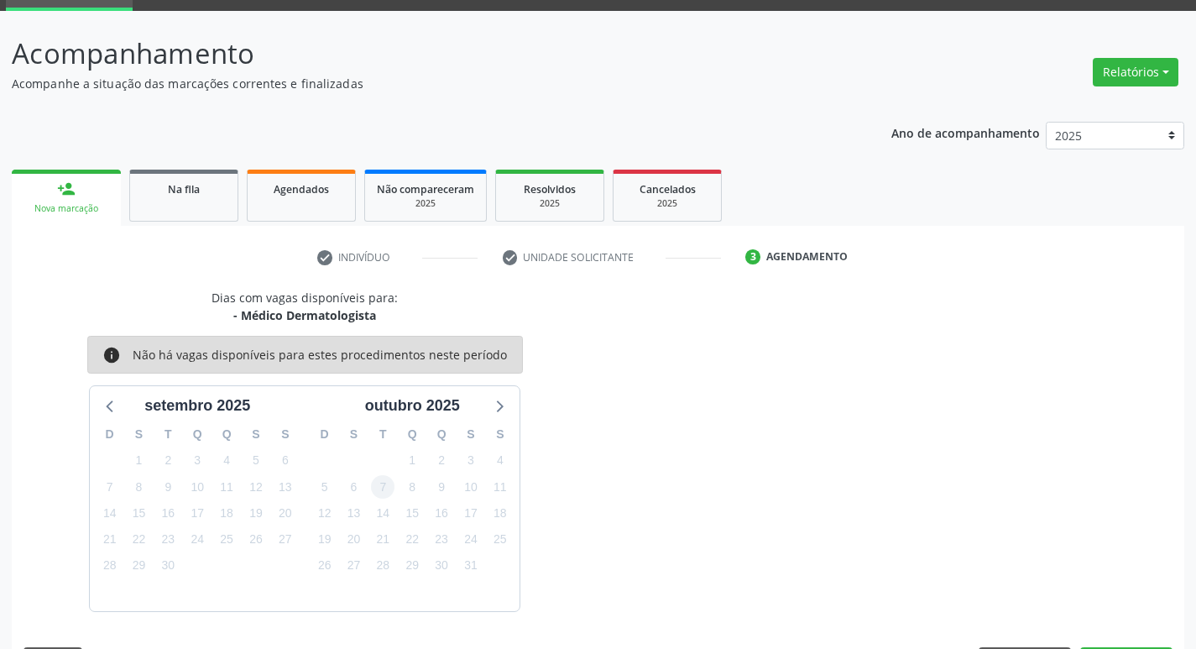
scroll to position [131, 0]
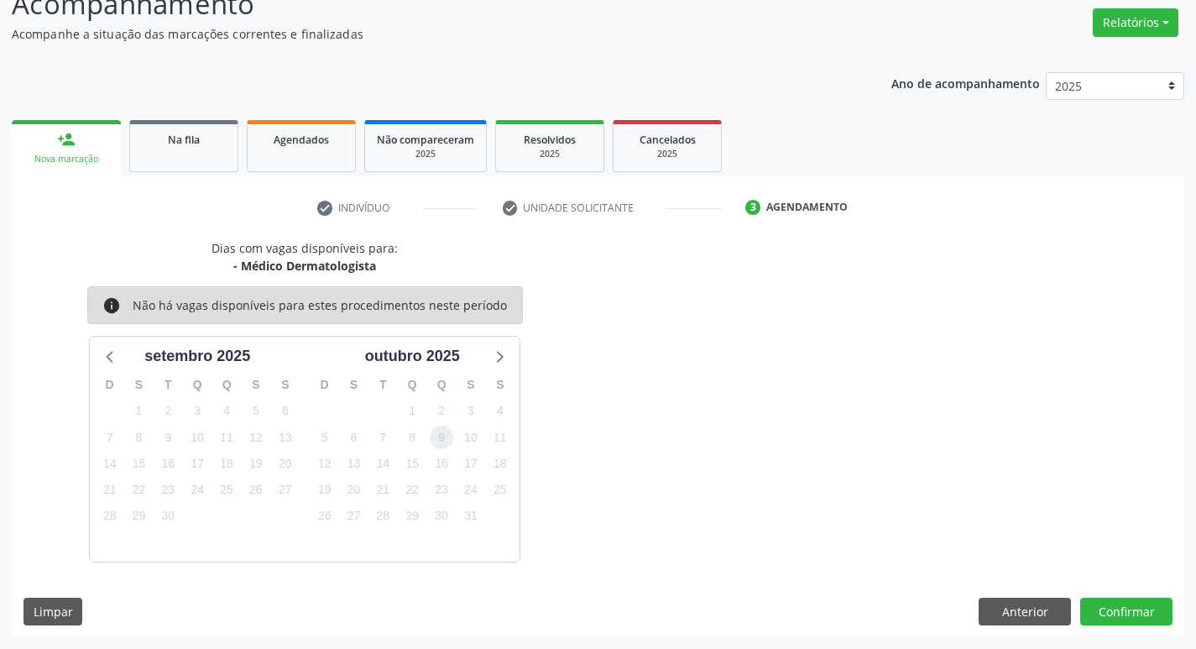
click at [434, 435] on span "9" at bounding box center [441, 436] width 23 height 23
click at [1133, 608] on button "Confirmar" at bounding box center [1126, 611] width 92 height 29
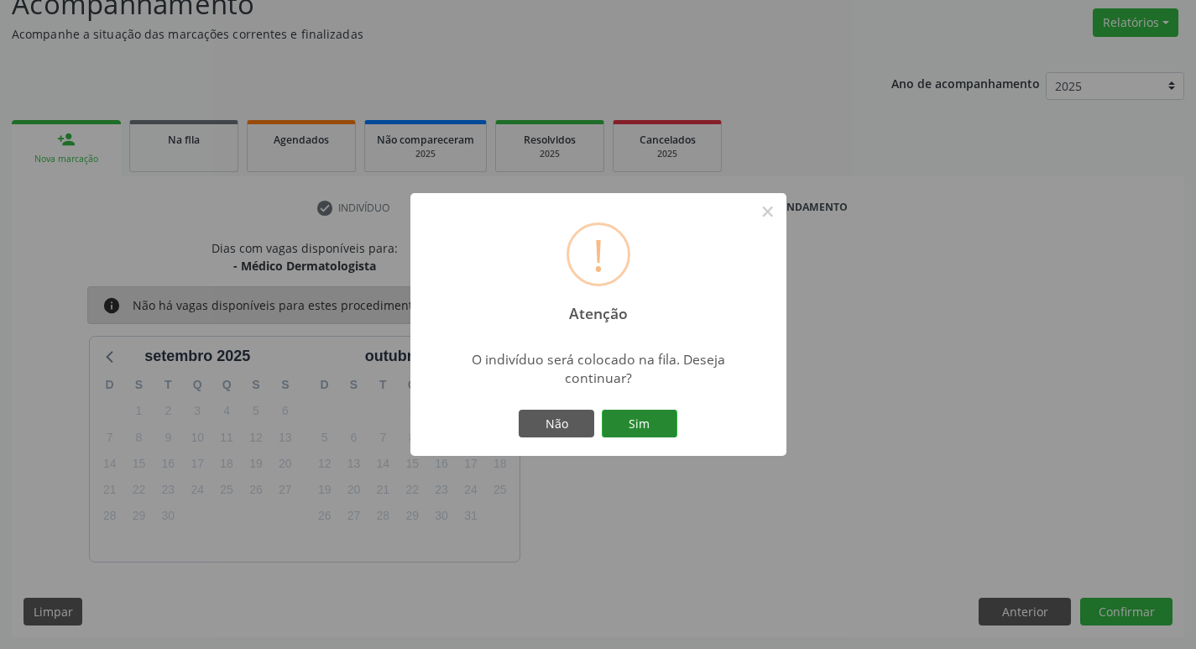
click at [637, 420] on button "Sim" at bounding box center [640, 424] width 76 height 29
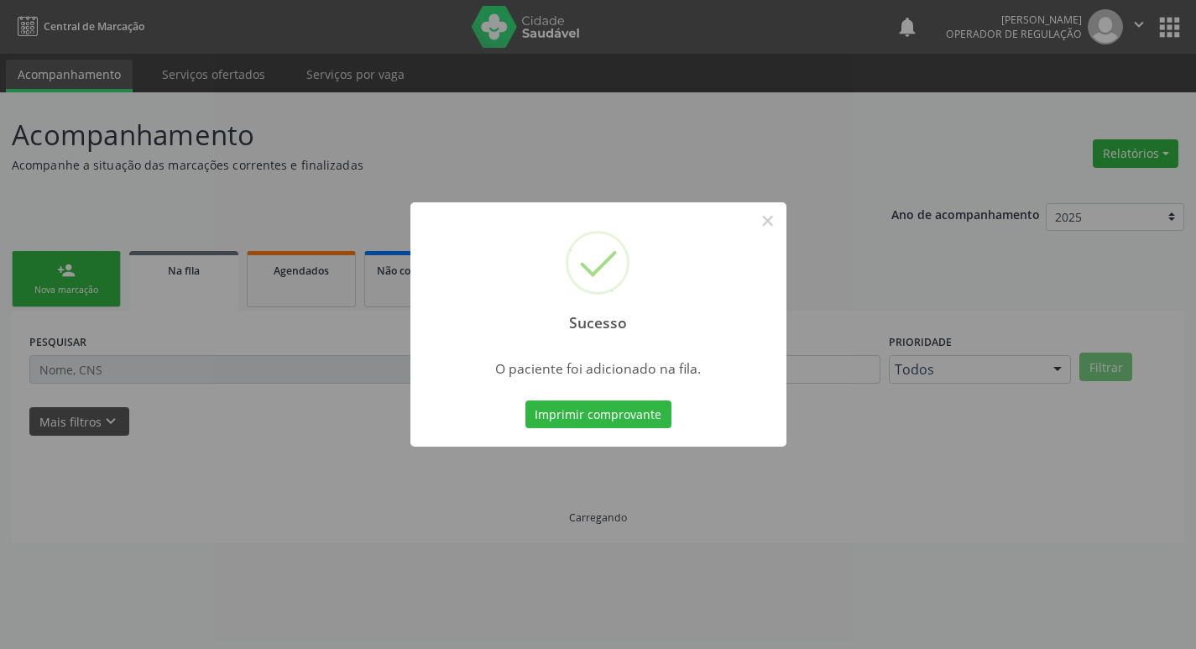
scroll to position [0, 0]
click at [775, 225] on button "×" at bounding box center [773, 220] width 29 height 29
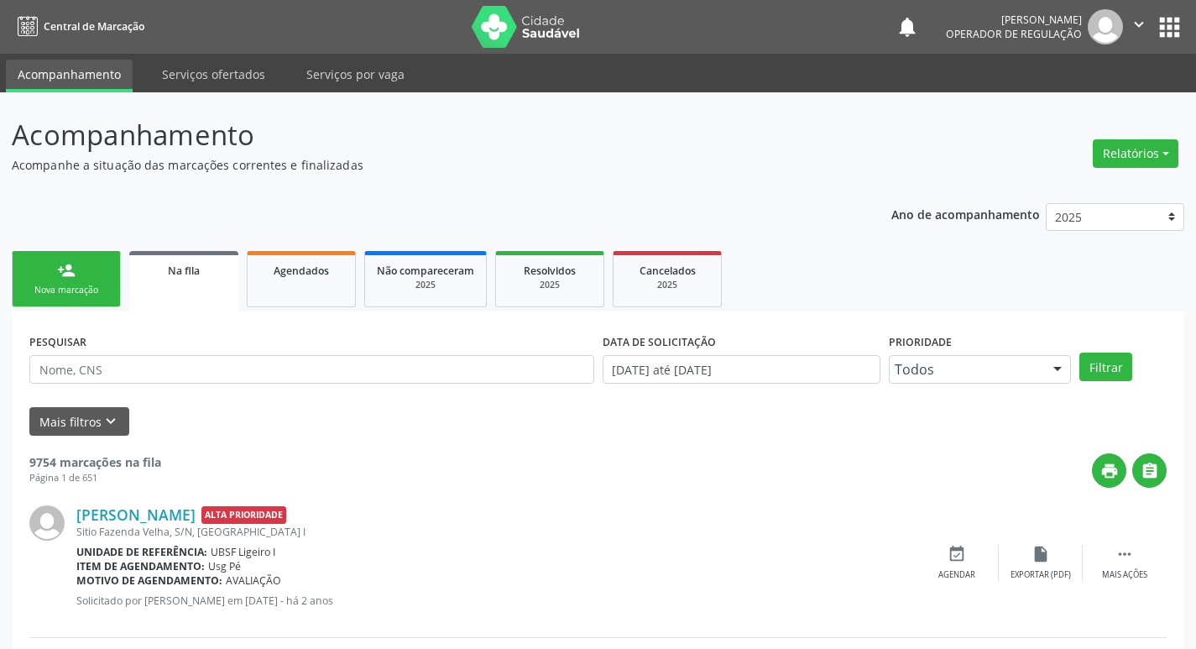
click at [104, 287] on div "Nova marcação" at bounding box center [66, 290] width 84 height 13
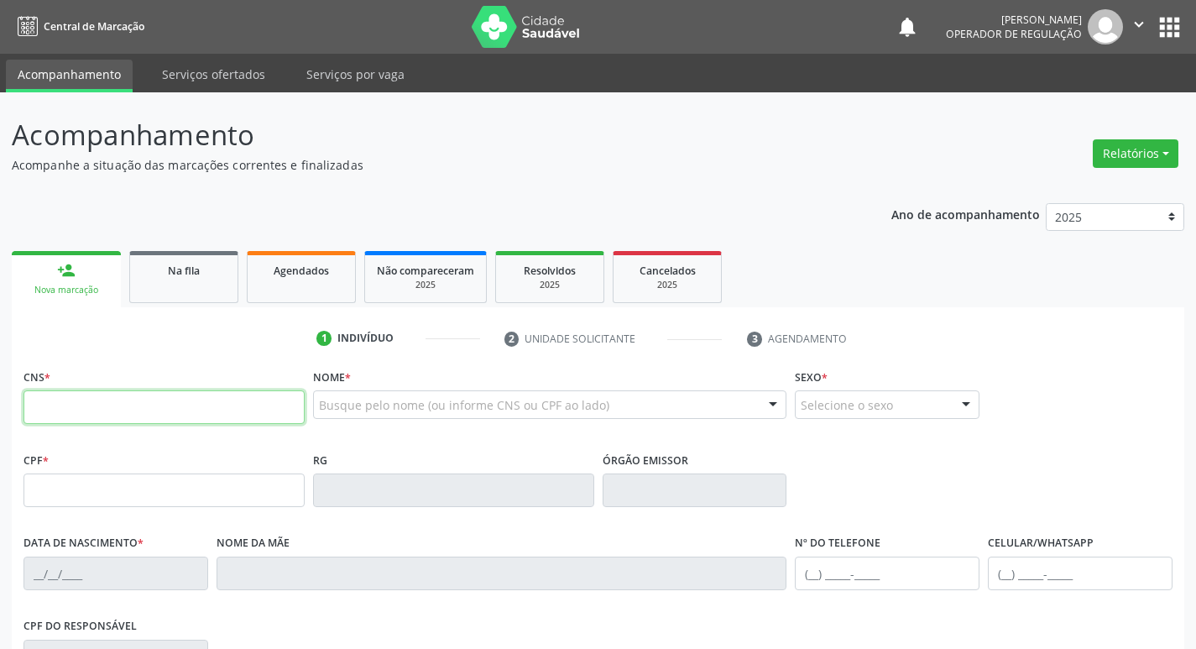
click at [118, 404] on input "text" at bounding box center [163, 407] width 281 height 34
type input "706 8007 9538 1421"
type input "115.792.967-26"
type input "06/08/1983"
type input "Genilda Pereira da Silva"
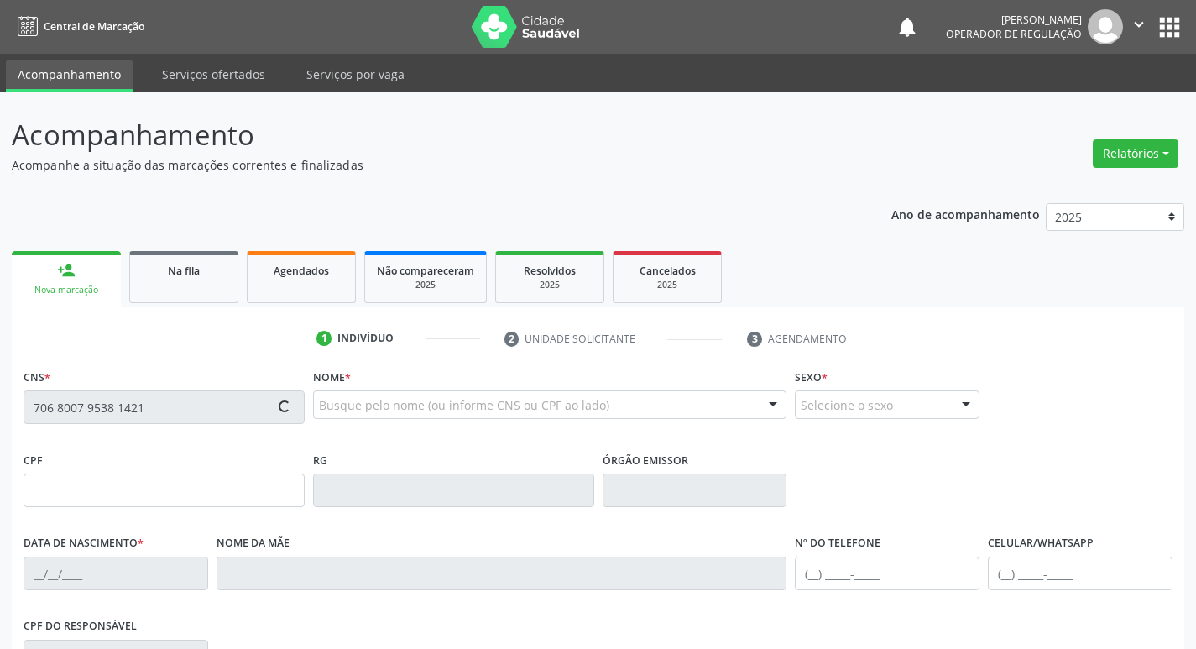
type input "(83) 99373-9392"
type input "288.624.814-20"
type input "9"
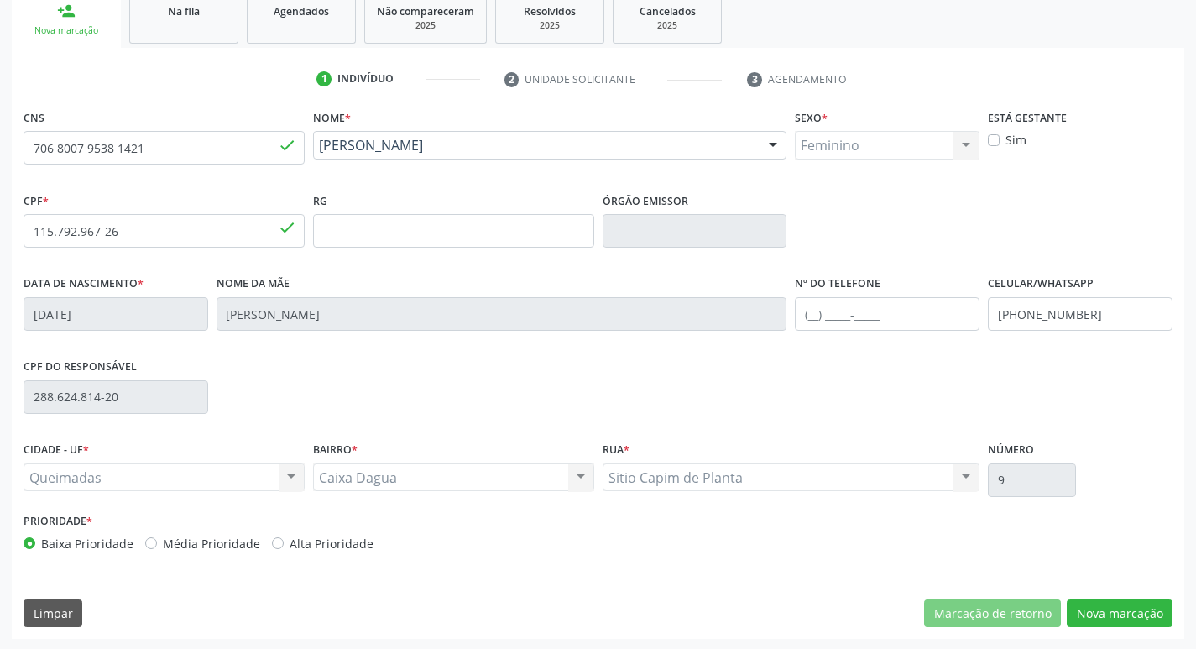
scroll to position [261, 0]
click at [1128, 613] on button "Nova marcação" at bounding box center [1120, 611] width 106 height 29
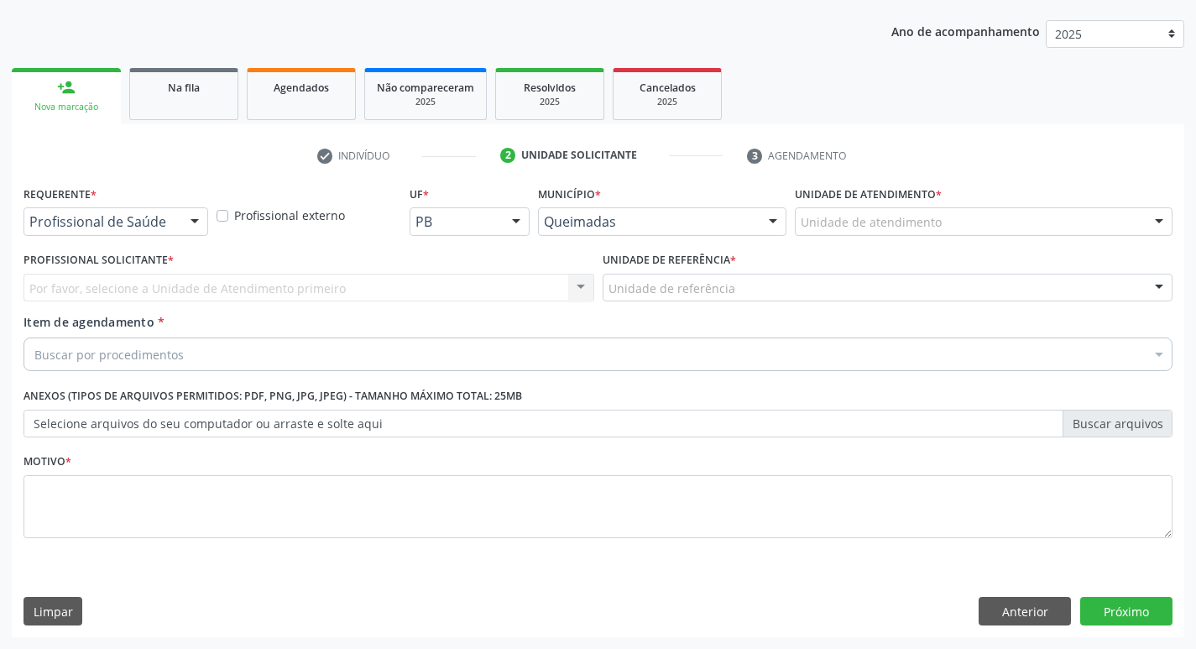
scroll to position [183, 0]
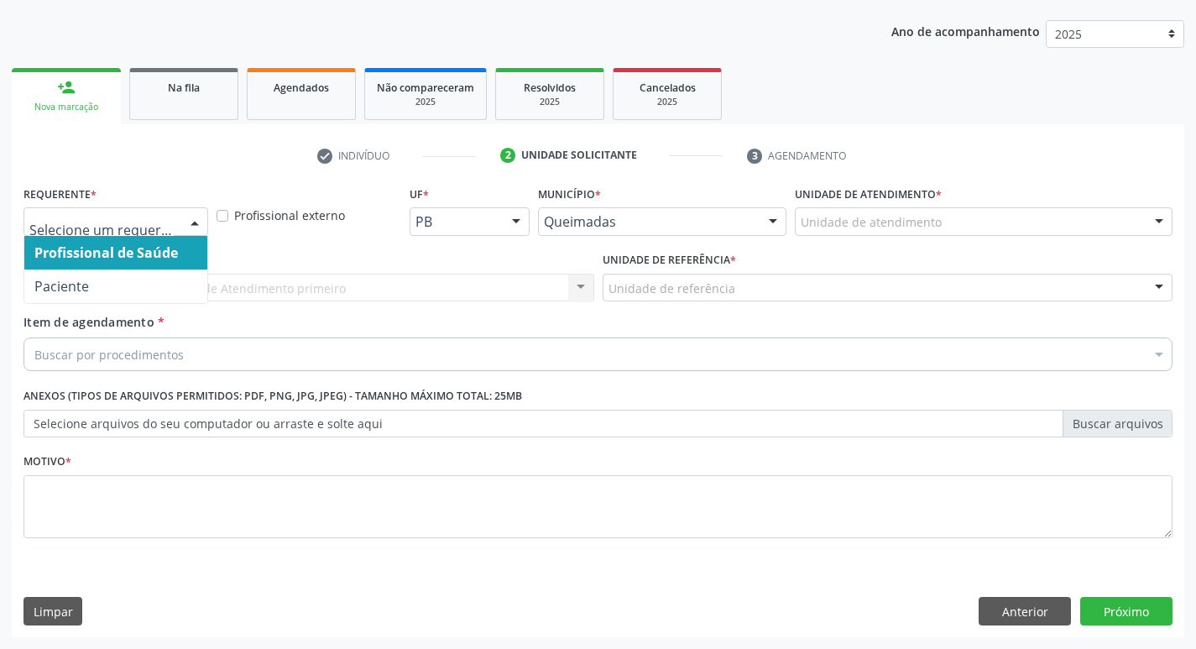
click at [190, 216] on div at bounding box center [194, 222] width 25 height 29
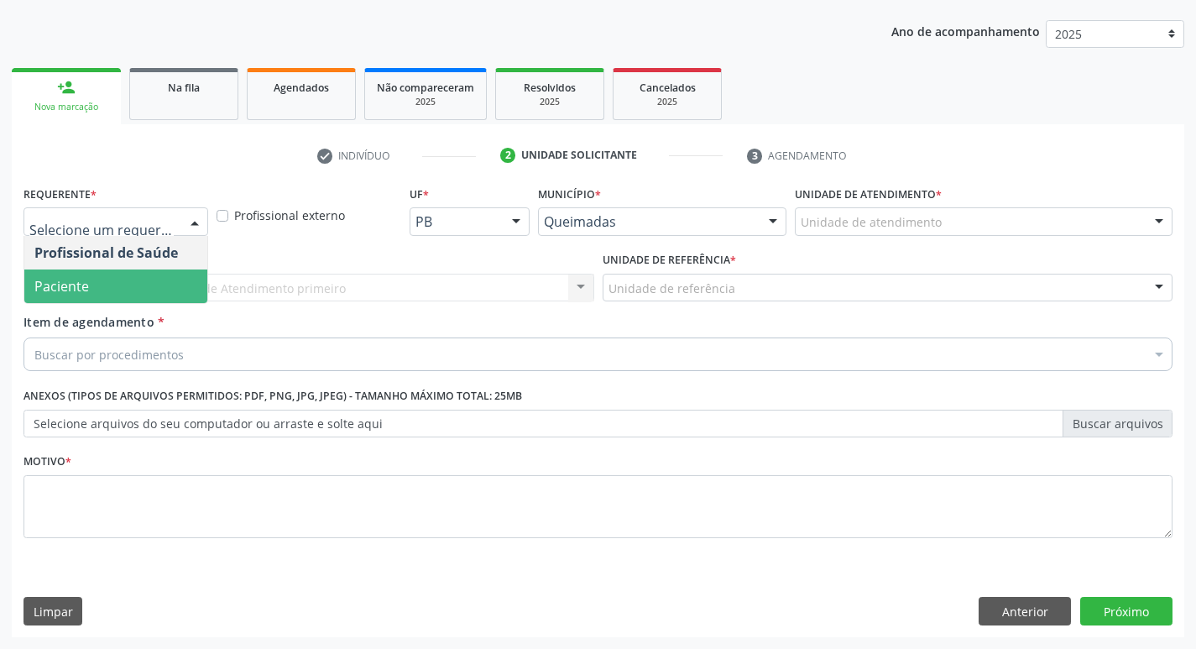
click at [201, 287] on span "Paciente" at bounding box center [115, 286] width 183 height 34
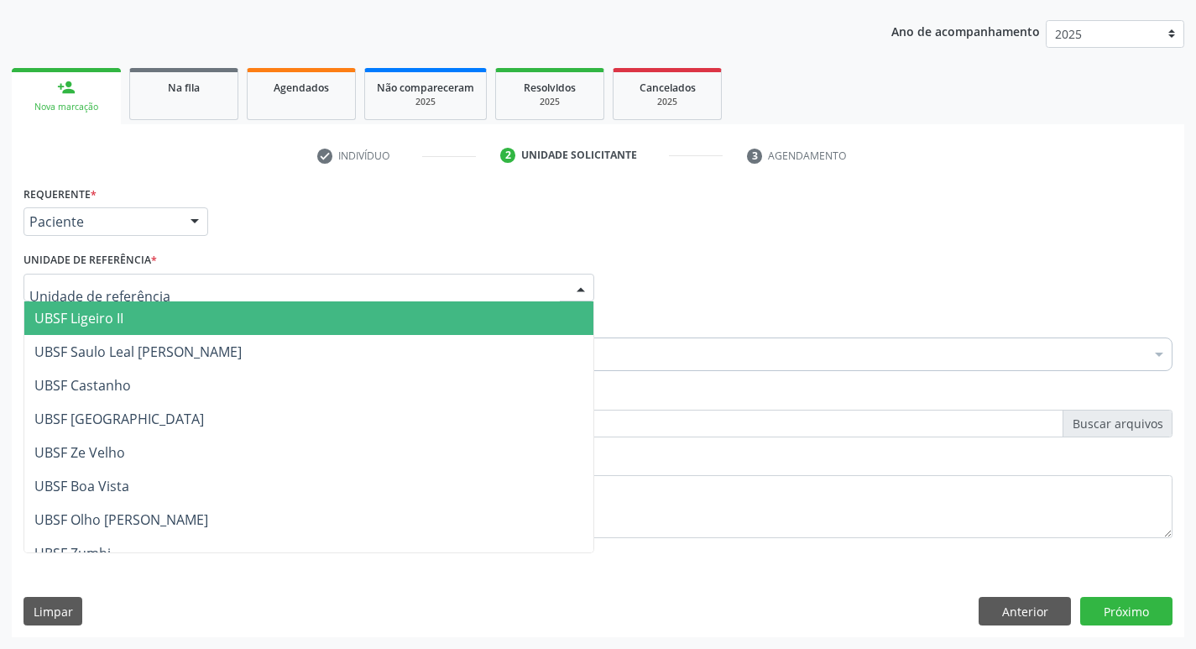
click at [200, 298] on div at bounding box center [308, 288] width 571 height 29
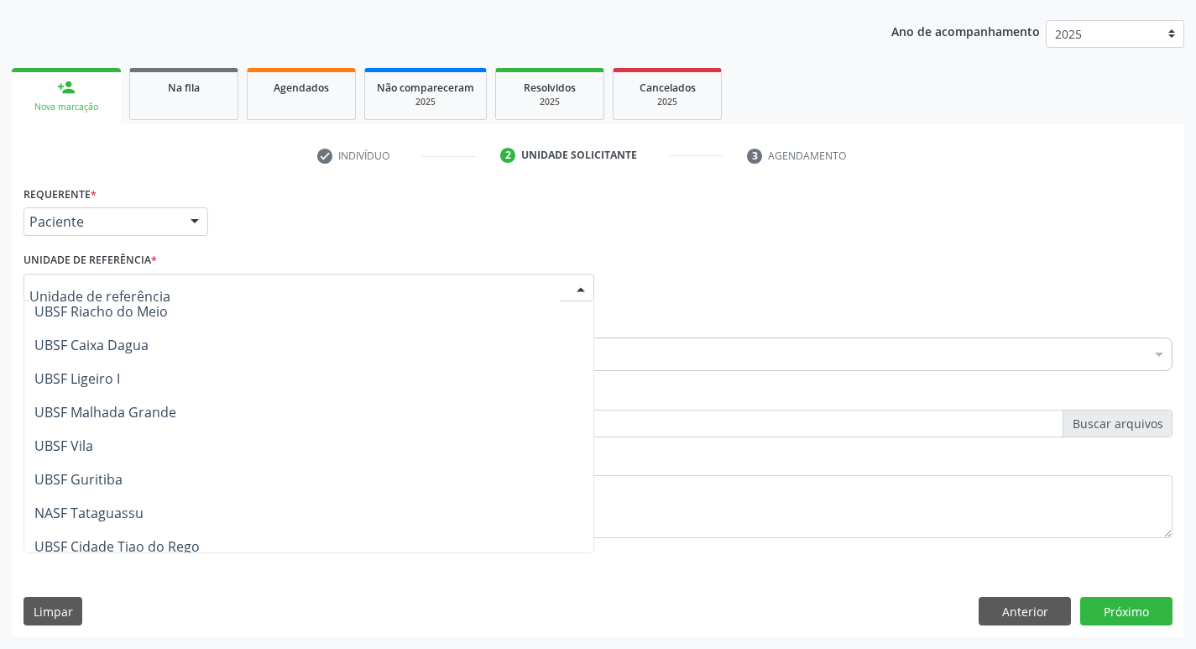
scroll to position [420, 0]
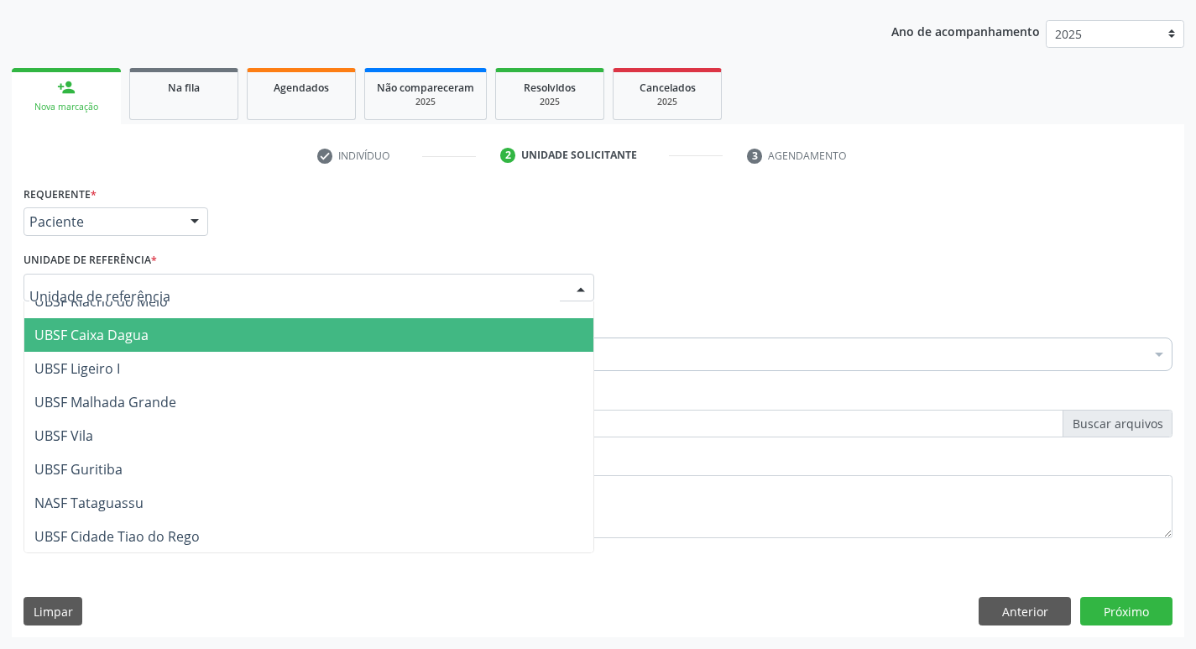
click at [162, 323] on span "UBSF Caixa Dagua" at bounding box center [308, 335] width 569 height 34
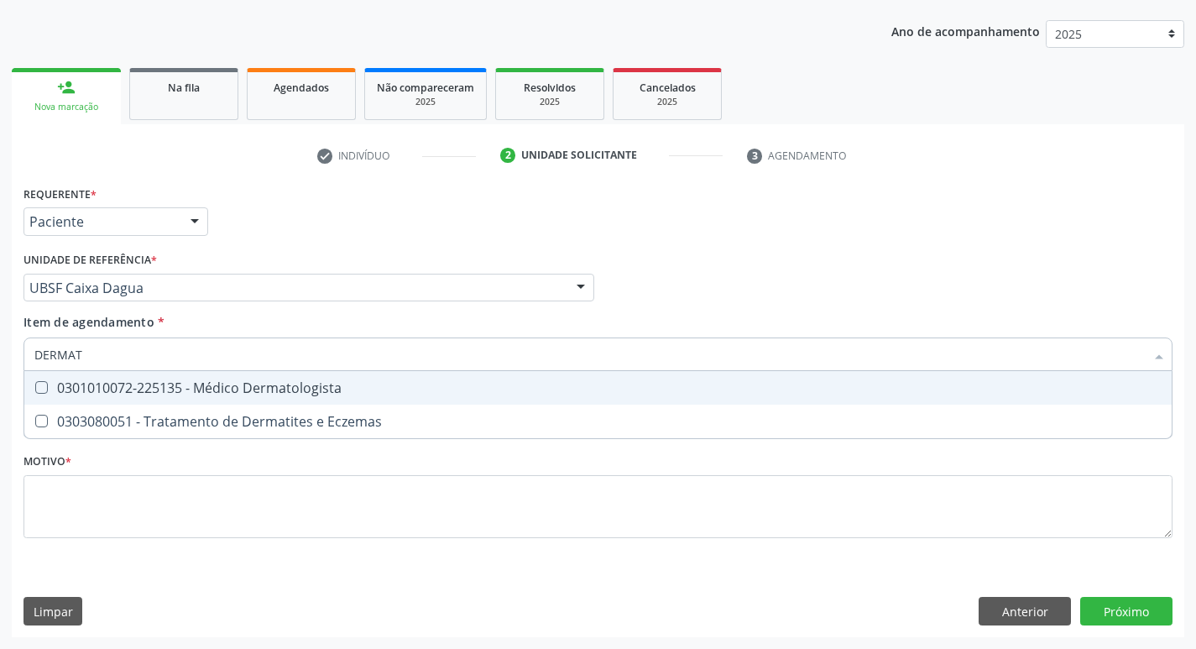
type input "DERMATO"
click at [39, 382] on Dermatologista at bounding box center [41, 387] width 13 height 13
click at [35, 382] on Dermatologista "checkbox" at bounding box center [29, 387] width 11 height 11
checkbox Dermatologista "true"
click at [962, 321] on div "Item de agendamento * DERMATO Desfazer seleção 0301010072-225135 - Médico Derma…" at bounding box center [597, 339] width 1149 height 53
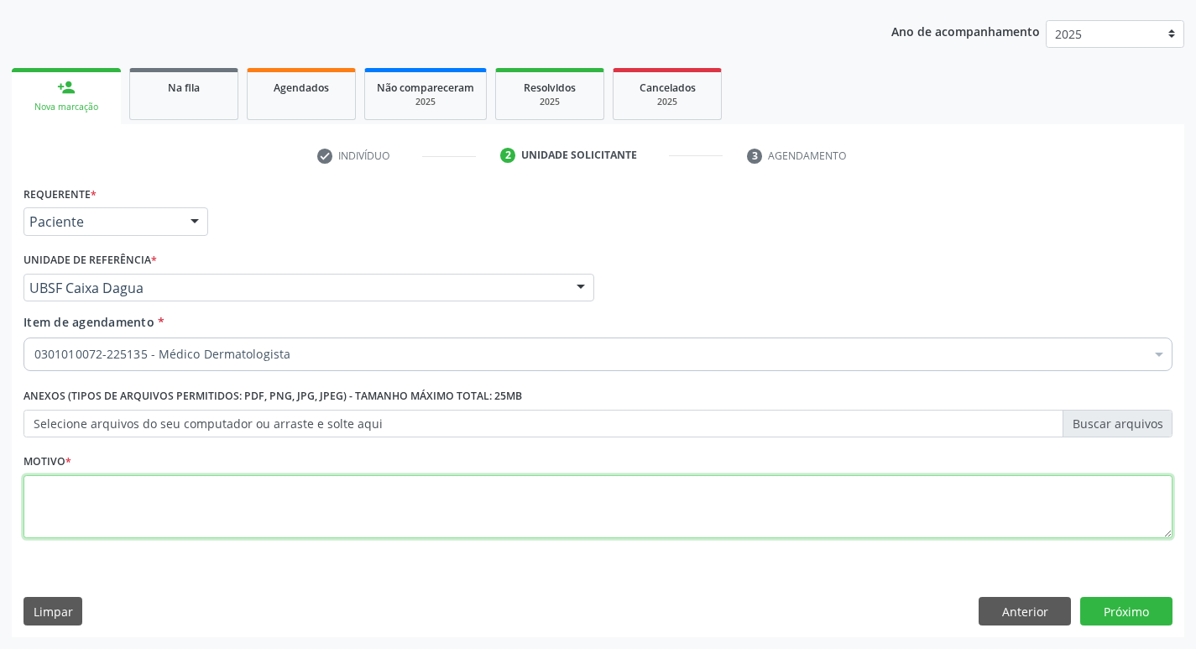
click at [110, 491] on textarea at bounding box center [597, 507] width 1149 height 64
type textarea "HF COM CA DE PELE"
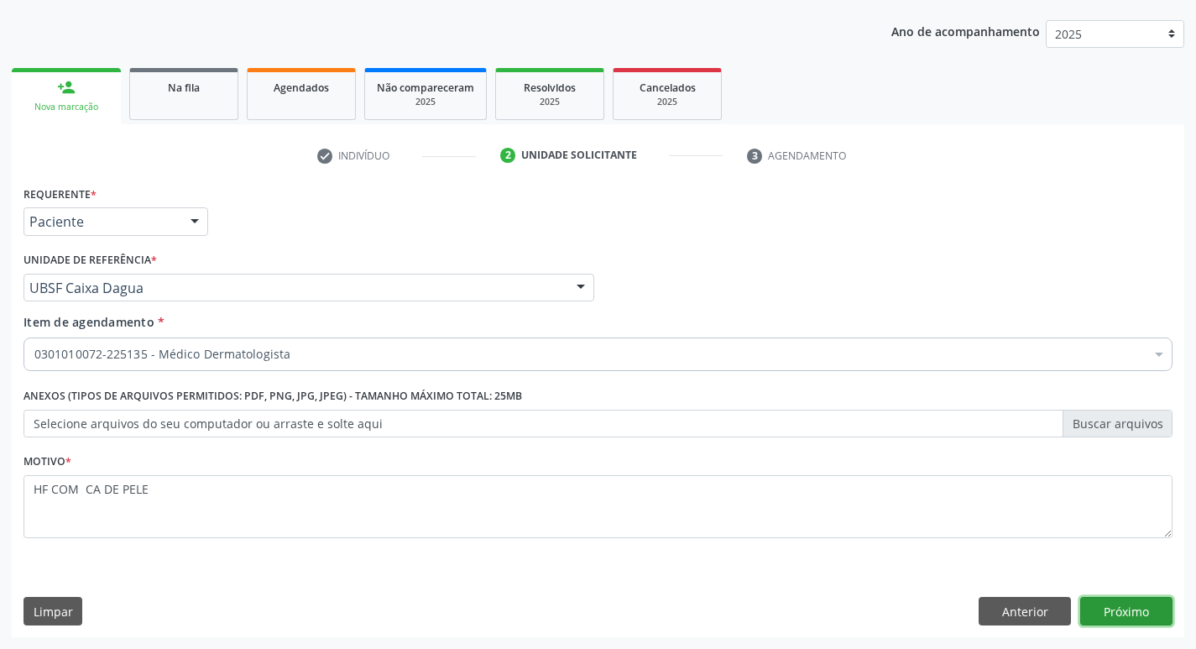
click at [1119, 618] on button "Próximo" at bounding box center [1126, 611] width 92 height 29
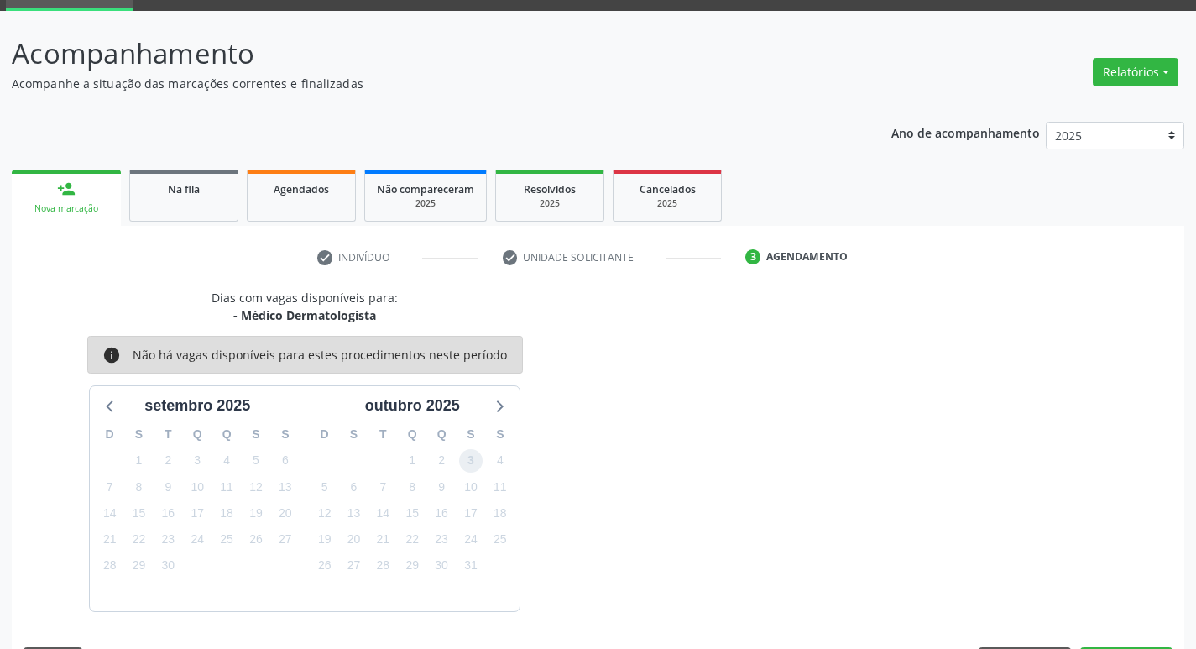
scroll to position [131, 0]
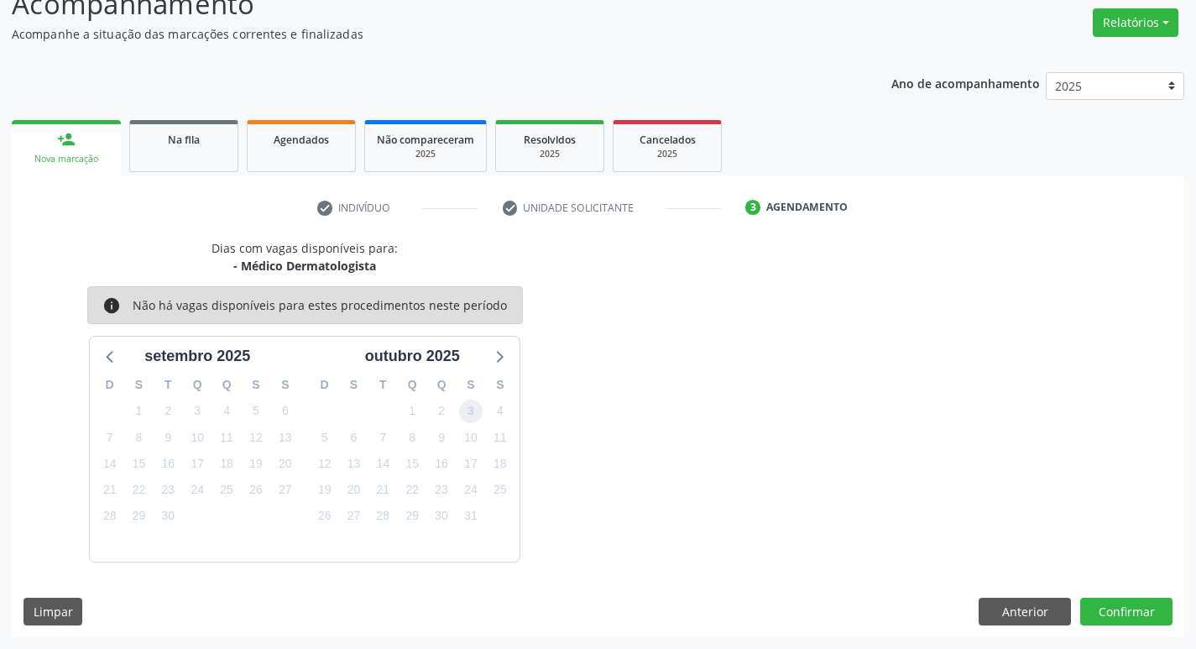
click at [467, 420] on span "3" at bounding box center [470, 410] width 23 height 23
click at [1131, 616] on button "Confirmar" at bounding box center [1126, 611] width 92 height 29
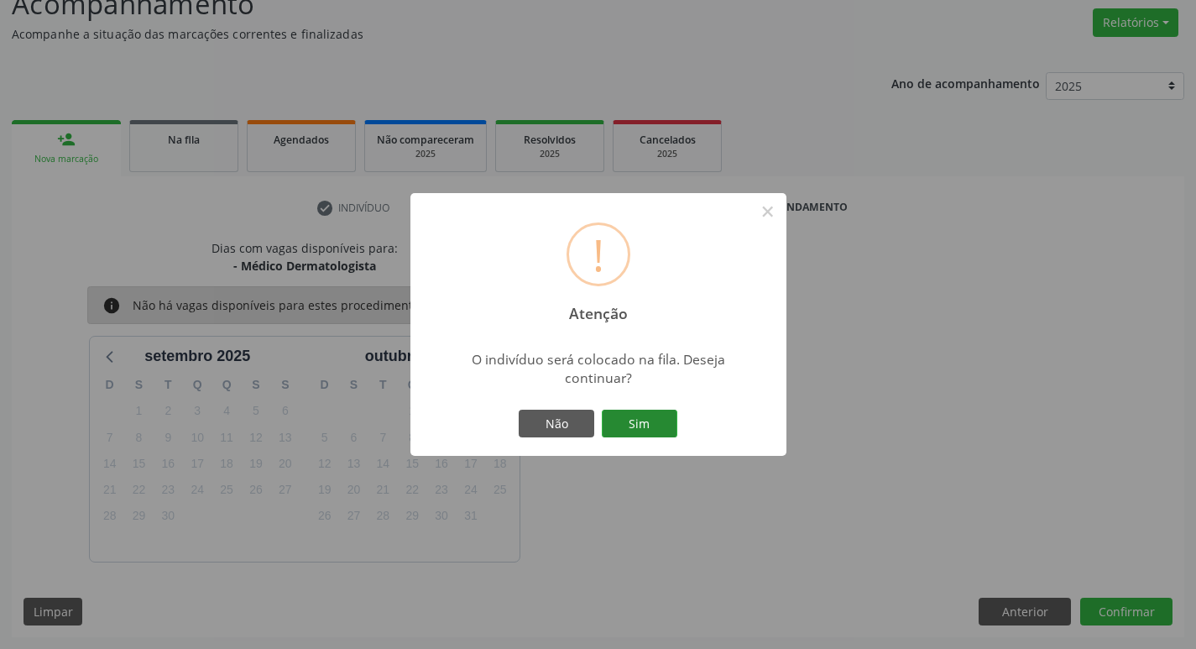
click at [652, 429] on button "Sim" at bounding box center [640, 424] width 76 height 29
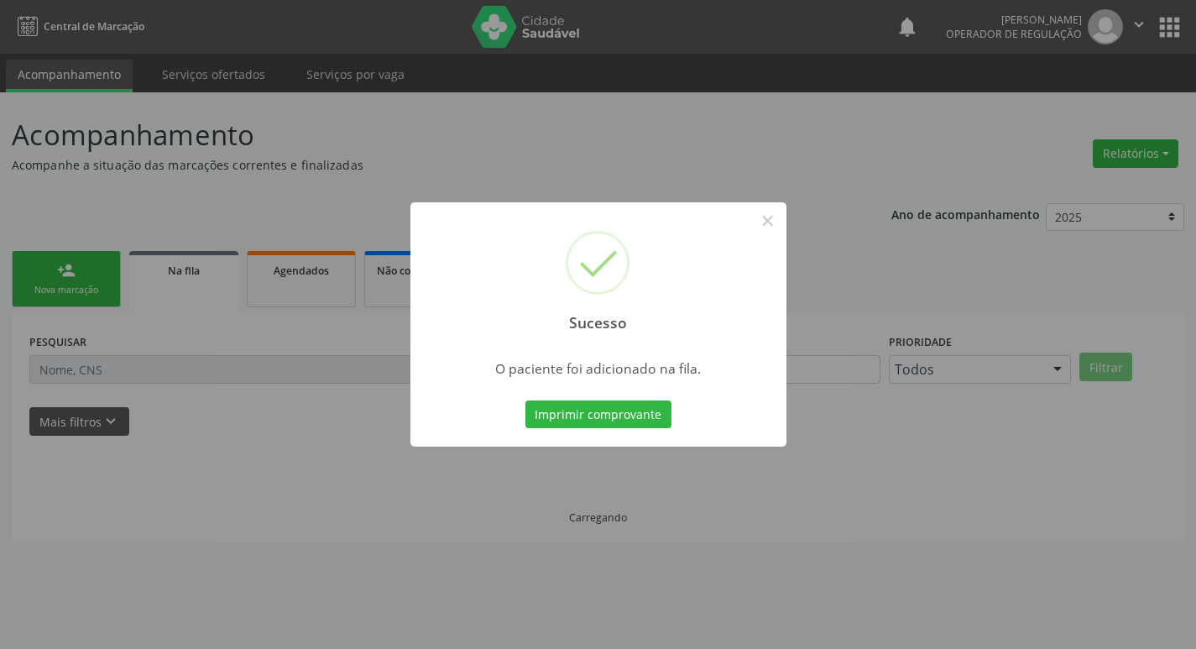
scroll to position [0, 0]
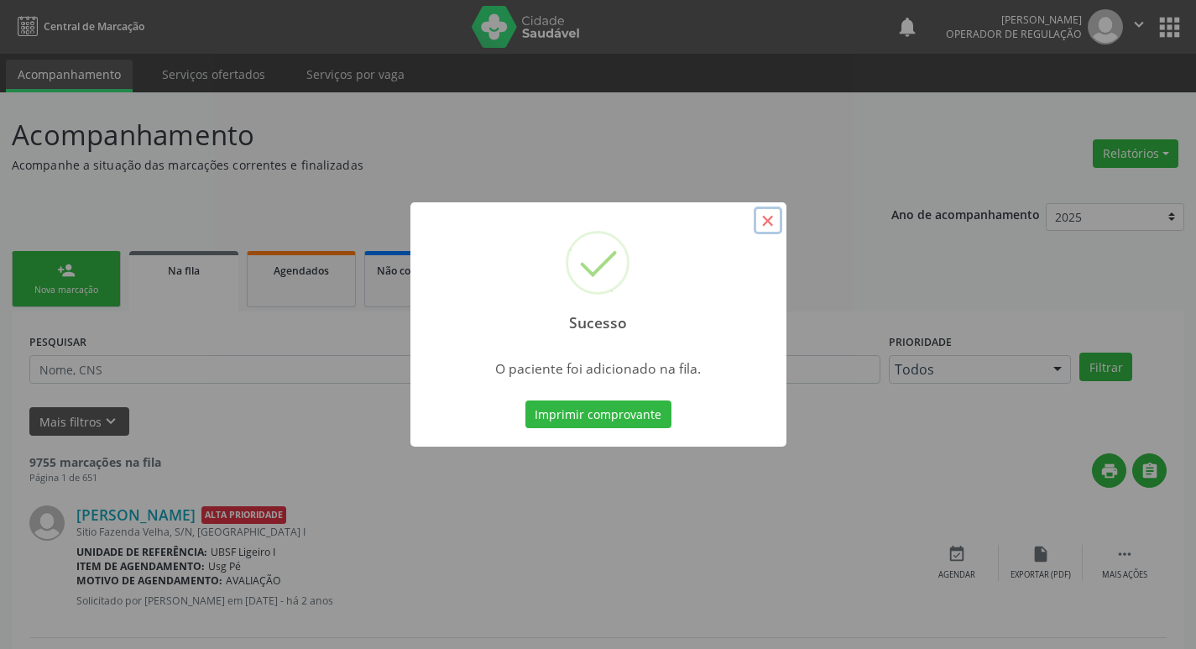
click at [769, 222] on button "×" at bounding box center [768, 220] width 29 height 29
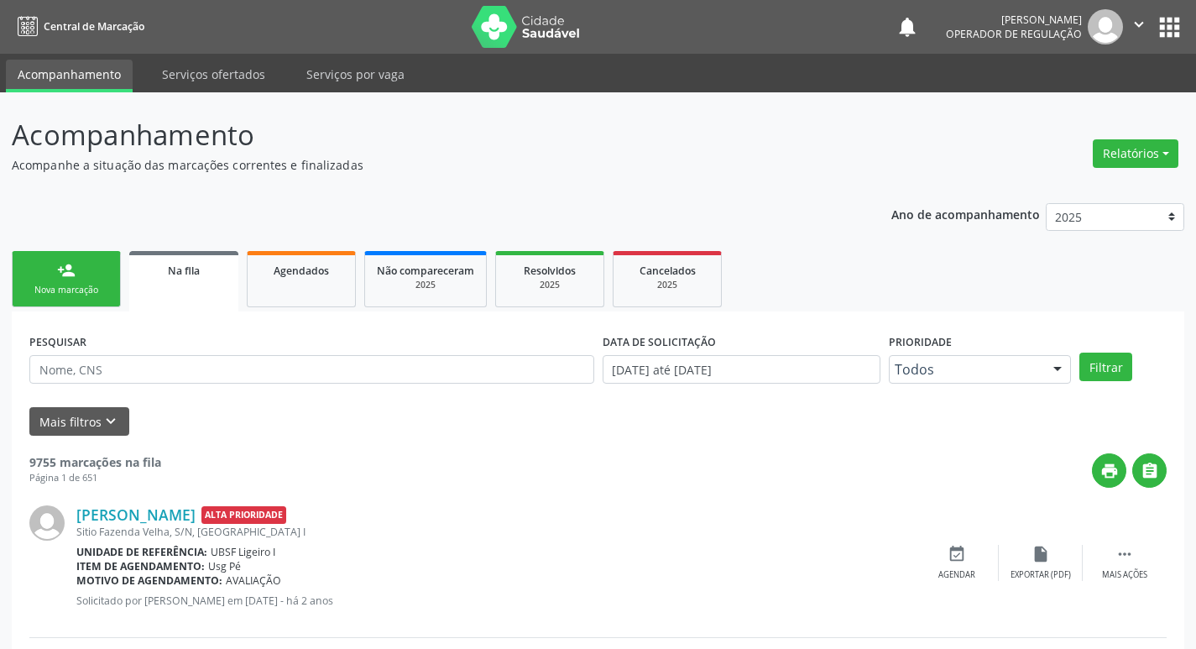
click at [65, 274] on div "person_add" at bounding box center [66, 270] width 18 height 18
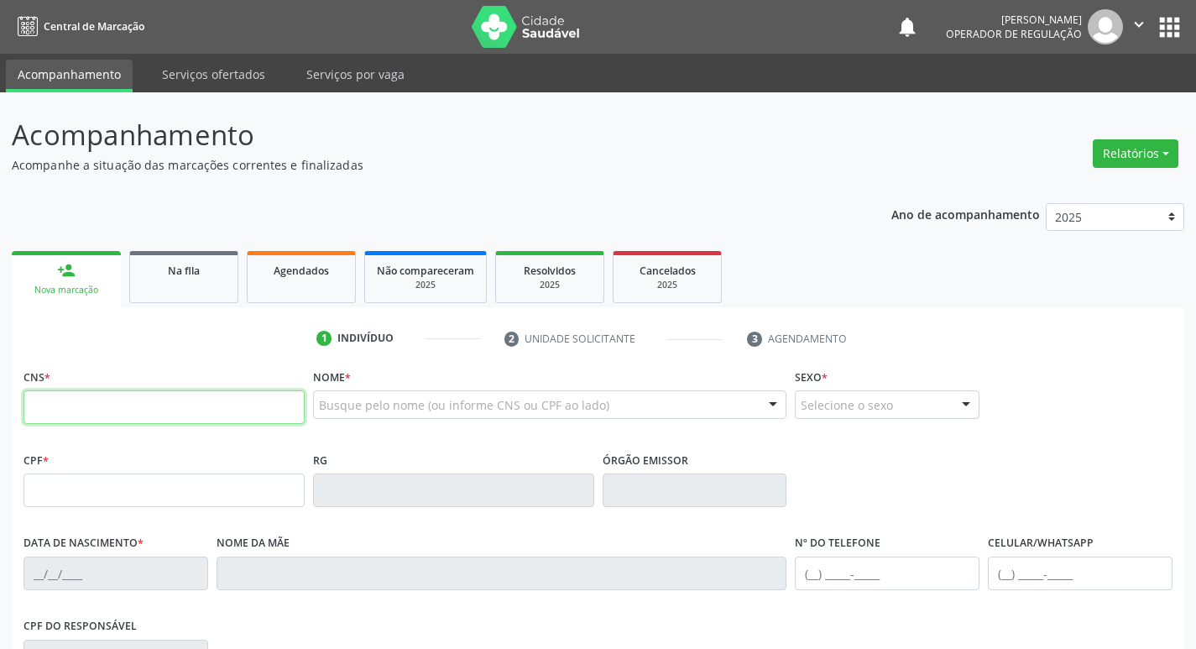
click at [45, 422] on input "text" at bounding box center [163, 407] width 281 height 34
click at [48, 404] on input "text" at bounding box center [163, 407] width 281 height 34
type input "708 2061 0198 2740"
type input "797.104.174-87"
type input "19/11/1957"
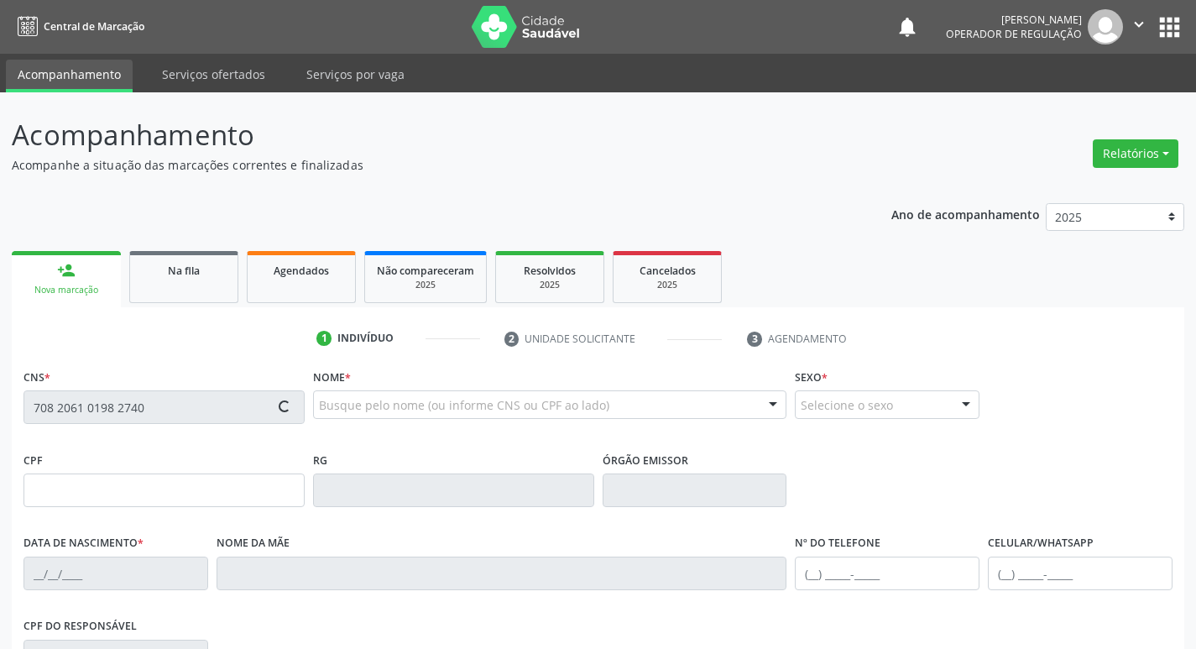
type input "Maria das Dores Alves"
type input "(83) 99369-0510"
type input "245"
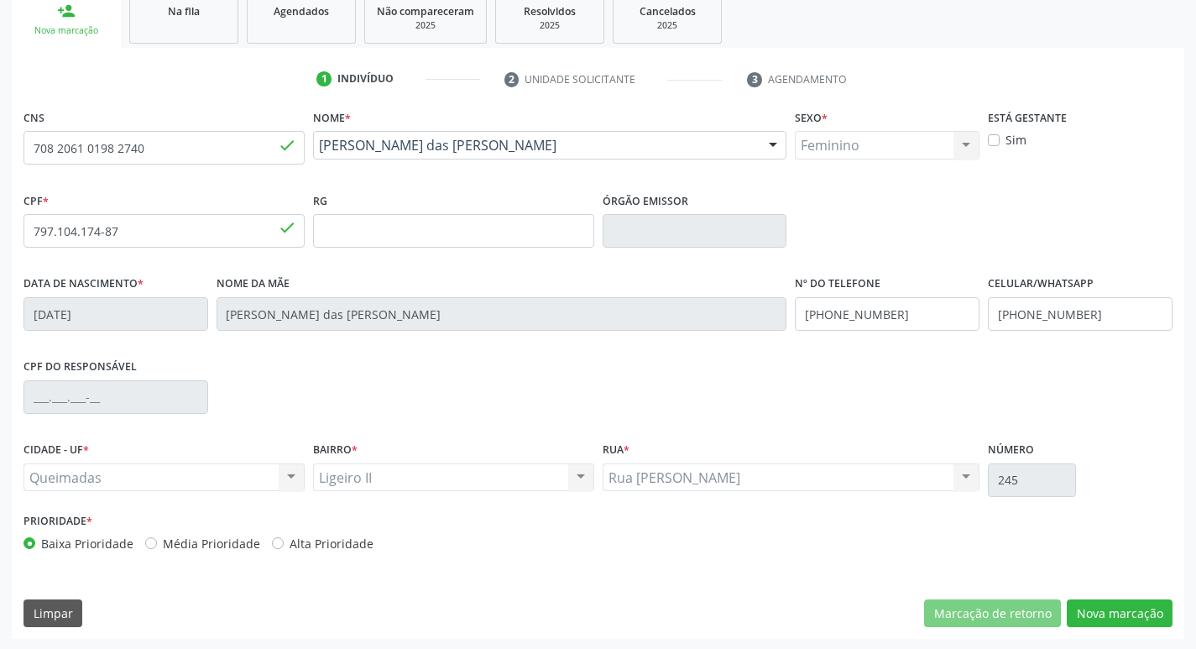
scroll to position [261, 0]
click at [1122, 612] on button "Nova marcação" at bounding box center [1120, 611] width 106 height 29
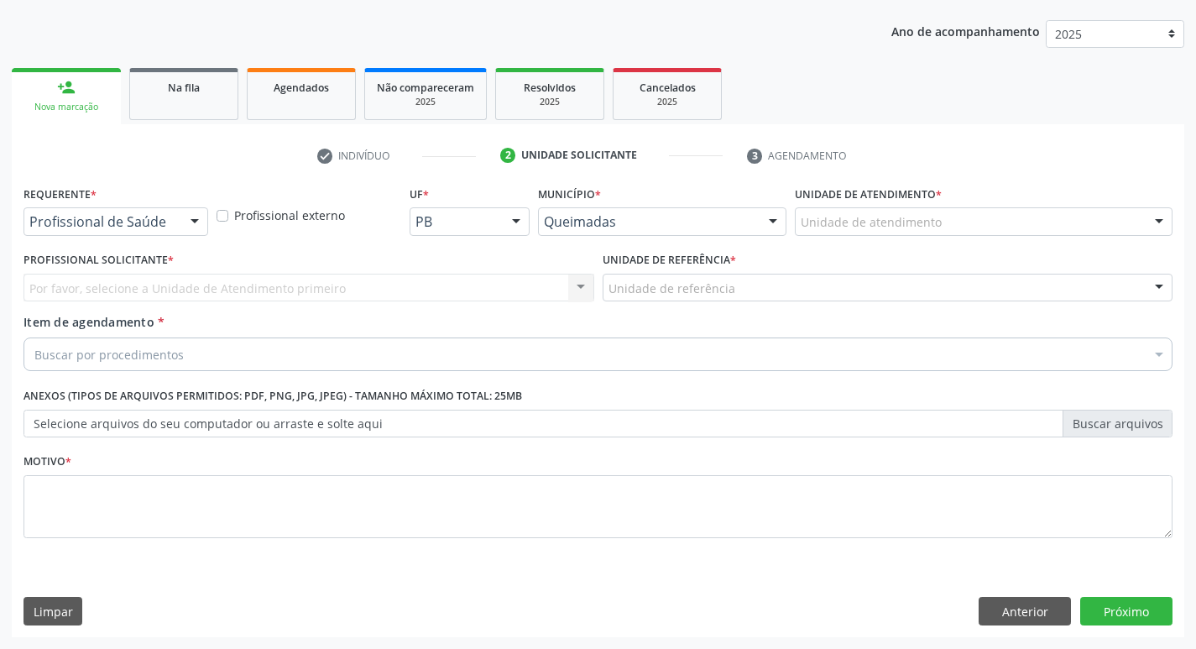
scroll to position [183, 0]
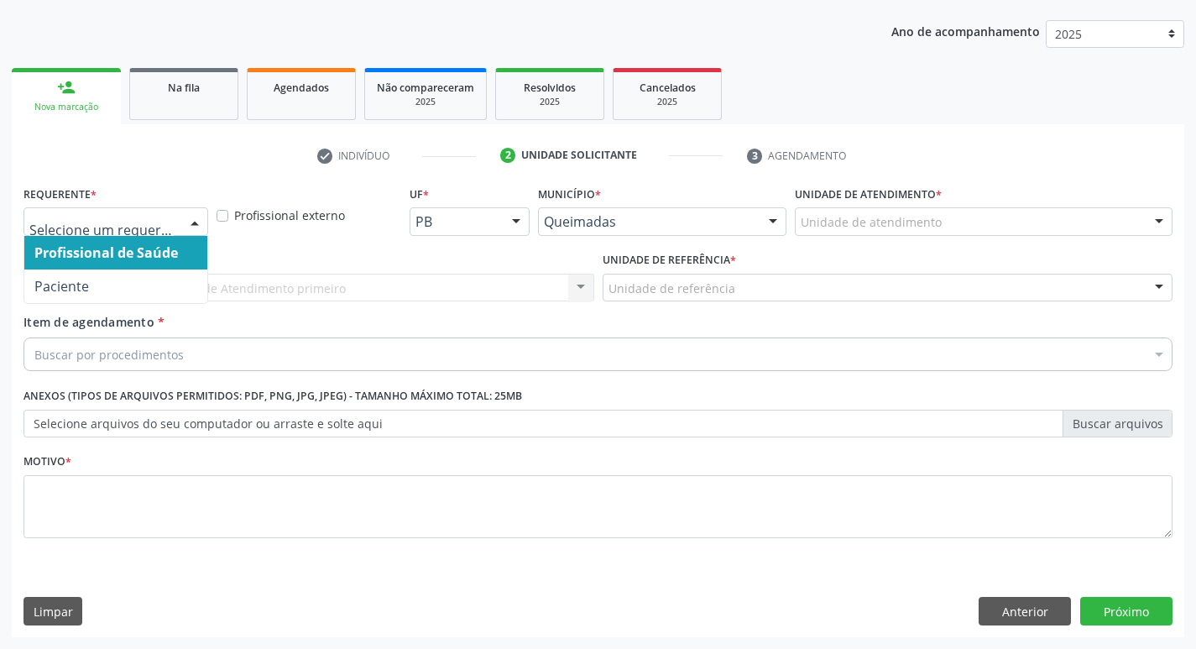
click at [191, 218] on div at bounding box center [194, 222] width 25 height 29
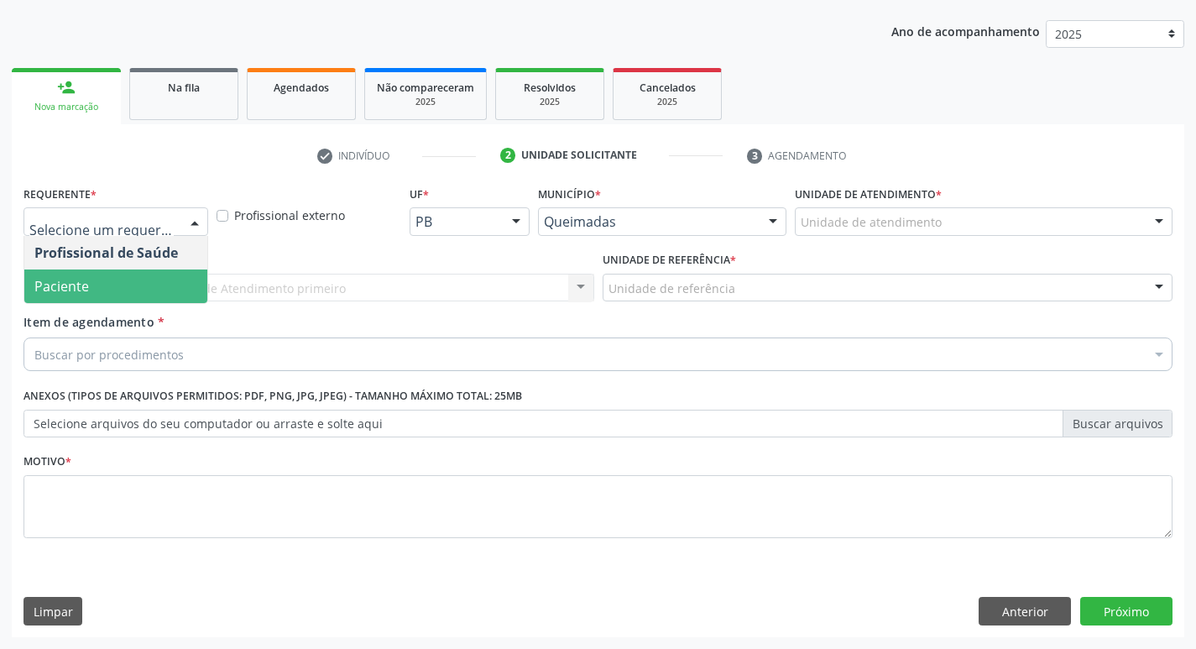
click at [161, 278] on span "Paciente" at bounding box center [115, 286] width 183 height 34
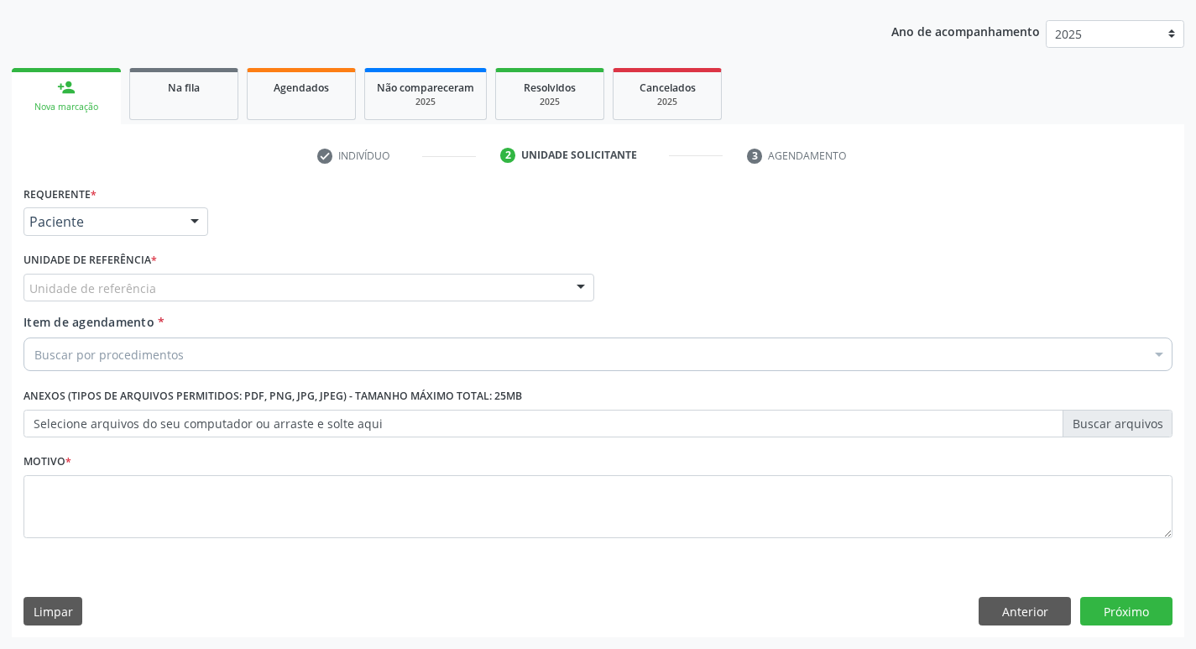
click at [161, 278] on div "Unidade de referência" at bounding box center [308, 288] width 571 height 29
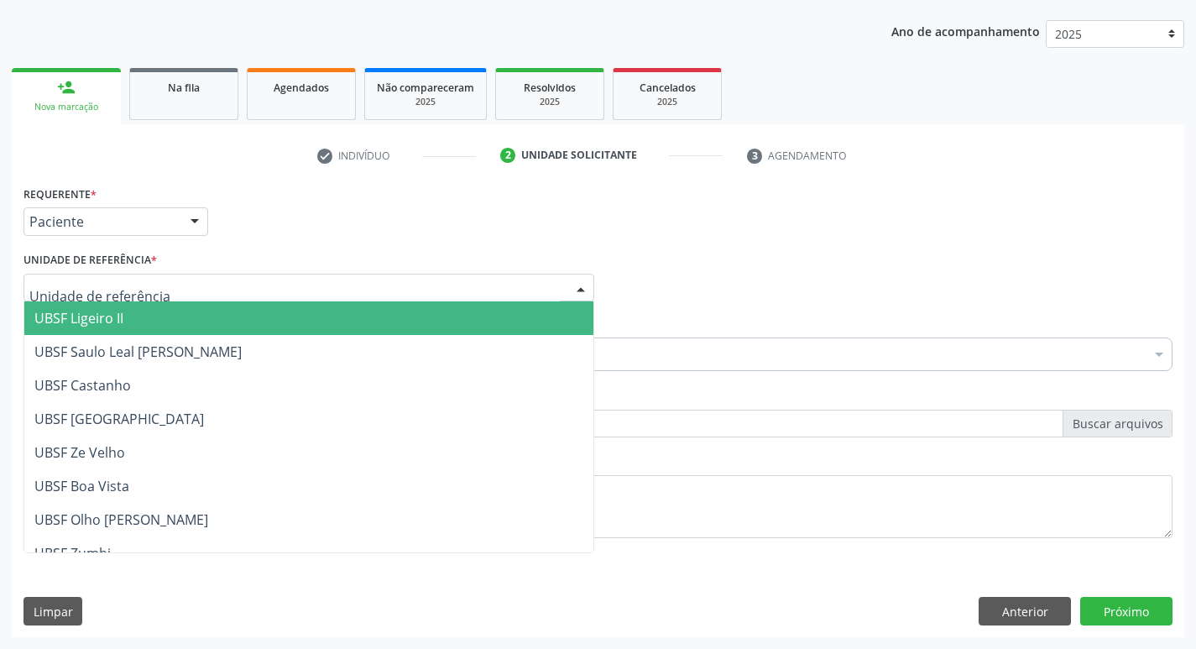
click at [143, 303] on span "UBSF Ligeiro II" at bounding box center [308, 318] width 569 height 34
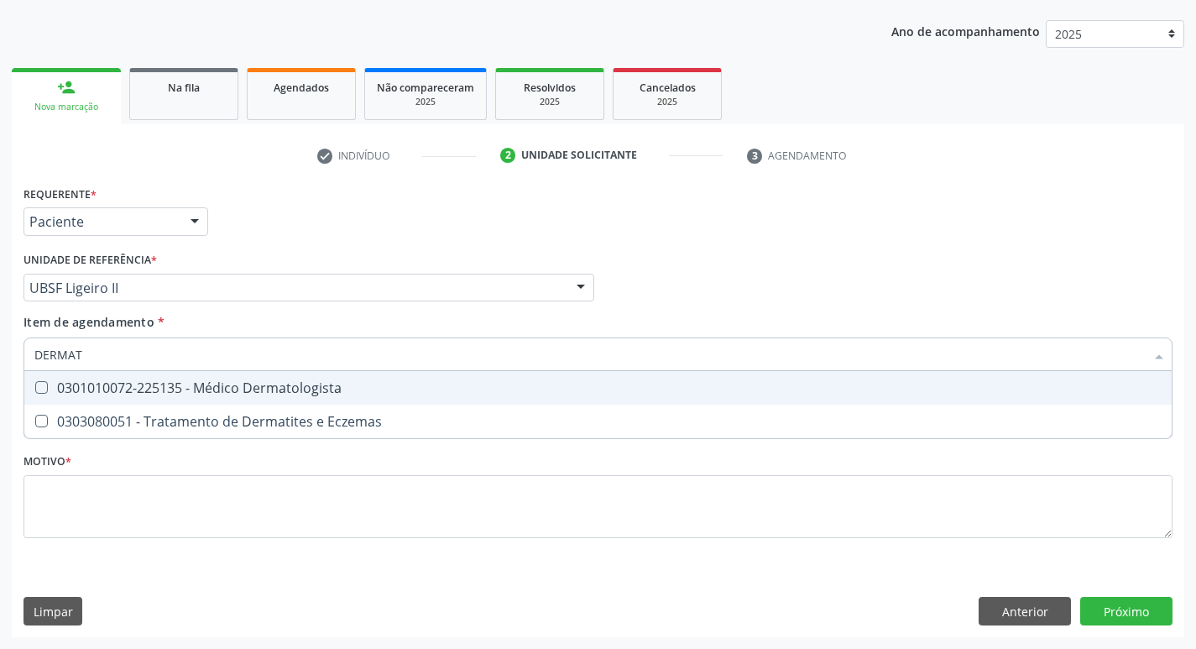
type input "DERMATO"
click at [41, 386] on Dermatologista at bounding box center [41, 387] width 13 height 13
click at [35, 386] on Dermatologista "checkbox" at bounding box center [29, 387] width 11 height 11
checkbox Dermatologista "true"
click at [1031, 261] on div "Profissional Solicitante Por favor, selecione a Unidade de Atendimento primeiro…" at bounding box center [597, 280] width 1157 height 65
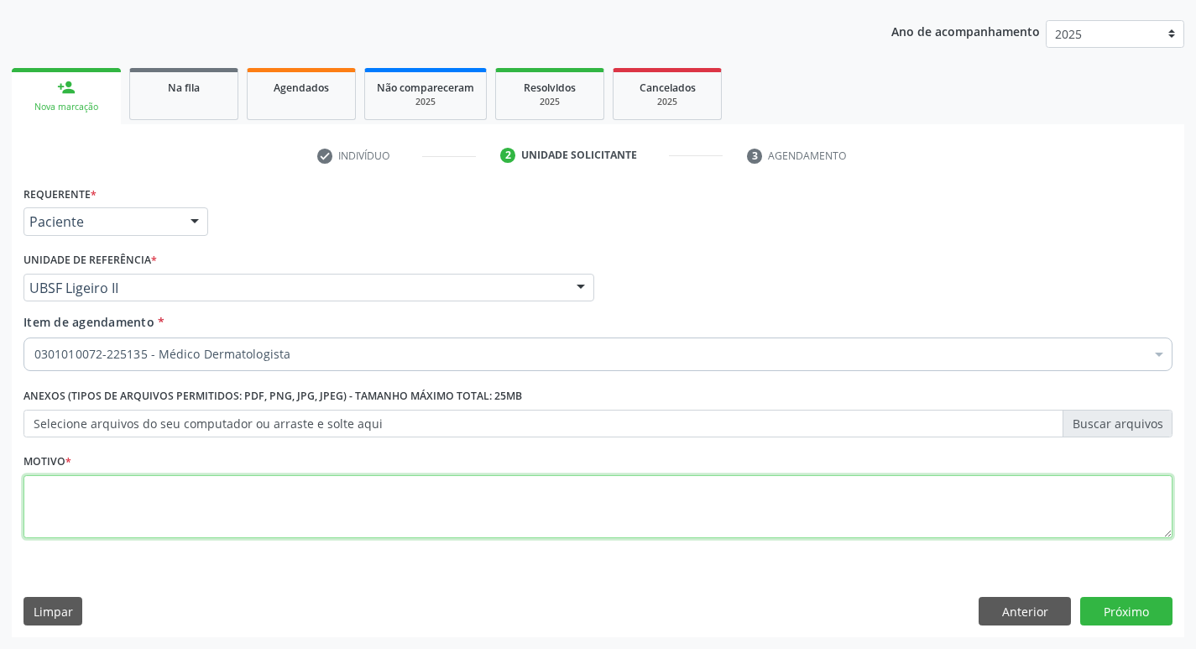
click at [119, 519] on textarea at bounding box center [597, 507] width 1149 height 64
type textarea "AVALIACAO"
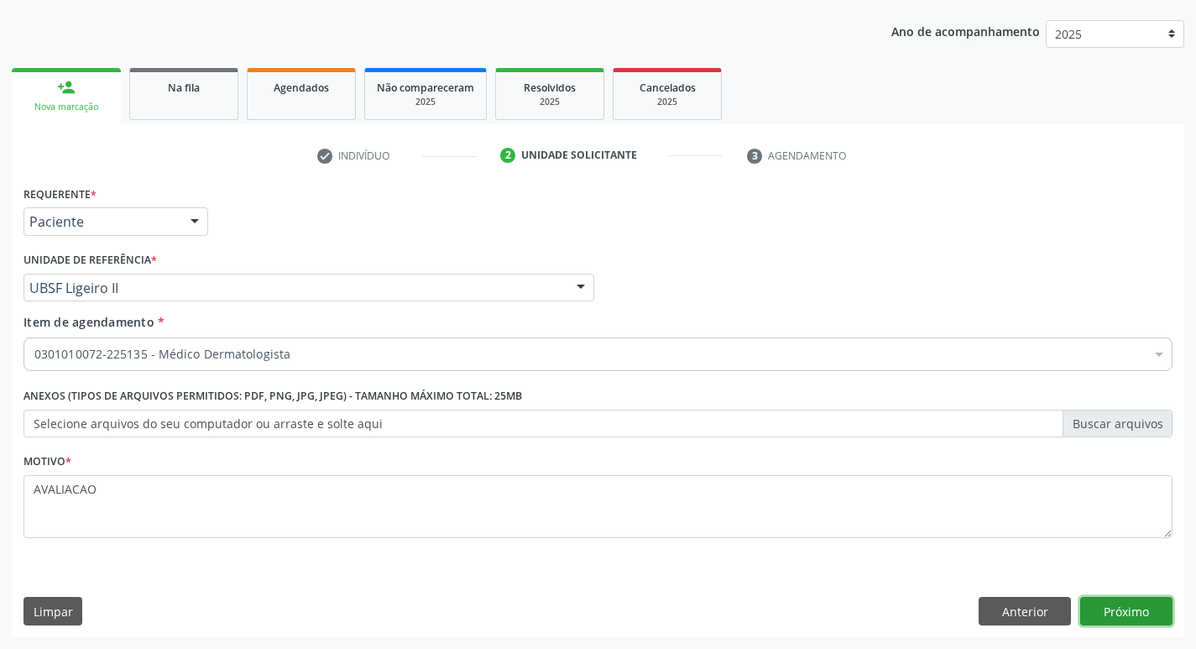
click at [1109, 613] on button "Próximo" at bounding box center [1126, 611] width 92 height 29
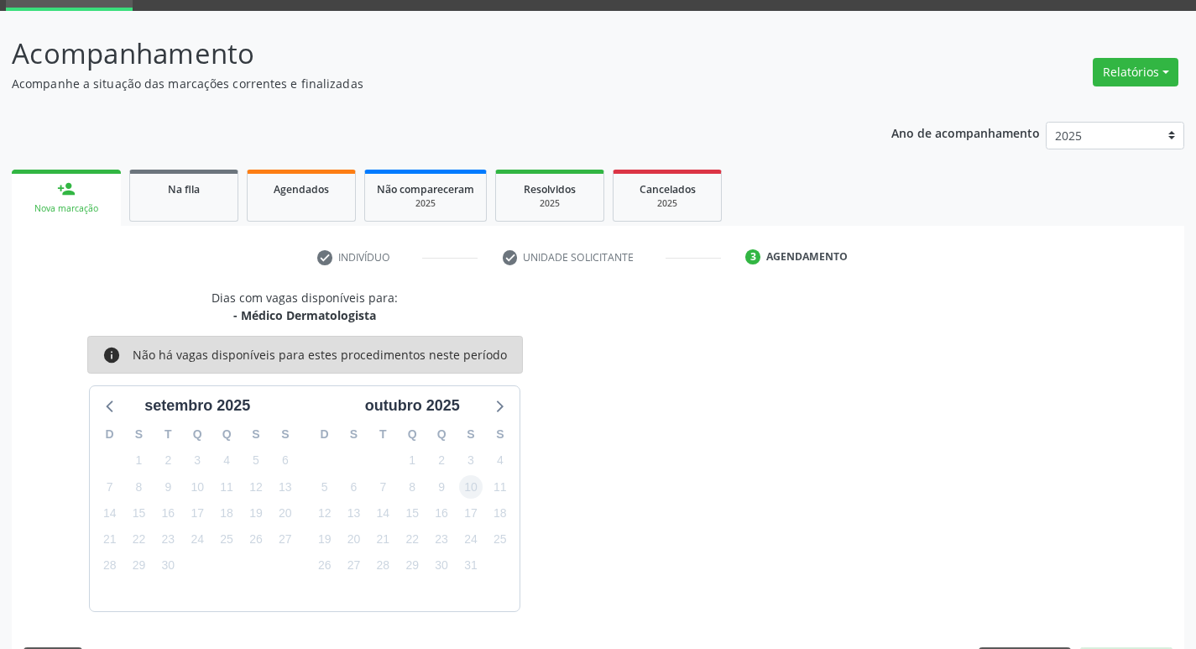
scroll to position [131, 0]
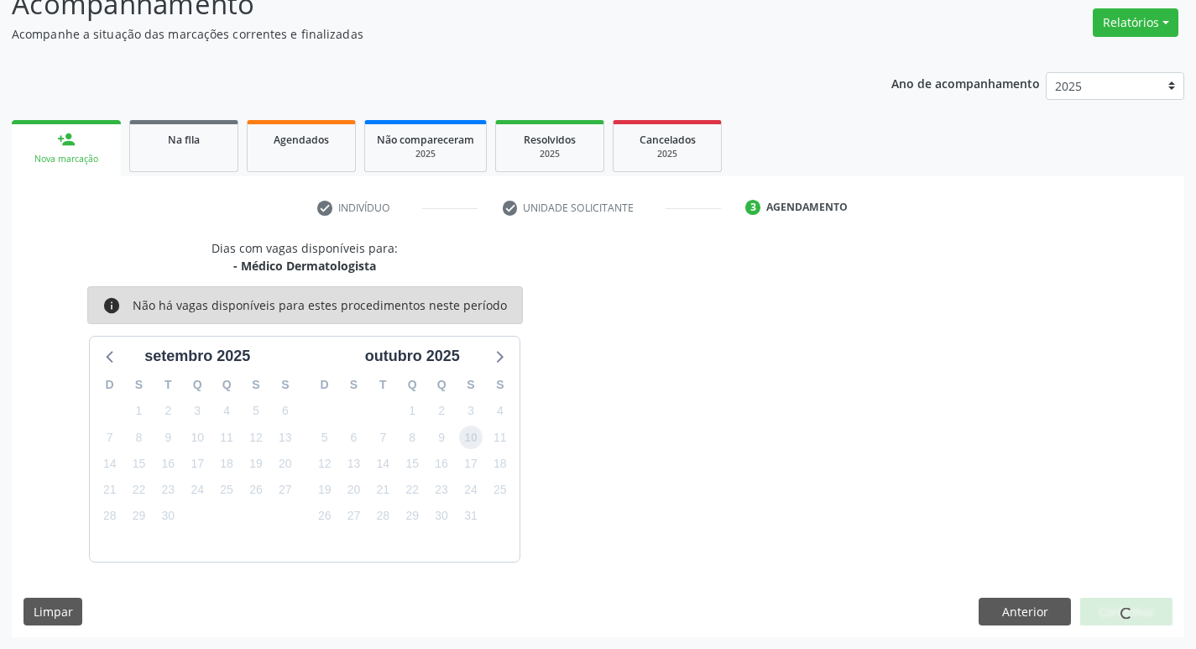
click at [474, 438] on span "10" at bounding box center [470, 436] width 23 height 23
click at [1112, 609] on button "Confirmar" at bounding box center [1126, 611] width 92 height 29
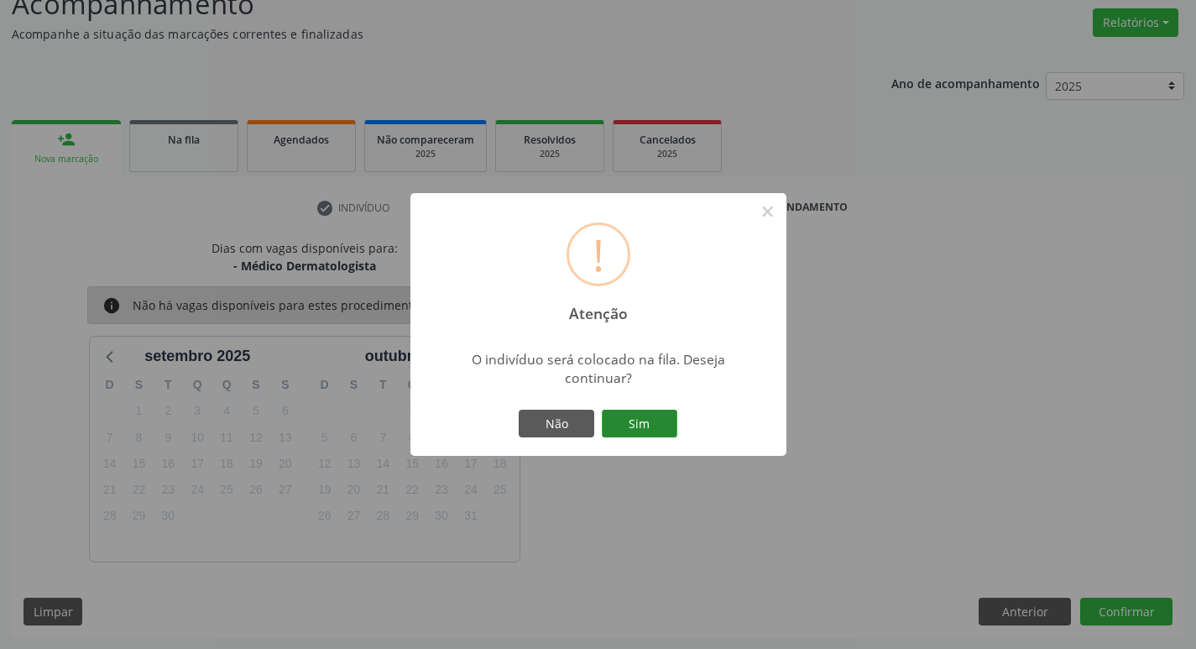
click at [654, 420] on button "Sim" at bounding box center [640, 424] width 76 height 29
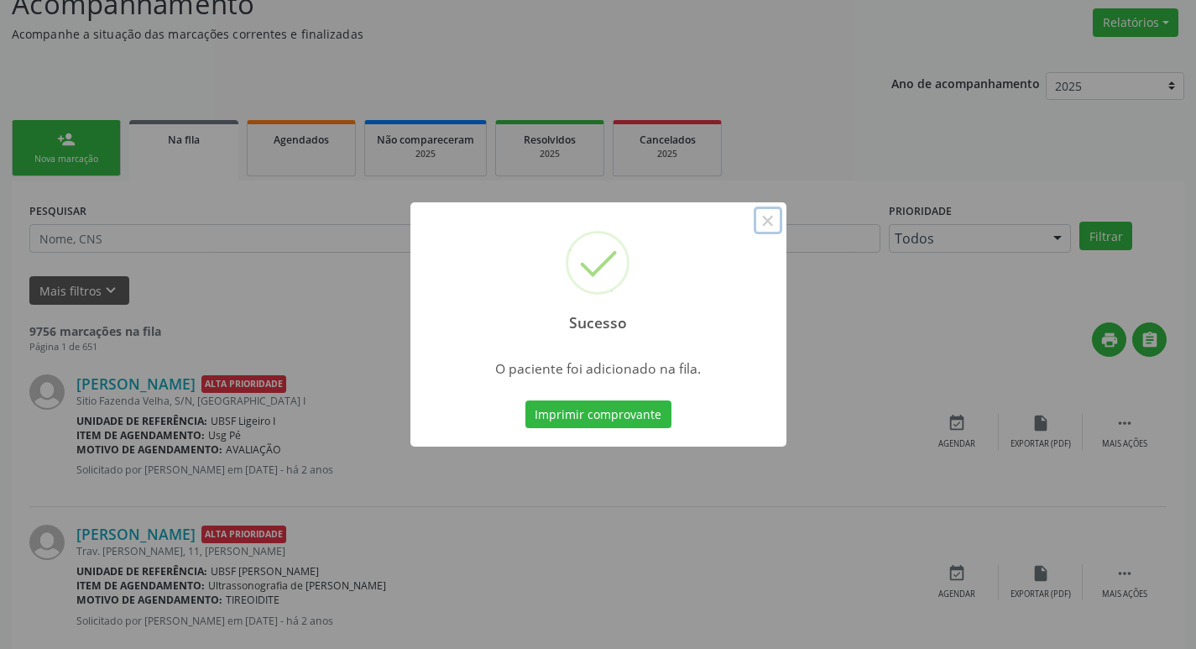
click at [761, 217] on button "×" at bounding box center [768, 220] width 29 height 29
click at [70, 279] on div "Sucesso × O paciente foi adicionado na fila. Imprimir comprovante Cancel" at bounding box center [598, 324] width 1196 height 649
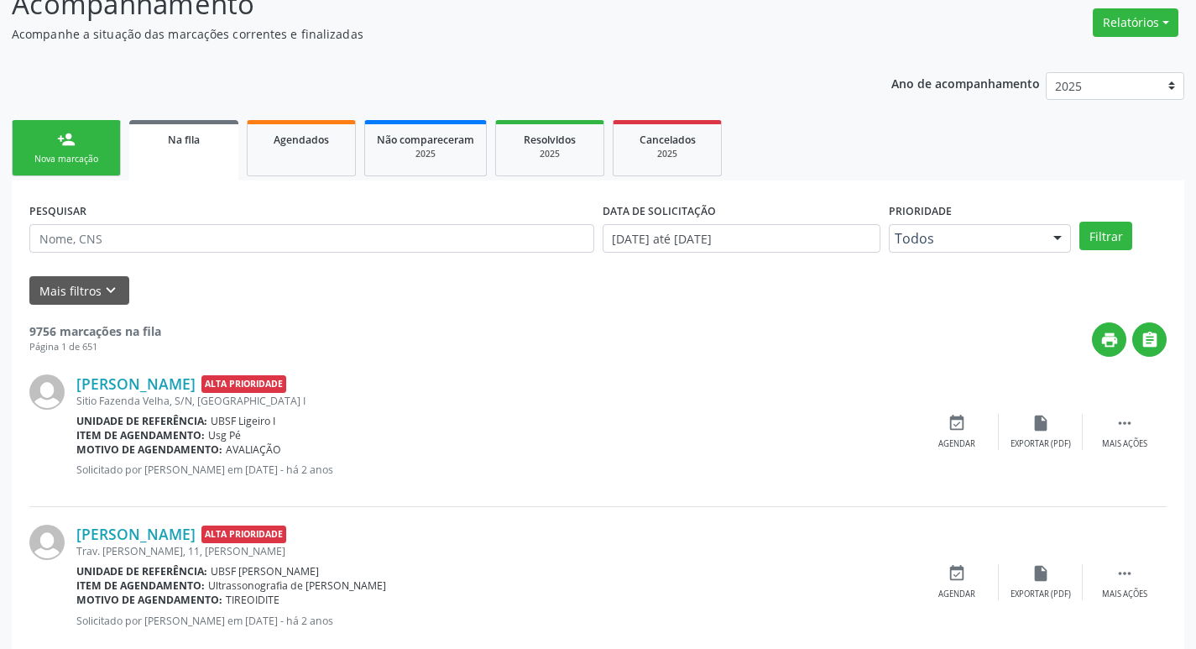
scroll to position [0, 0]
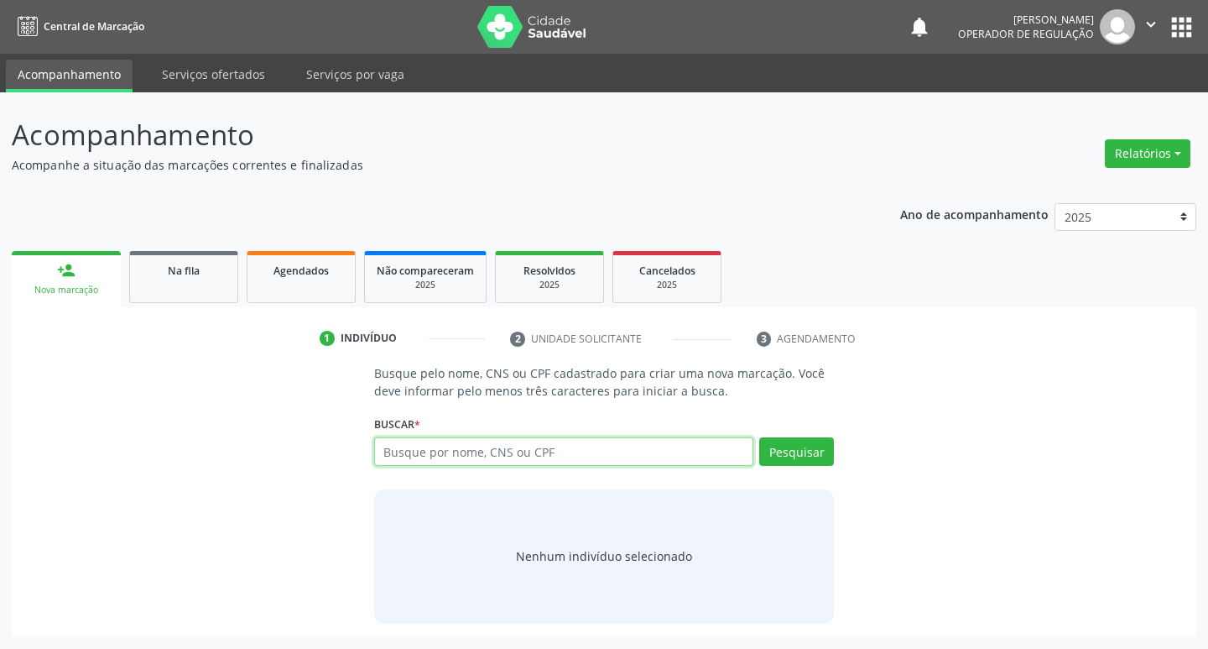
click at [460, 455] on input "text" at bounding box center [564, 451] width 380 height 29
type input "7"
type input "700408406161648"
click at [793, 458] on button "Pesquisar" at bounding box center [796, 451] width 75 height 29
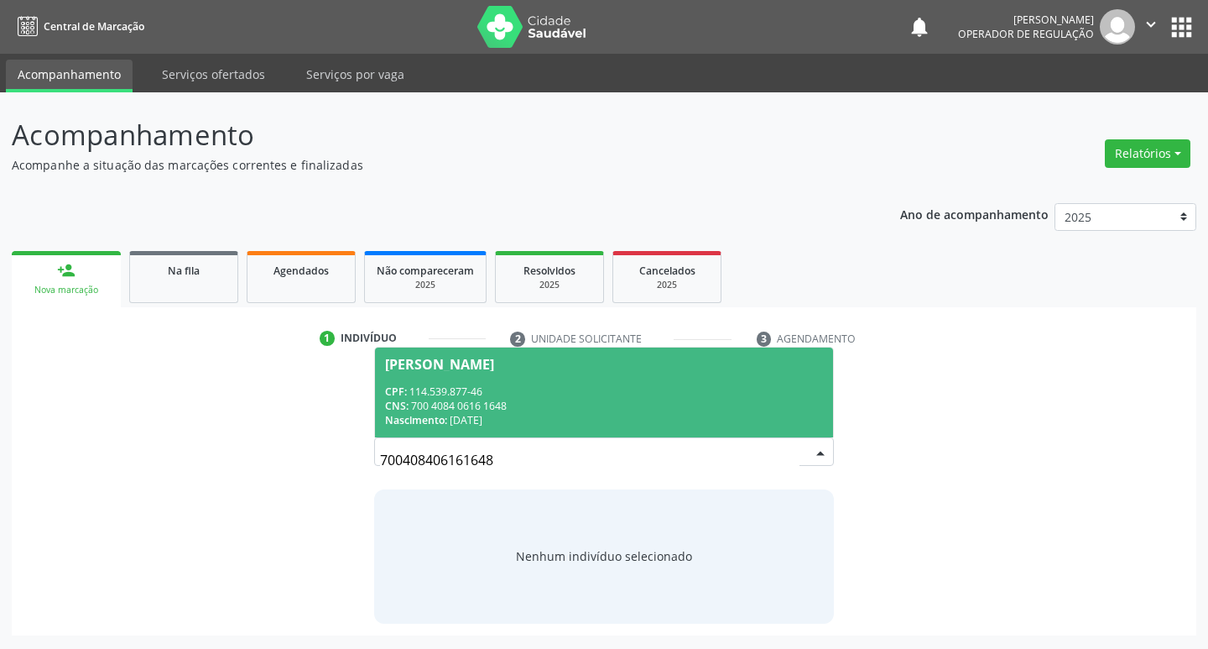
click at [545, 354] on span "[PERSON_NAME] CPF: 114.539.877-46 CNS: 700 4084 0616 1648 Nascimento: [DATE]" at bounding box center [604, 392] width 459 height 90
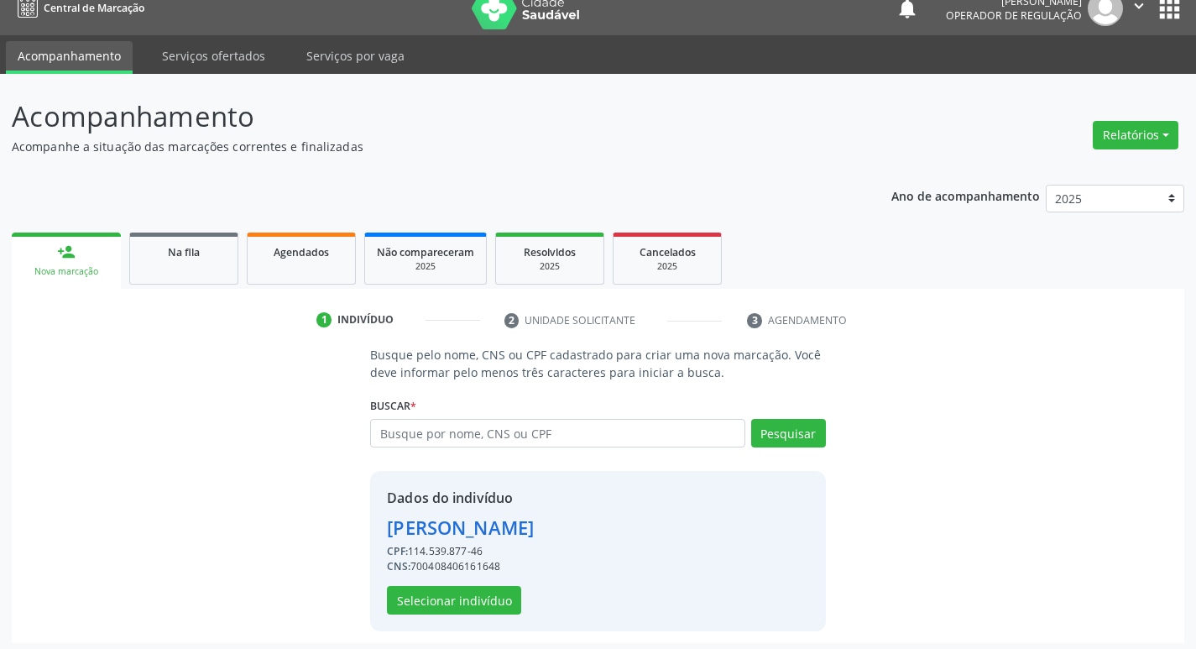
scroll to position [24, 0]
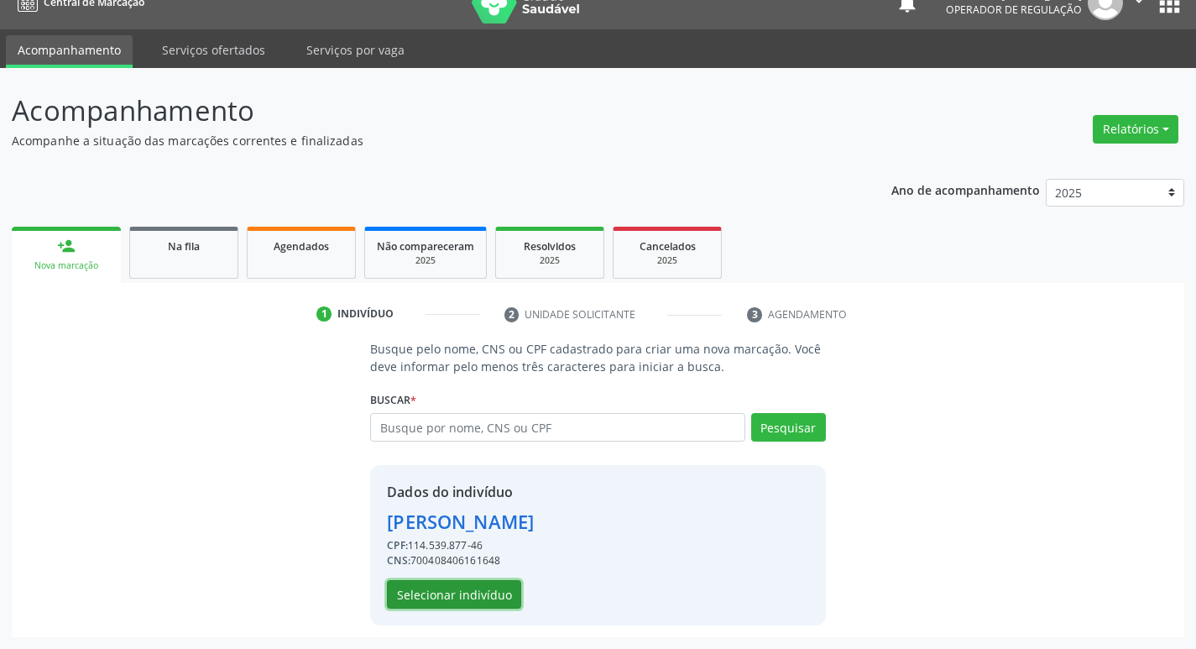
click at [457, 600] on button "Selecionar indivíduo" at bounding box center [454, 594] width 134 height 29
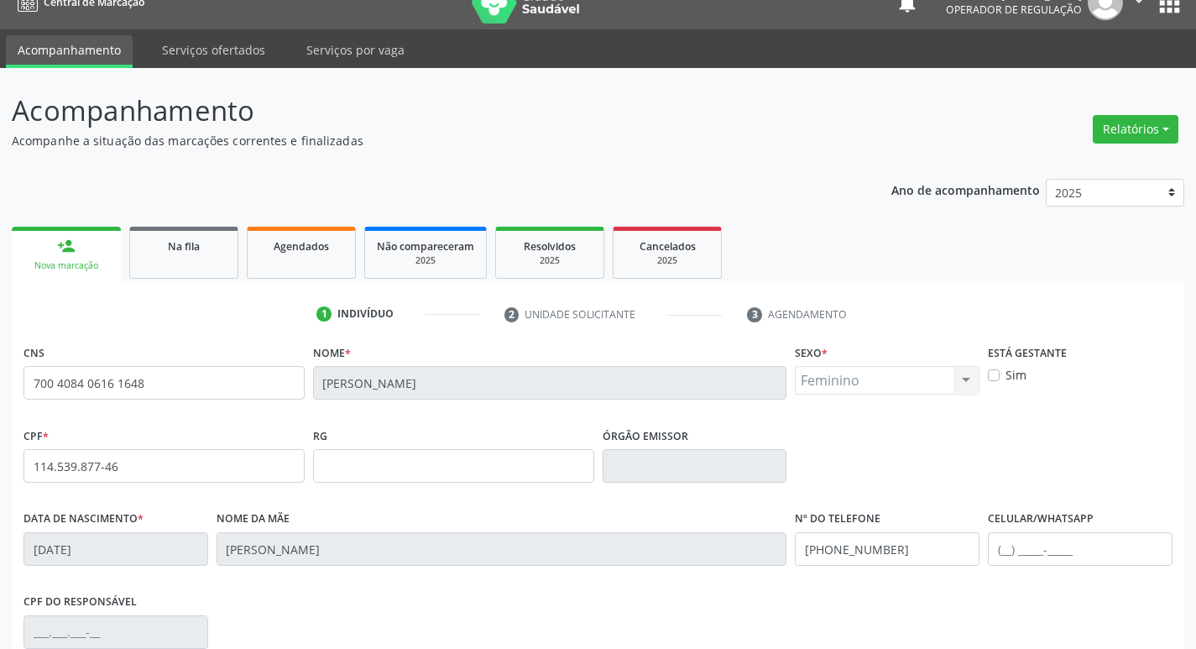
scroll to position [261, 0]
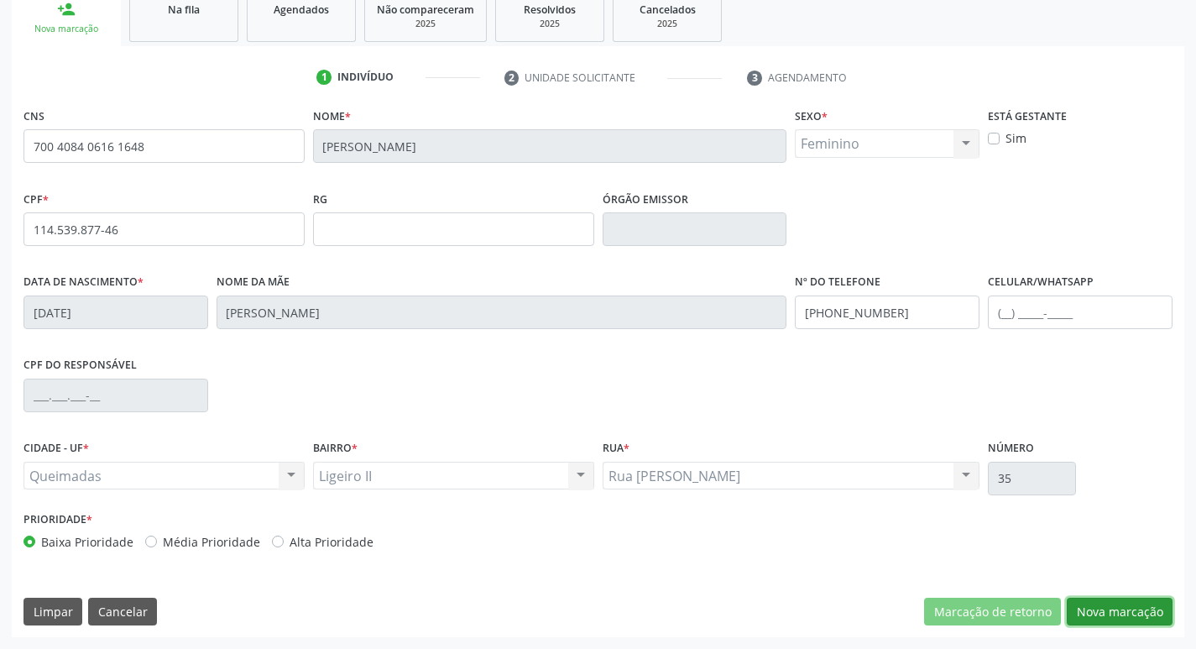
click at [1105, 603] on button "Nova marcação" at bounding box center [1120, 611] width 106 height 29
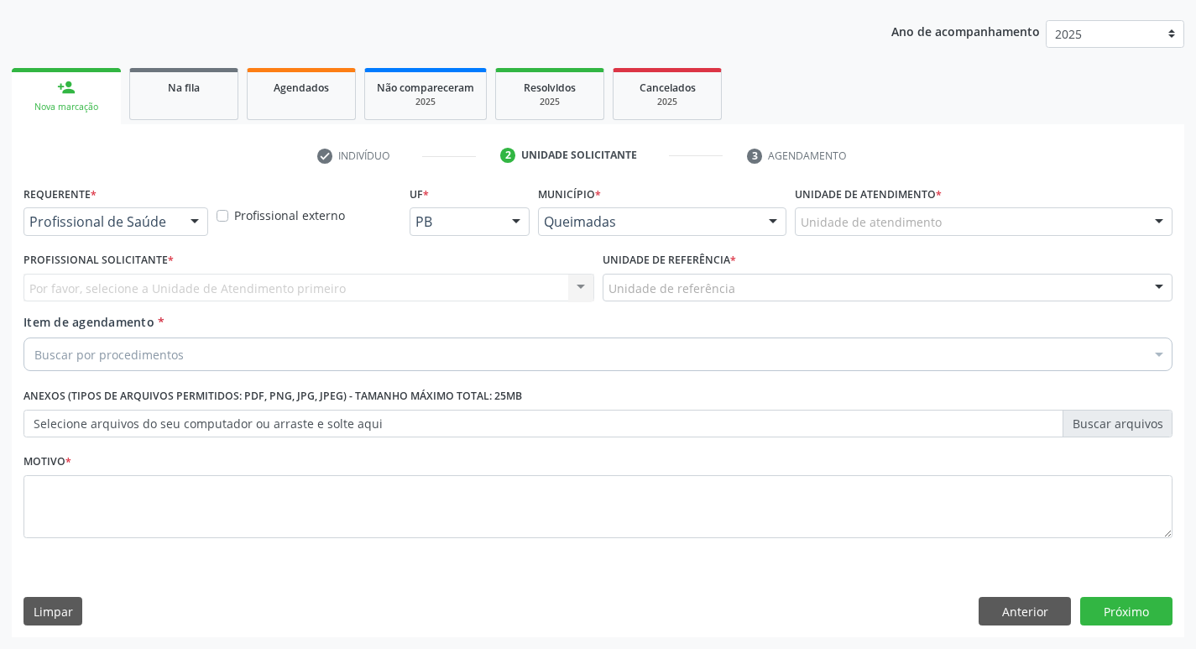
scroll to position [183, 0]
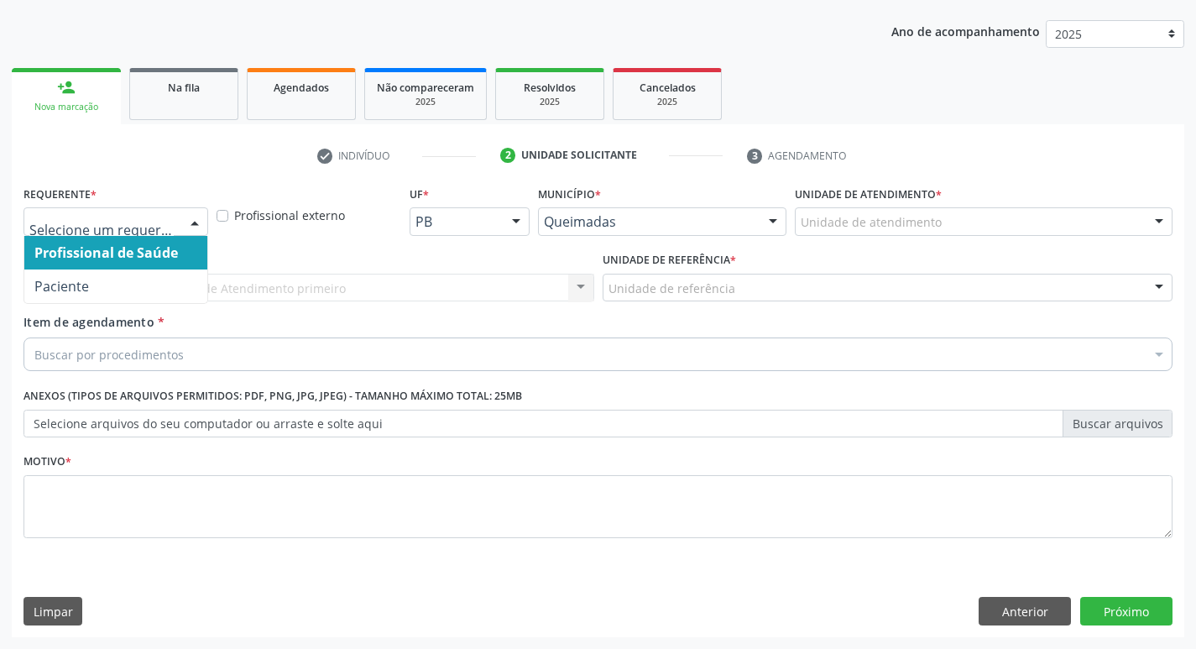
click at [197, 228] on div at bounding box center [194, 222] width 25 height 29
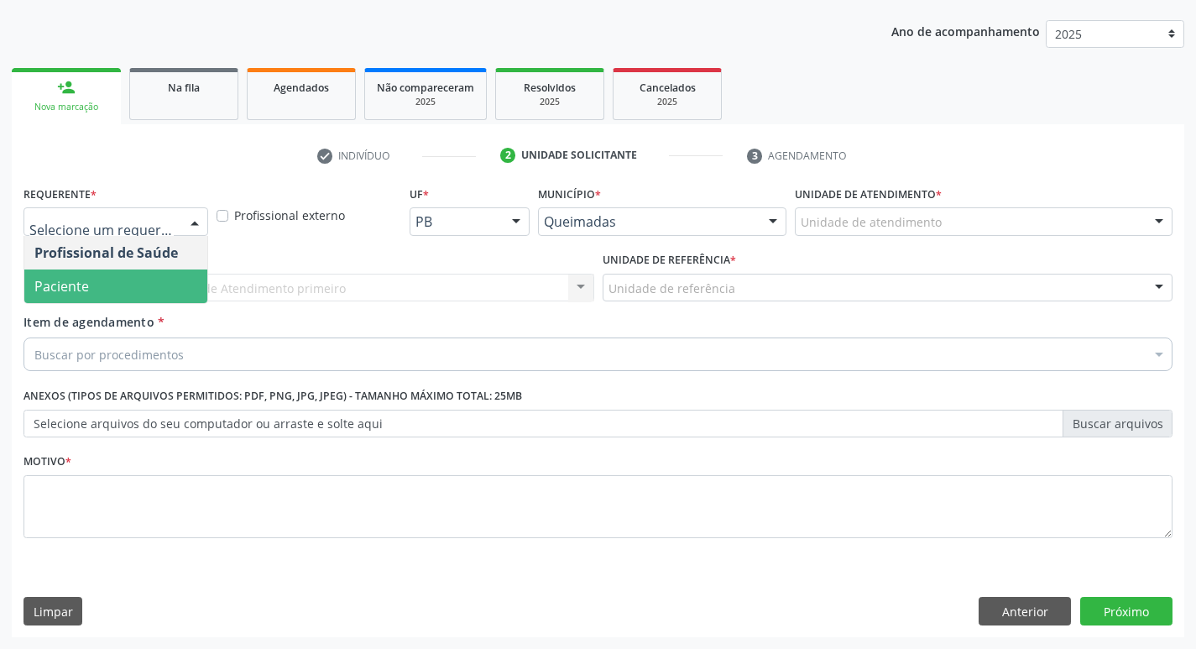
click at [165, 282] on span "Paciente" at bounding box center [115, 286] width 183 height 34
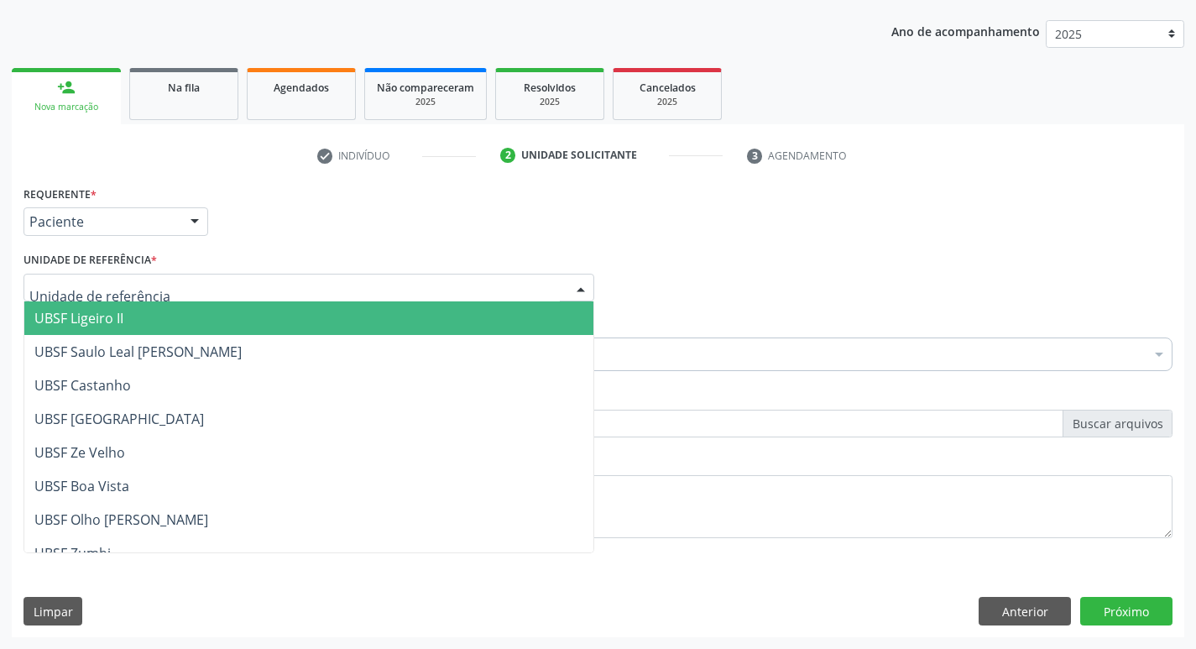
click at [164, 284] on div at bounding box center [308, 288] width 571 height 29
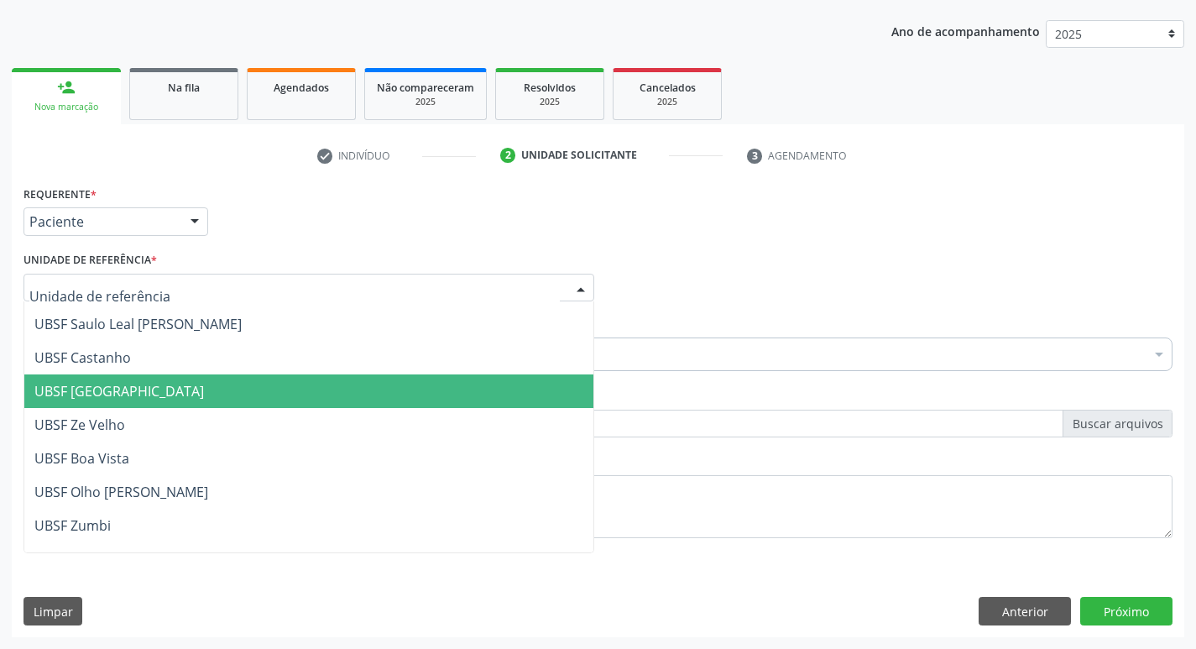
scroll to position [0, 0]
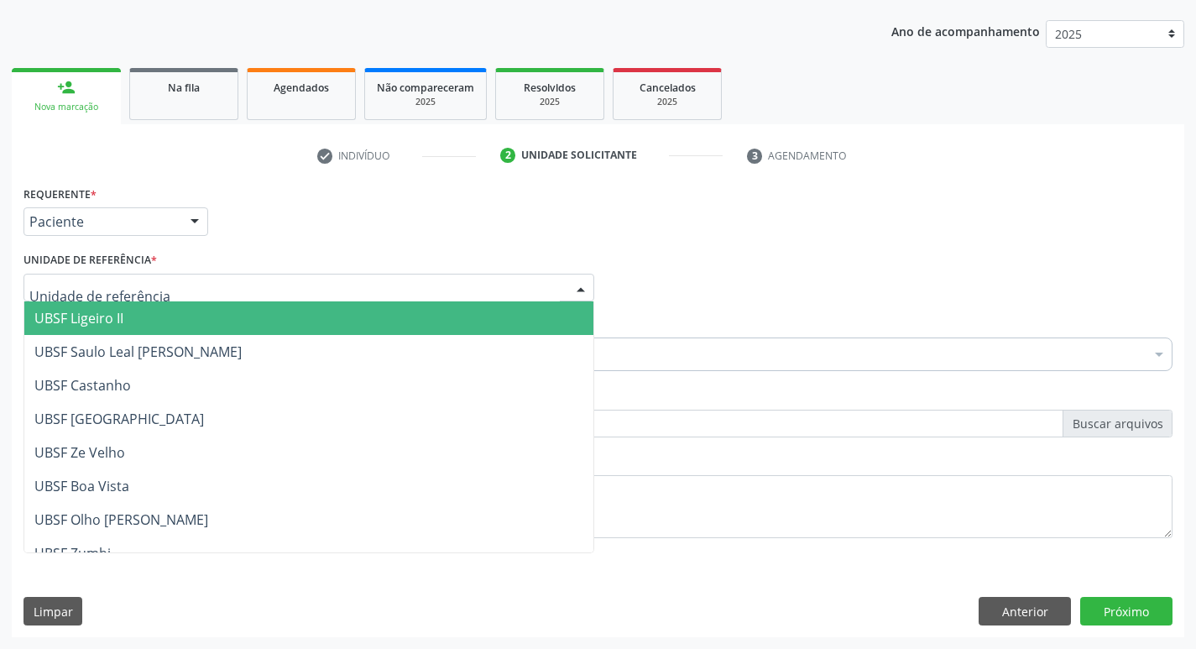
click at [145, 313] on span "UBSF Ligeiro II" at bounding box center [308, 318] width 569 height 34
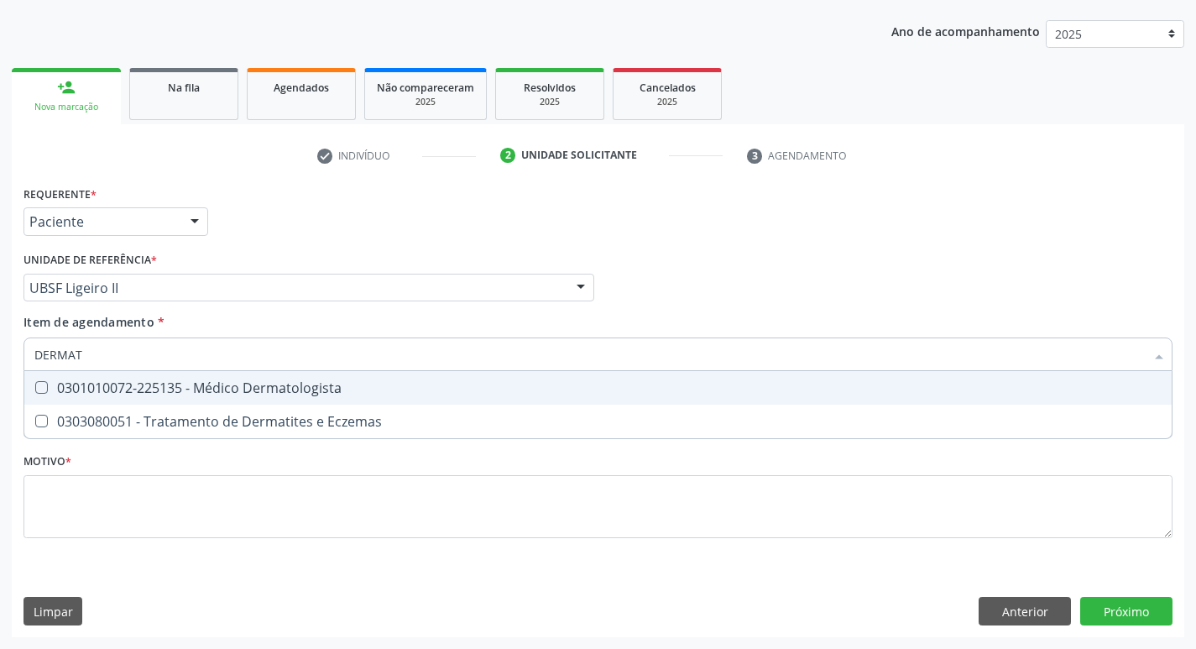
type input "DERMATO"
click at [44, 389] on Dermatologista at bounding box center [41, 387] width 13 height 13
click at [35, 389] on Dermatologista "checkbox" at bounding box center [29, 387] width 11 height 11
checkbox Dermatologista "true"
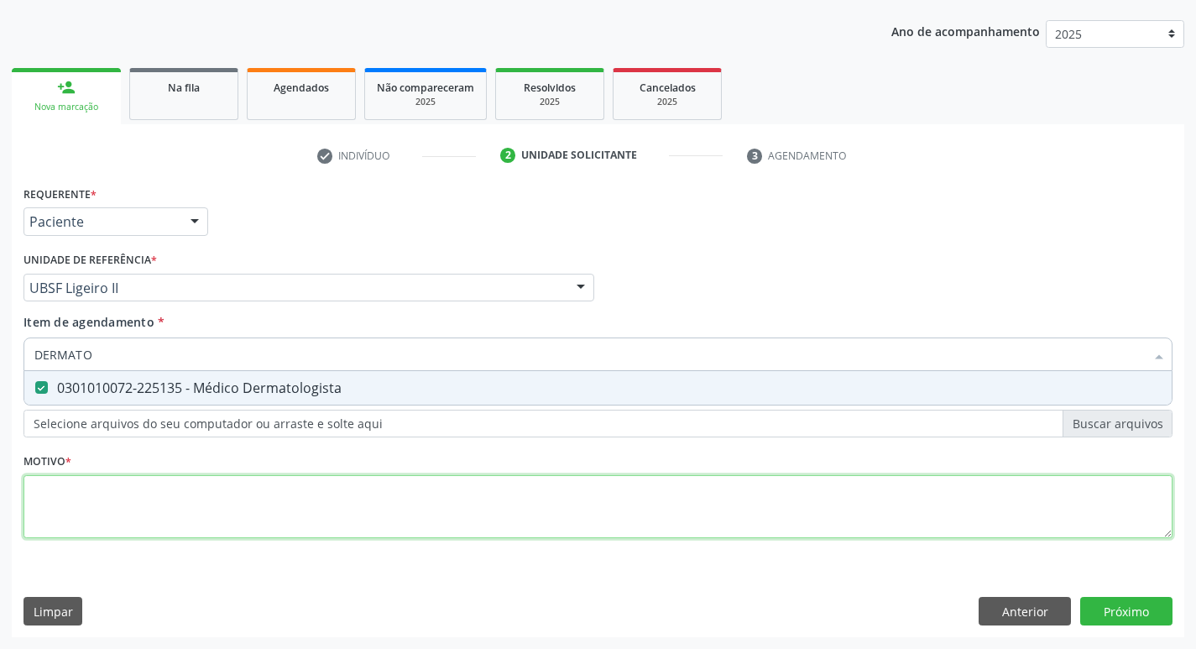
click at [57, 488] on div "Requerente * Paciente Profissional de Saúde Paciente Nenhum resultado encontrad…" at bounding box center [597, 371] width 1149 height 380
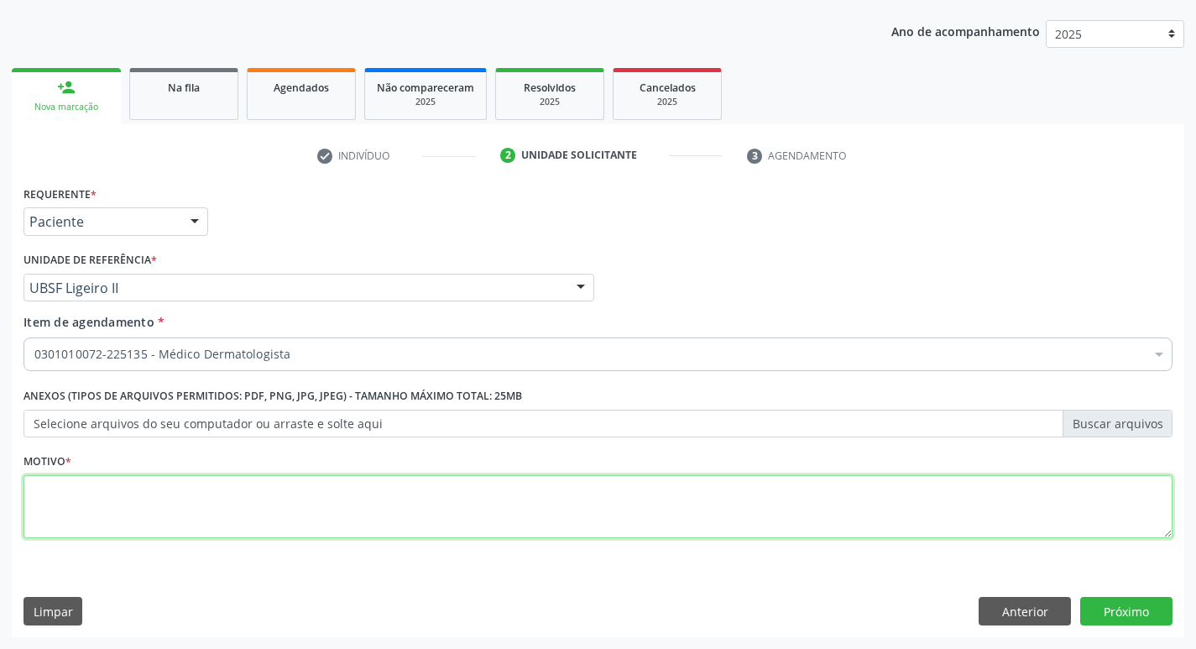
click at [60, 488] on textarea at bounding box center [597, 507] width 1149 height 64
type textarea "AVALIACAO"
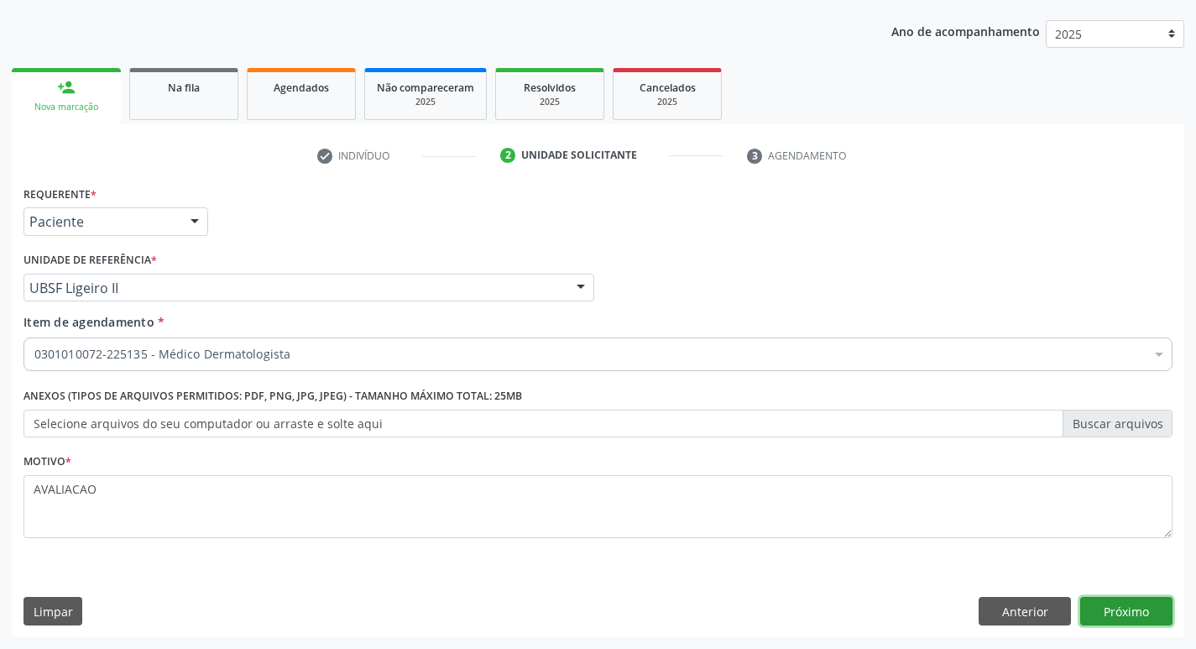
click at [1121, 609] on button "Próximo" at bounding box center [1126, 611] width 92 height 29
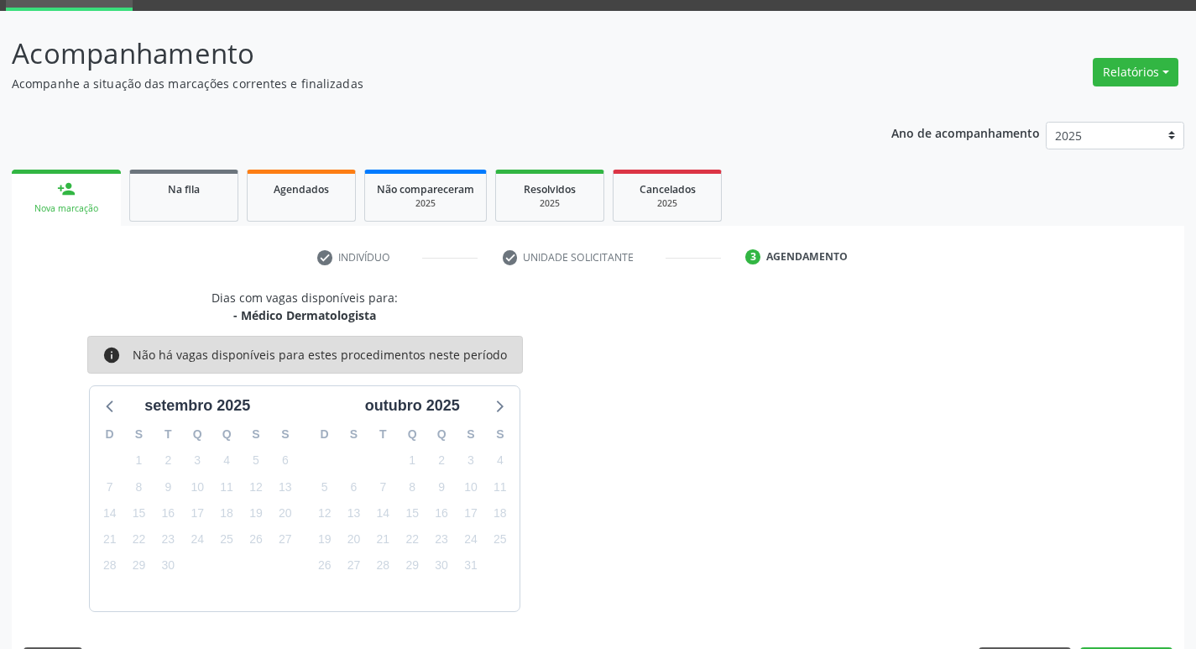
scroll to position [131, 0]
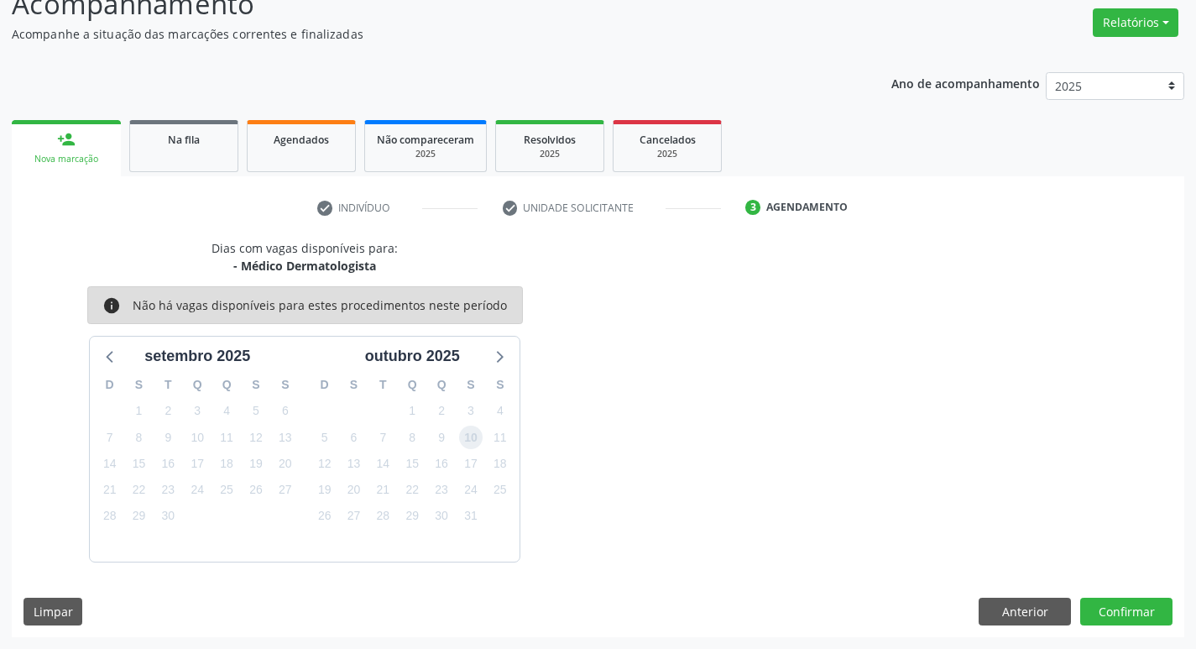
click at [472, 446] on span "10" at bounding box center [470, 436] width 23 height 23
click at [1145, 608] on button "Confirmar" at bounding box center [1126, 611] width 92 height 29
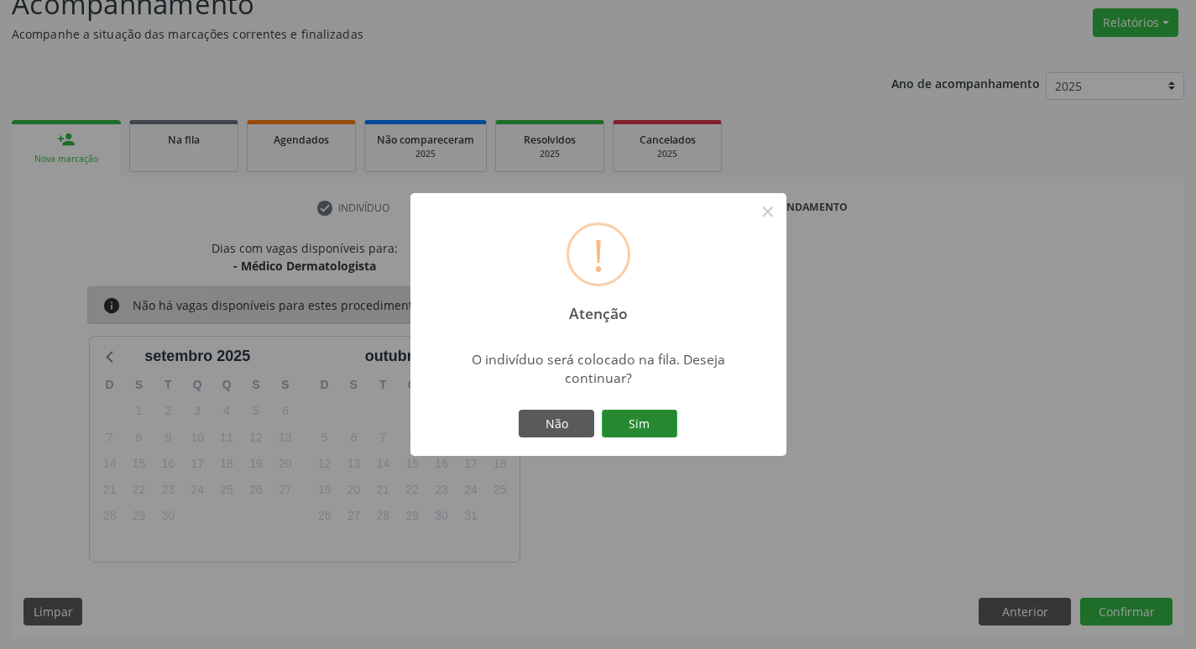
click at [633, 416] on button "Sim" at bounding box center [640, 424] width 76 height 29
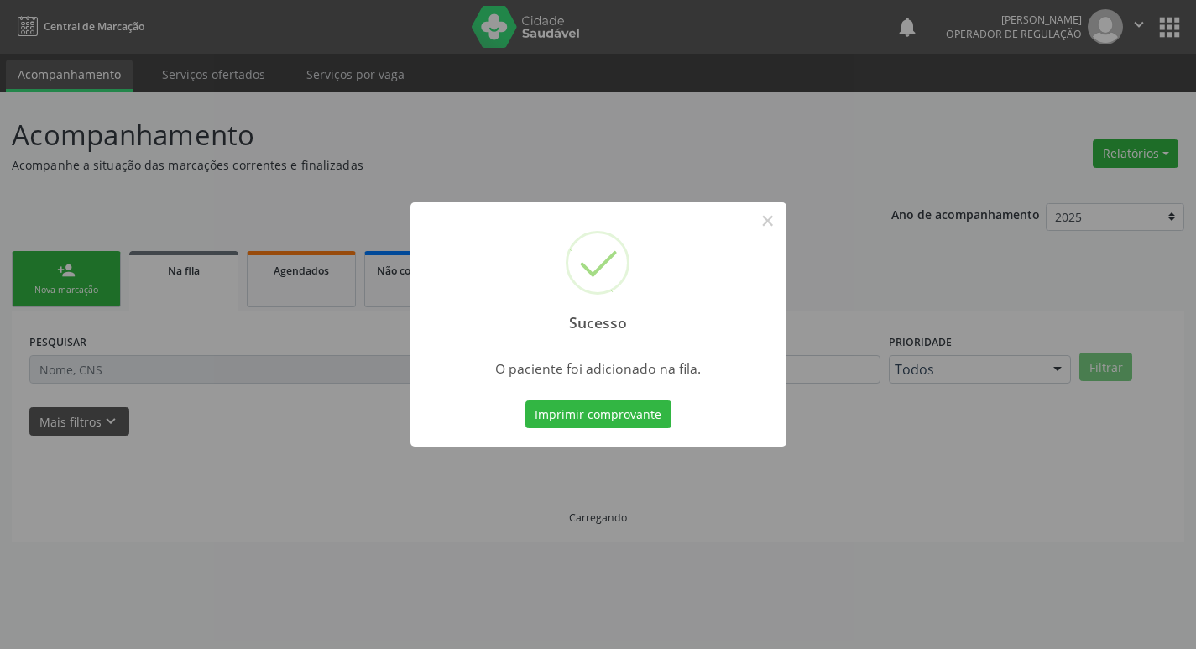
scroll to position [0, 0]
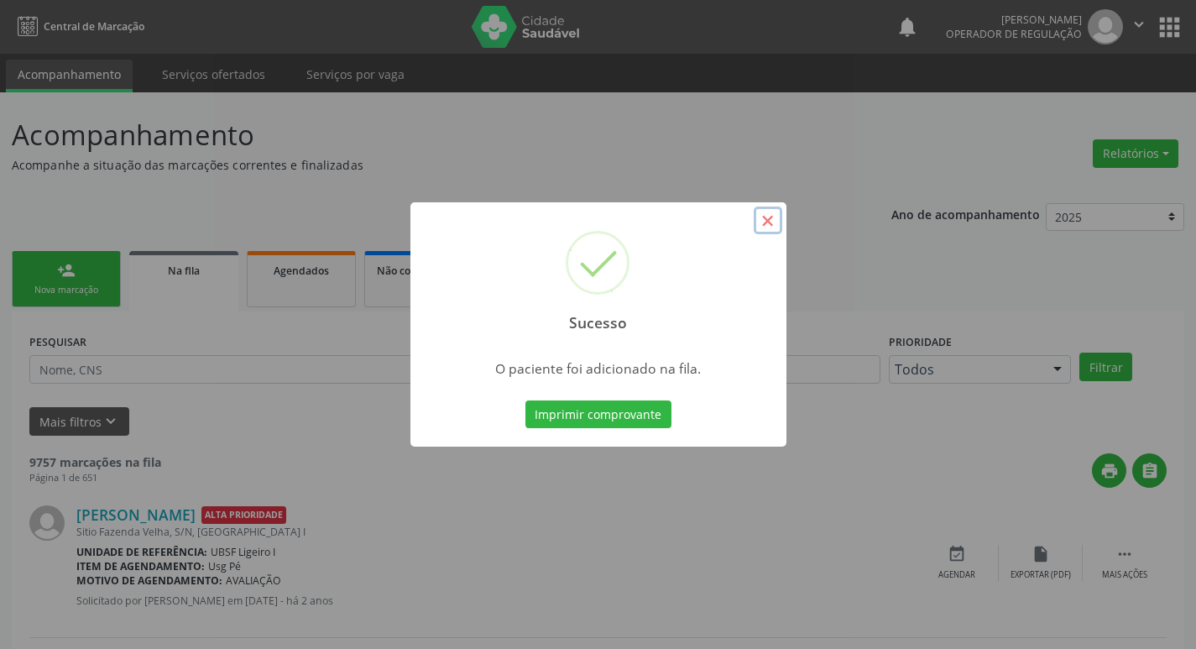
click at [765, 222] on button "×" at bounding box center [768, 220] width 29 height 29
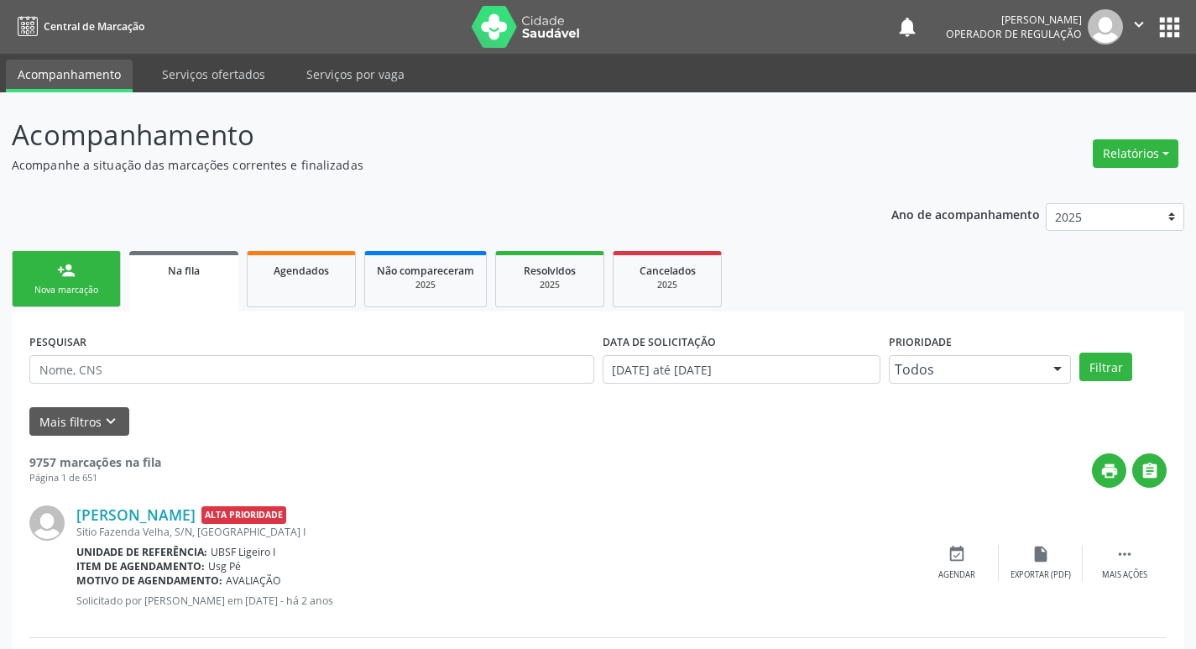
click at [90, 288] on div "Nova marcação" at bounding box center [66, 290] width 84 height 13
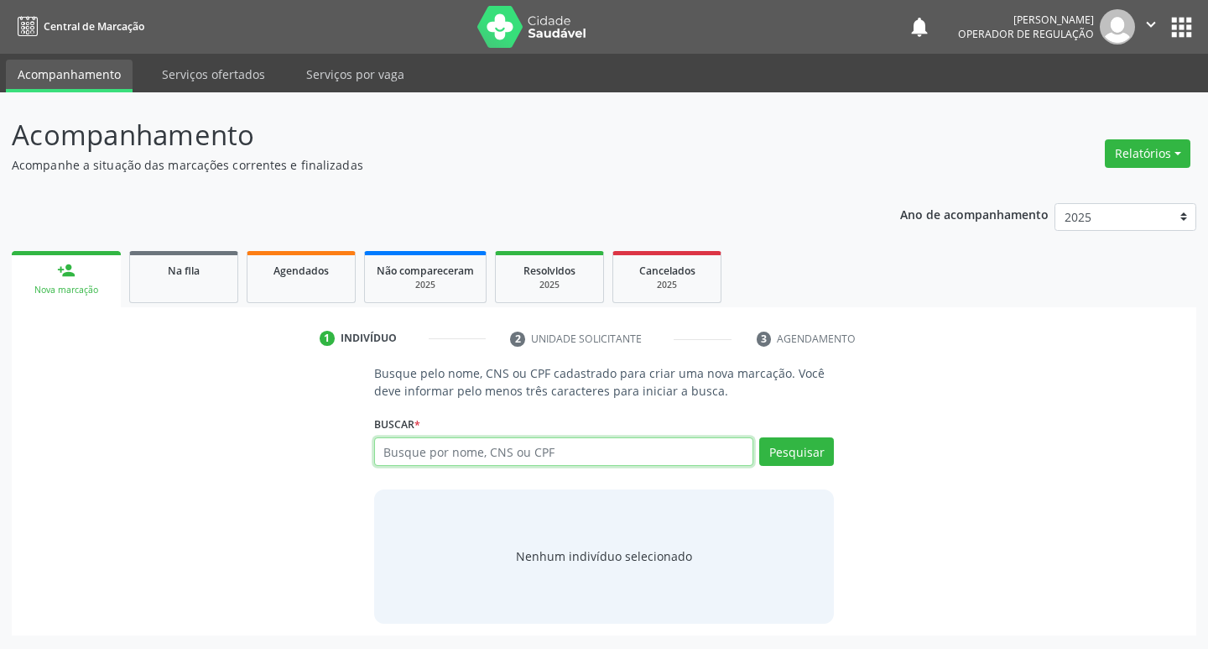
click at [446, 451] on input "text" at bounding box center [564, 451] width 380 height 29
type input "706901112249635"
click at [790, 445] on button "Pesquisar" at bounding box center [796, 451] width 75 height 29
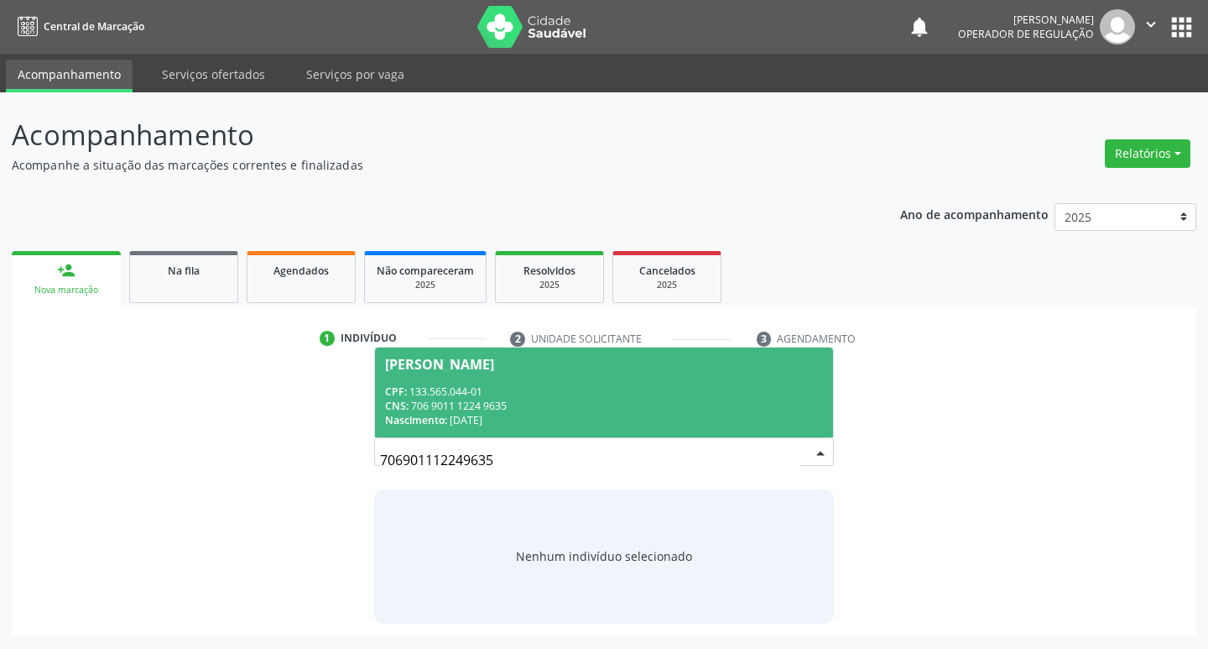
click at [538, 355] on span "[PERSON_NAME] CPF: 133.565.044-01 CNS: 706 9011 1224 9635 Nascimento: [DATE]" at bounding box center [604, 392] width 459 height 90
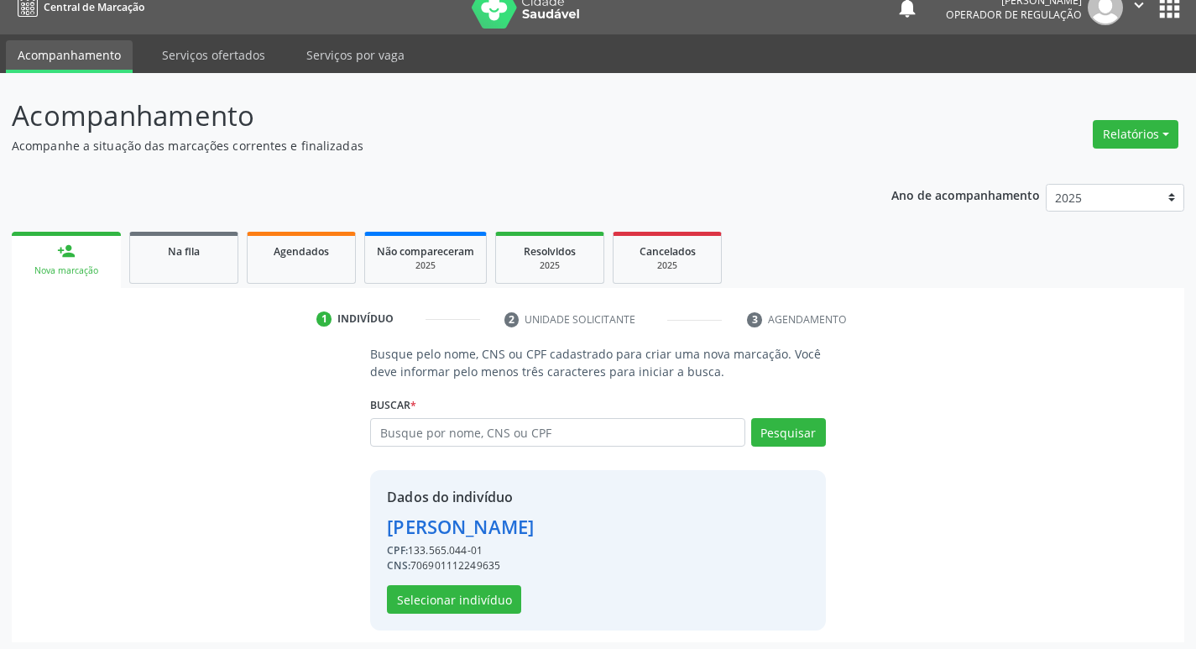
scroll to position [24, 0]
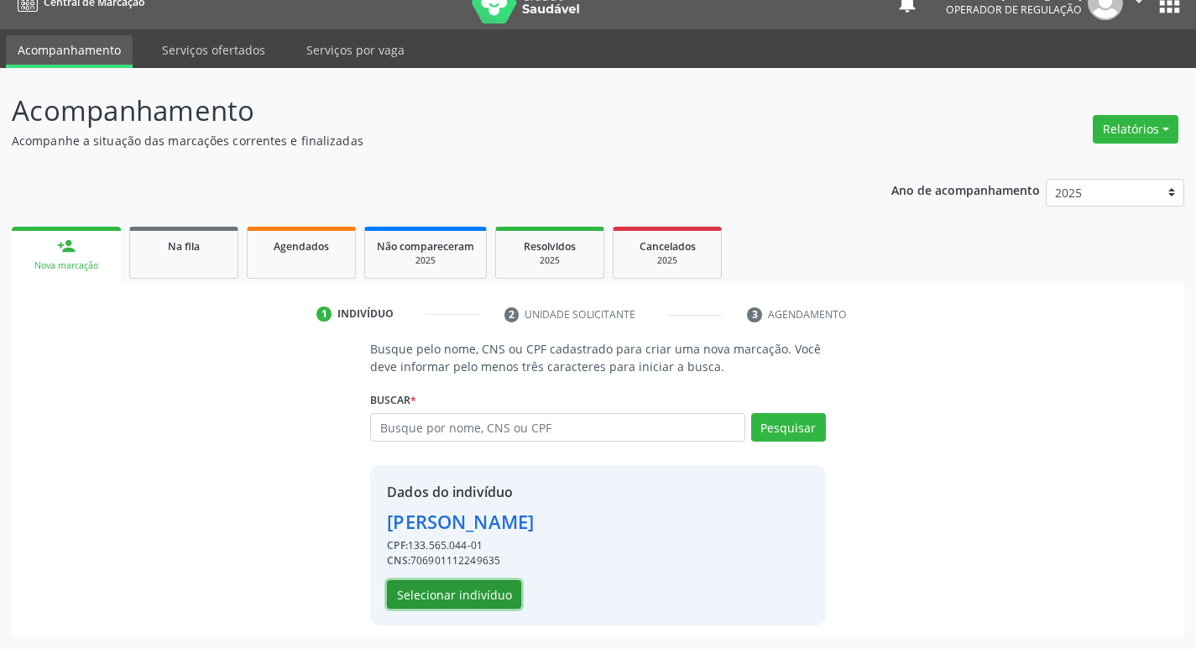
click at [462, 596] on button "Selecionar indivíduo" at bounding box center [454, 594] width 134 height 29
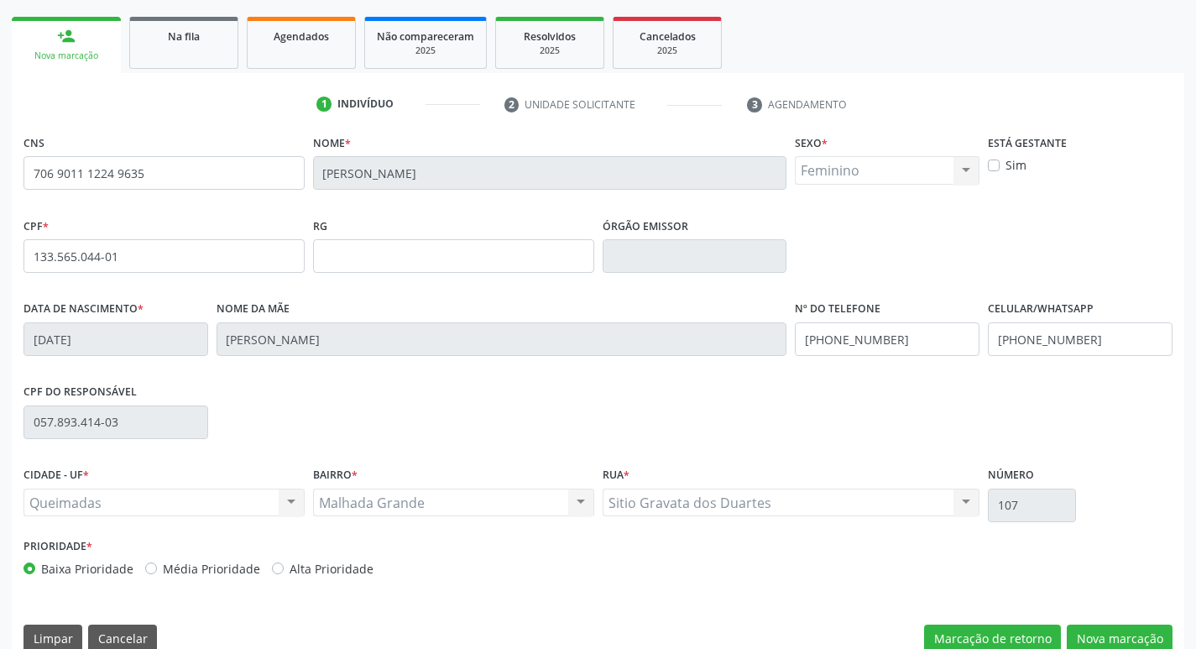
scroll to position [261, 0]
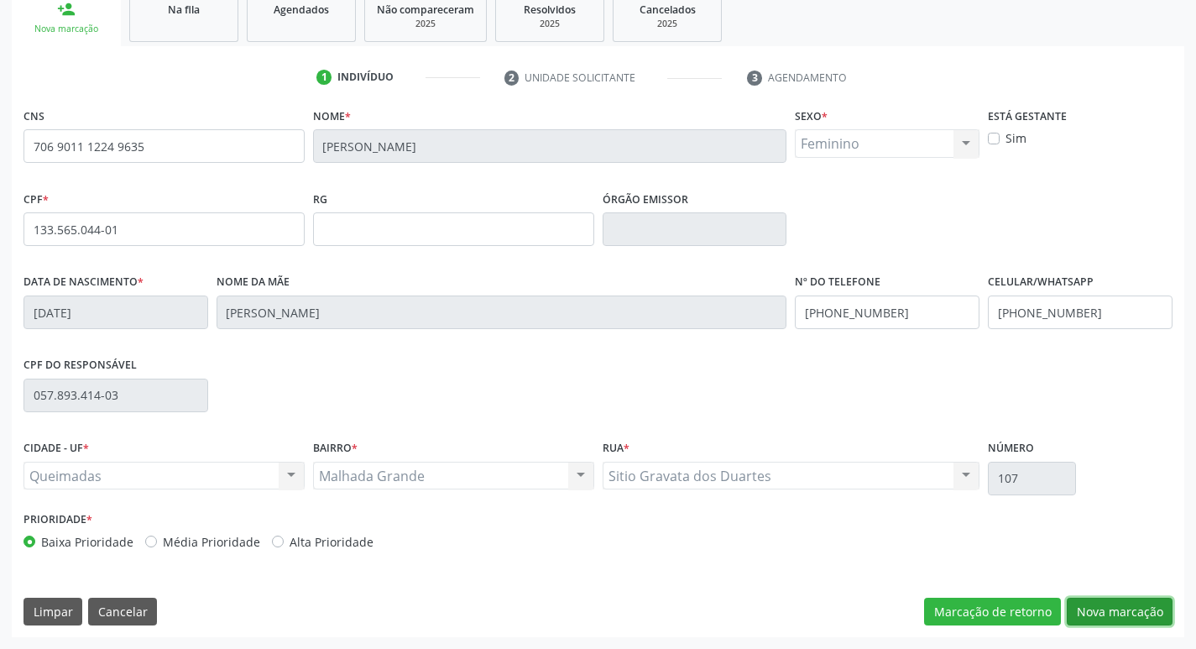
click at [1124, 607] on button "Nova marcação" at bounding box center [1120, 611] width 106 height 29
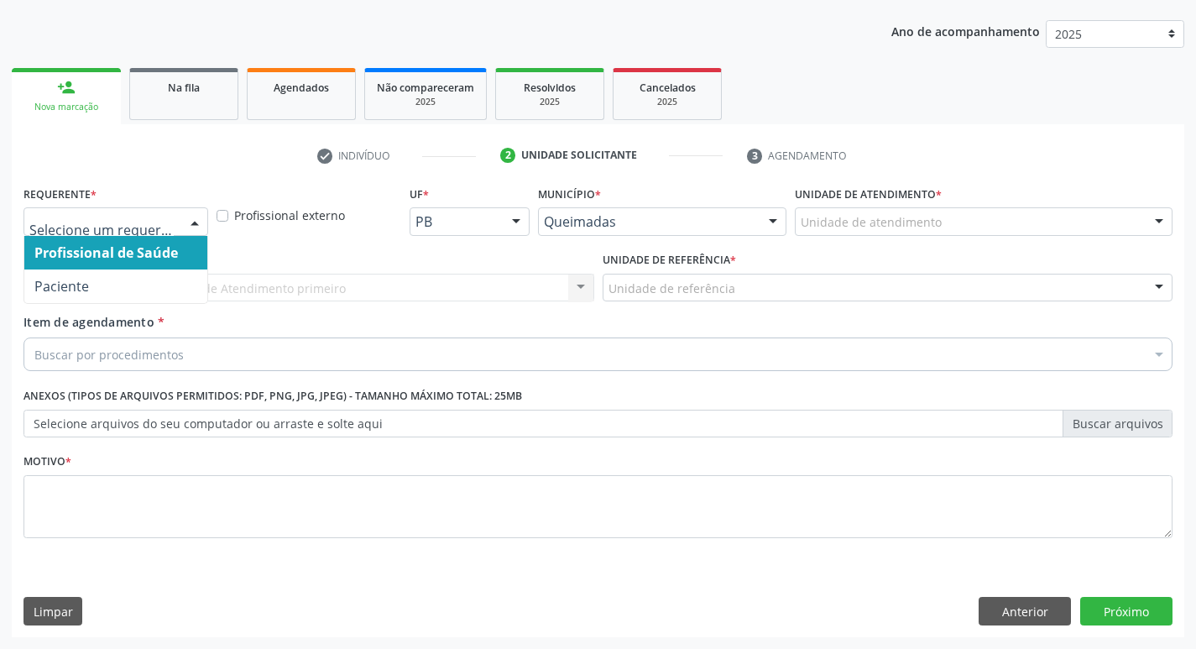
click at [195, 222] on div at bounding box center [194, 222] width 25 height 29
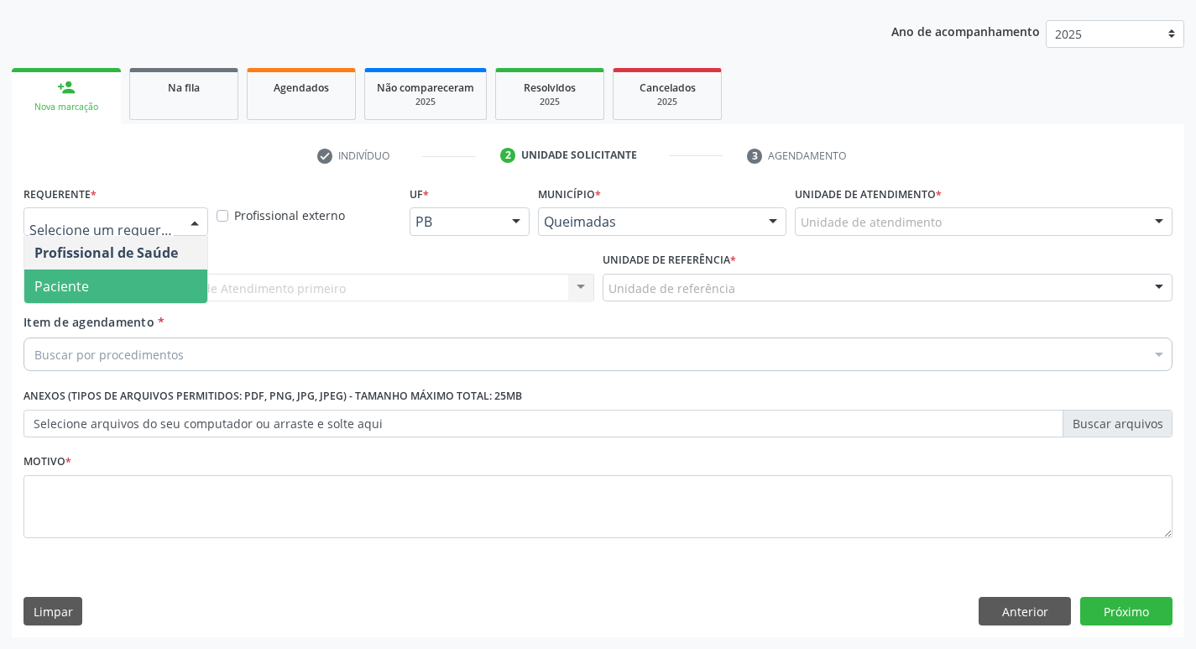
click at [175, 284] on span "Paciente" at bounding box center [115, 286] width 183 height 34
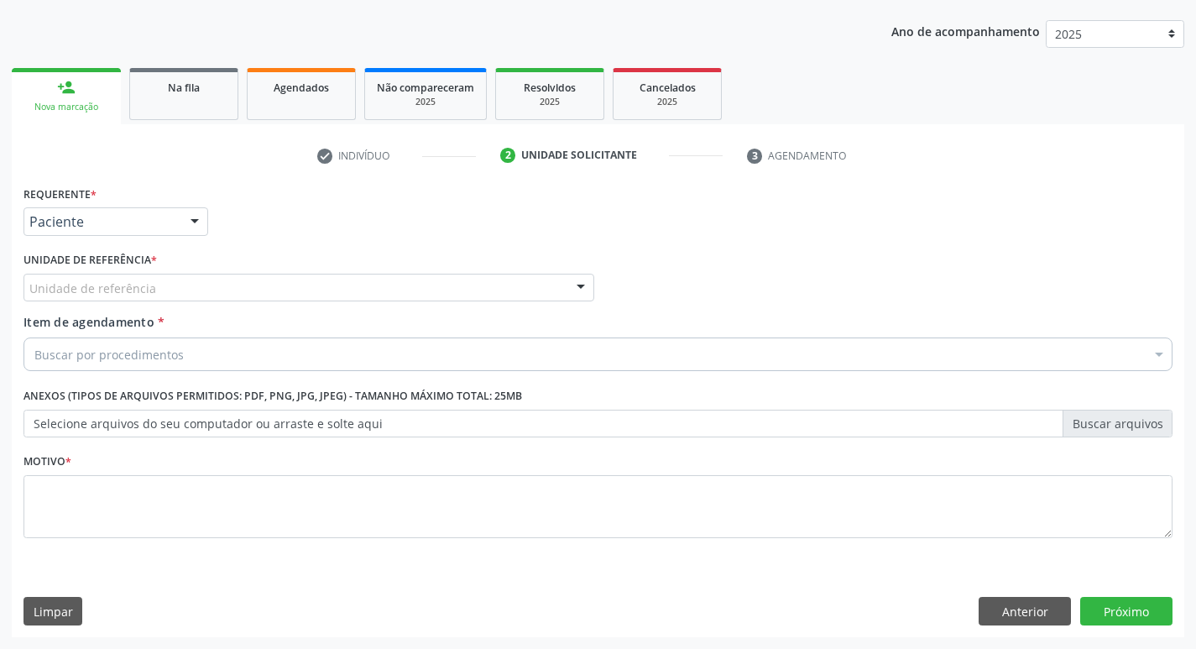
click at [162, 284] on div "Unidade de referência" at bounding box center [308, 288] width 571 height 29
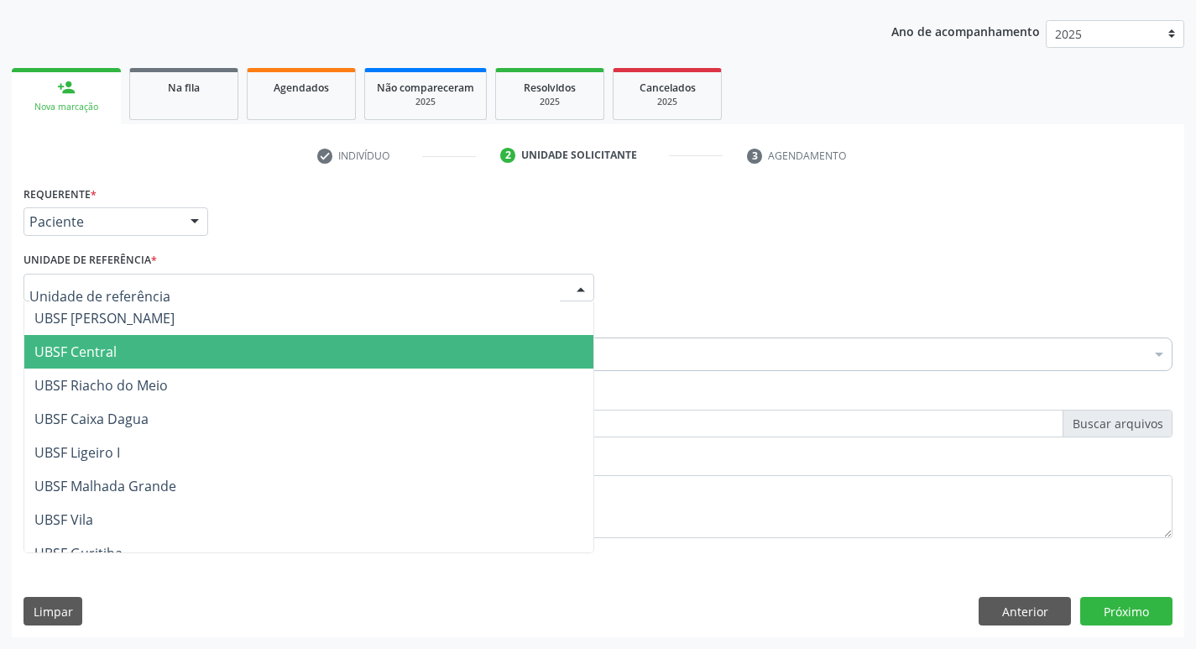
scroll to position [420, 0]
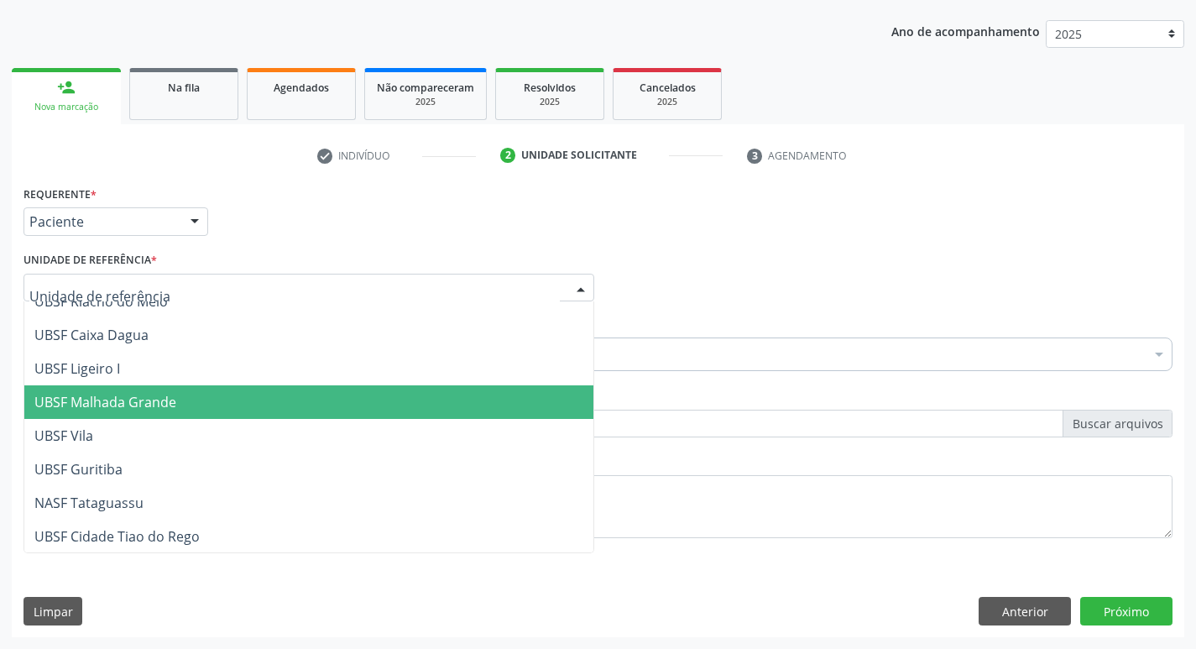
click at [128, 401] on span "UBSF Malhada Grande" at bounding box center [105, 402] width 142 height 18
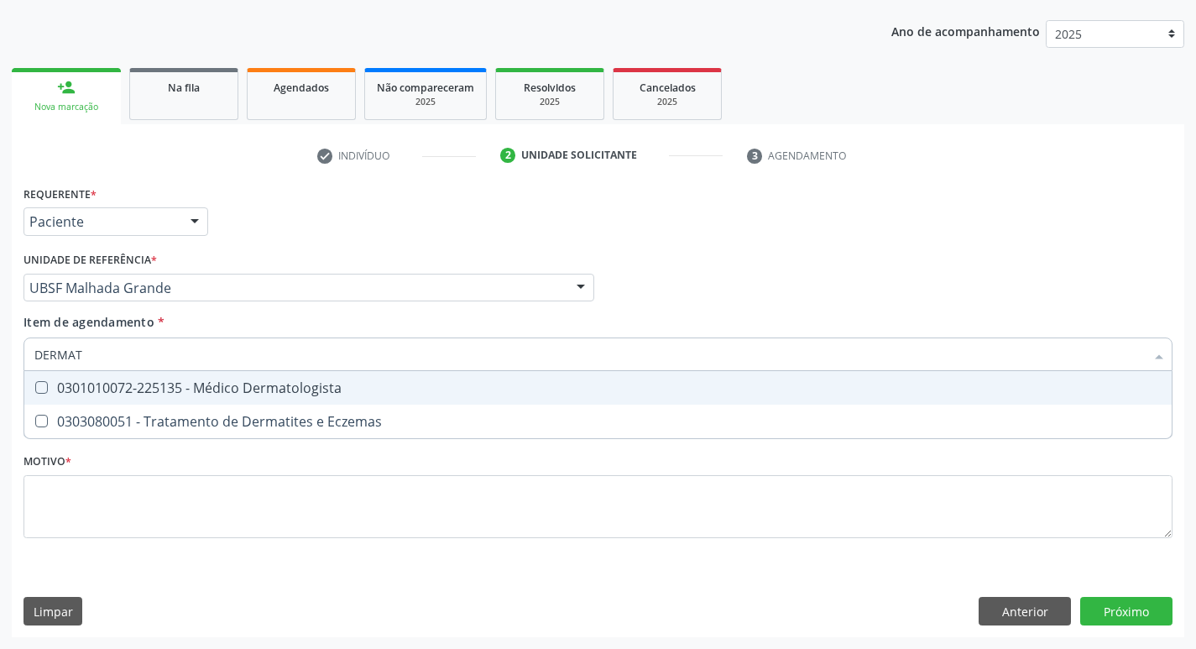
type input "DERMATO"
click at [48, 384] on div "0301010072-225135 - Médico Dermatologista" at bounding box center [597, 387] width 1127 height 13
checkbox Dermatologista "true"
click at [848, 302] on div "Profissional Solicitante Por favor, selecione a Unidade de Atendimento primeiro…" at bounding box center [597, 280] width 1157 height 65
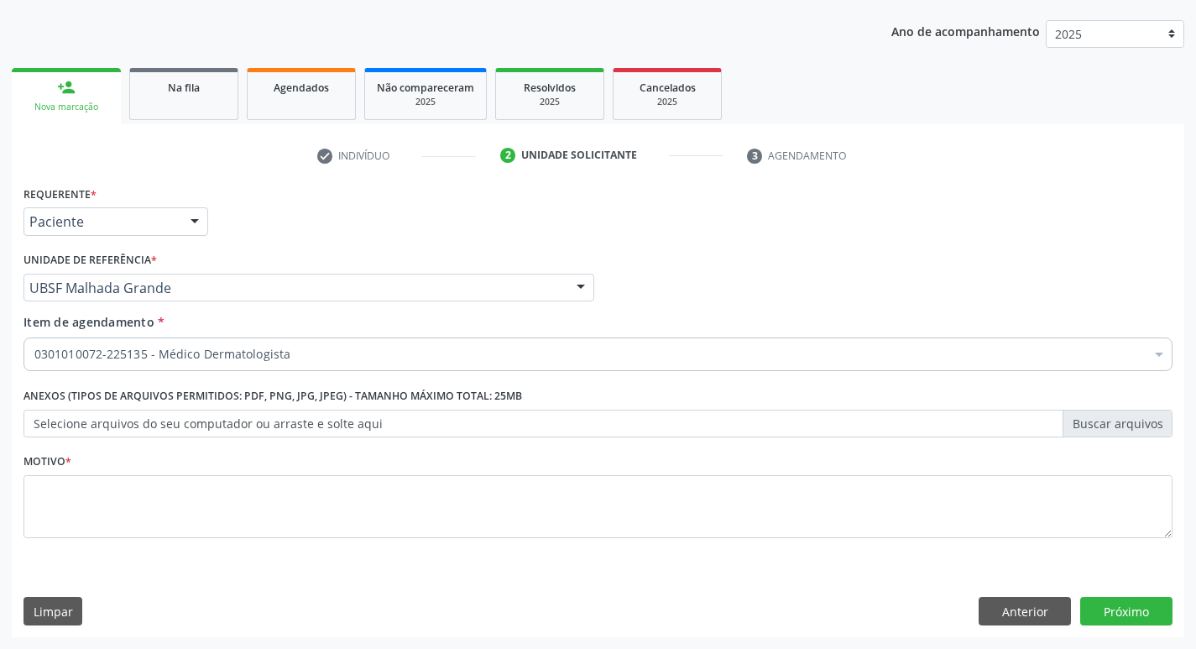
click at [70, 471] on label "Motivo *" at bounding box center [47, 462] width 48 height 26
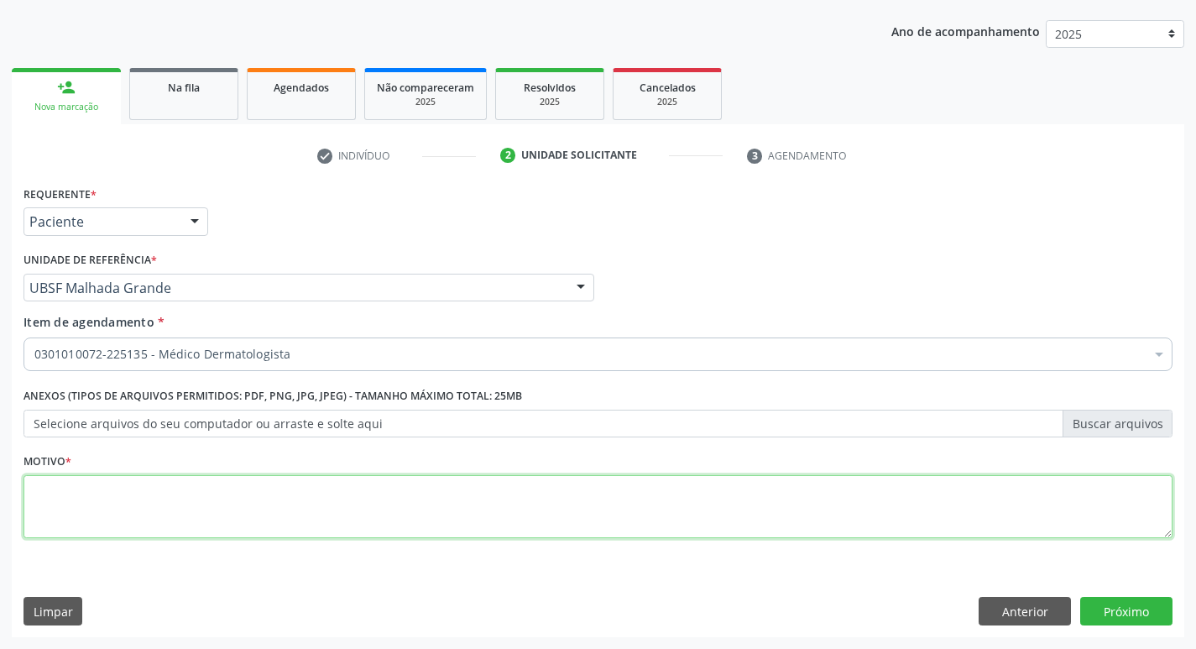
click at [107, 489] on textarea at bounding box center [597, 507] width 1149 height 64
type textarea "AVALIACAO"
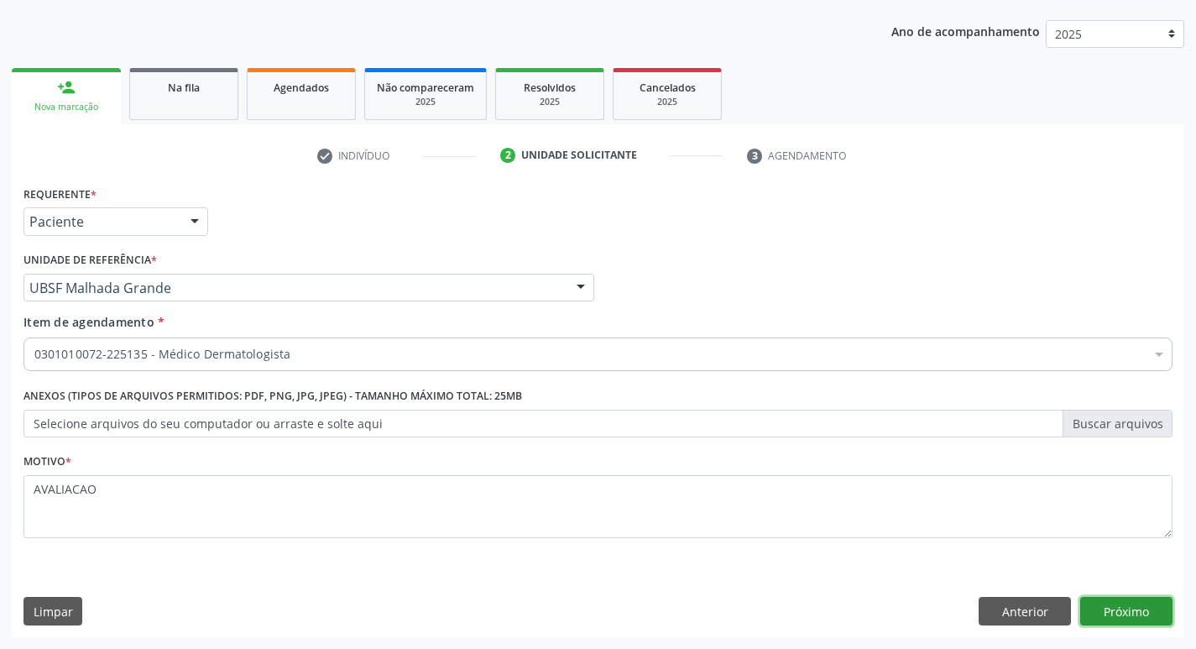
click at [1118, 608] on button "Próximo" at bounding box center [1126, 611] width 92 height 29
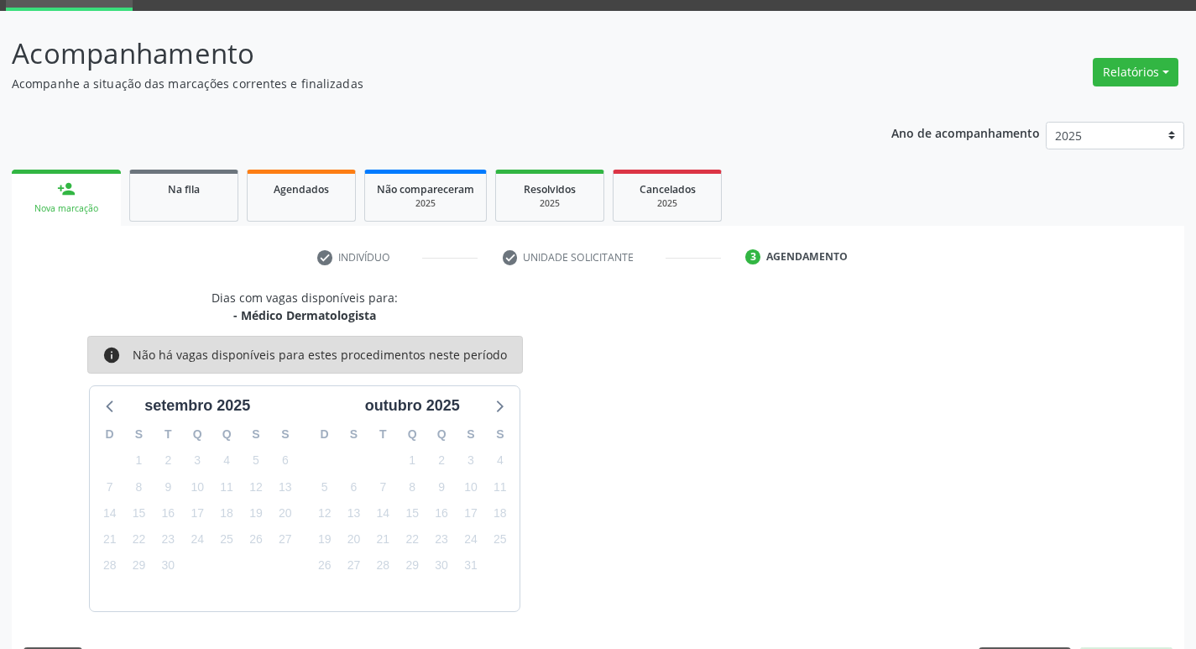
scroll to position [131, 0]
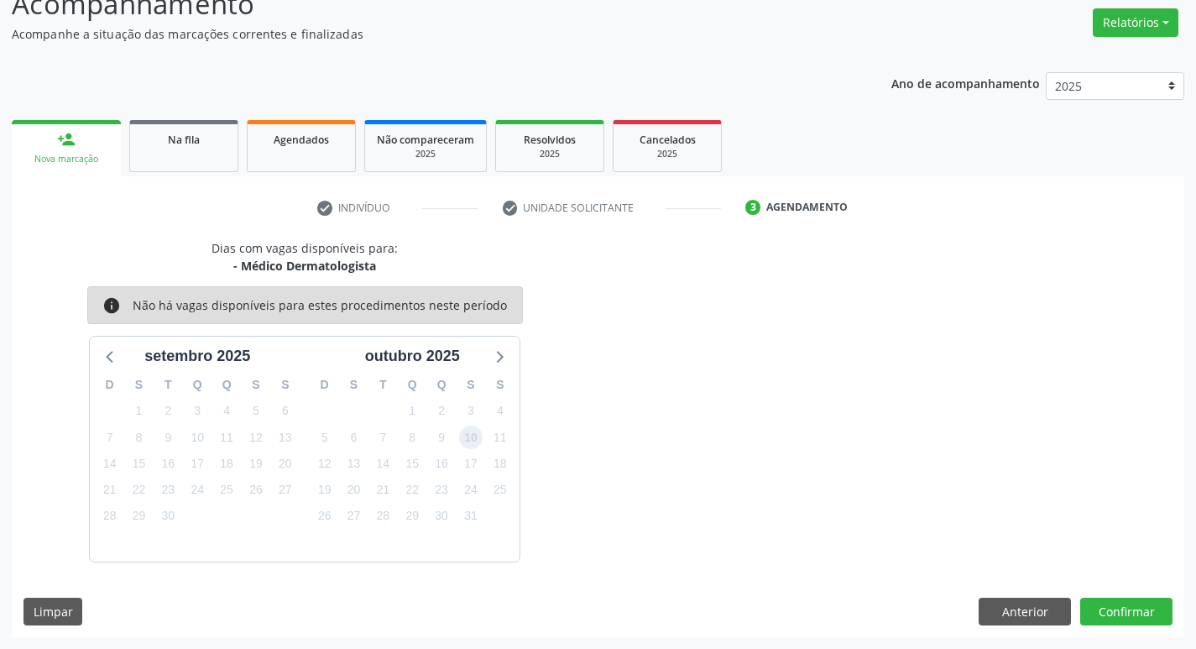
click at [467, 440] on span "10" at bounding box center [470, 436] width 23 height 23
click at [1119, 605] on button "Confirmar" at bounding box center [1126, 611] width 92 height 29
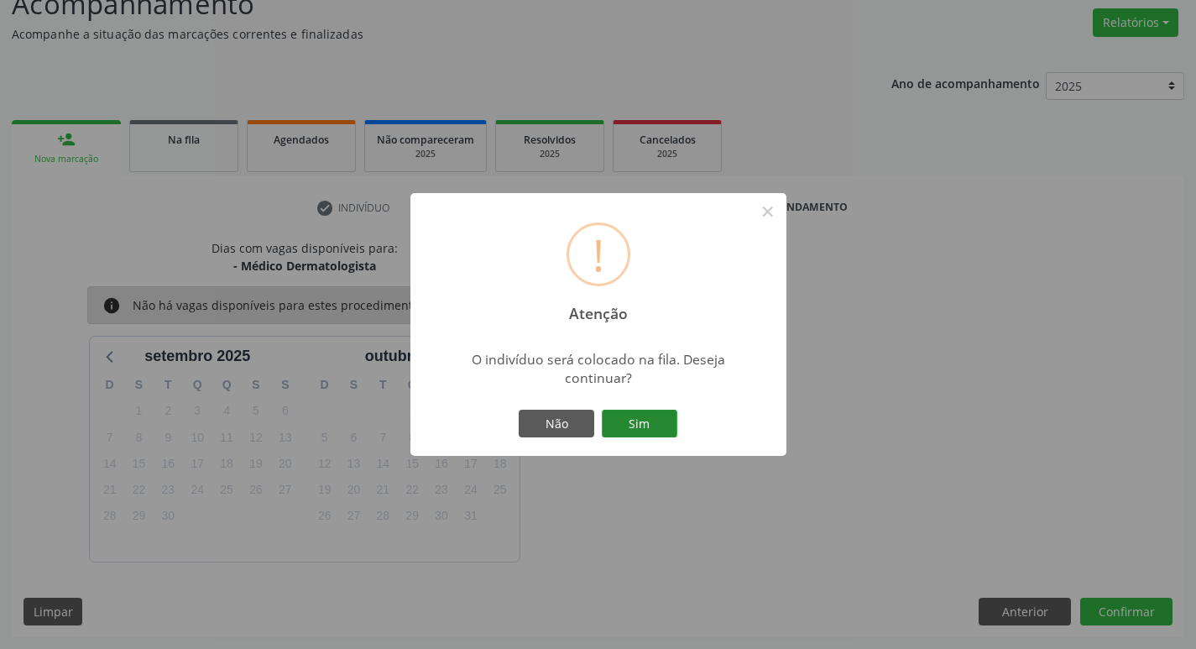
click at [642, 431] on button "Sim" at bounding box center [640, 424] width 76 height 29
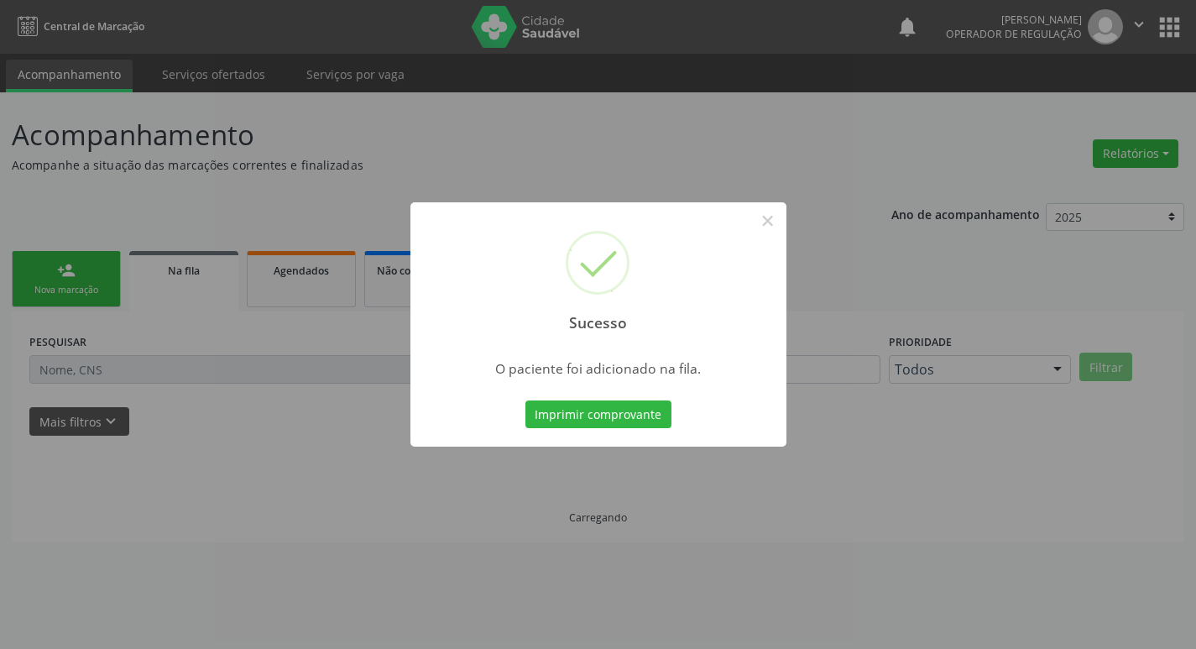
scroll to position [0, 0]
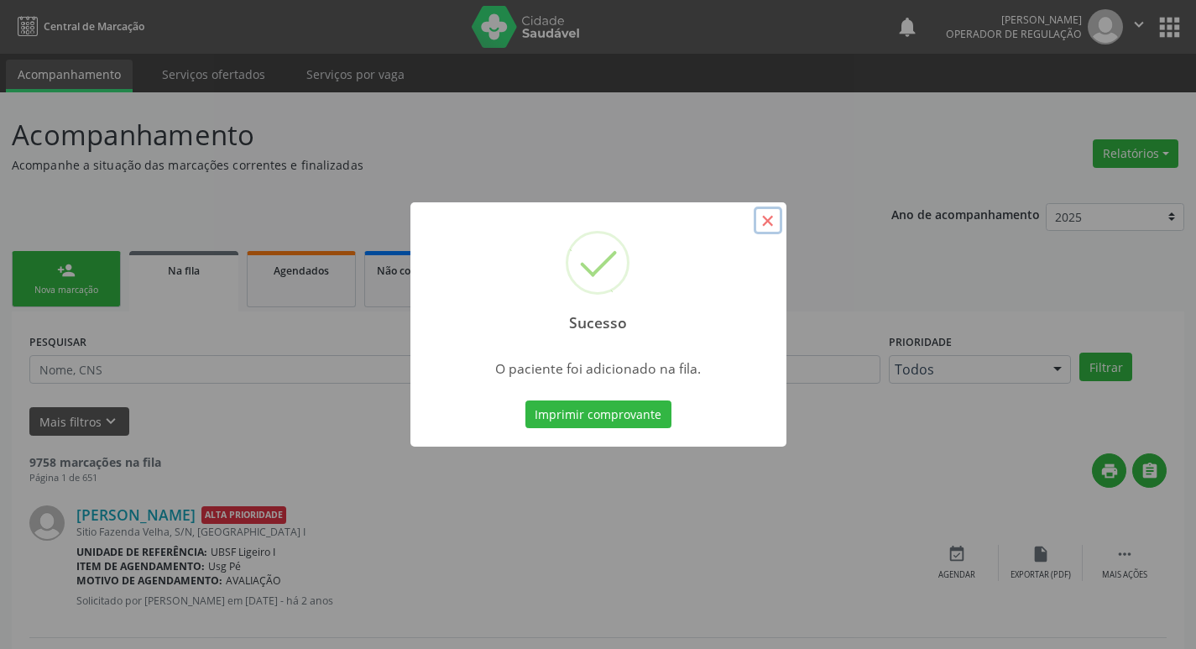
click at [759, 212] on button "×" at bounding box center [768, 220] width 29 height 29
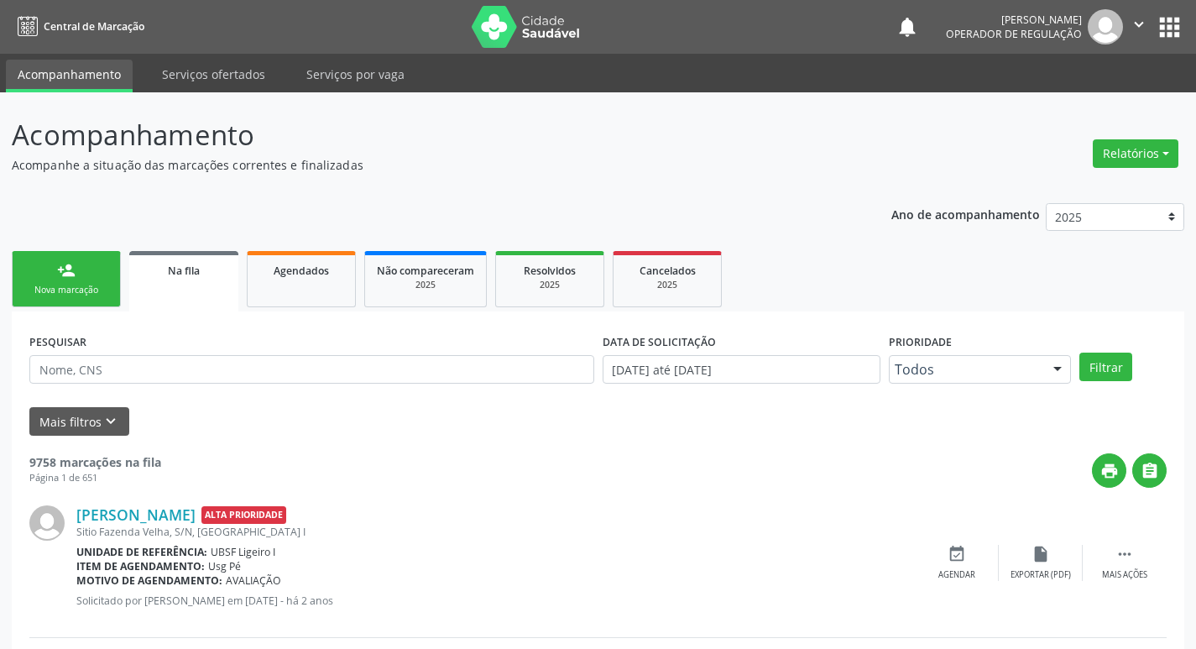
click at [73, 286] on div "Nova marcação" at bounding box center [66, 290] width 84 height 13
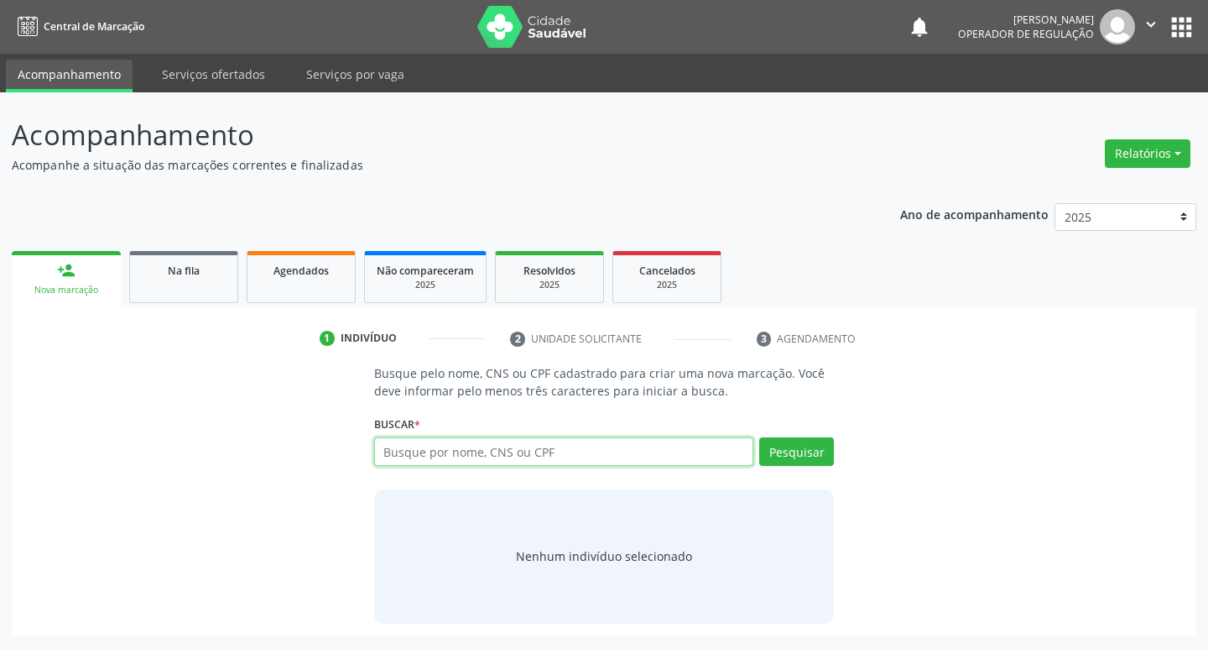
click at [519, 452] on input "text" at bounding box center [564, 451] width 380 height 29
type input "705001656550550"
click at [823, 454] on button "Pesquisar" at bounding box center [796, 451] width 75 height 29
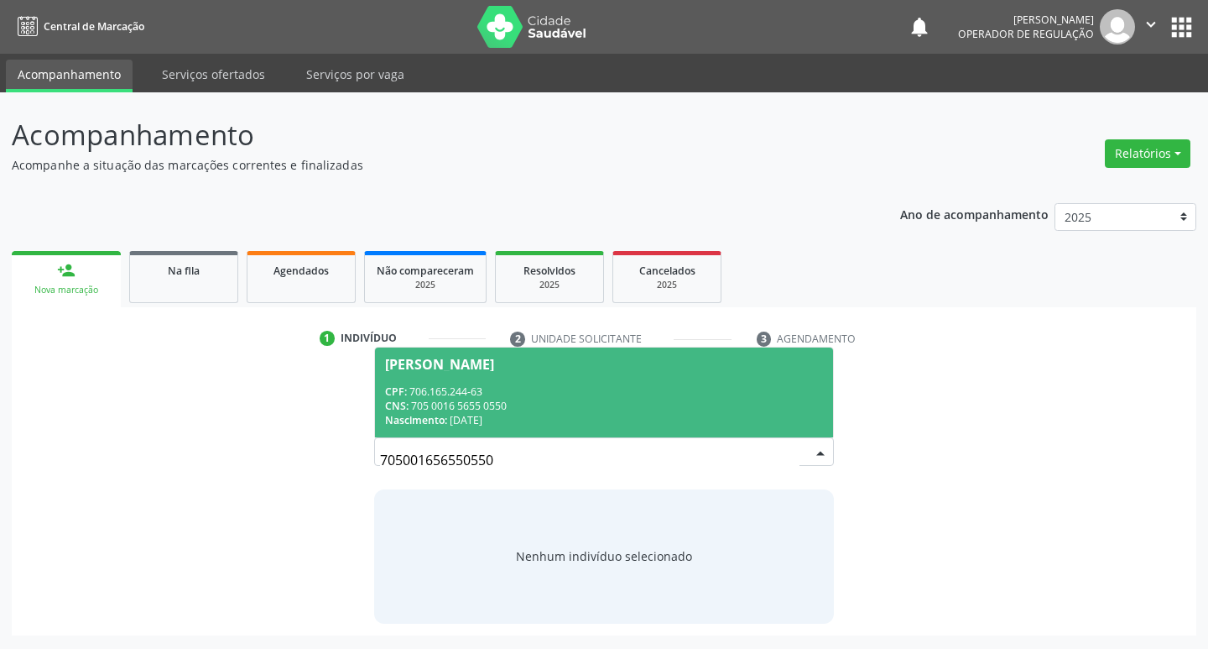
click at [462, 369] on div "[PERSON_NAME]" at bounding box center [439, 363] width 109 height 13
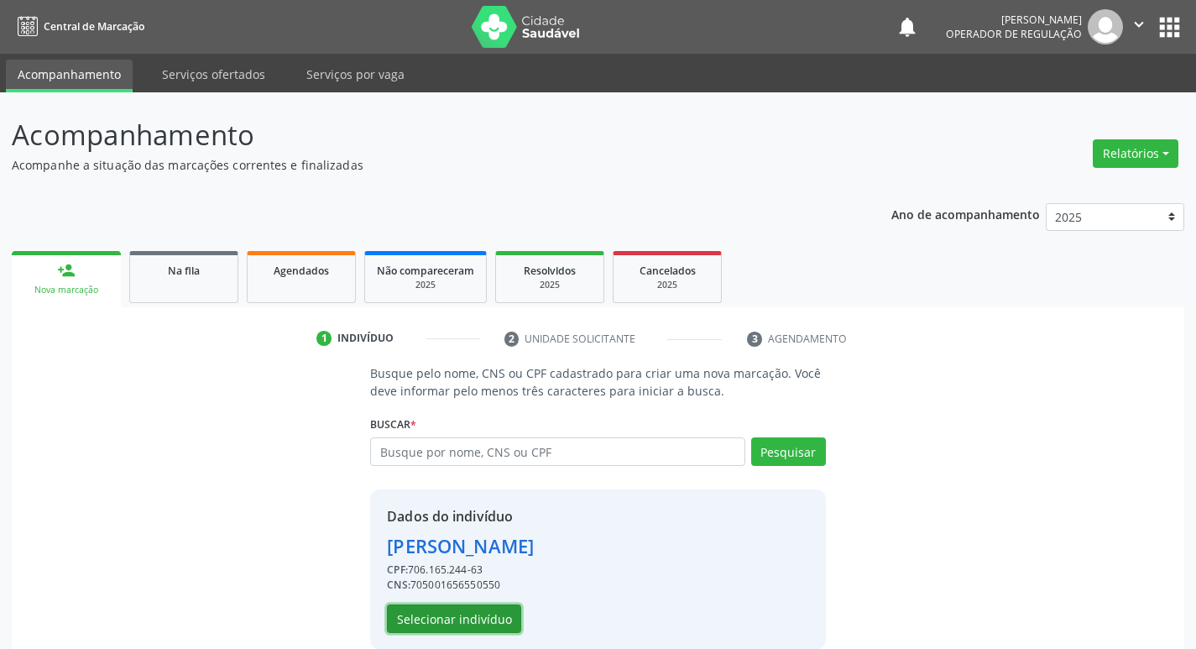
click at [469, 618] on button "Selecionar indivíduo" at bounding box center [454, 618] width 134 height 29
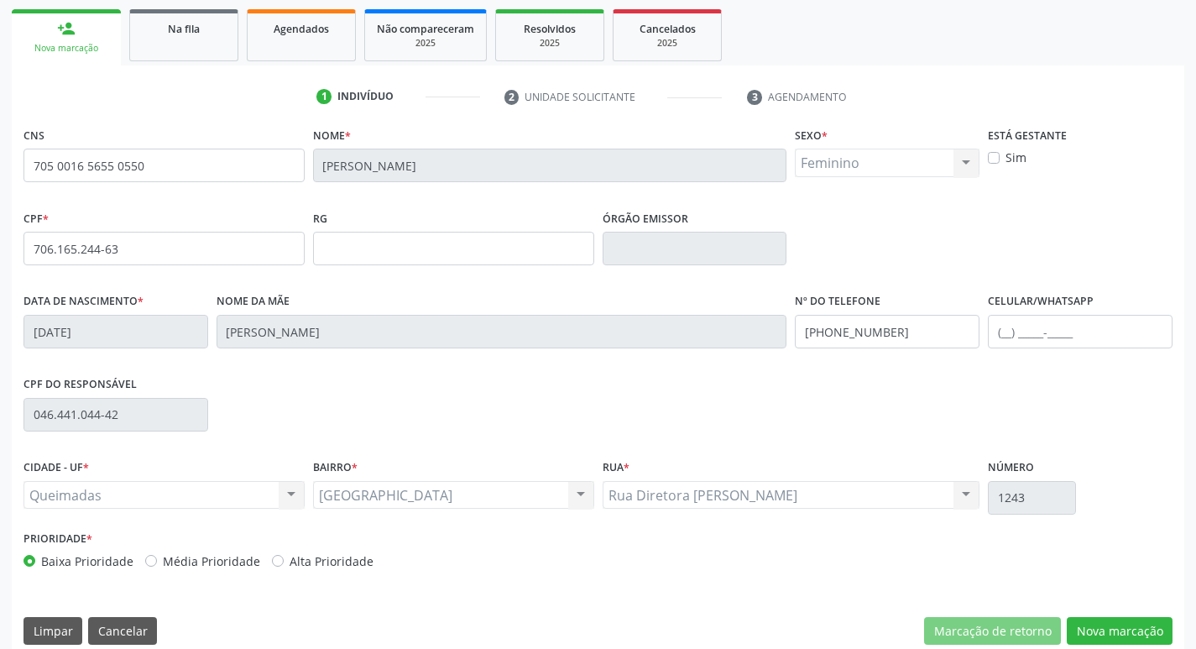
scroll to position [261, 0]
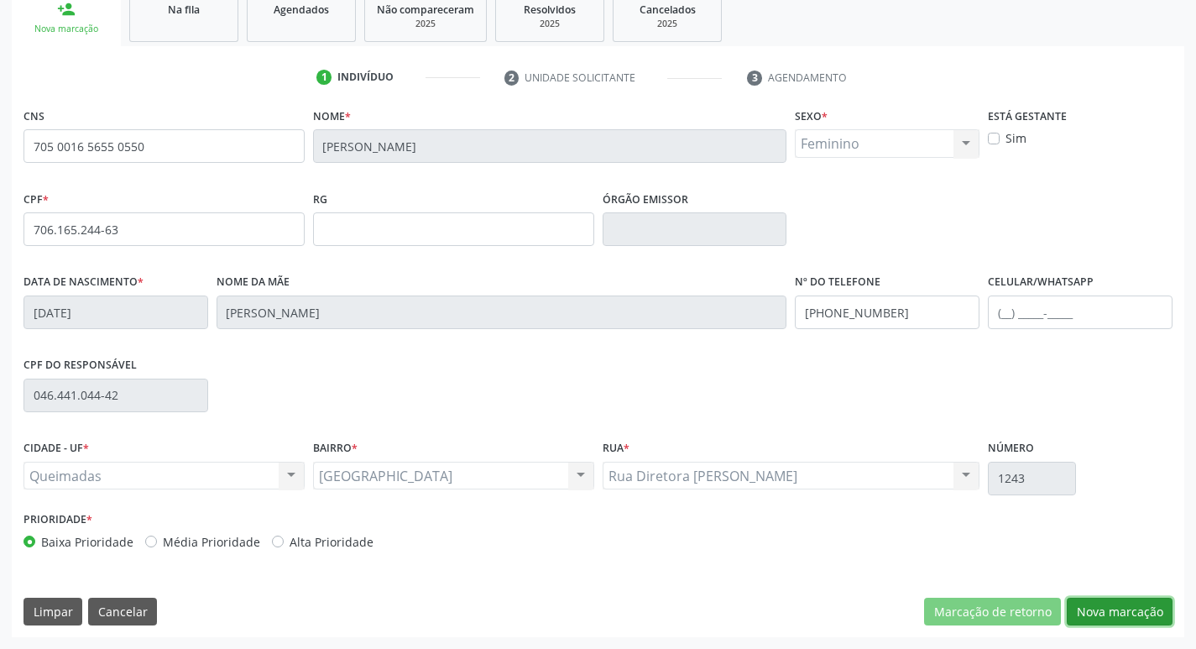
click at [1128, 610] on button "Nova marcação" at bounding box center [1120, 611] width 106 height 29
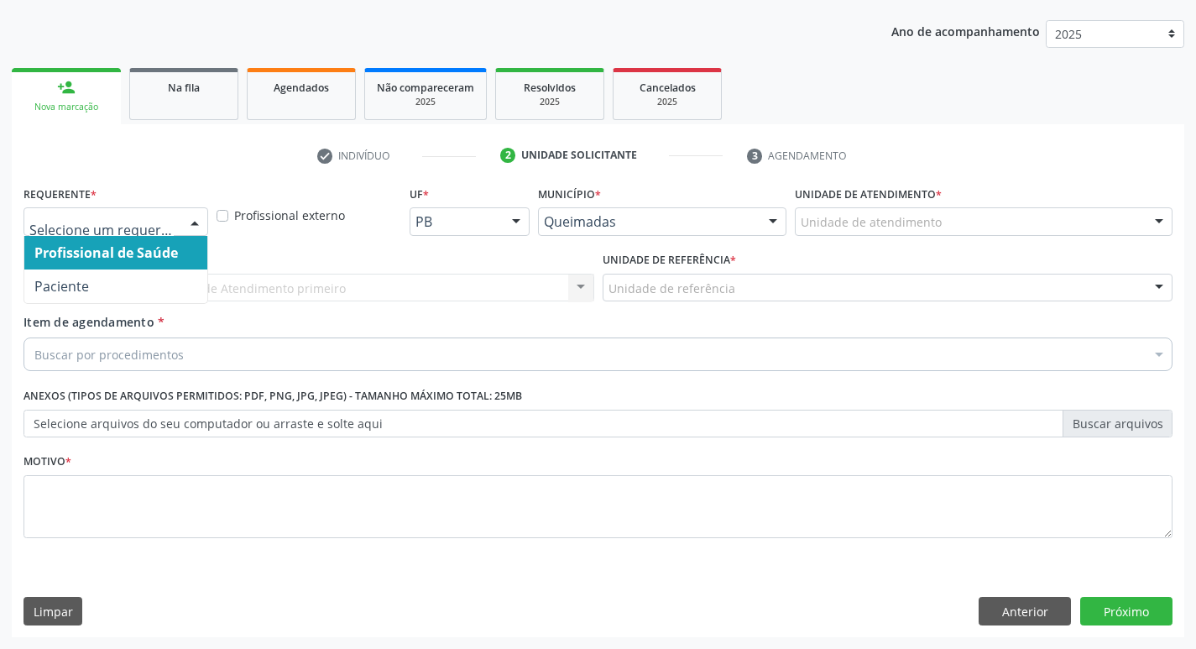
click at [200, 221] on div at bounding box center [194, 222] width 25 height 29
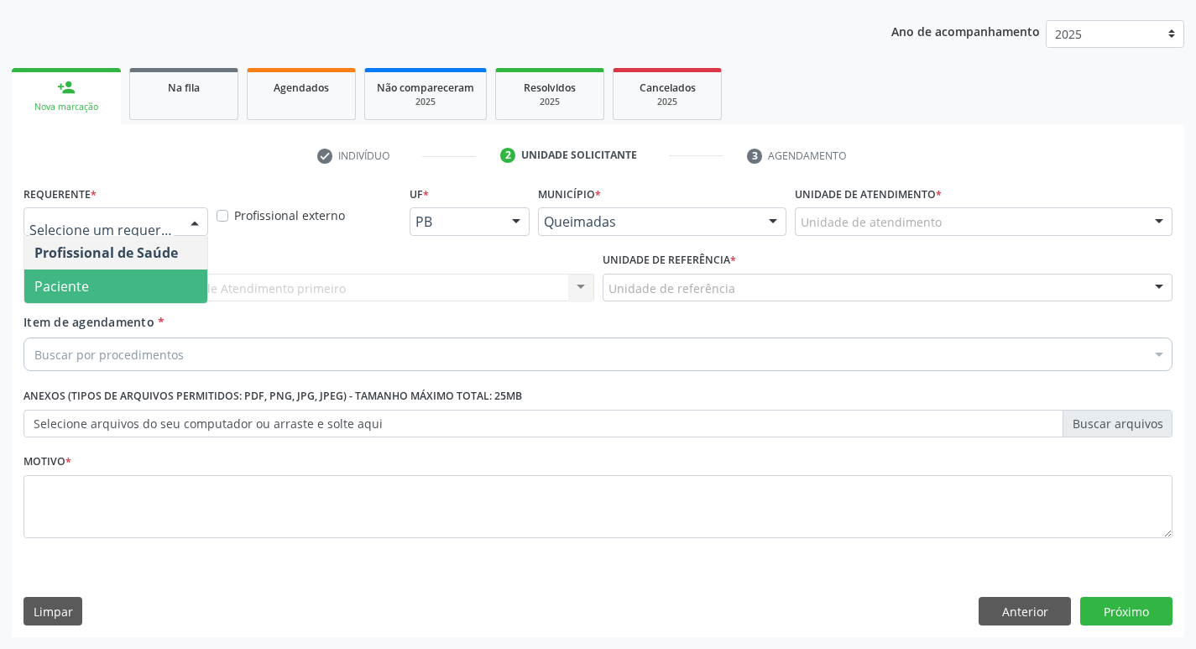
click at [184, 274] on span "Paciente" at bounding box center [115, 286] width 183 height 34
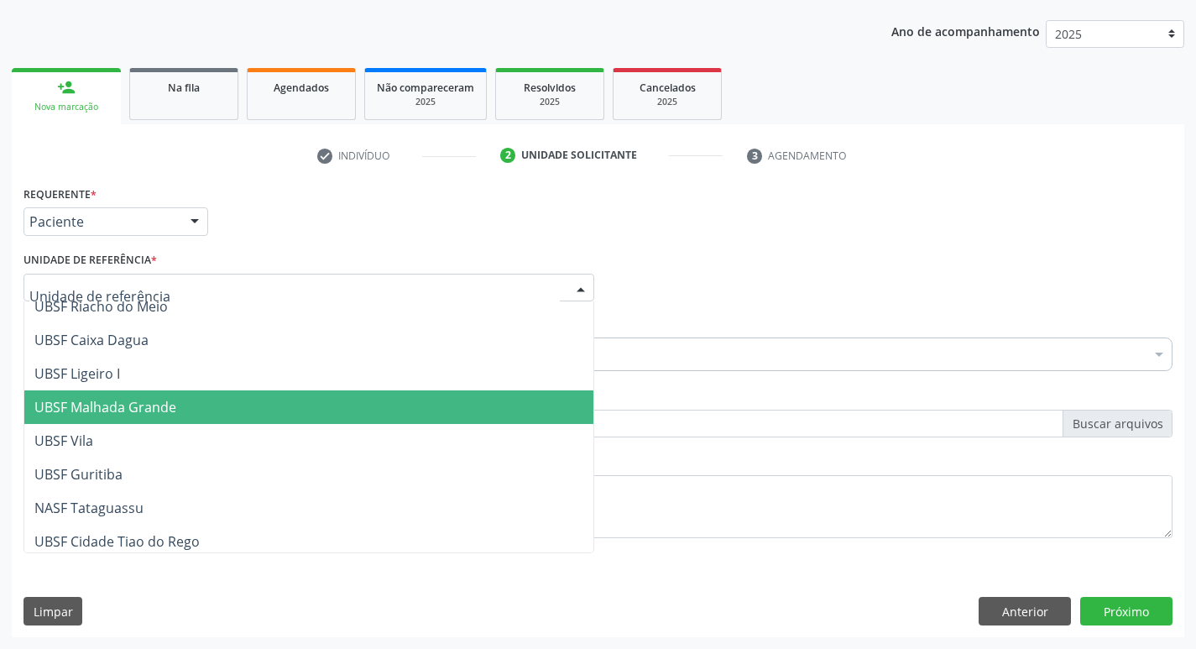
scroll to position [420, 0]
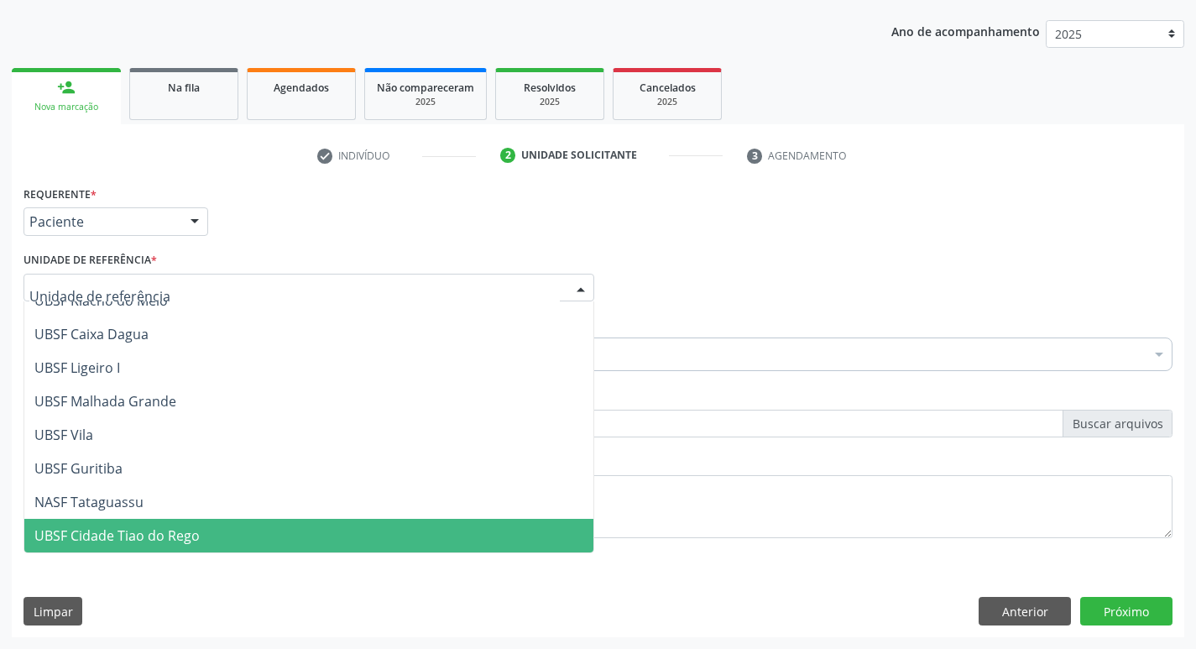
click at [95, 538] on span "UBSF Cidade Tiao do Rego" at bounding box center [116, 535] width 165 height 18
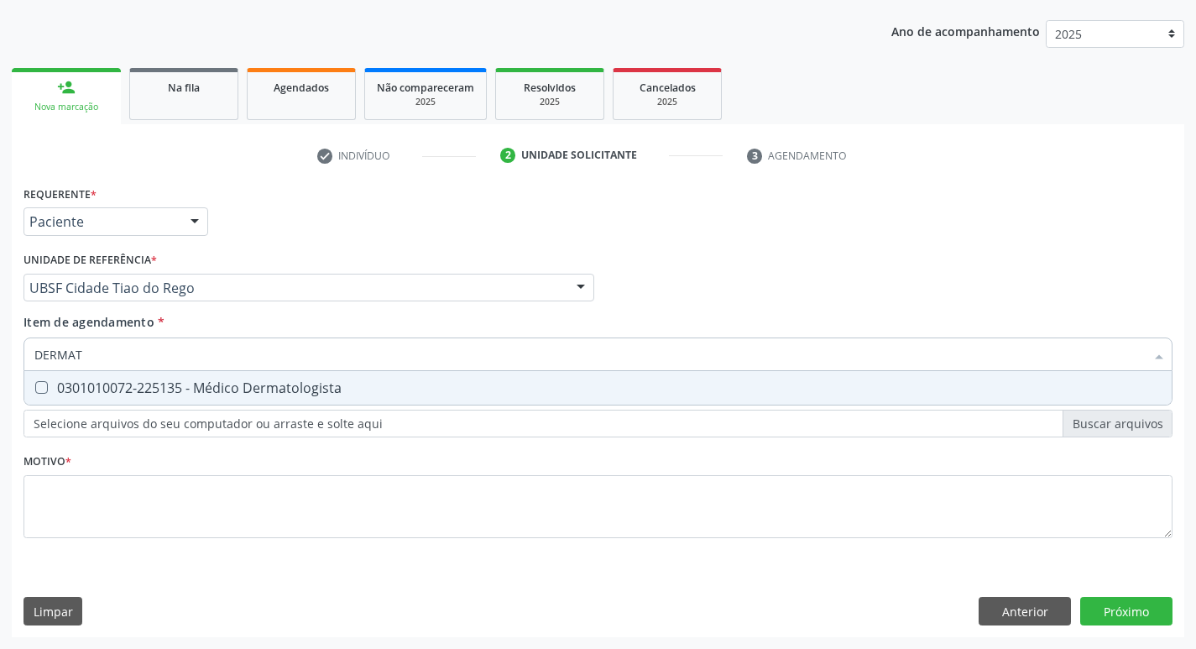
type input "DERMATO"
click at [40, 394] on div "0301010072-225135 - Médico Dermatologista" at bounding box center [597, 387] width 1127 height 13
checkbox Dermatologista "true"
click at [937, 288] on div "Profissional Solicitante Por favor, selecione a Unidade de Atendimento primeiro…" at bounding box center [597, 280] width 1157 height 65
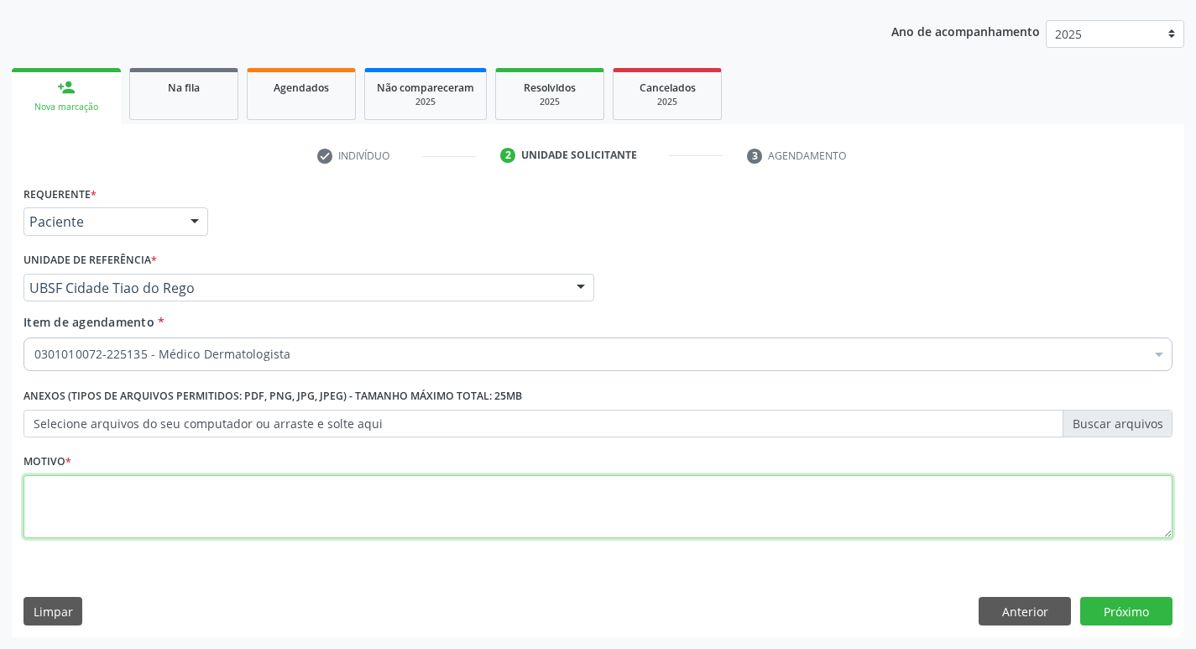
click at [40, 482] on textarea at bounding box center [597, 507] width 1149 height 64
type textarea "AVALIACAO"
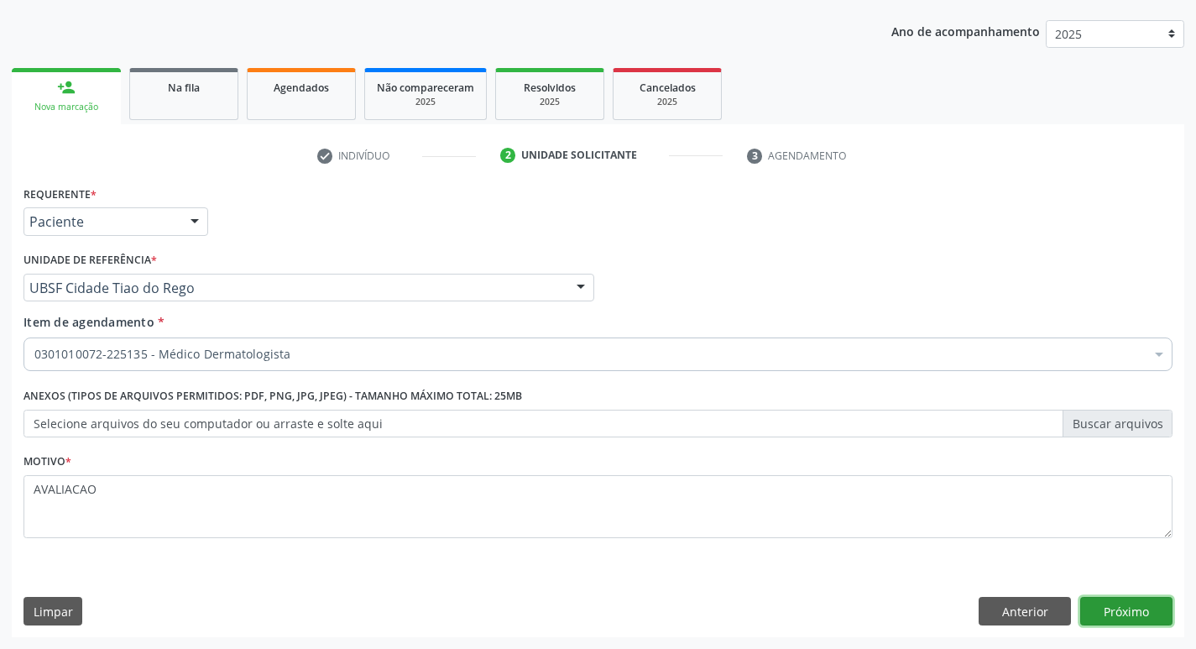
click at [1122, 603] on button "Próximo" at bounding box center [1126, 611] width 92 height 29
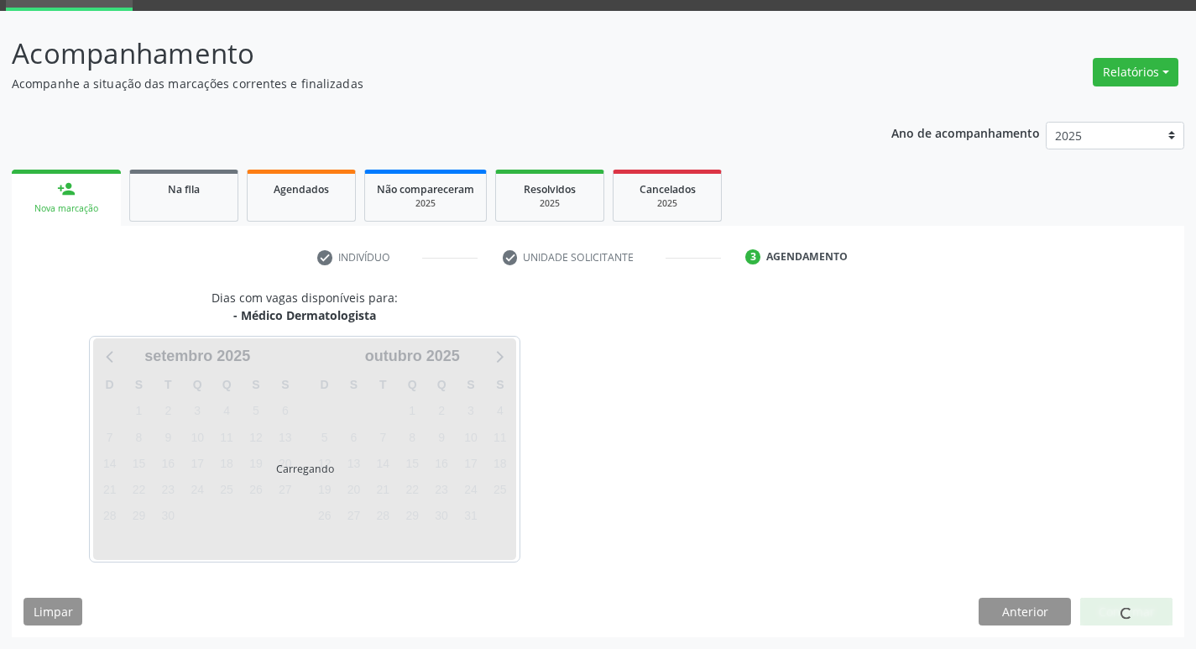
scroll to position [131, 0]
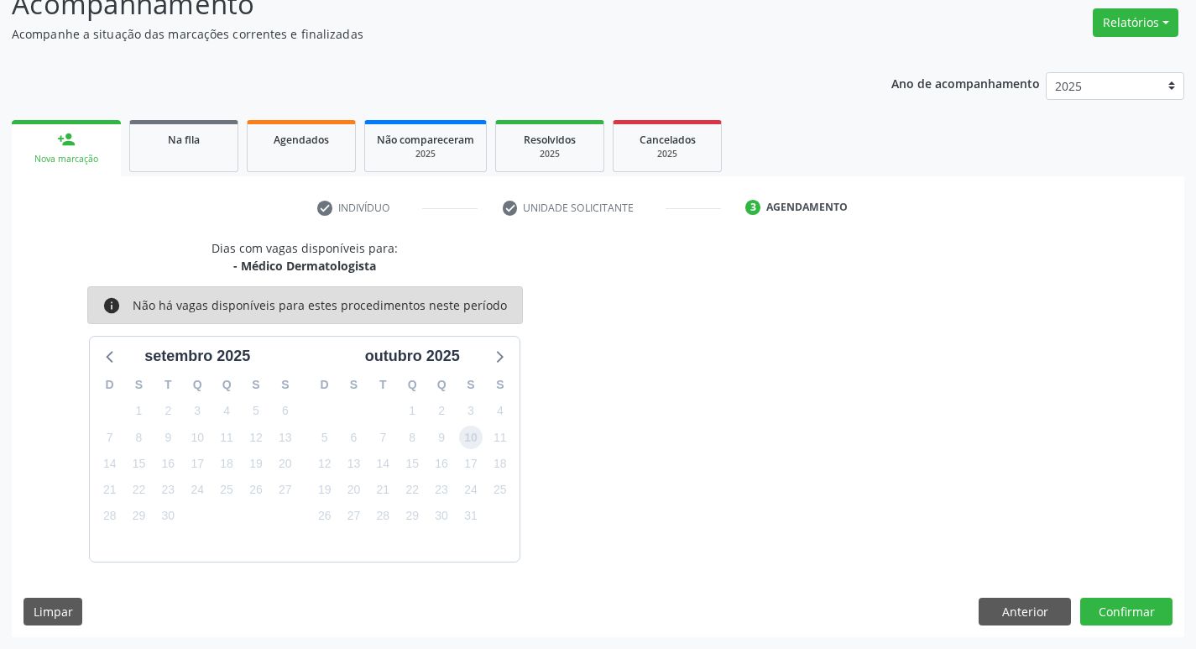
click at [462, 430] on span "10" at bounding box center [470, 436] width 23 height 23
click at [1143, 612] on button "Confirmar" at bounding box center [1126, 611] width 92 height 29
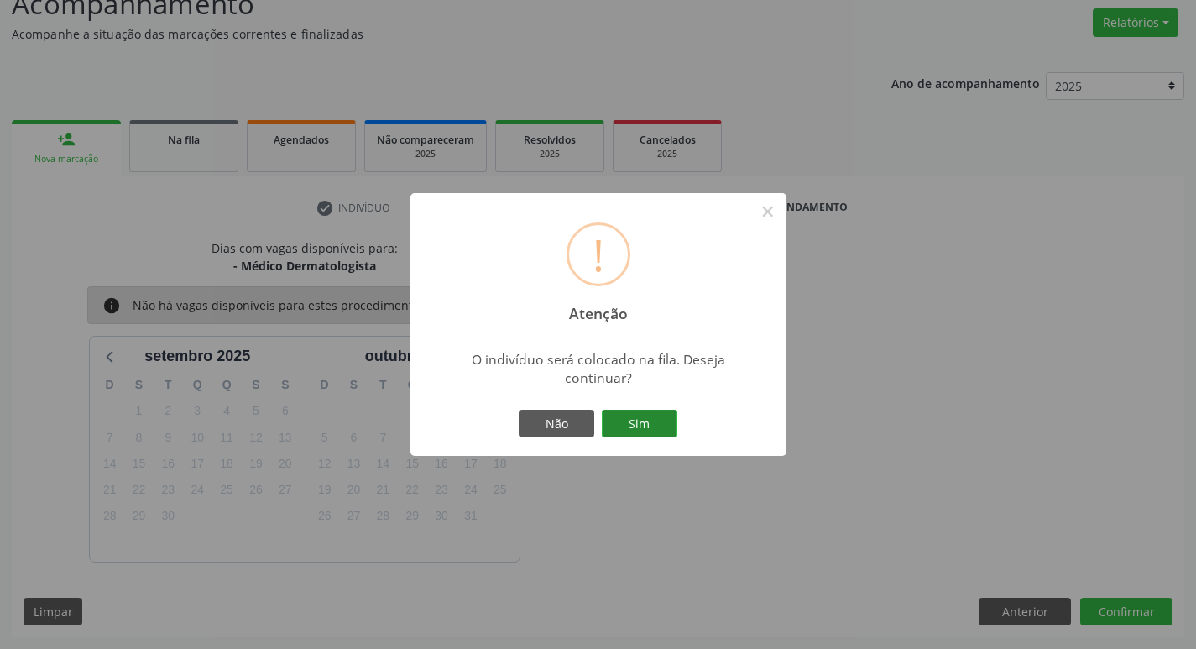
click at [655, 430] on button "Sim" at bounding box center [640, 424] width 76 height 29
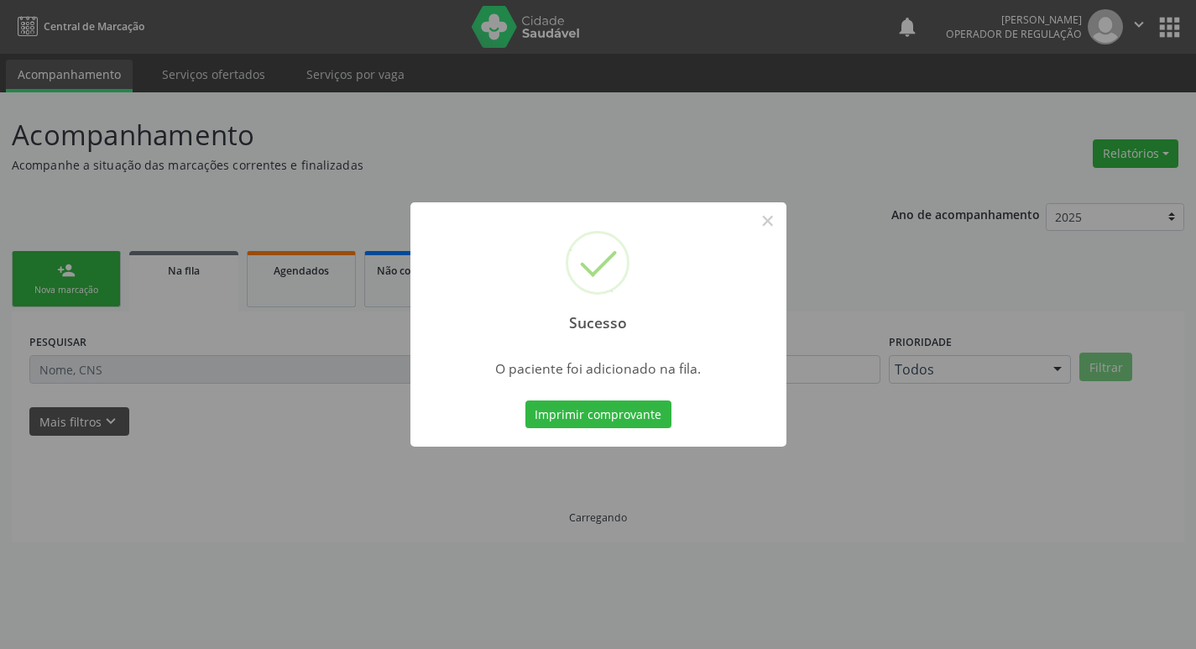
scroll to position [0, 0]
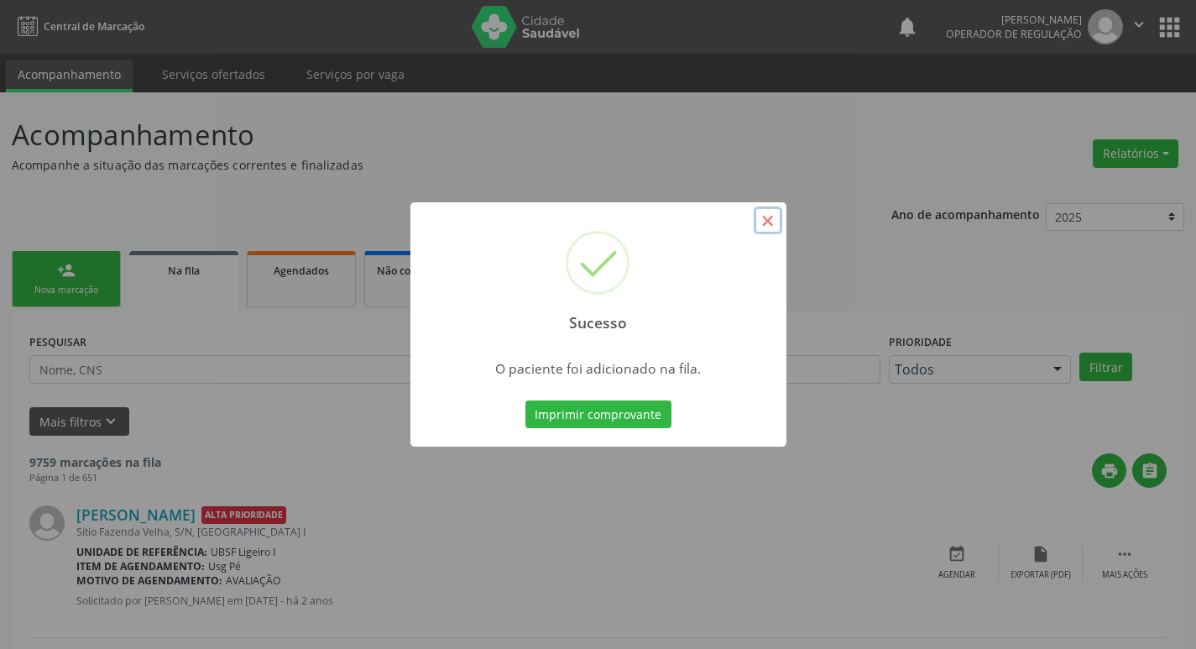
click at [760, 222] on button "×" at bounding box center [768, 220] width 29 height 29
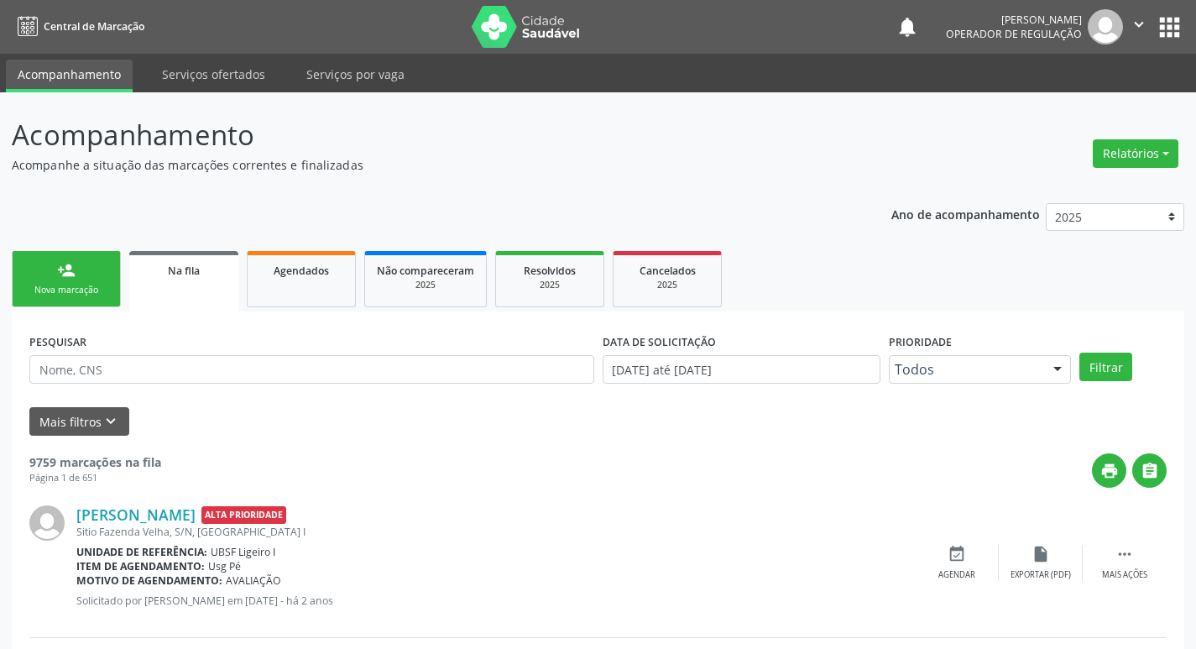
click at [89, 268] on link "person_add Nova marcação" at bounding box center [66, 279] width 109 height 56
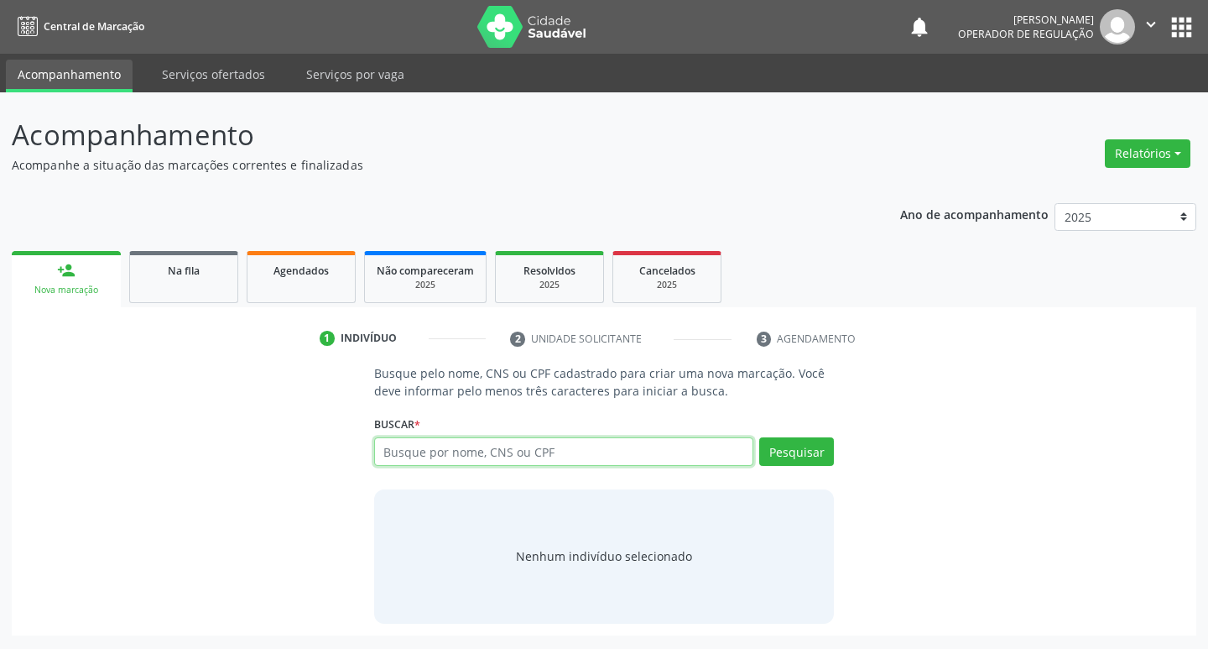
click at [440, 451] on input "text" at bounding box center [564, 451] width 380 height 29
click at [445, 446] on input "text" at bounding box center [564, 451] width 380 height 29
click at [826, 448] on button "Pesquisar" at bounding box center [796, 451] width 75 height 29
click at [503, 451] on input "700503501521057" at bounding box center [564, 451] width 380 height 29
type input "7"
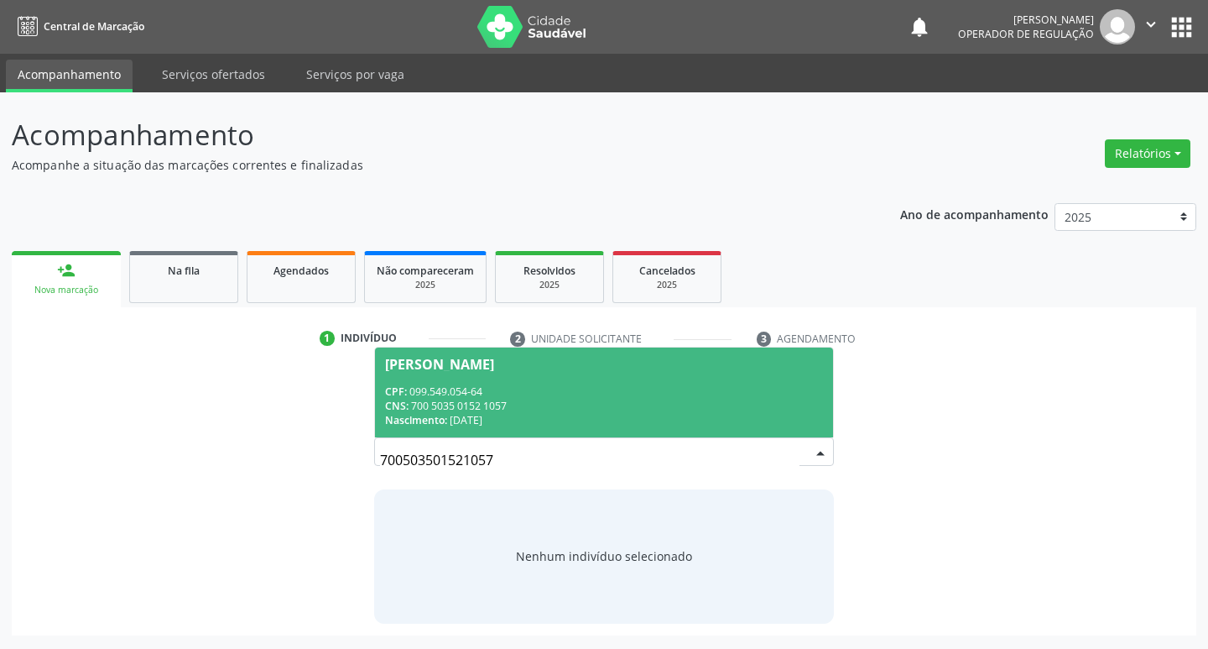
click at [457, 463] on input "700503501521057" at bounding box center [590, 460] width 420 height 34
click at [462, 368] on div "[PERSON_NAME]" at bounding box center [439, 363] width 109 height 13
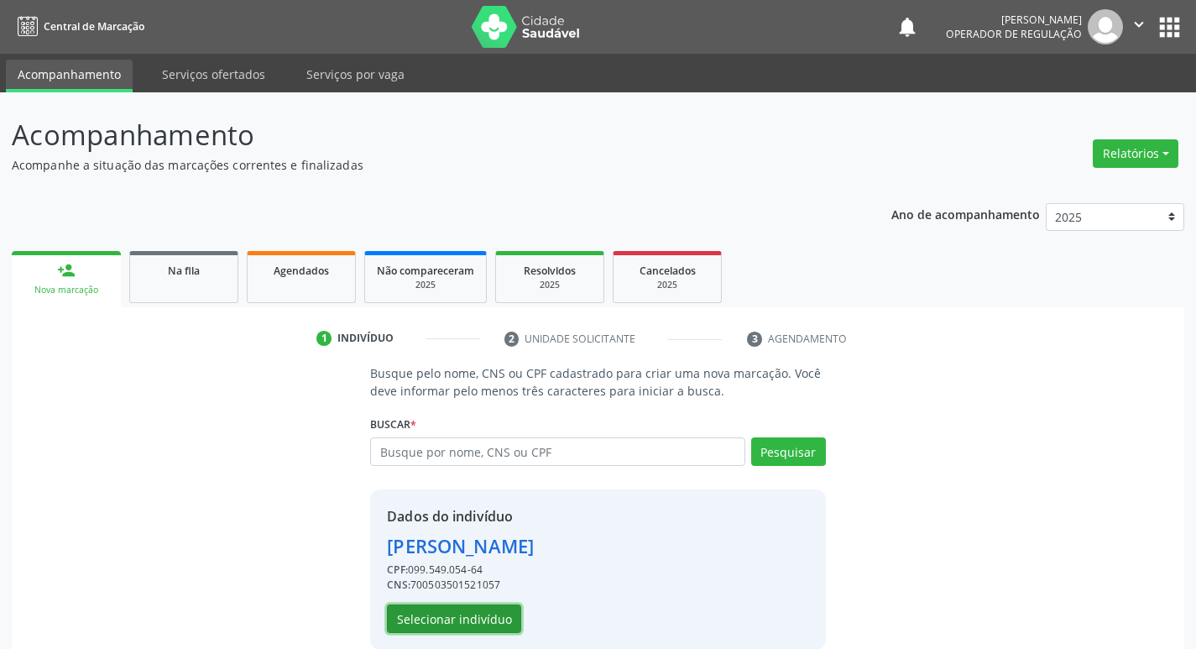
click at [466, 619] on button "Selecionar indivíduo" at bounding box center [454, 618] width 134 height 29
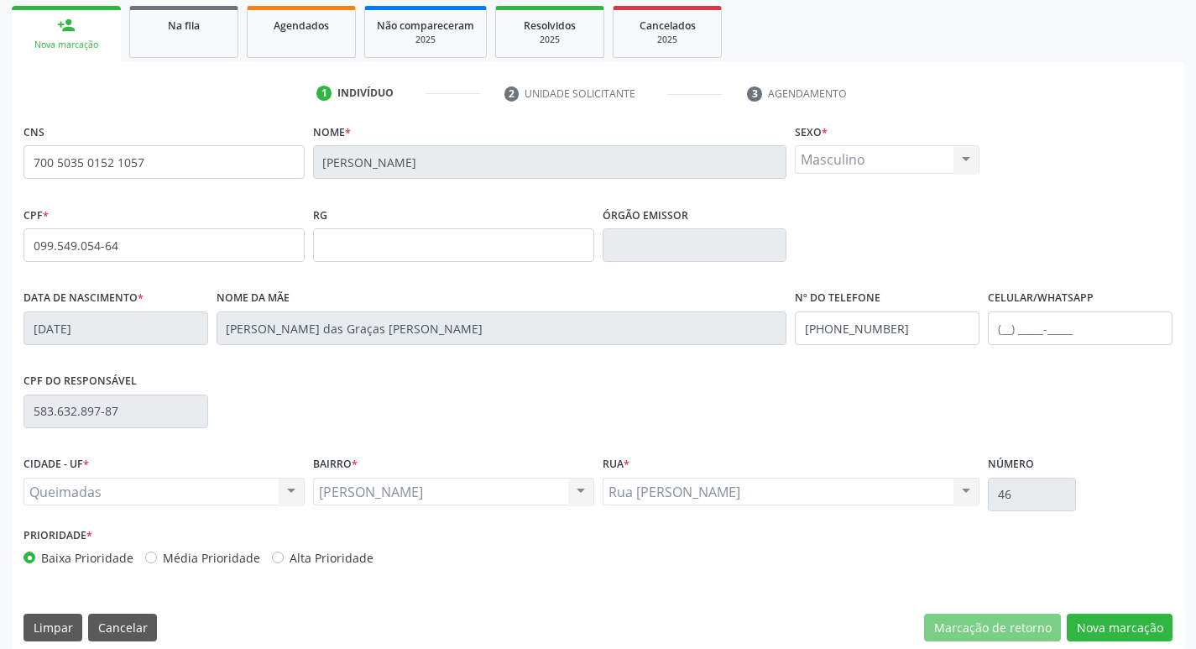
scroll to position [261, 0]
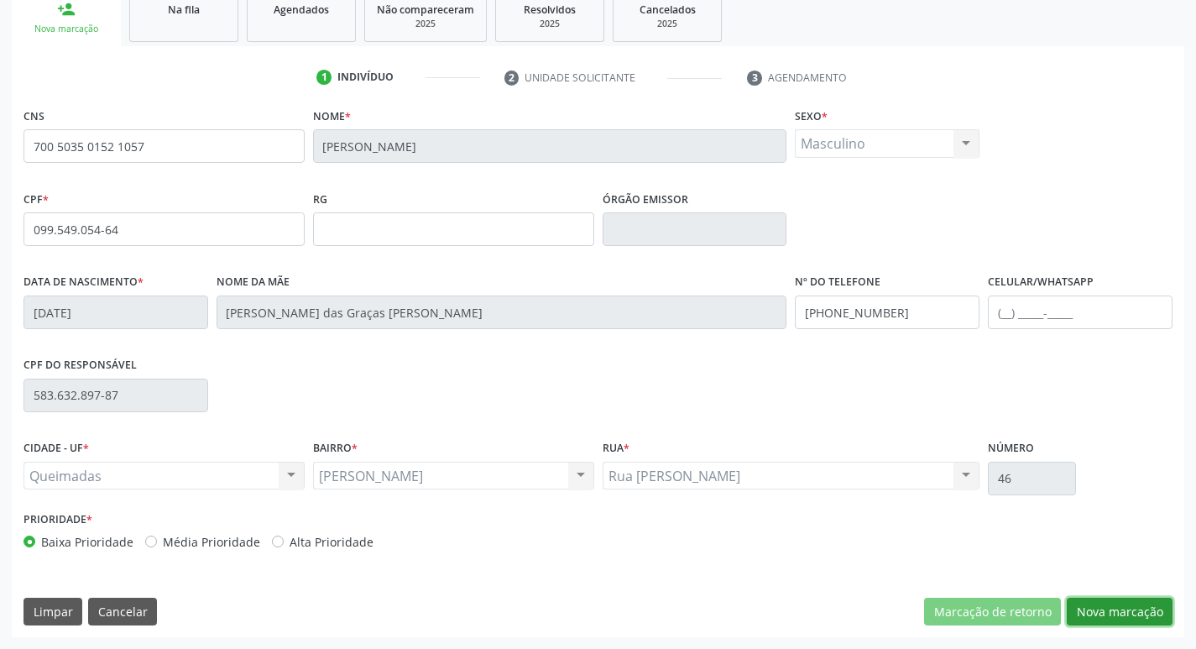
click at [1119, 607] on button "Nova marcação" at bounding box center [1120, 611] width 106 height 29
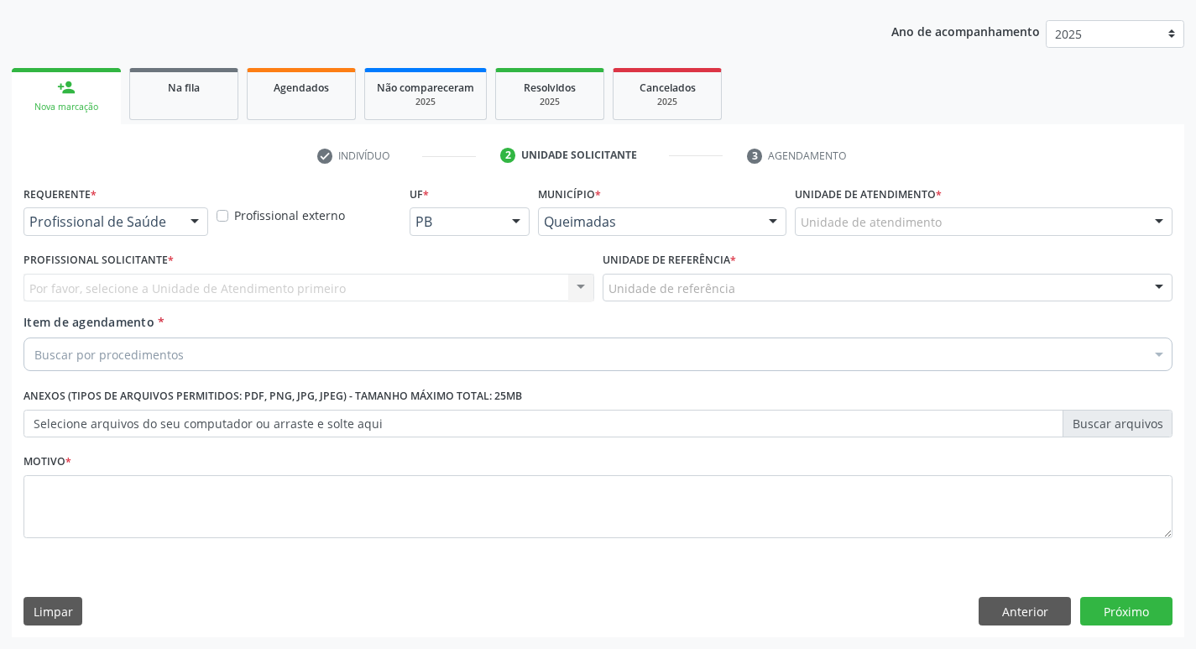
scroll to position [183, 0]
click at [191, 216] on div at bounding box center [194, 222] width 25 height 29
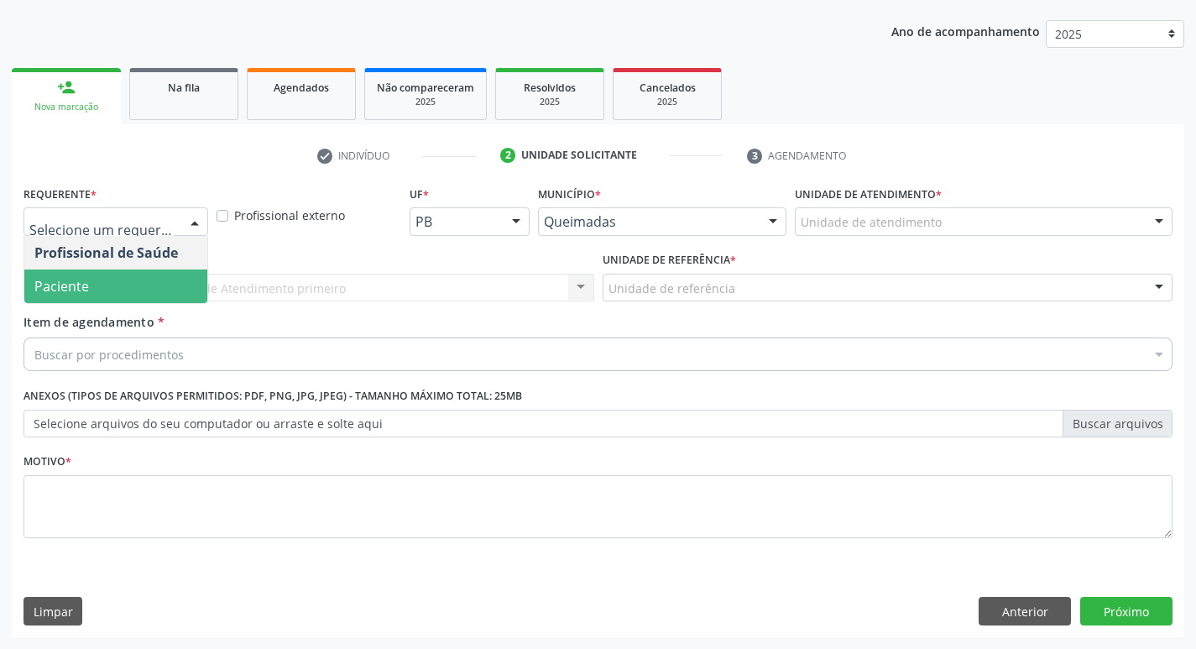
click at [154, 282] on span "Paciente" at bounding box center [115, 286] width 183 height 34
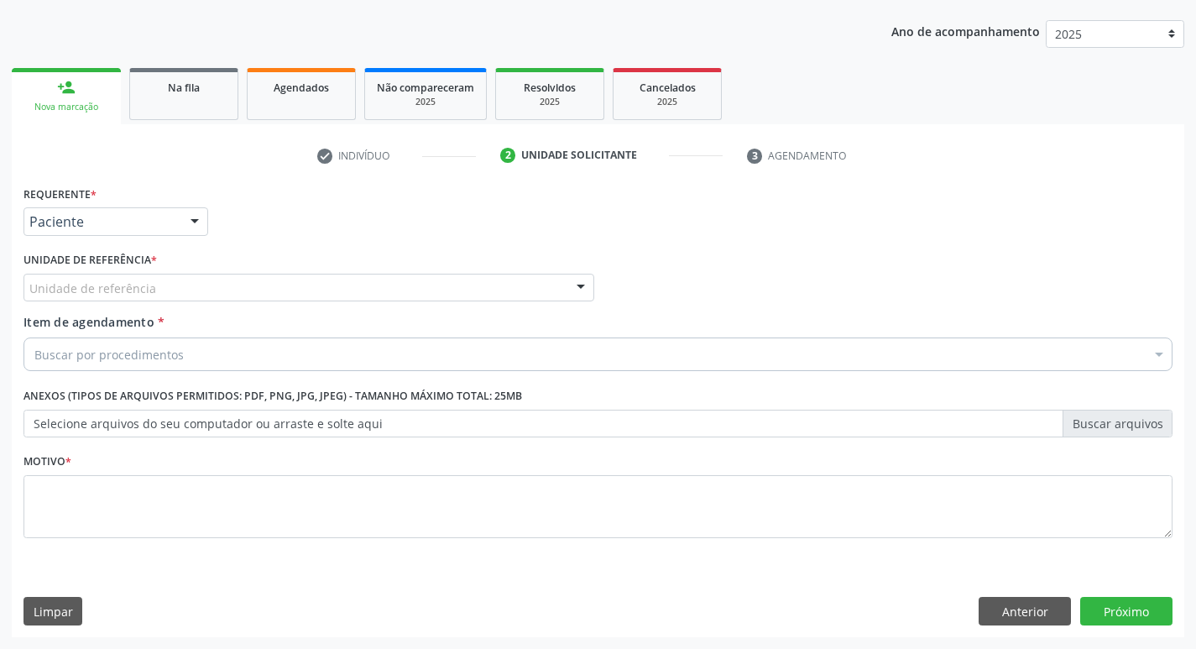
click at [154, 282] on div "Unidade de referência" at bounding box center [308, 288] width 571 height 29
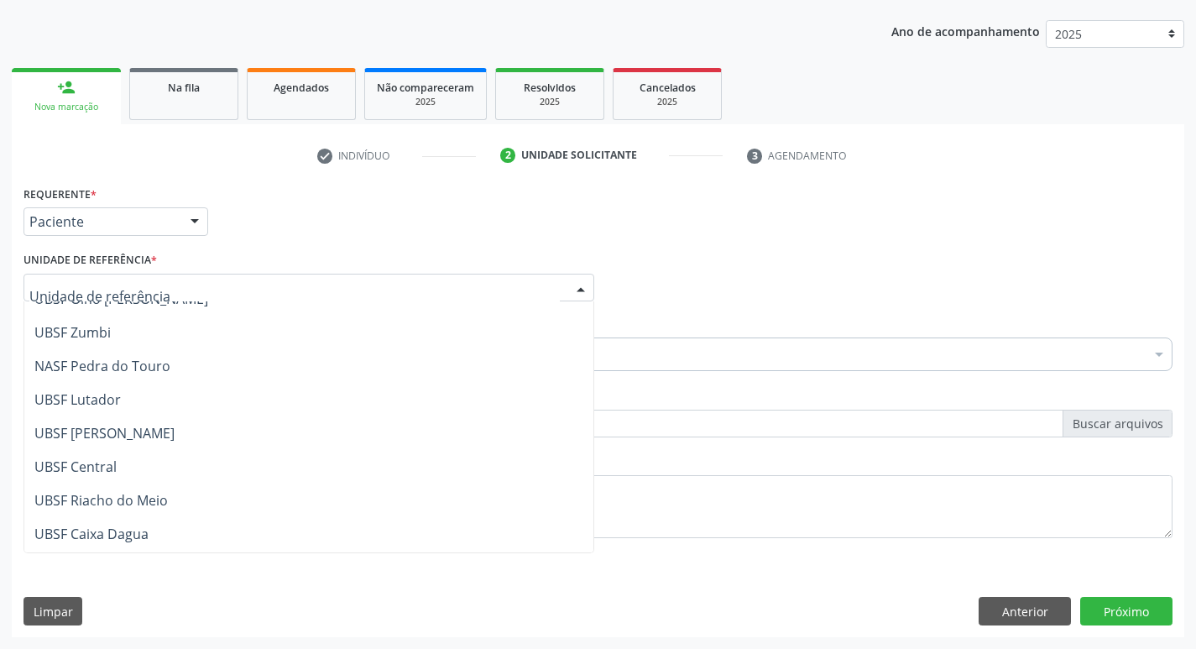
scroll to position [252, 0]
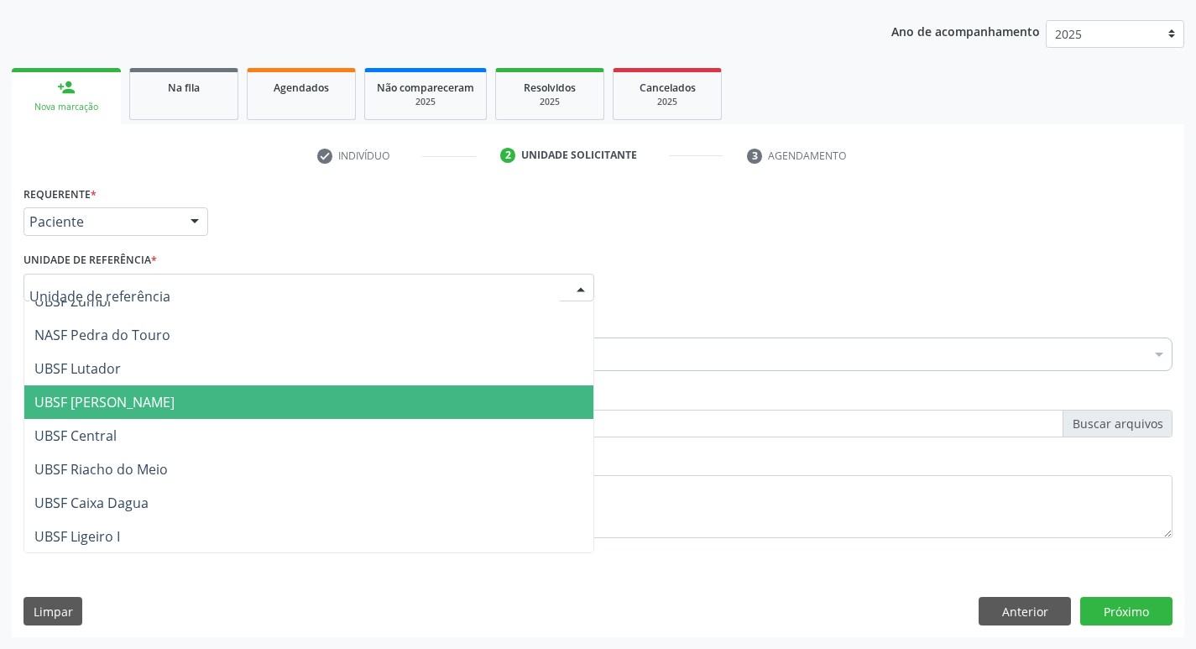
click at [140, 396] on span "UBSF [PERSON_NAME]" at bounding box center [104, 402] width 140 height 18
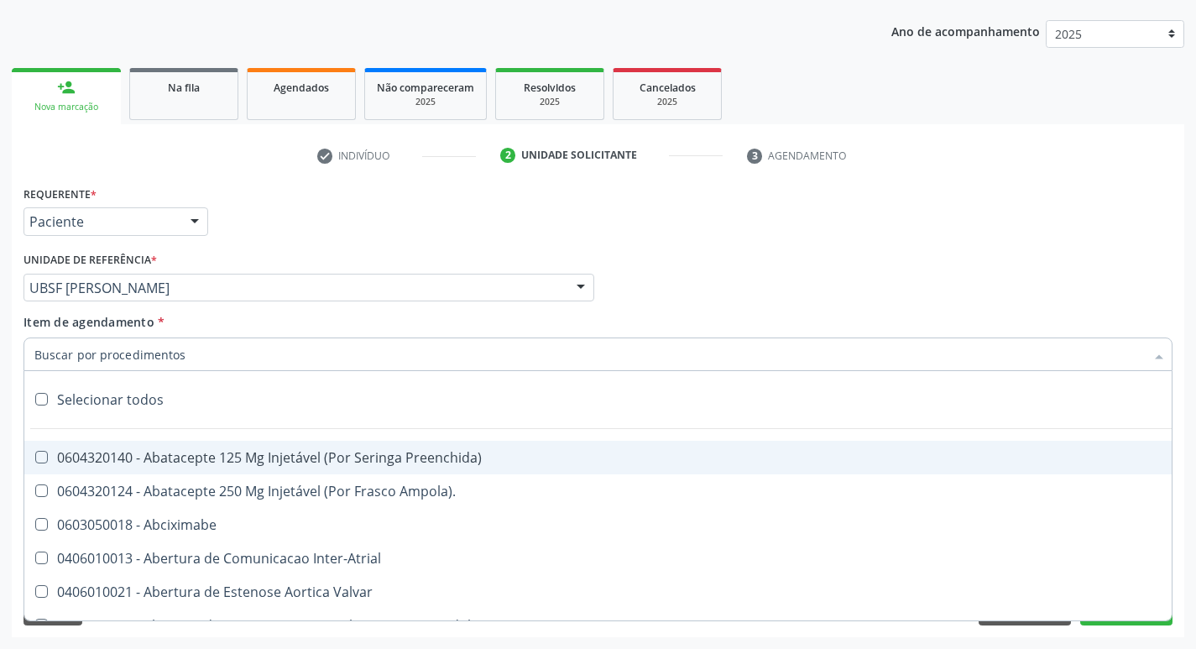
click at [139, 358] on input "Item de agendamento *" at bounding box center [589, 354] width 1110 height 34
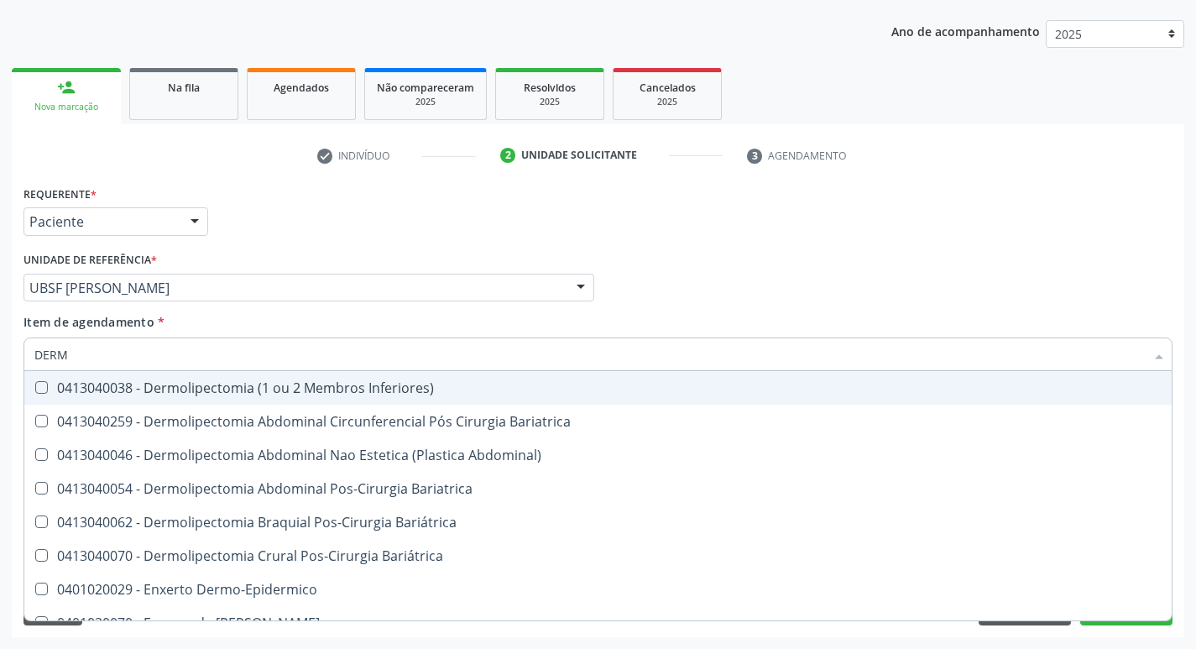
type input "DERMA"
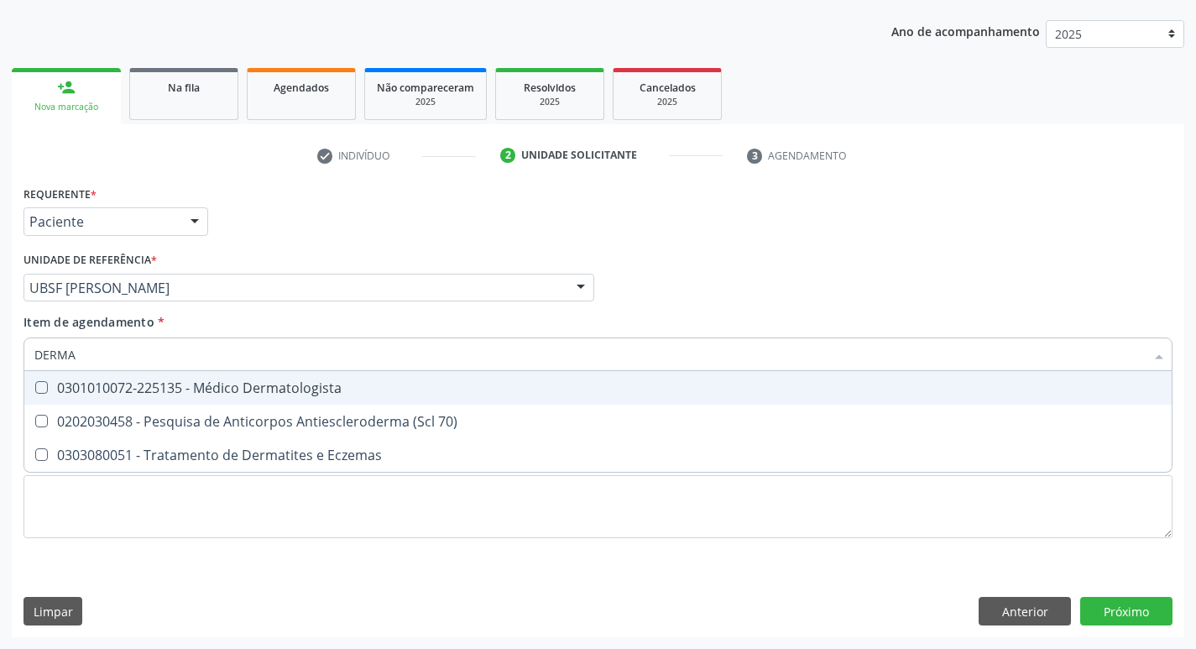
click at [43, 383] on Dermatologista at bounding box center [41, 387] width 13 height 13
click at [35, 383] on Dermatologista "checkbox" at bounding box center [29, 387] width 11 height 11
checkbox Dermatologista "true"
click at [693, 286] on div "Profissional Solicitante Por favor, selecione a Unidade de Atendimento primeiro…" at bounding box center [597, 280] width 1157 height 65
checkbox 70\) "true"
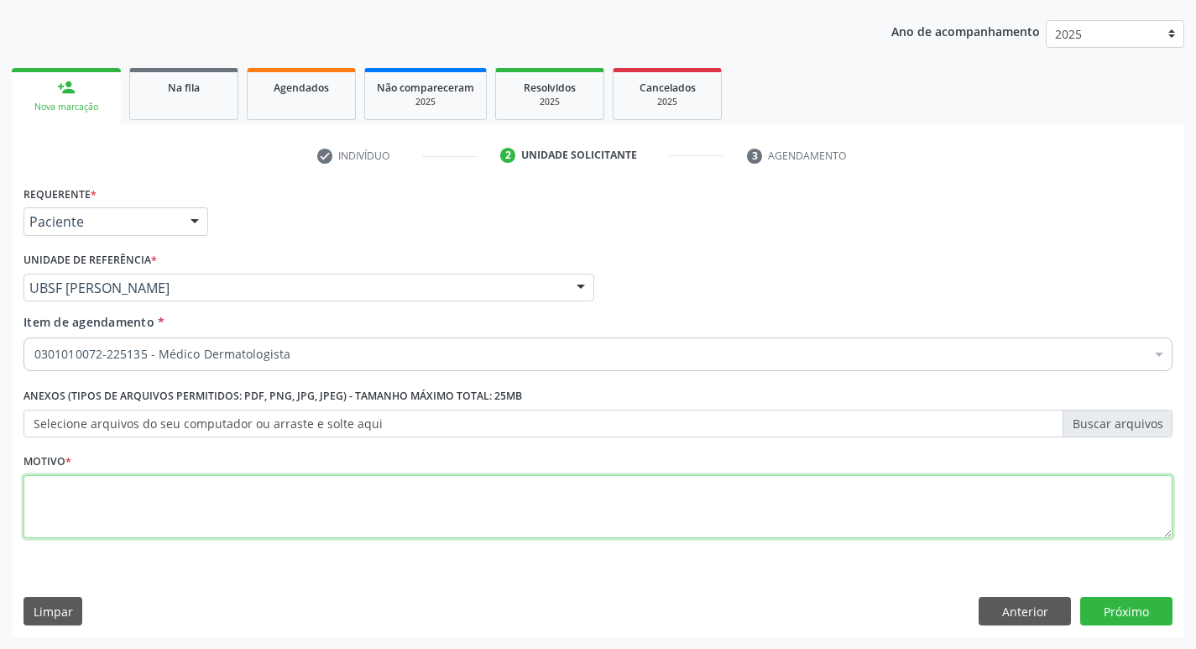
click at [44, 497] on textarea at bounding box center [597, 507] width 1149 height 64
type textarea "AVALIACAO"
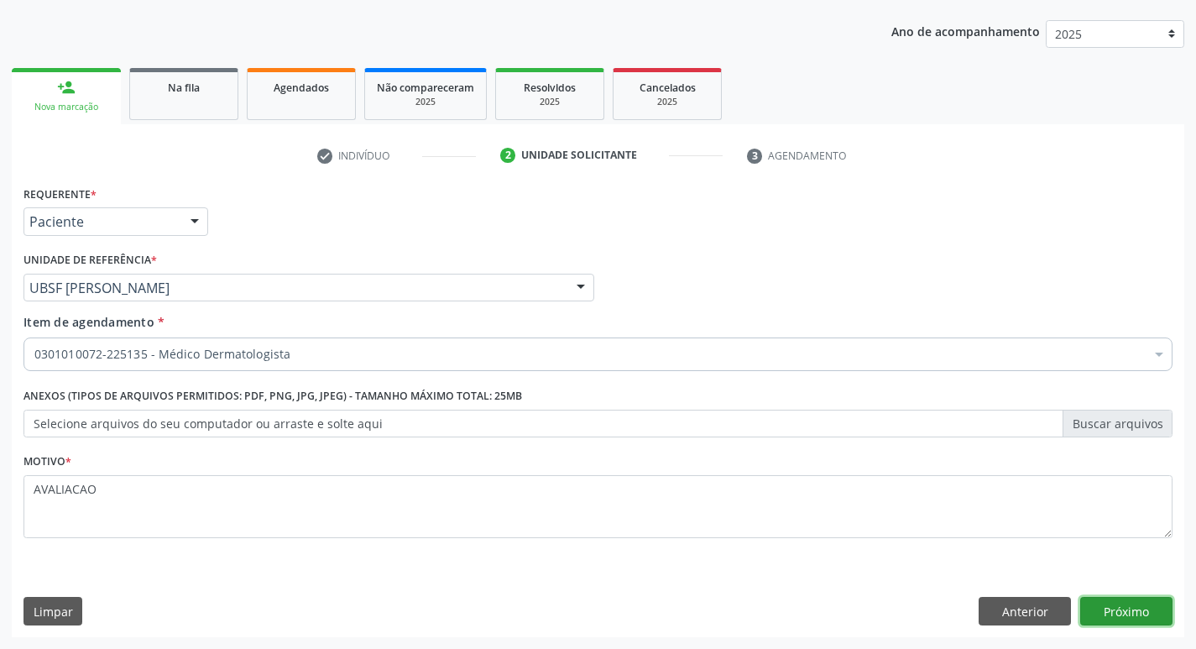
click at [1109, 614] on button "Próximo" at bounding box center [1126, 611] width 92 height 29
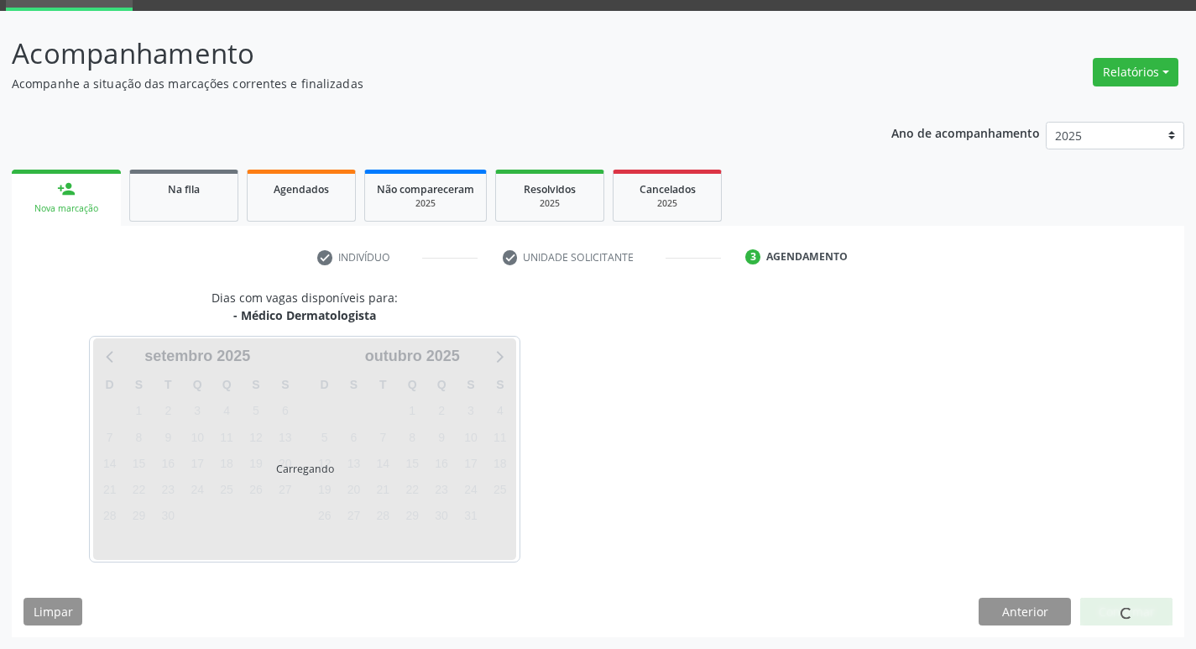
scroll to position [131, 0]
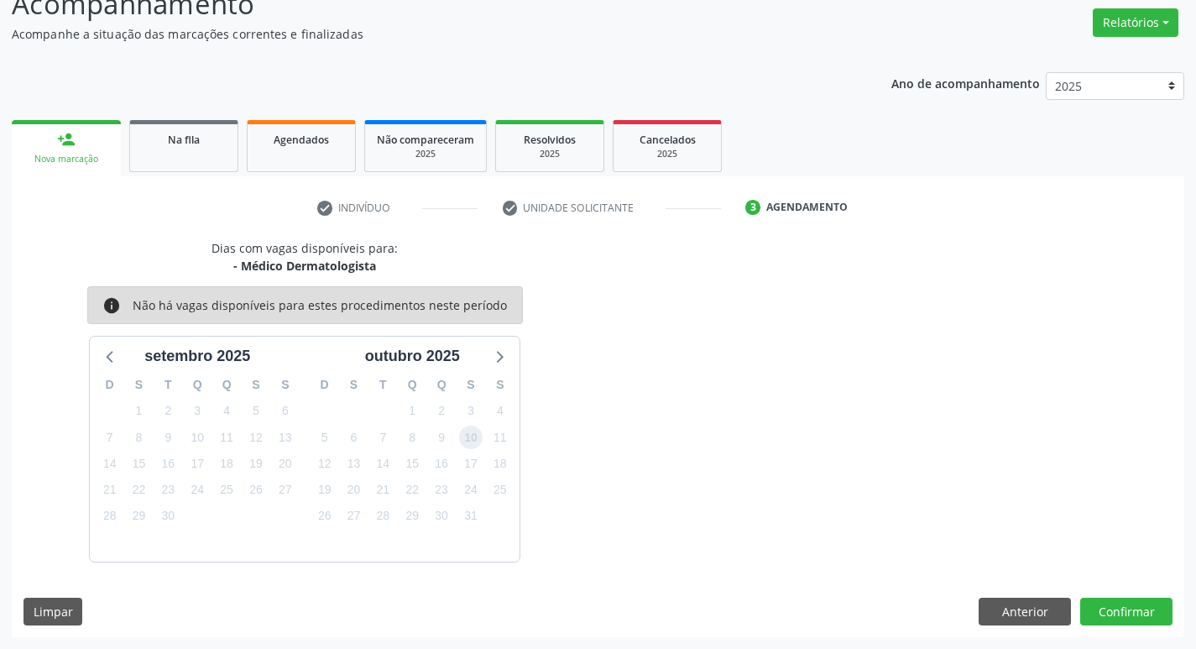
click at [471, 442] on span "10" at bounding box center [470, 436] width 23 height 23
click at [1133, 609] on button "Confirmar" at bounding box center [1126, 611] width 92 height 29
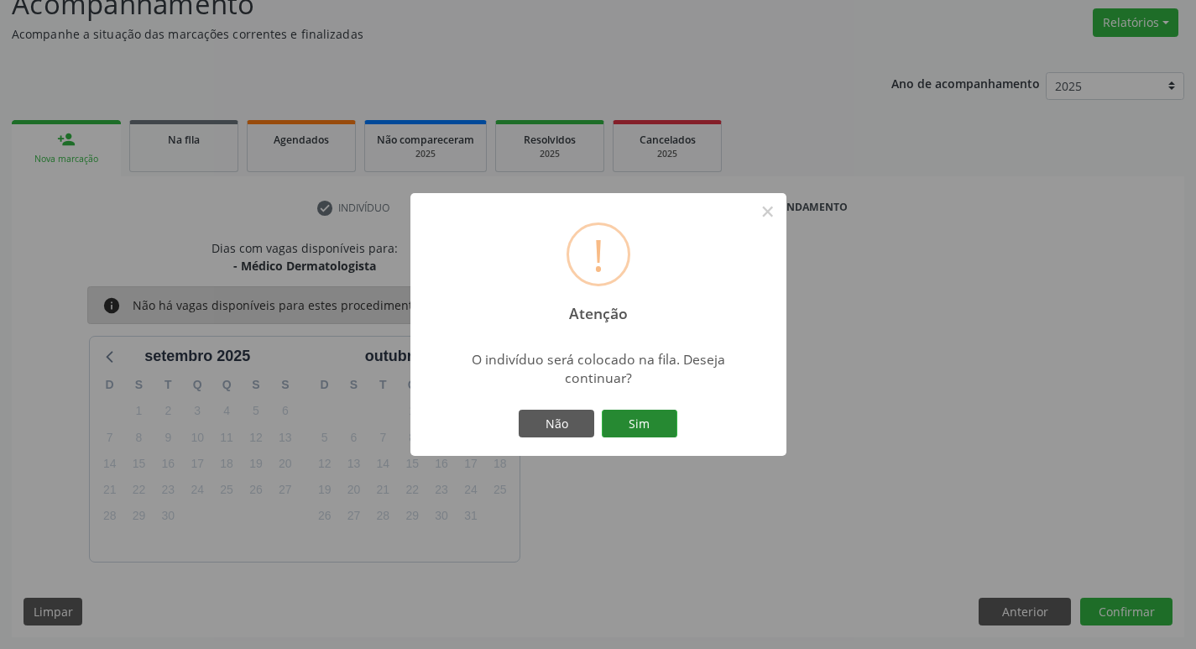
click at [657, 423] on button "Sim" at bounding box center [640, 424] width 76 height 29
